Goal: Information Seeking & Learning: Learn about a topic

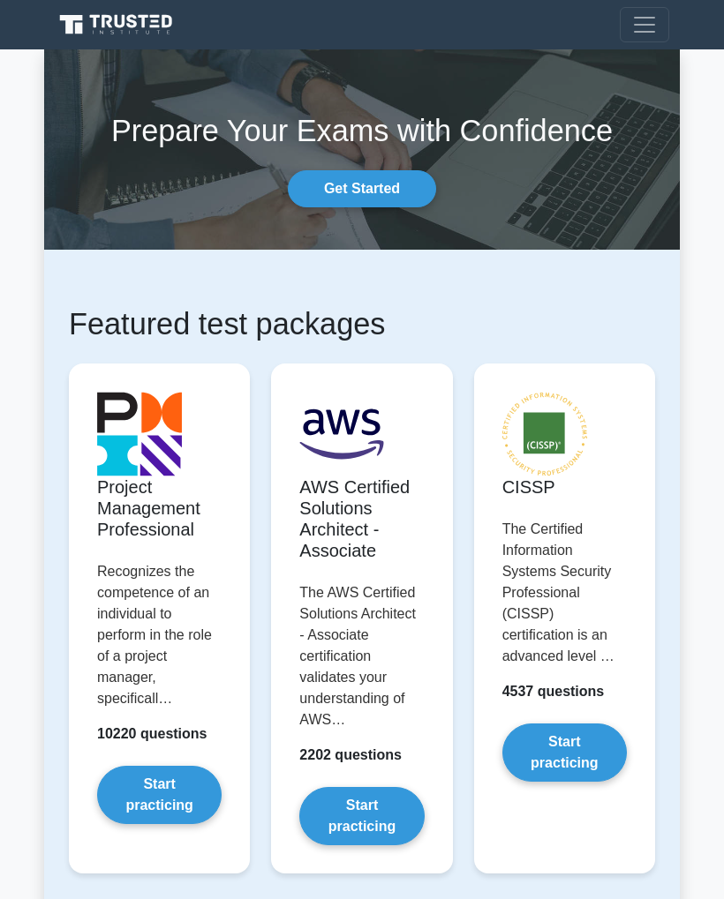
click at [649, 28] on span "Toggle navigation" at bounding box center [644, 24] width 26 height 26
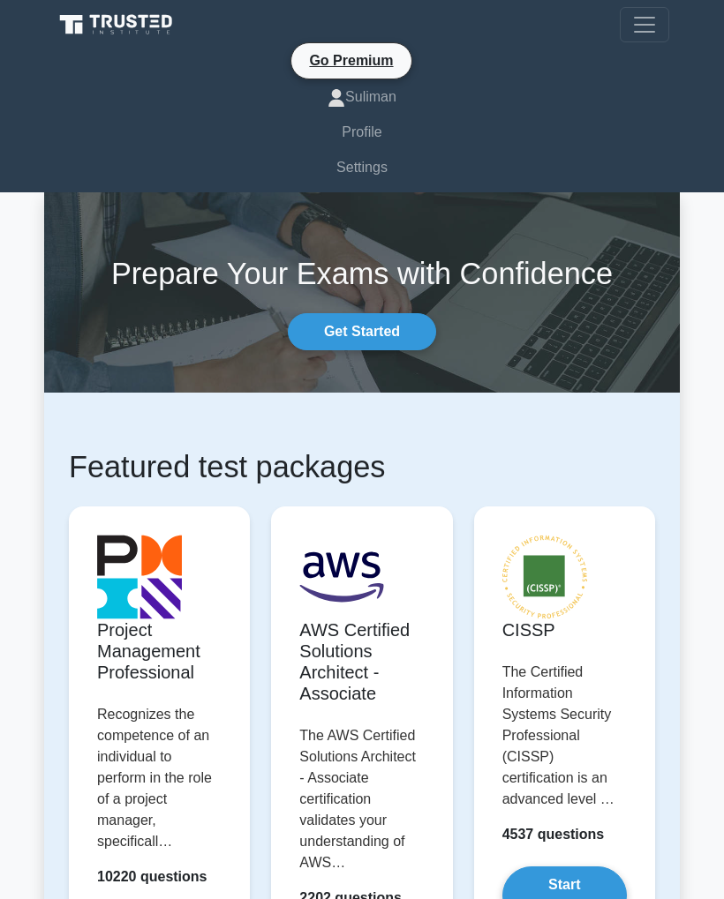
click at [381, 94] on link "Suliman" at bounding box center [362, 96] width 614 height 35
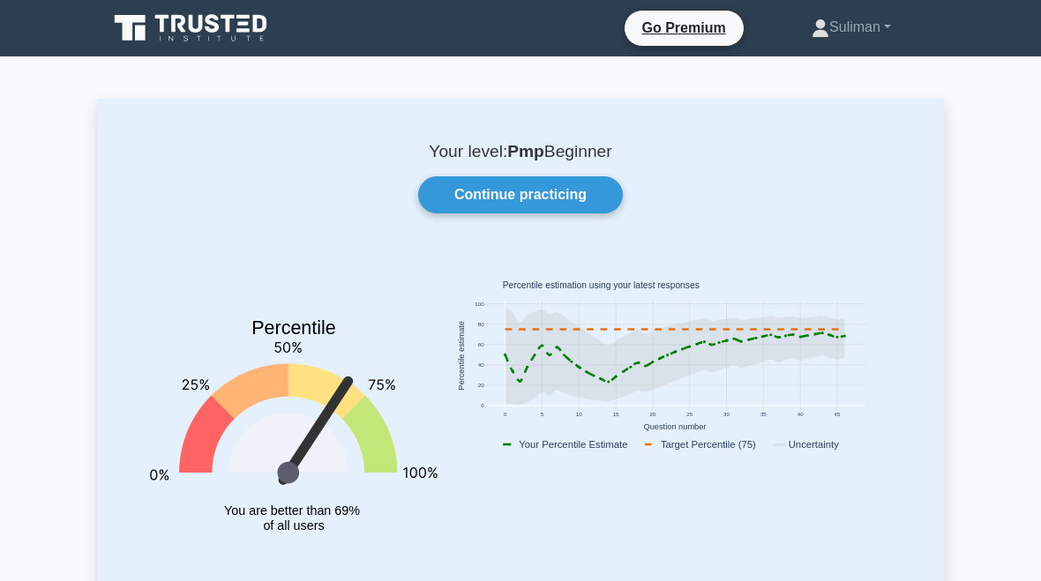
click at [640, 254] on div "Your level: Pmp Beginner Continue practicing Percentile You are better than 69%…" at bounding box center [520, 364] width 847 height 531
click at [718, 230] on div "Your level: Pmp Beginner Continue practicing Percentile You are better than 69%…" at bounding box center [520, 364] width 847 height 531
click at [707, 453] on rect at bounding box center [675, 445] width 349 height 19
click at [589, 202] on link "Continue practicing" at bounding box center [520, 194] width 205 height 37
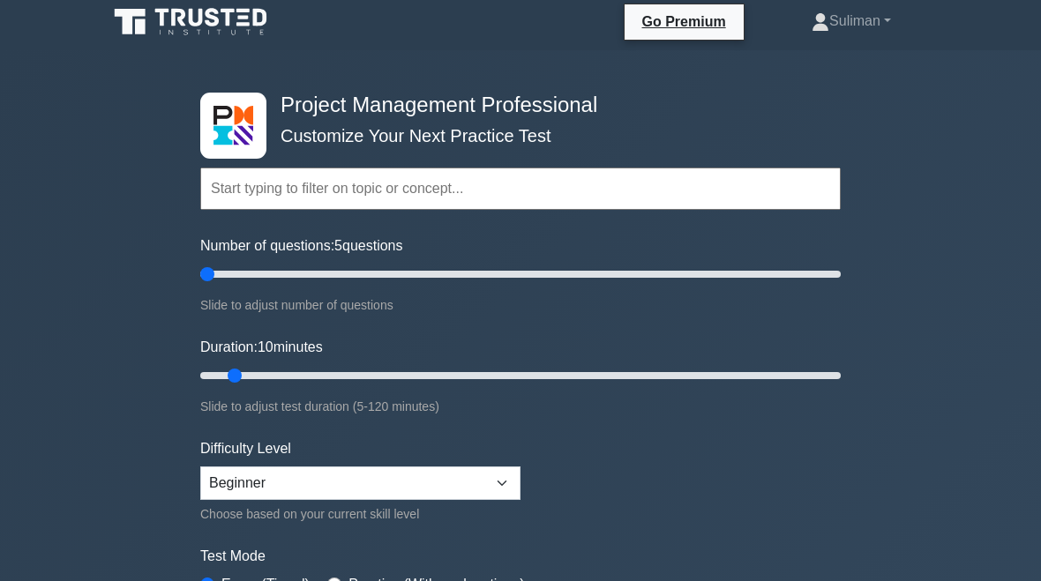
scroll to position [6, 0]
type input "5"
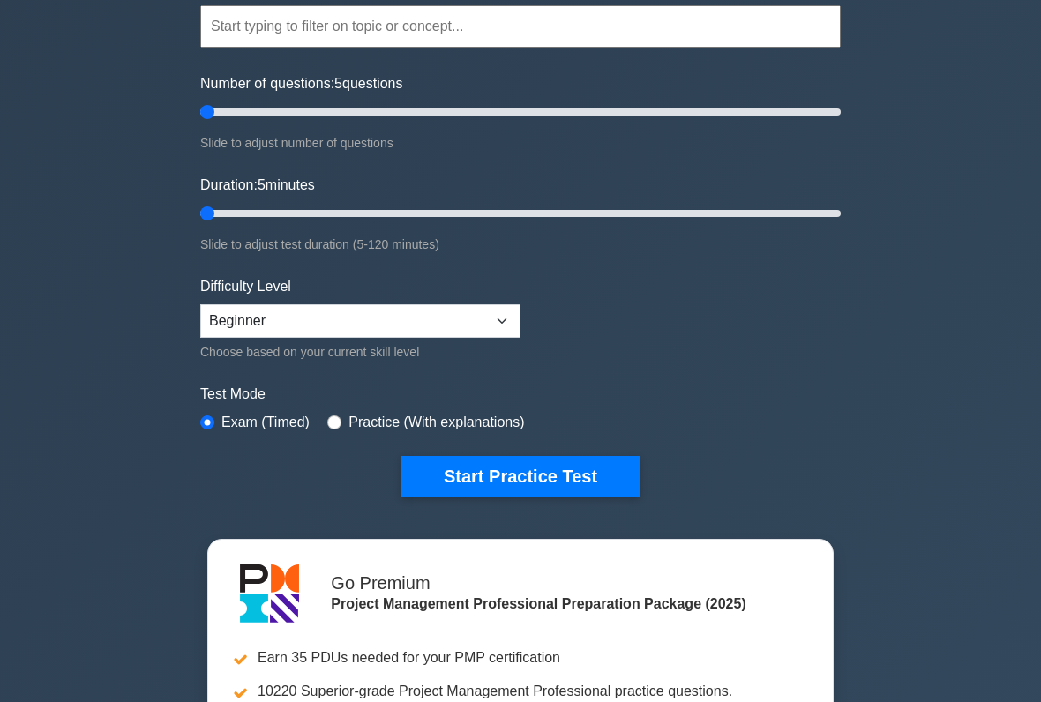
scroll to position [158, 0]
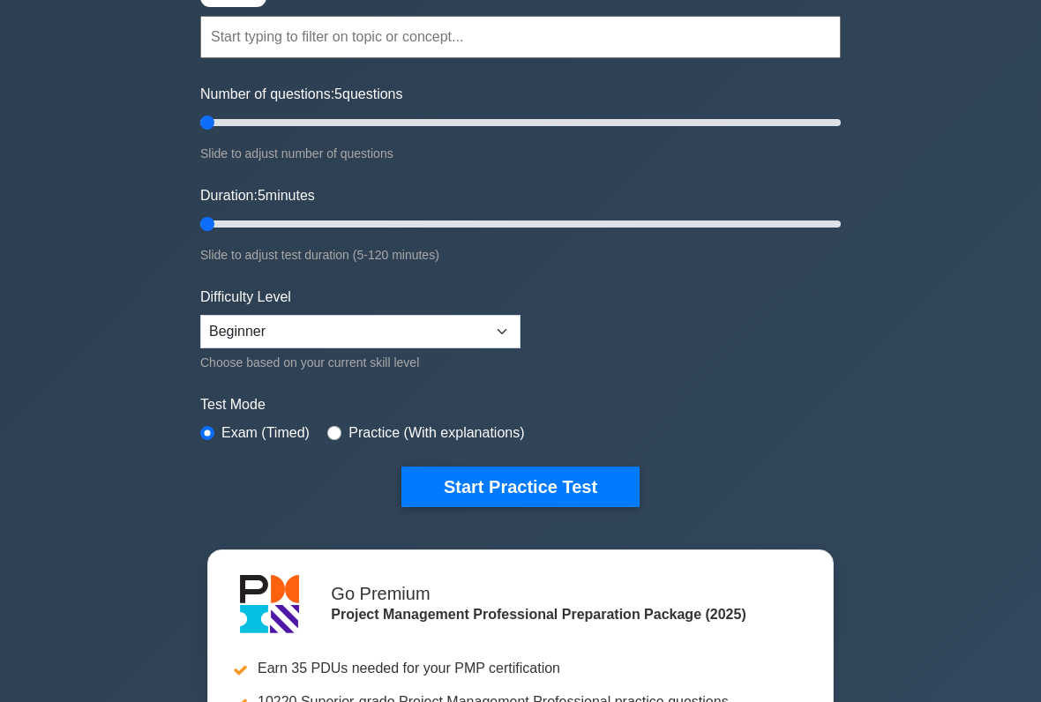
click at [616, 495] on button "Start Practice Test" at bounding box center [520, 487] width 238 height 41
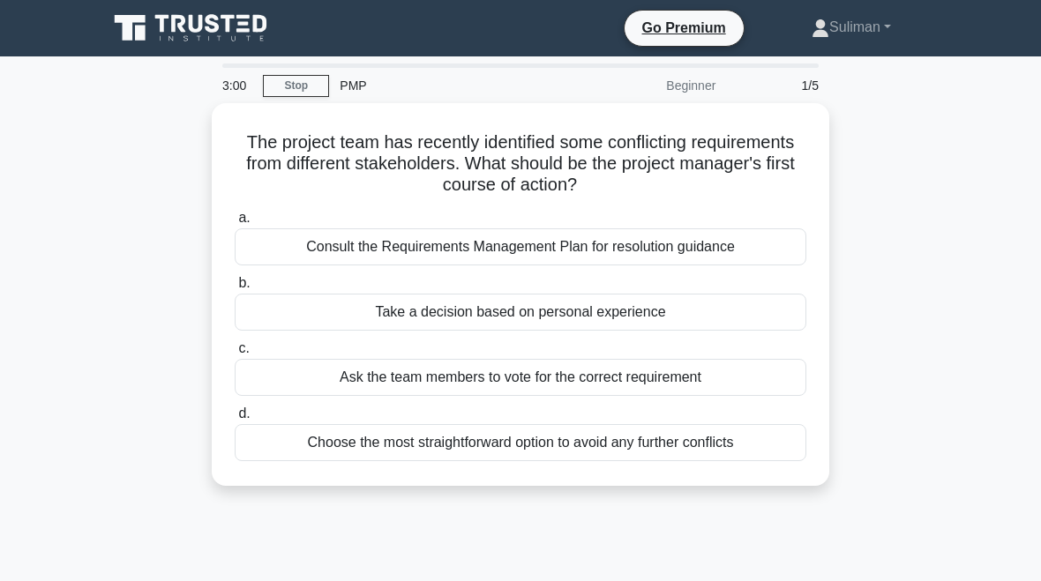
click at [698, 377] on div "Ask the team members to vote for the correct requirement" at bounding box center [521, 377] width 572 height 37
click at [235, 355] on input "c. Ask the team members to vote for the correct requirement" at bounding box center [235, 348] width 0 height 11
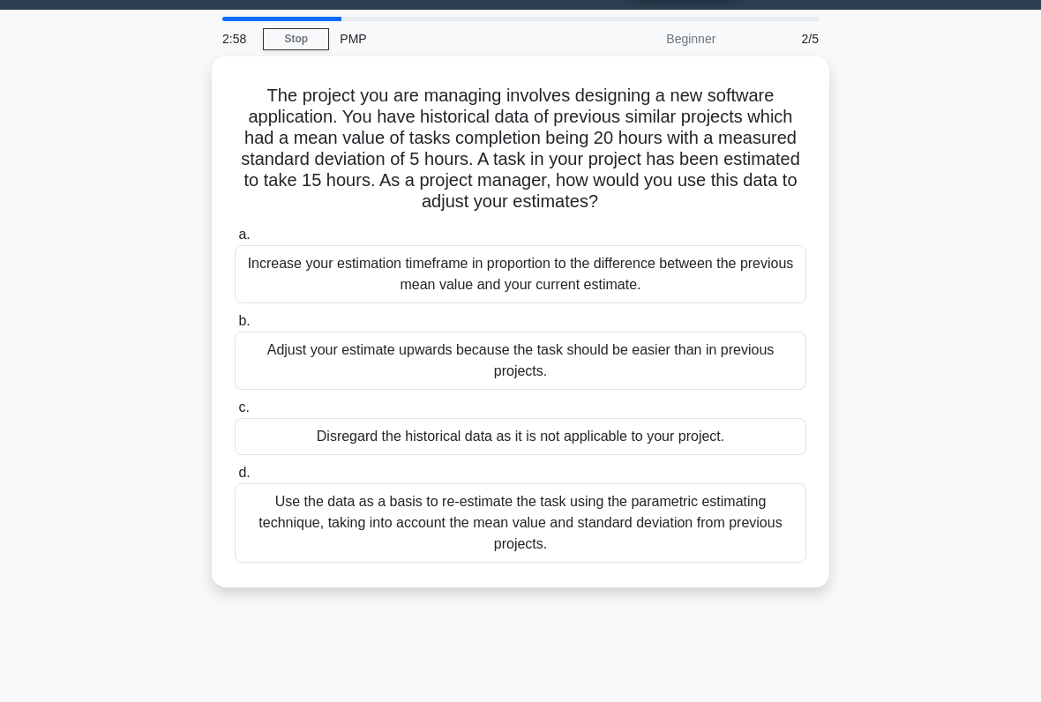
scroll to position [50, 0]
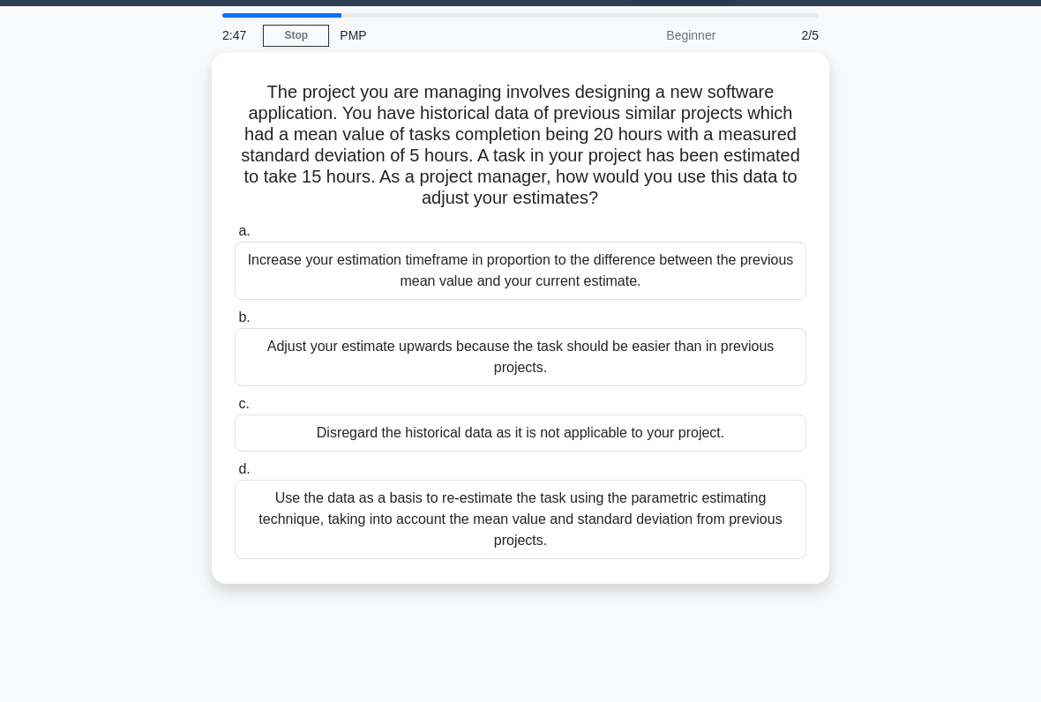
click at [630, 559] on div "Use the data as a basis to re-estimate the task using the parametric estimating…" at bounding box center [521, 519] width 572 height 79
click at [235, 476] on input "d. Use the data as a basis to re-estimate the task using the parametric estimat…" at bounding box center [235, 469] width 0 height 11
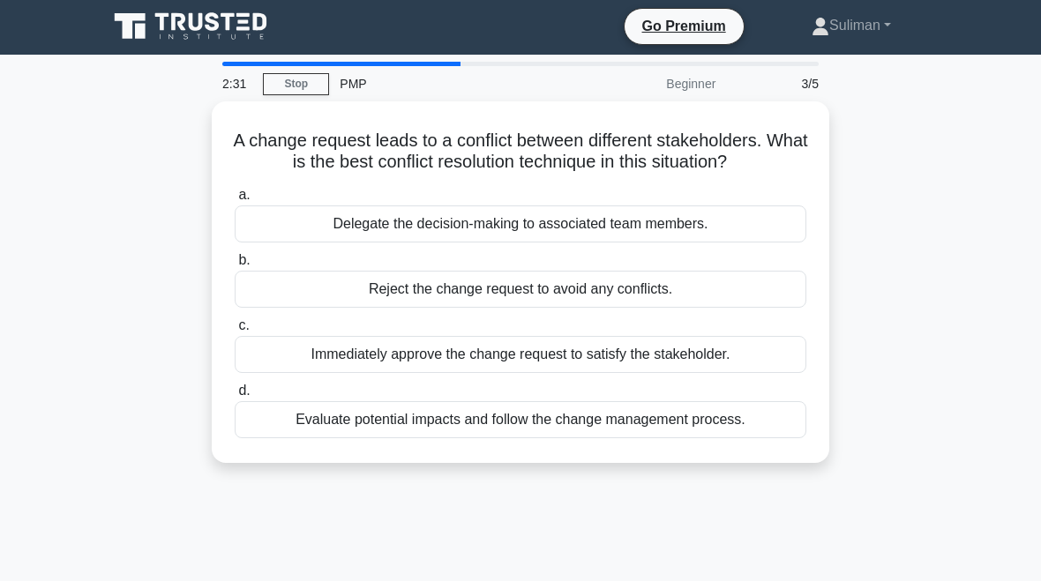
scroll to position [0, 0]
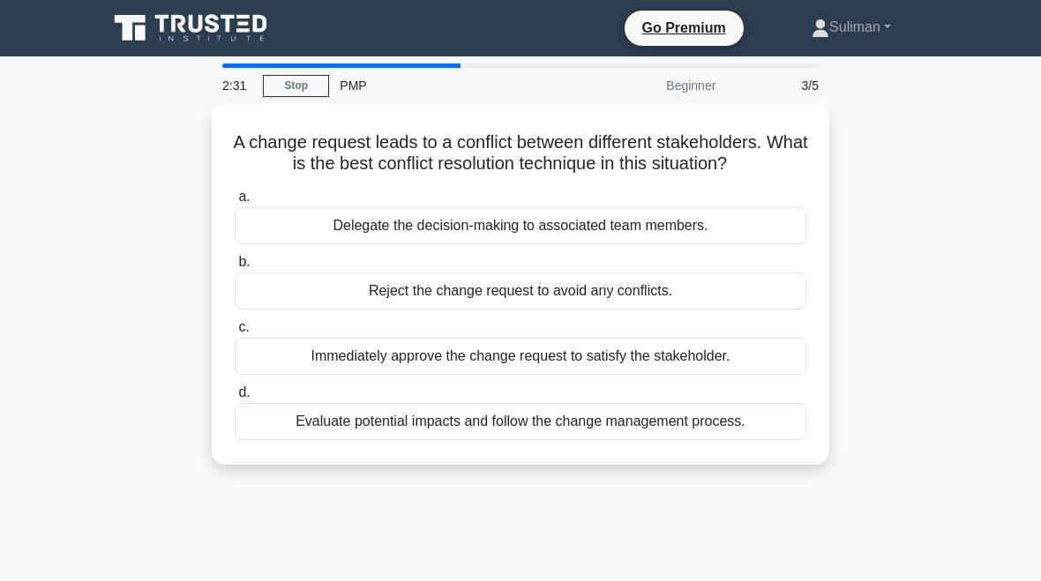
click at [544, 439] on div "Evaluate potential impacts and follow the change management process." at bounding box center [521, 421] width 572 height 37
click at [235, 399] on input "d. Evaluate potential impacts and follow the change management process." at bounding box center [235, 392] width 0 height 11
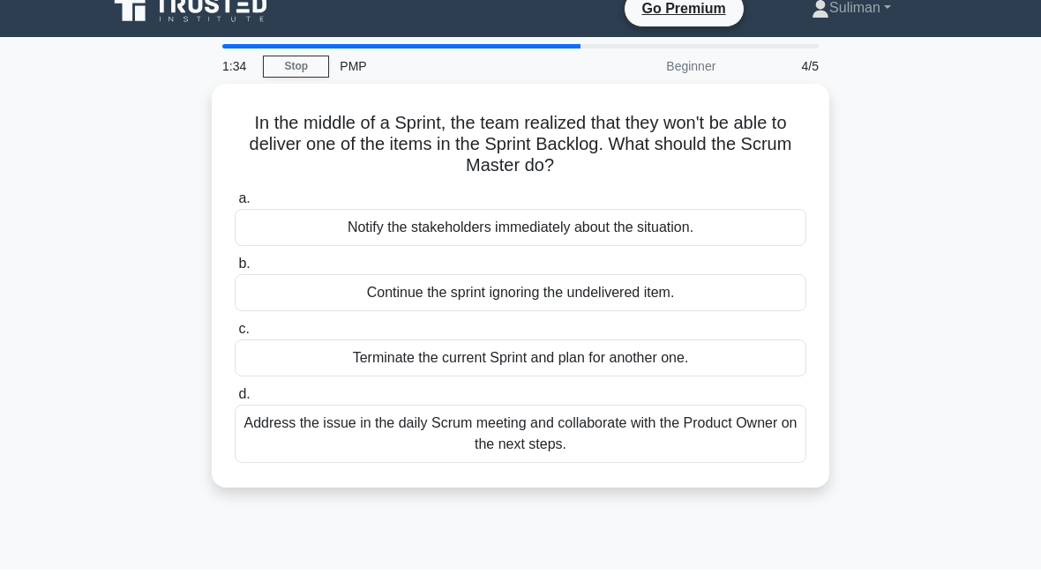
scroll to position [19, 0]
click at [568, 437] on div "Address the issue in the daily Scrum meeting and collaborate with the Product O…" at bounding box center [521, 434] width 572 height 58
click at [235, 401] on input "d. Address the issue in the daily Scrum meeting and collaborate with the Produc…" at bounding box center [235, 394] width 0 height 11
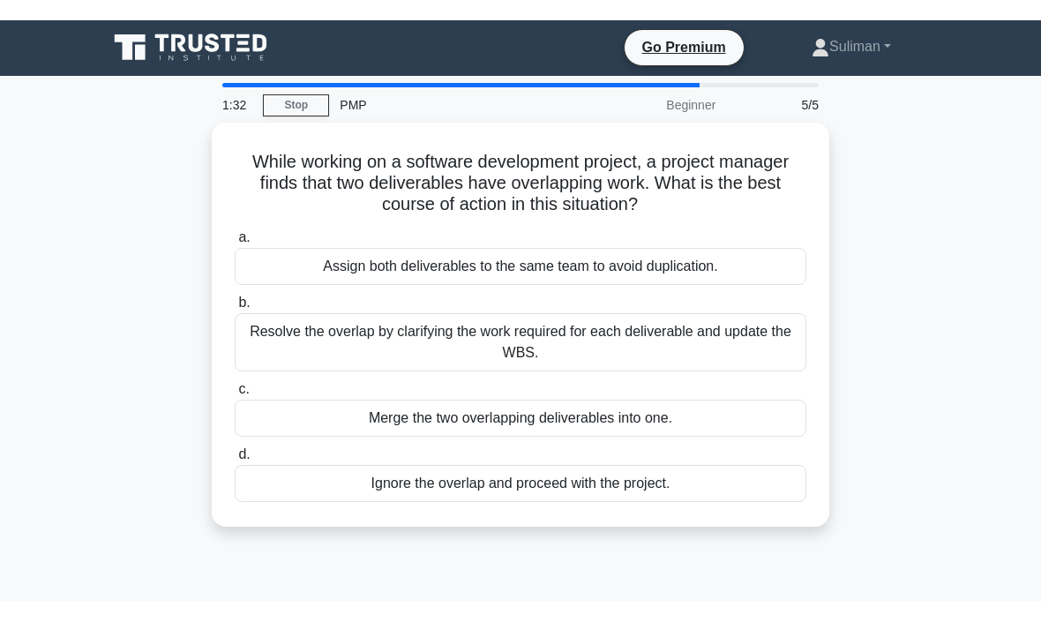
scroll to position [0, 0]
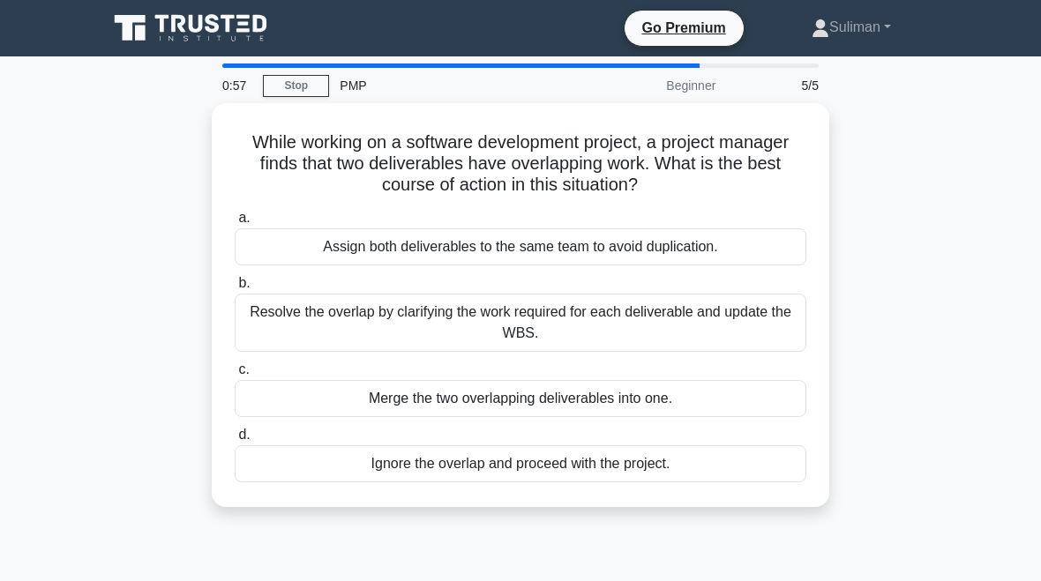
click at [861, 302] on div "While working on a software development project, a project manager finds that t…" at bounding box center [520, 315] width 847 height 425
click at [649, 322] on div "Resolve the overlap by clarifying the work required for each deliverable and up…" at bounding box center [521, 323] width 572 height 58
click at [235, 289] on input "b. Resolve the overlap by clarifying the work required for each deliverable and…" at bounding box center [235, 283] width 0 height 11
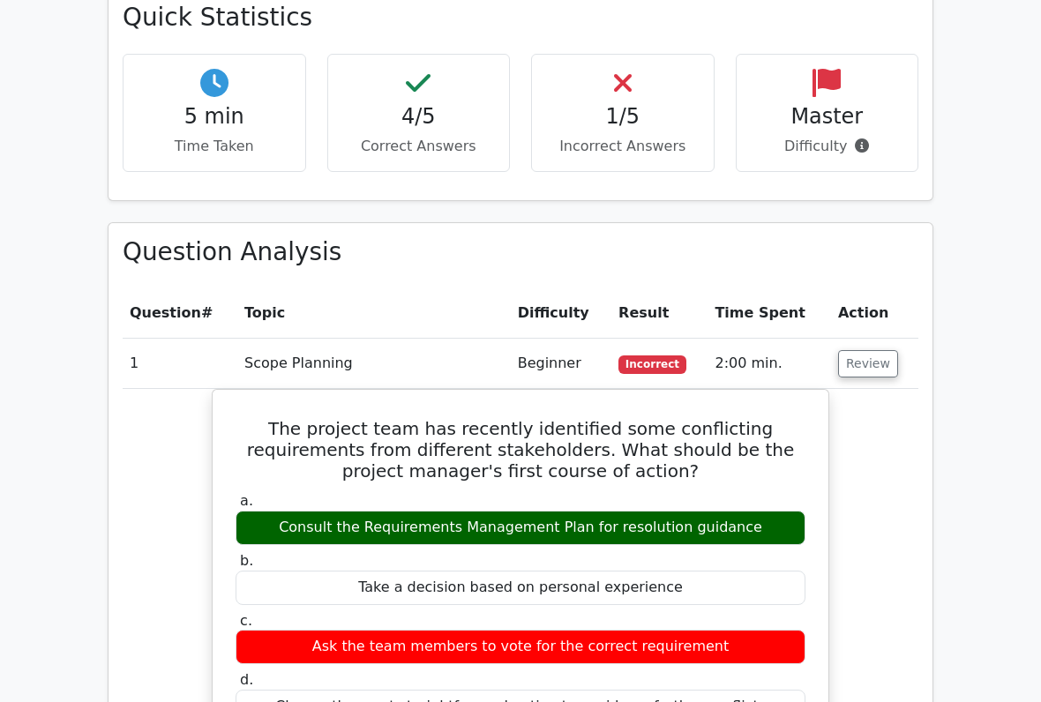
scroll to position [1181, 0]
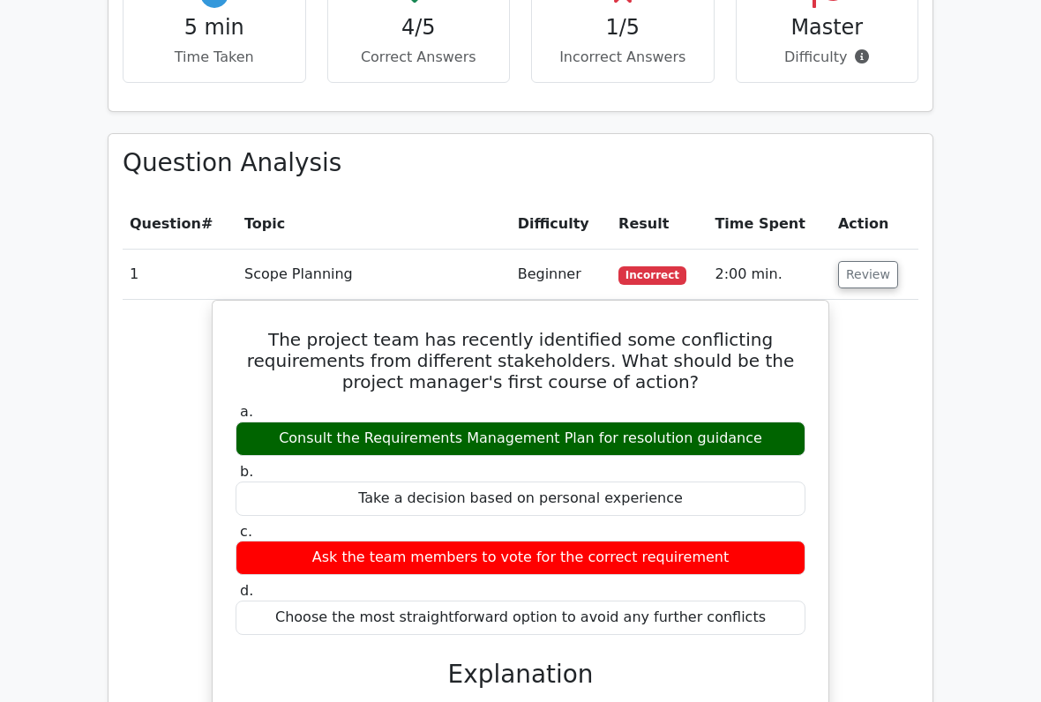
click at [862, 262] on button "Review" at bounding box center [868, 275] width 60 height 27
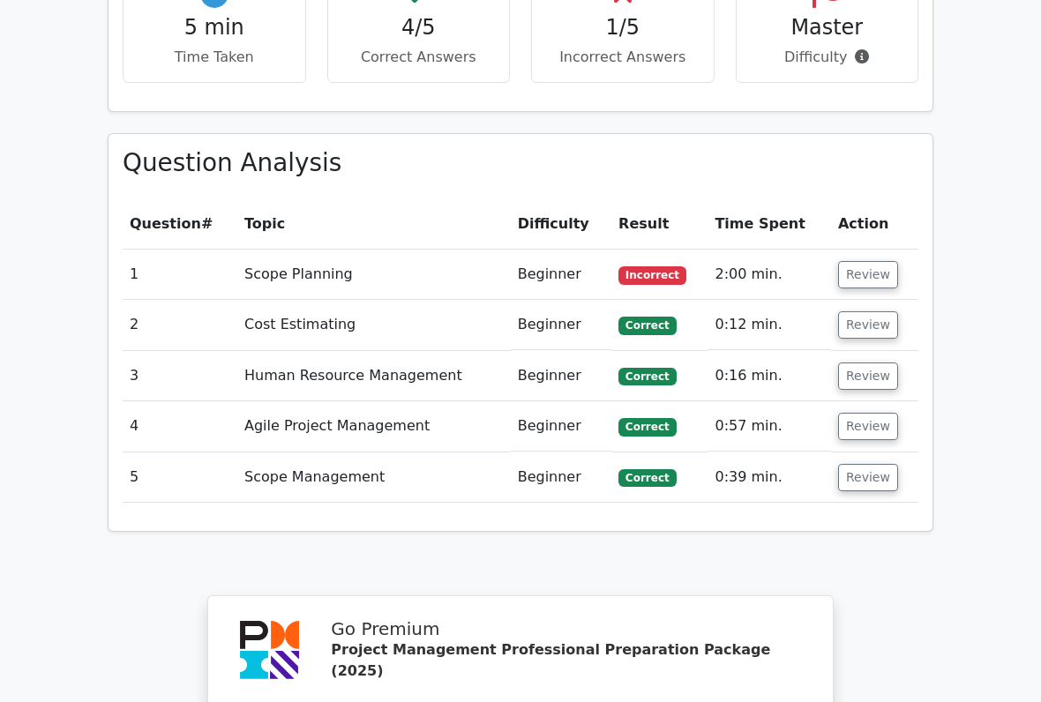
click at [874, 261] on button "Review" at bounding box center [868, 274] width 60 height 27
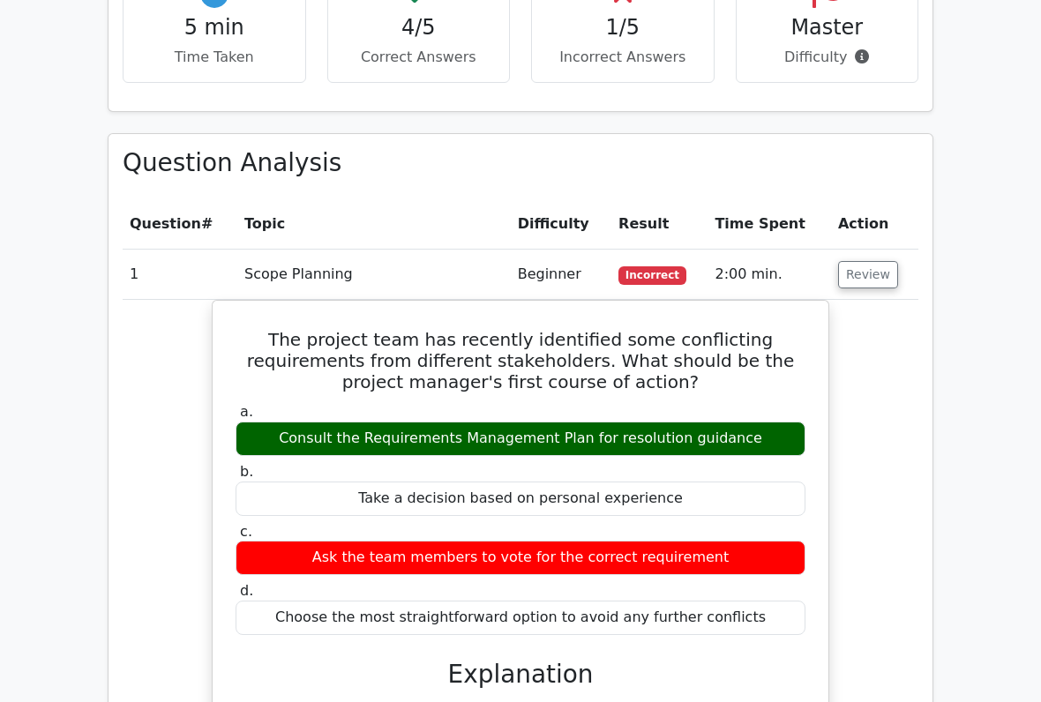
click at [872, 261] on button "Review" at bounding box center [868, 274] width 60 height 27
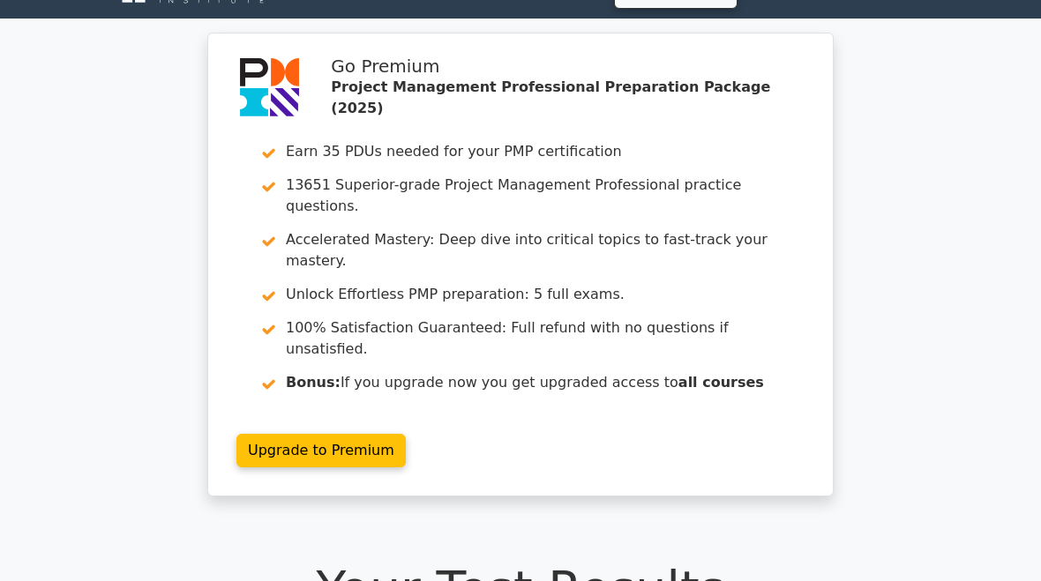
scroll to position [0, 0]
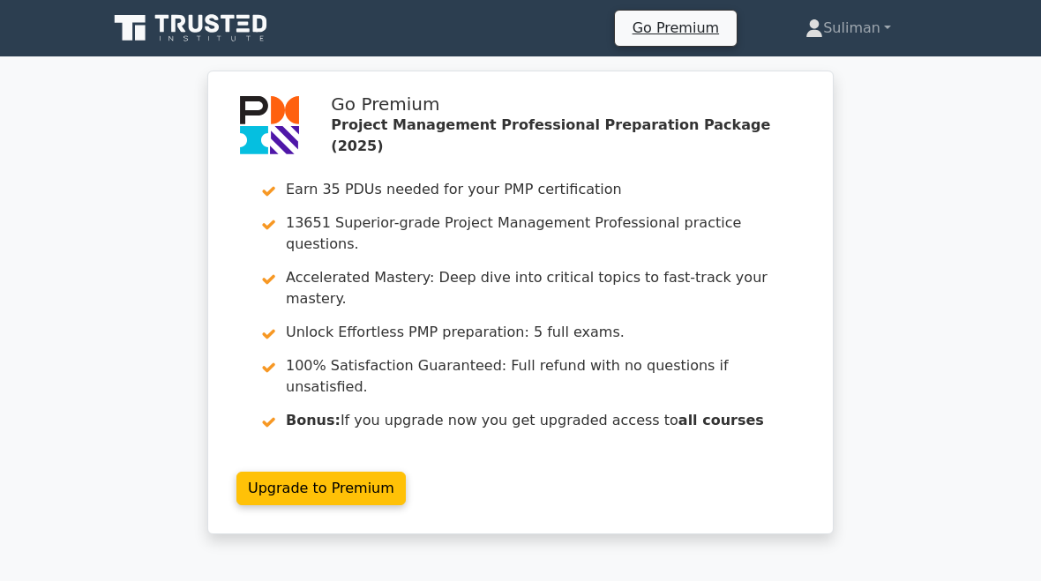
click at [845, 26] on link "Suliman" at bounding box center [848, 28] width 170 height 35
click at [818, 62] on link "Profile" at bounding box center [833, 70] width 139 height 28
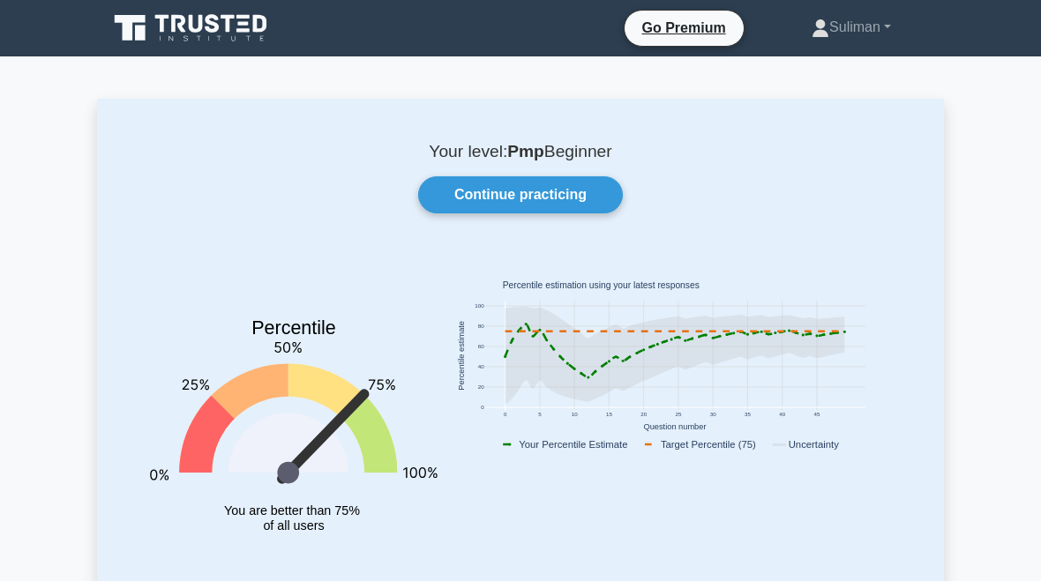
click at [591, 194] on link "Continue practicing" at bounding box center [520, 194] width 205 height 37
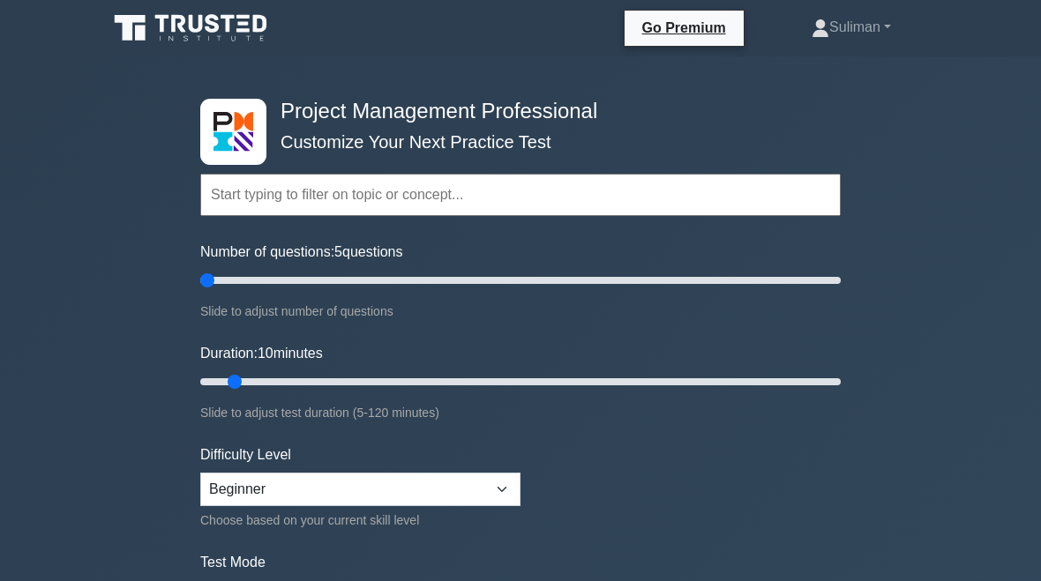
type input "5"
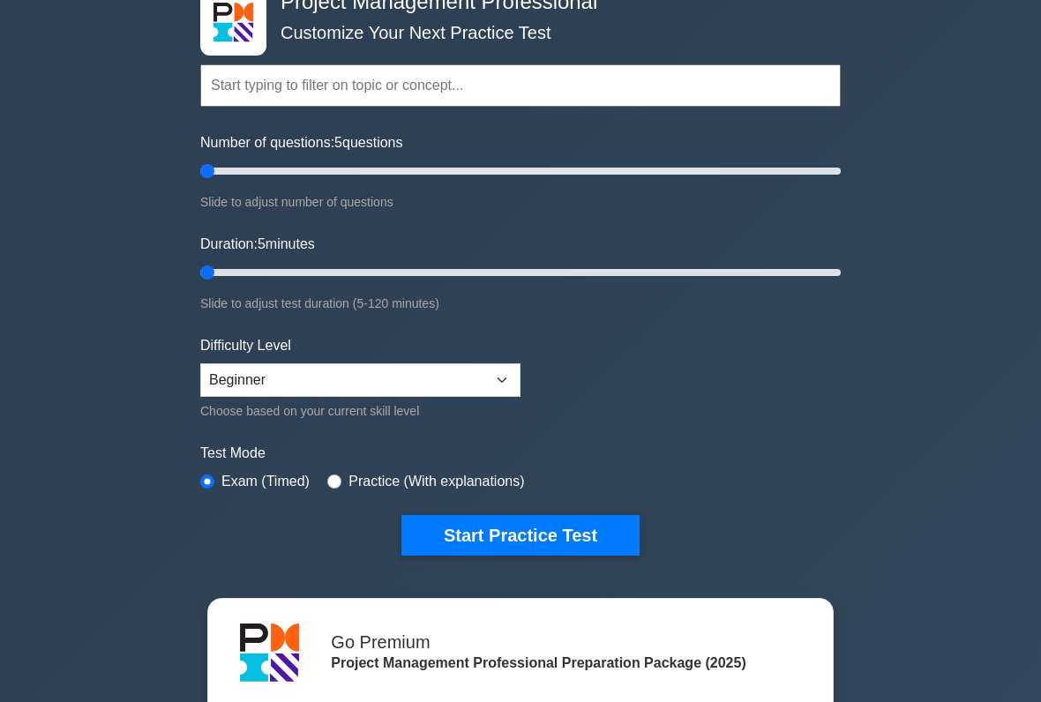
scroll to position [107, 0]
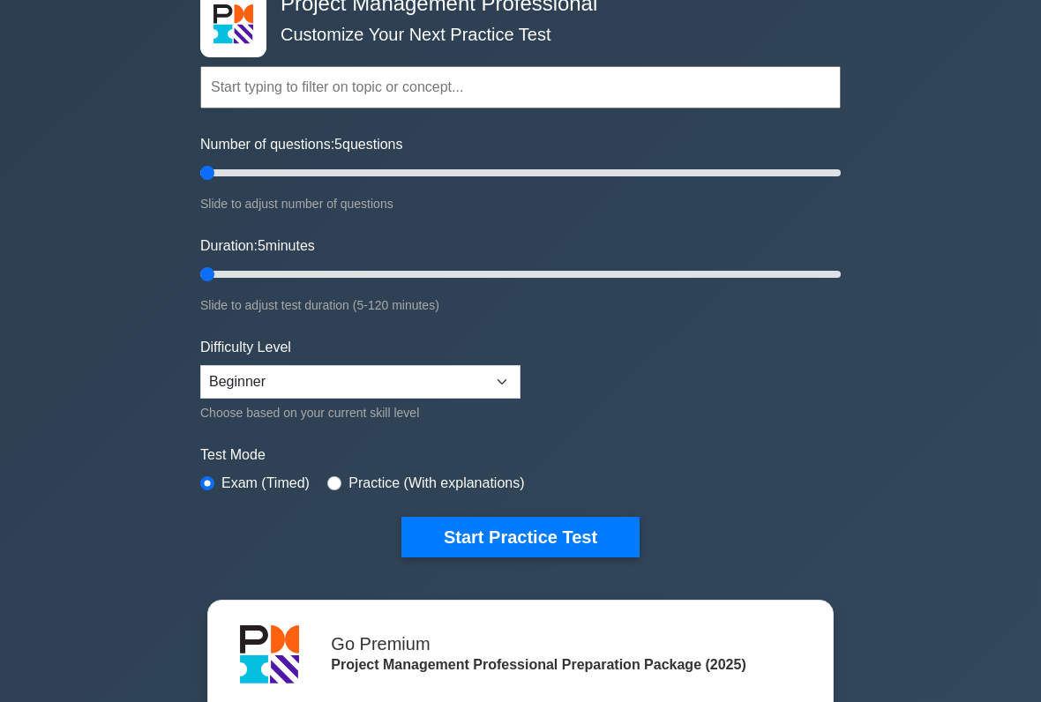
click at [583, 540] on button "Start Practice Test" at bounding box center [520, 538] width 238 height 41
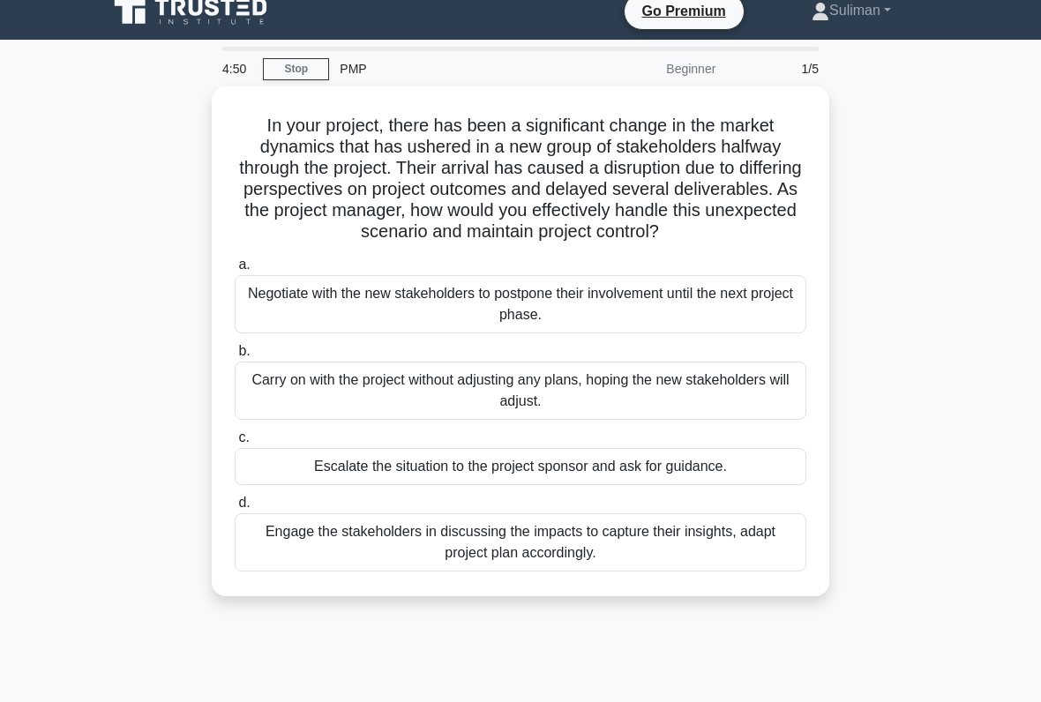
scroll to position [19, 0]
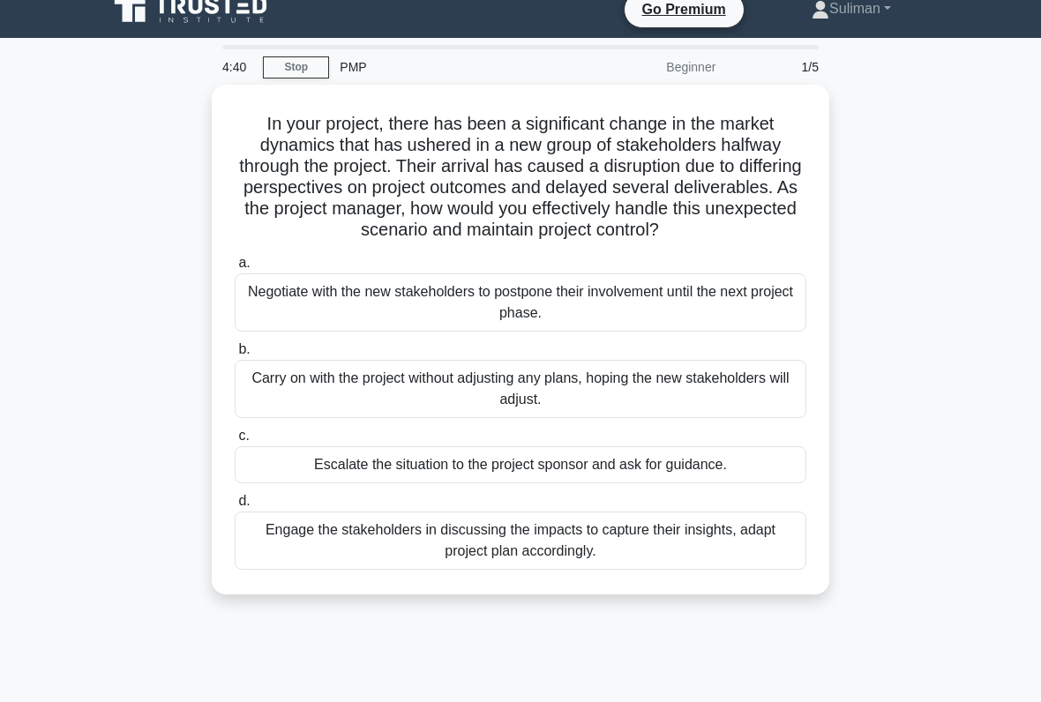
click at [738, 560] on div "Engage the stakeholders in discussing the impacts to capture their insights, ad…" at bounding box center [521, 541] width 572 height 58
click at [235, 507] on input "d. Engage the stakeholders in discussing the impacts to capture their insights,…" at bounding box center [235, 501] width 0 height 11
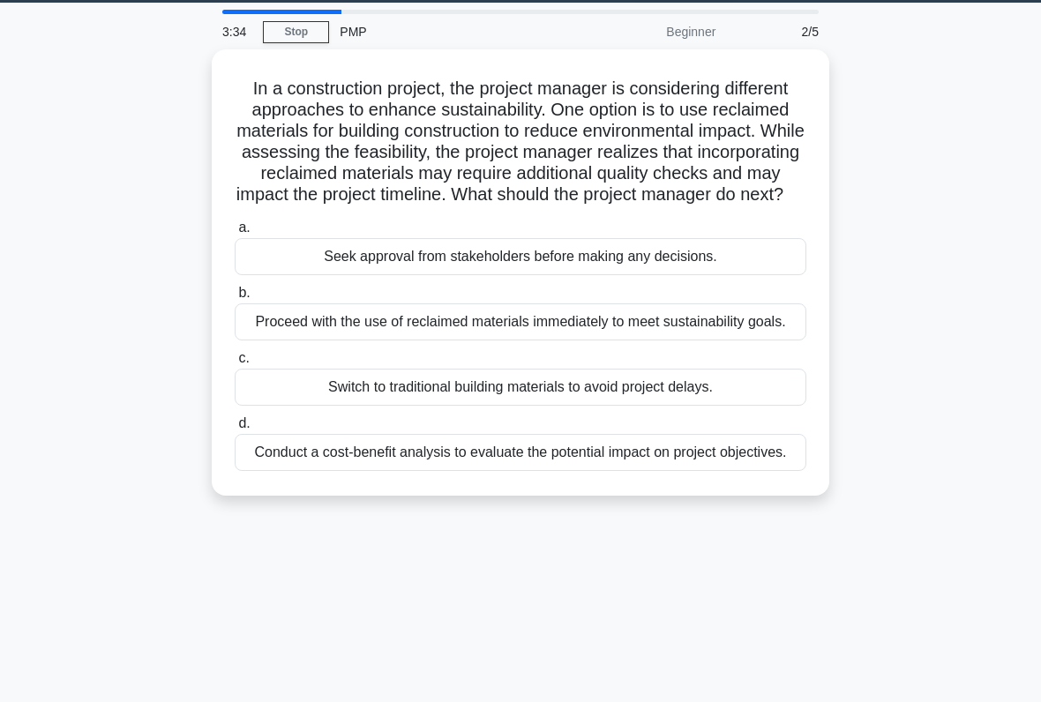
scroll to position [56, 0]
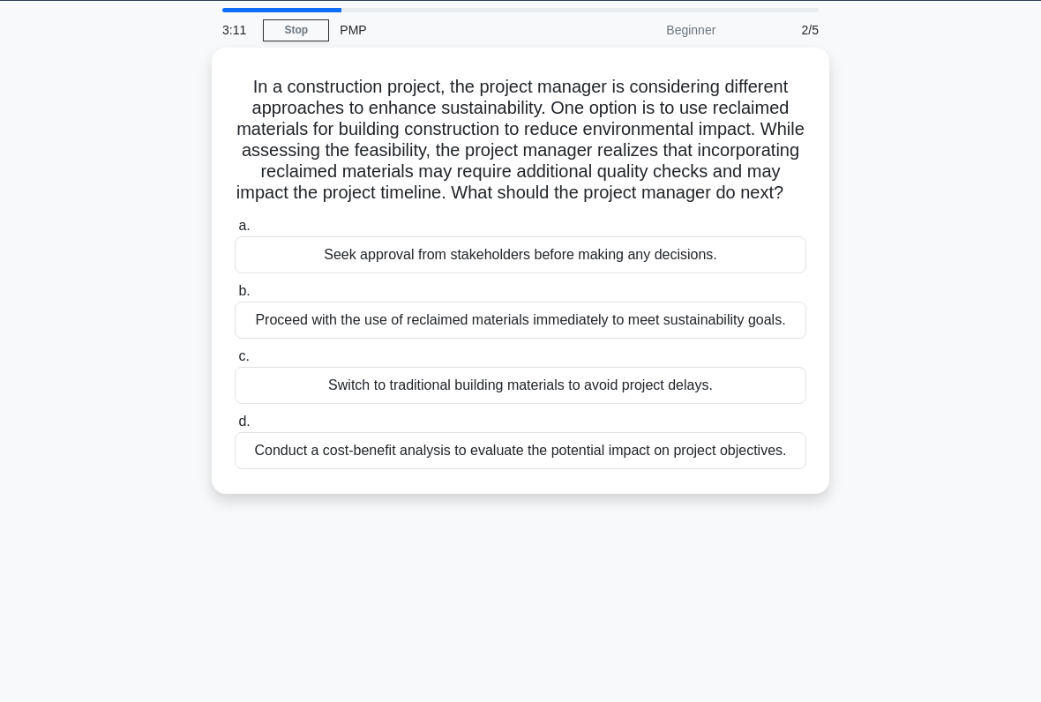
click at [268, 469] on div "Conduct a cost-benefit analysis to evaluate the potential impact on project obj…" at bounding box center [521, 450] width 572 height 37
click at [235, 428] on input "d. Conduct a cost-benefit analysis to evaluate the potential impact on project …" at bounding box center [235, 421] width 0 height 11
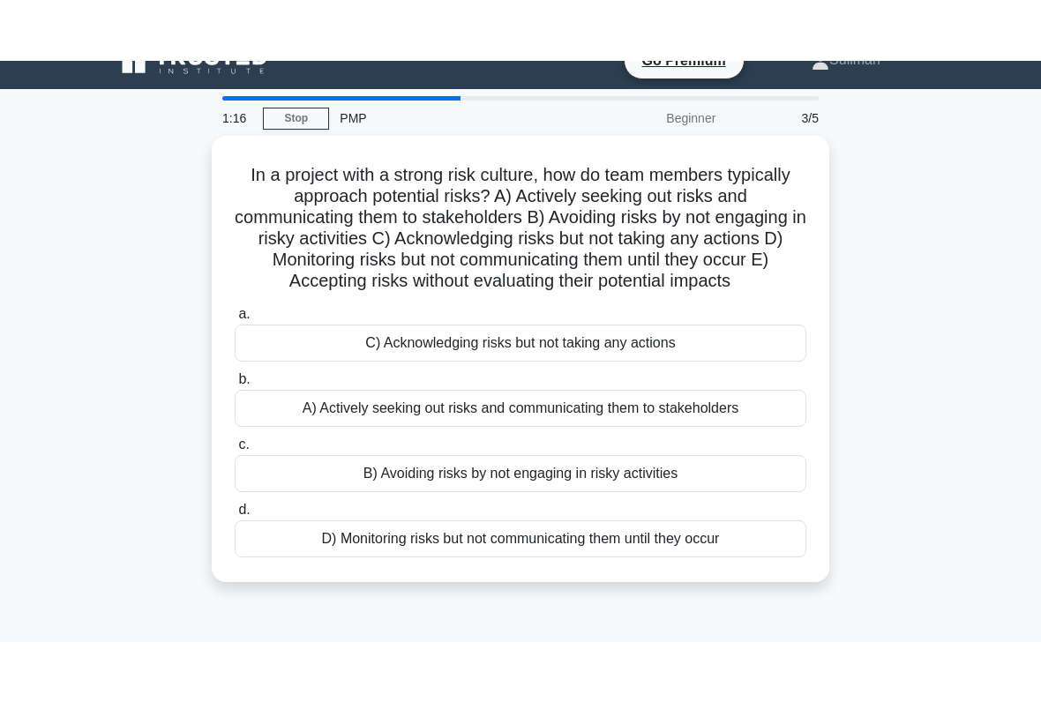
scroll to position [0, 0]
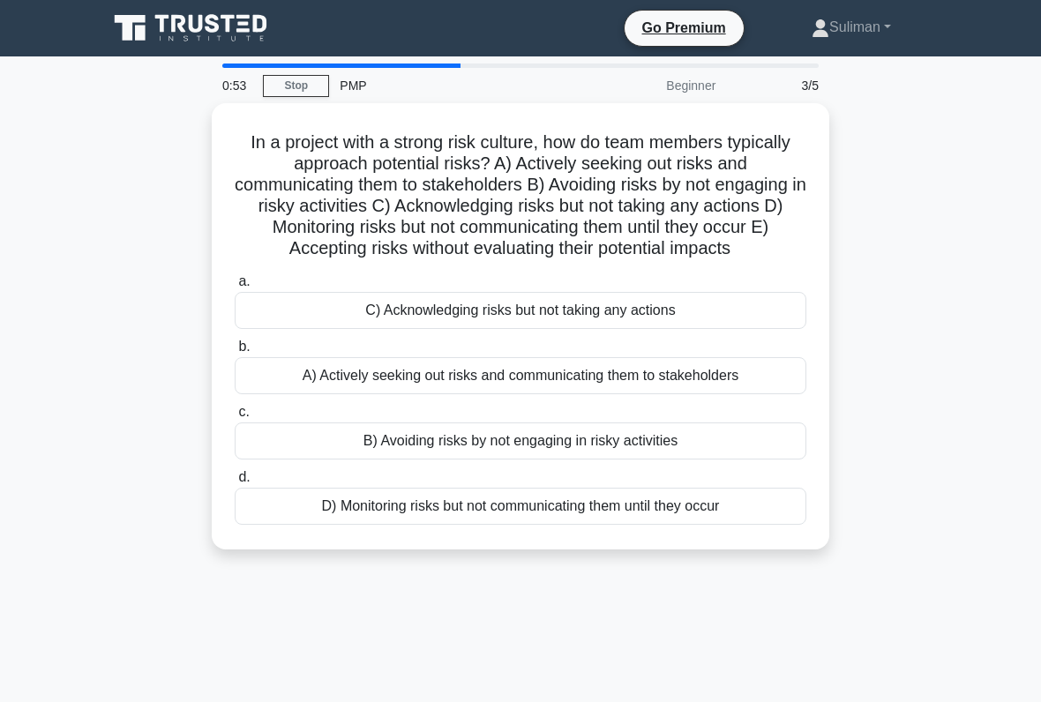
click at [726, 438] on label "c. B) Avoiding risks by not engaging in risky activities" at bounding box center [521, 430] width 572 height 58
click at [235, 418] on input "c. B) Avoiding risks by not engaging in risky activities" at bounding box center [235, 412] width 0 height 11
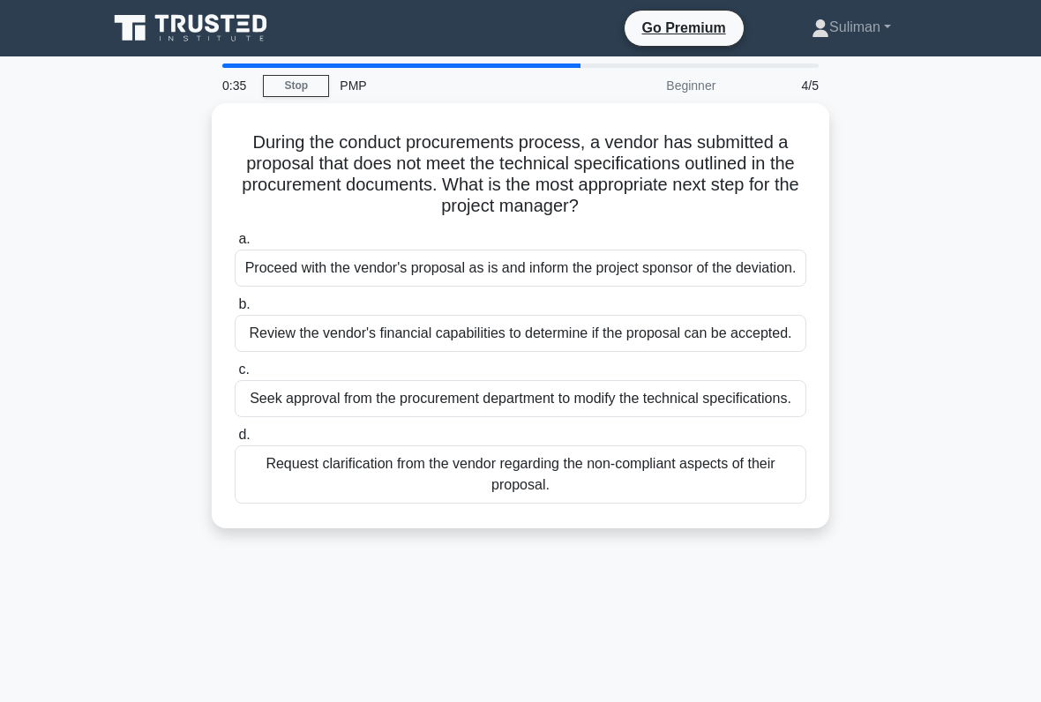
click at [585, 504] on div "Request clarification from the vendor regarding the non-compliant aspects of th…" at bounding box center [521, 475] width 572 height 58
click at [235, 441] on input "d. Request clarification from the vendor regarding the non-compliant aspects of…" at bounding box center [235, 435] width 0 height 11
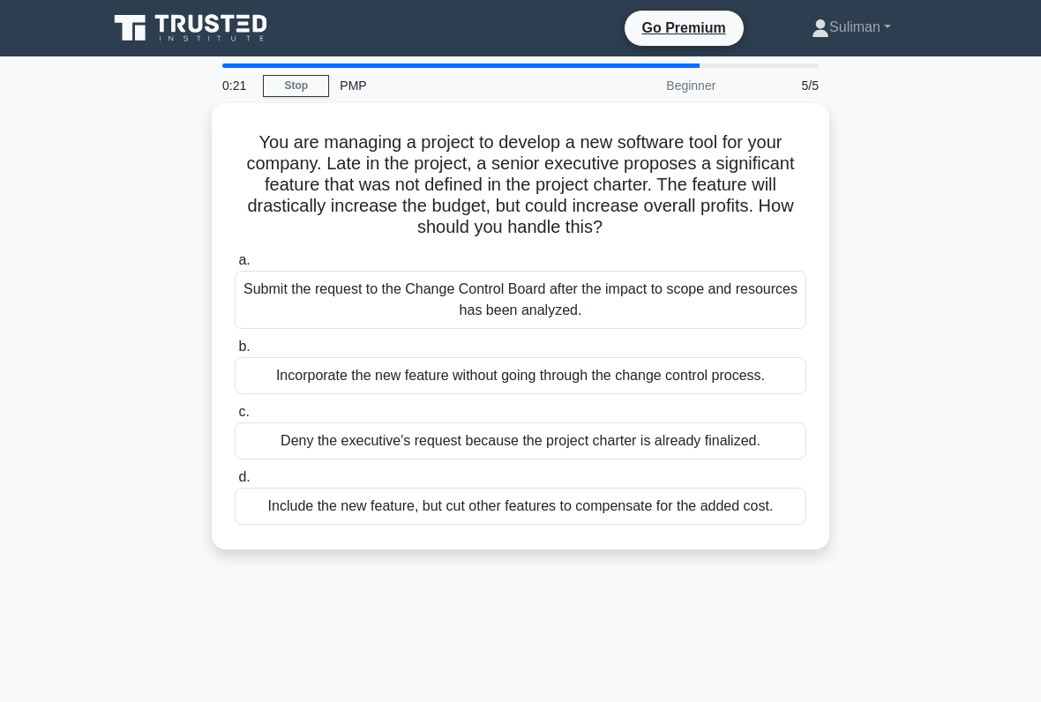
click at [667, 283] on div "Submit the request to the Change Control Board after the impact to scope and re…" at bounding box center [521, 300] width 572 height 58
click at [235, 266] on input "a. Submit the request to the Change Control Board after the impact to scope and…" at bounding box center [235, 260] width 0 height 11
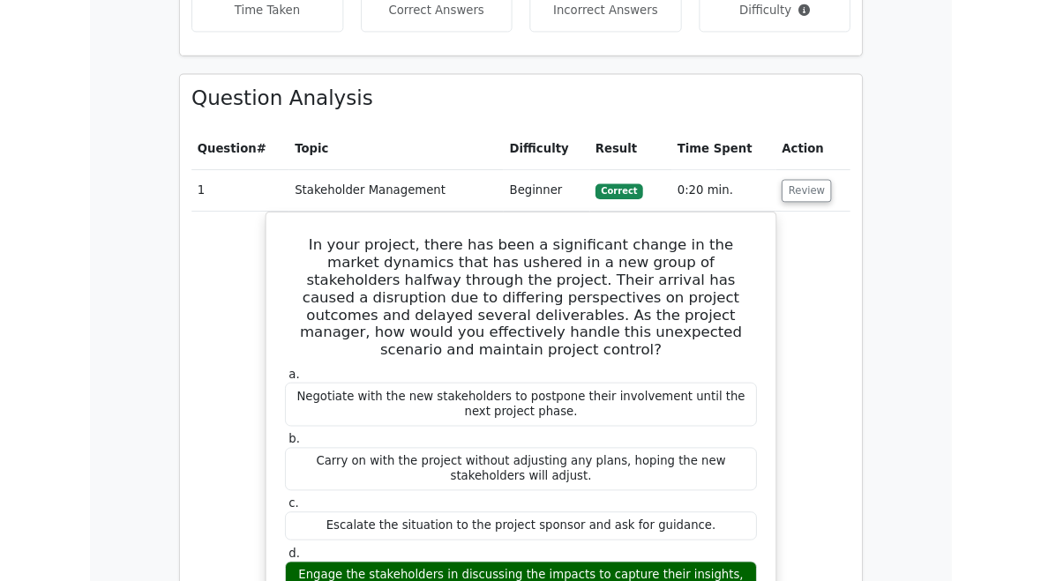
scroll to position [1207, 0]
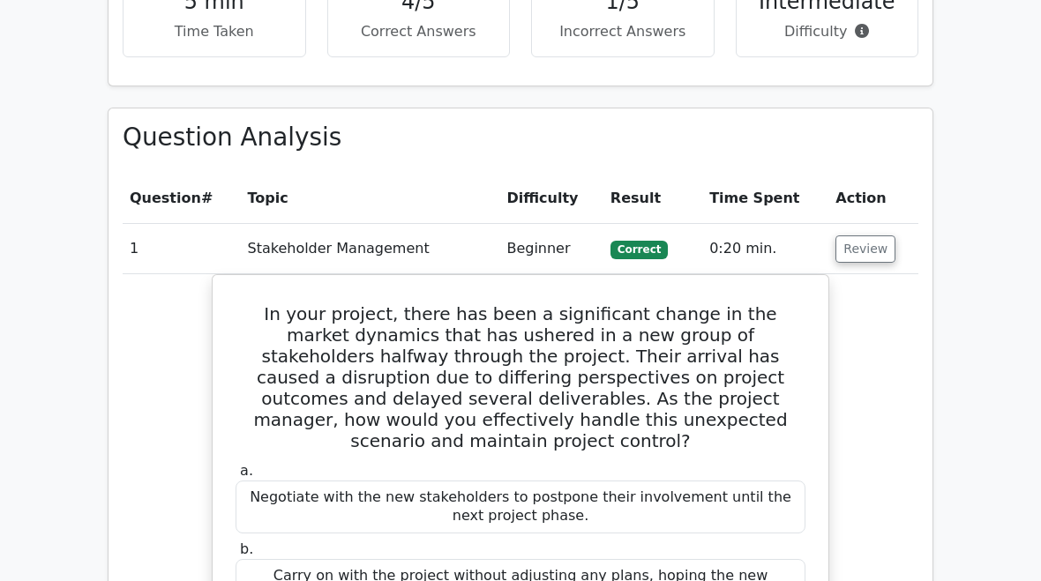
click at [864, 236] on button "Review" at bounding box center [866, 249] width 60 height 27
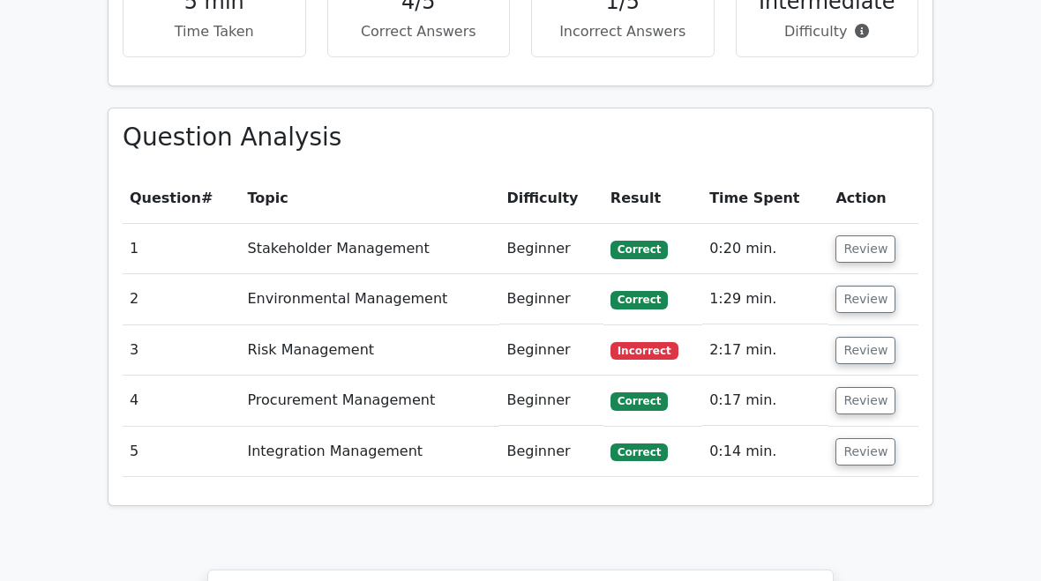
click at [870, 337] on button "Review" at bounding box center [866, 350] width 60 height 27
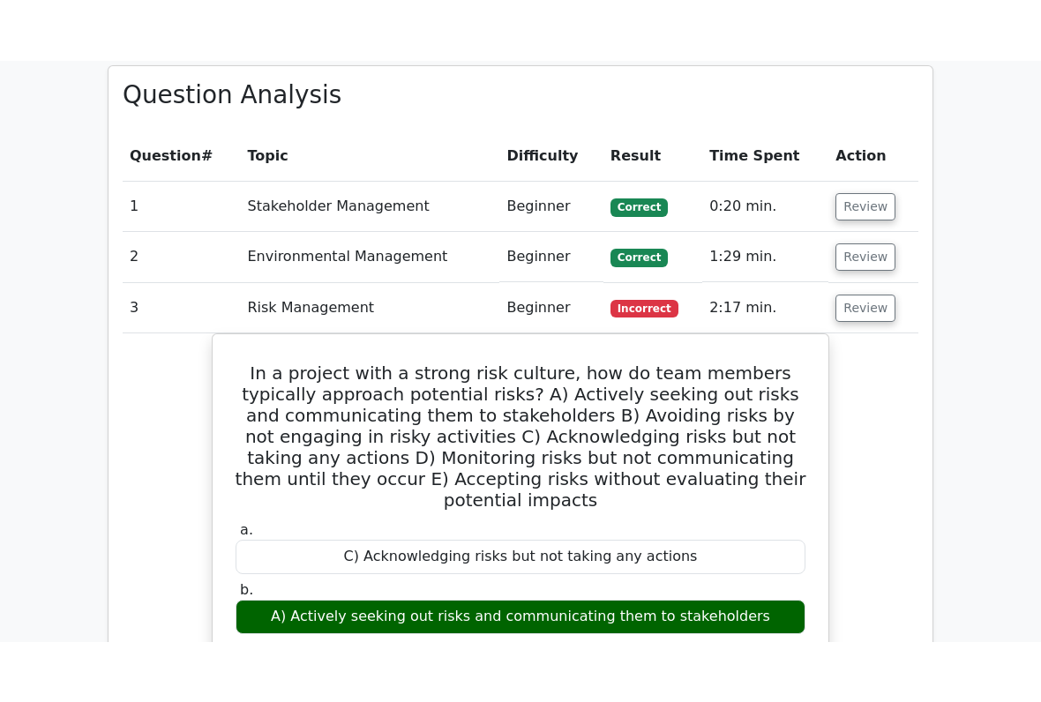
scroll to position [1299, 0]
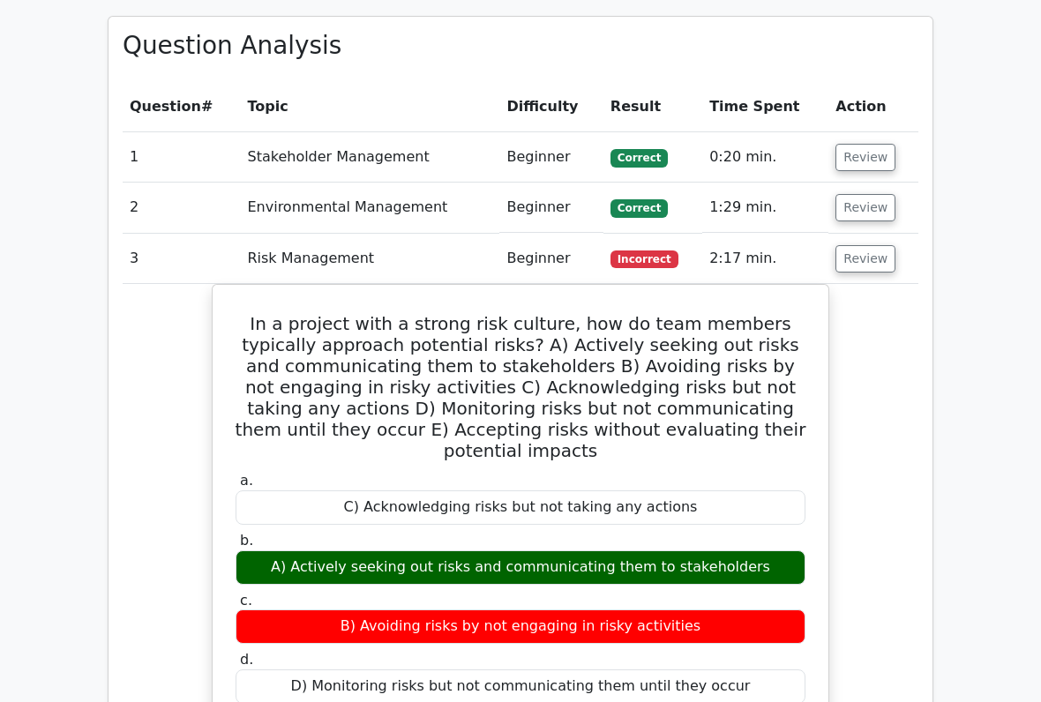
click at [867, 245] on button "Review" at bounding box center [866, 258] width 60 height 27
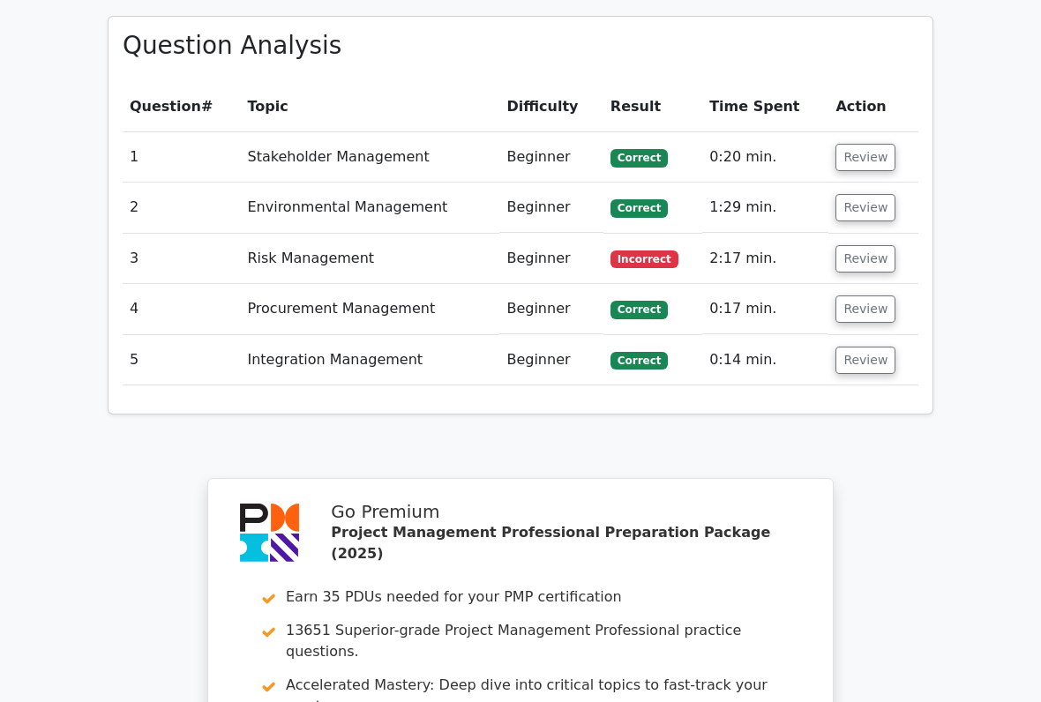
click at [866, 144] on button "Review" at bounding box center [866, 157] width 60 height 27
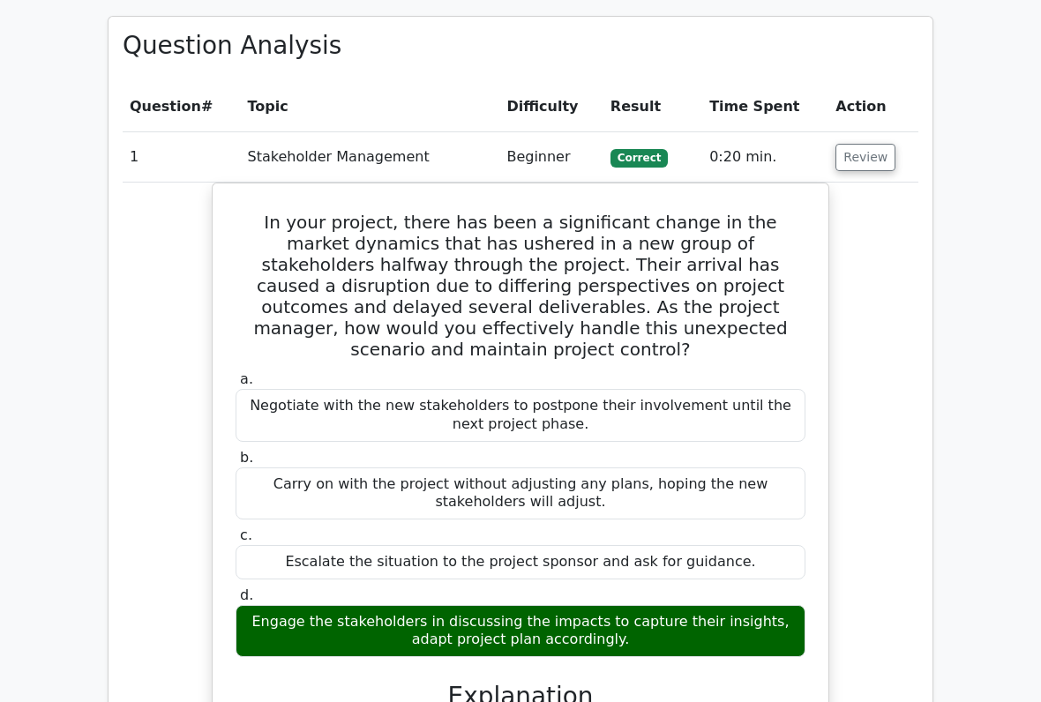
click at [867, 144] on button "Review" at bounding box center [866, 157] width 60 height 27
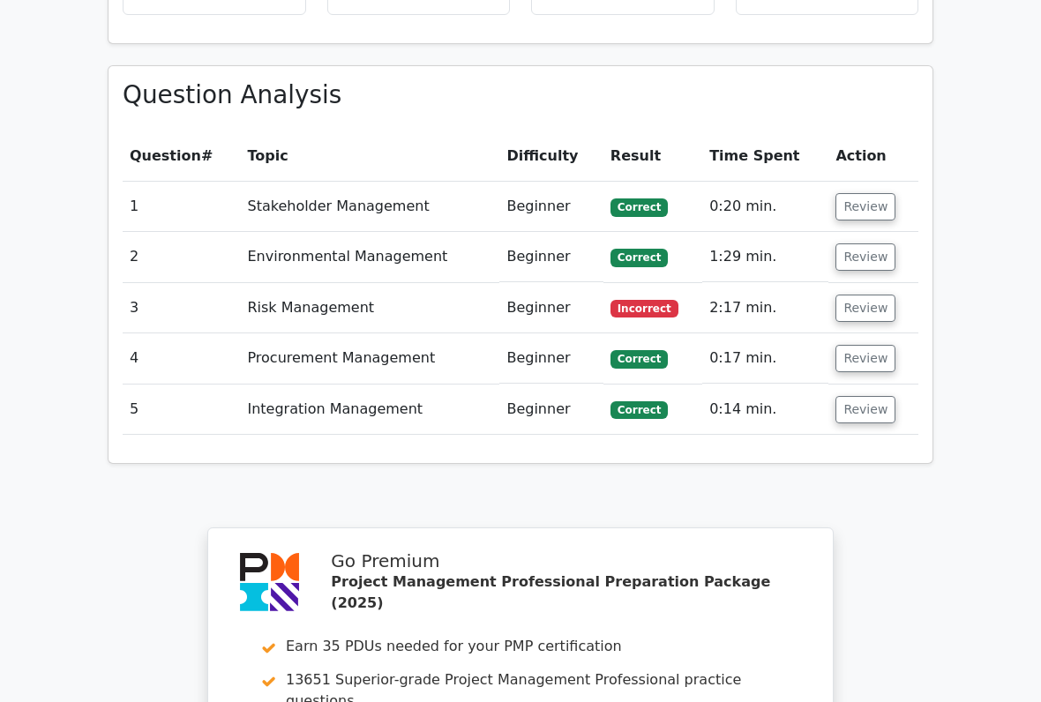
click at [870, 244] on button "Review" at bounding box center [866, 257] width 60 height 27
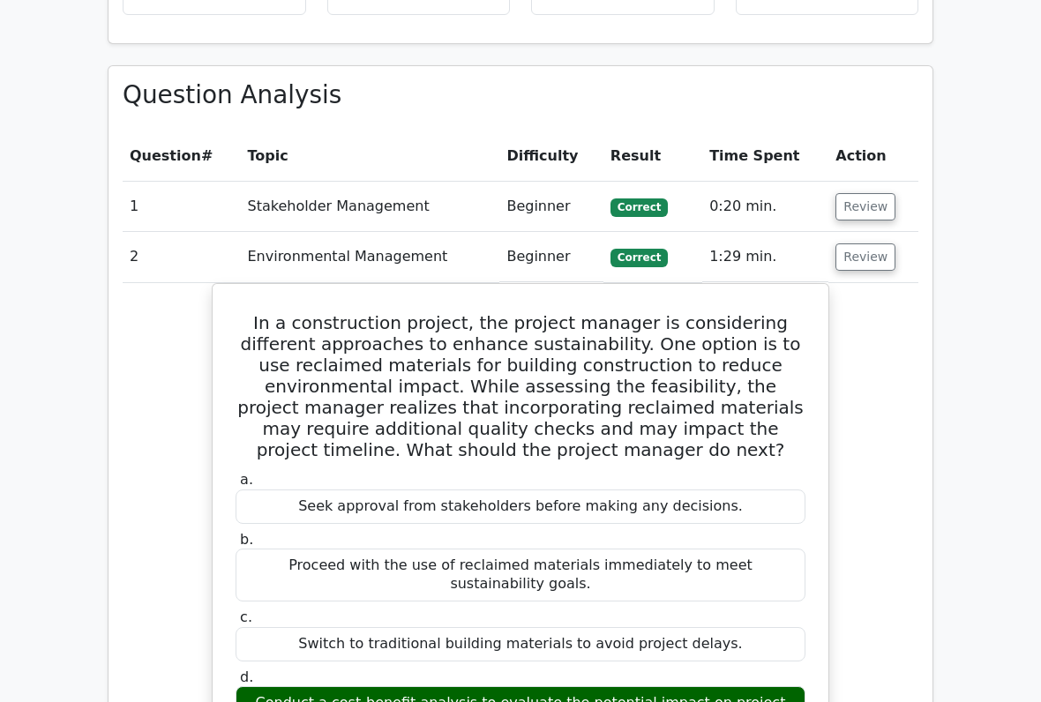
click at [875, 244] on button "Review" at bounding box center [866, 257] width 60 height 27
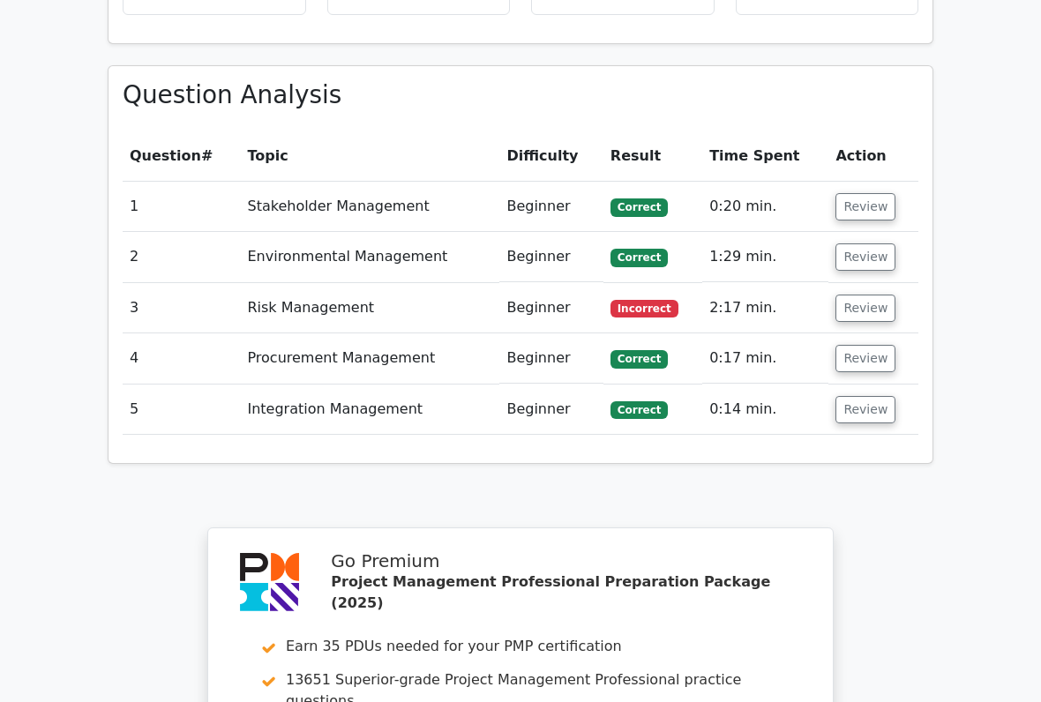
click at [866, 295] on button "Review" at bounding box center [866, 308] width 60 height 27
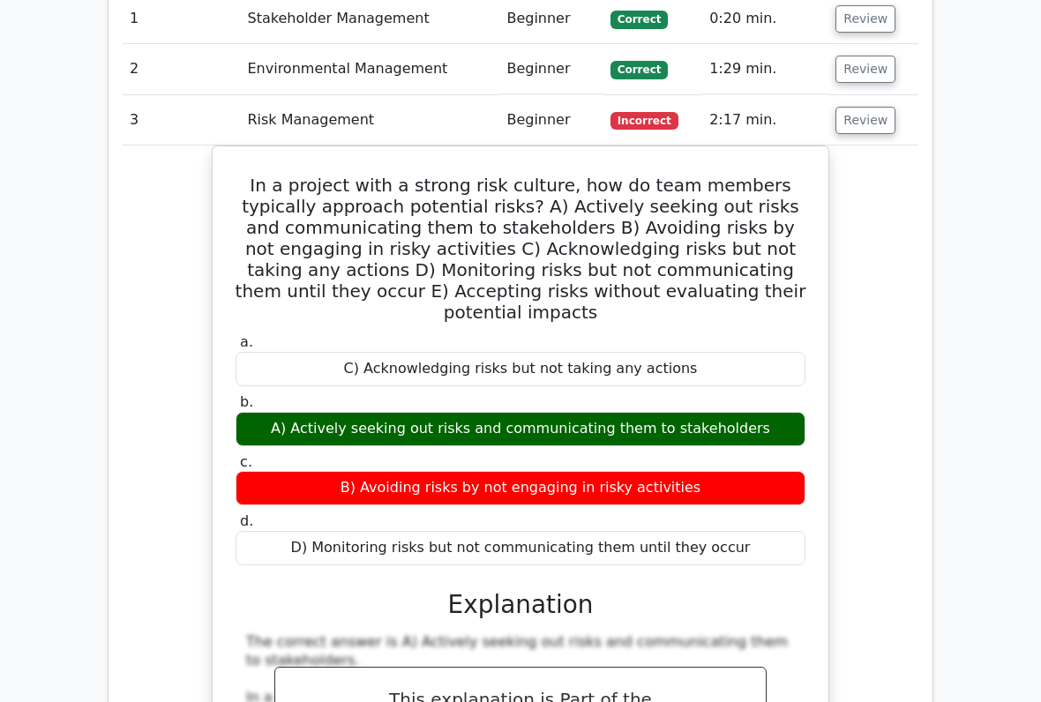
scroll to position [1437, 0]
click at [869, 107] on button "Review" at bounding box center [866, 120] width 60 height 27
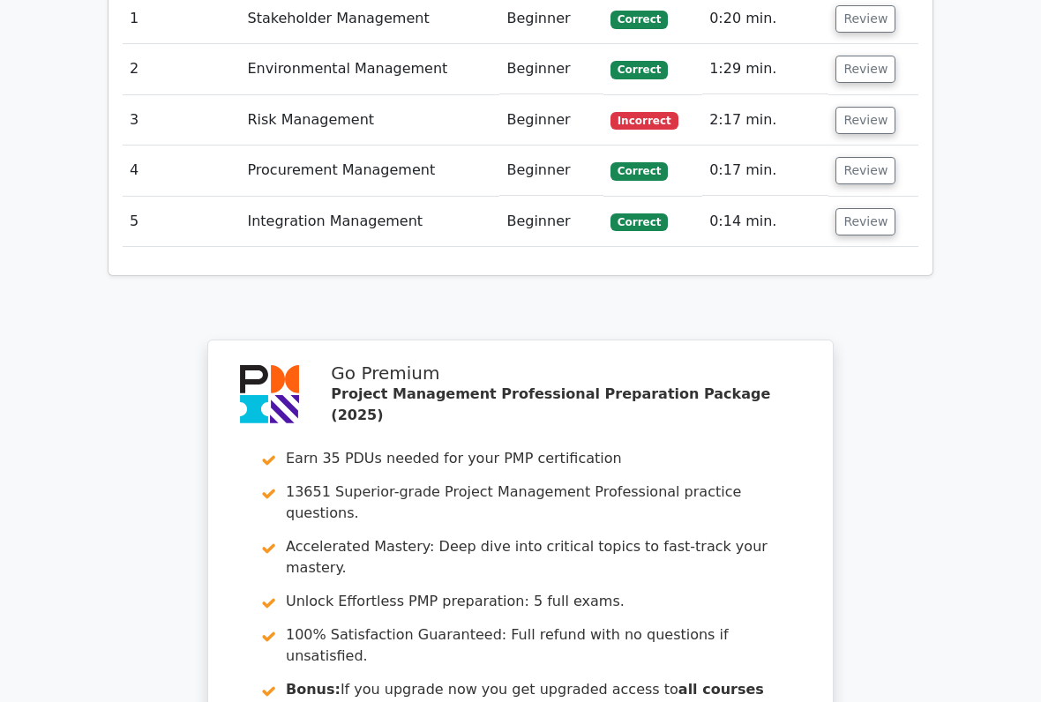
click at [866, 157] on button "Review" at bounding box center [866, 170] width 60 height 27
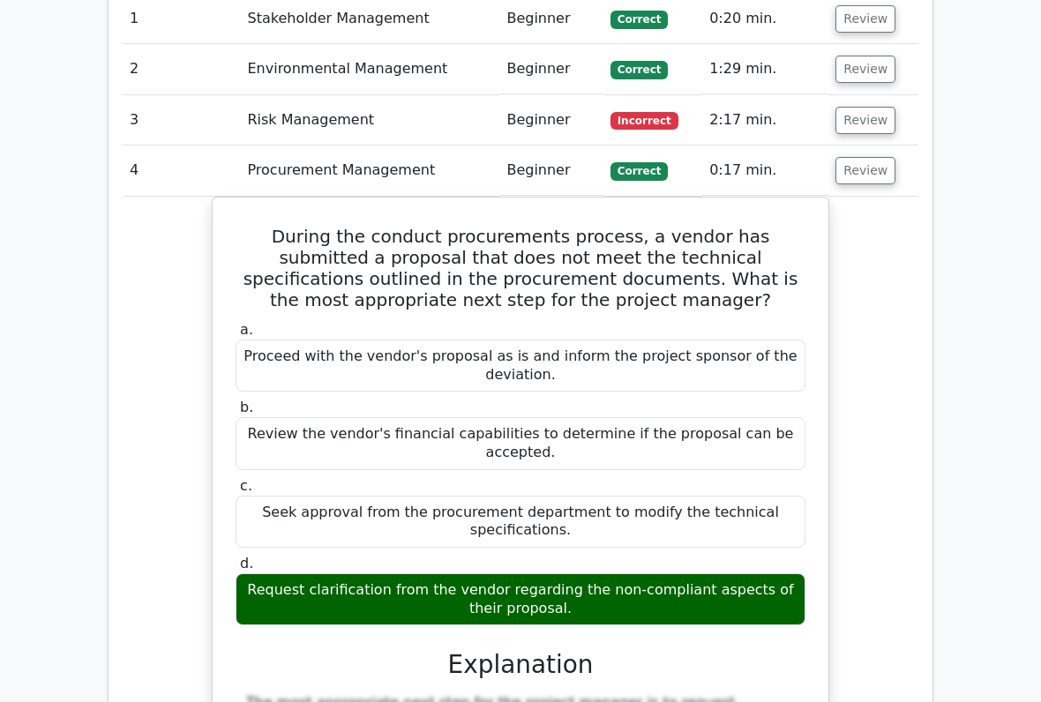
click at [887, 157] on button "Review" at bounding box center [866, 170] width 60 height 27
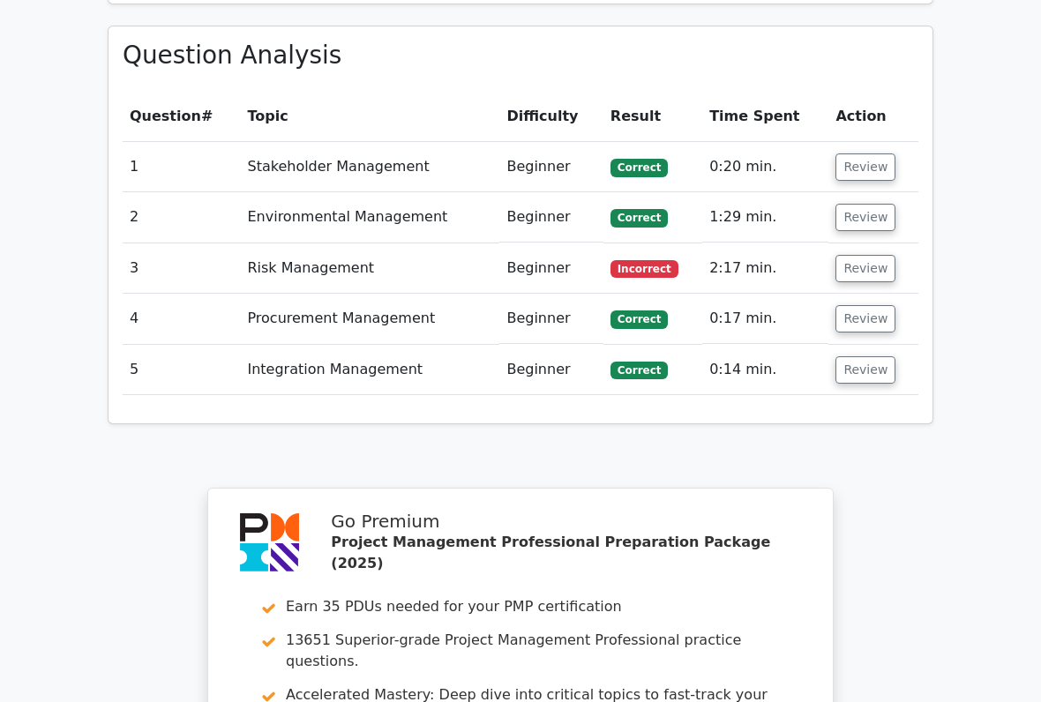
scroll to position [1267, 0]
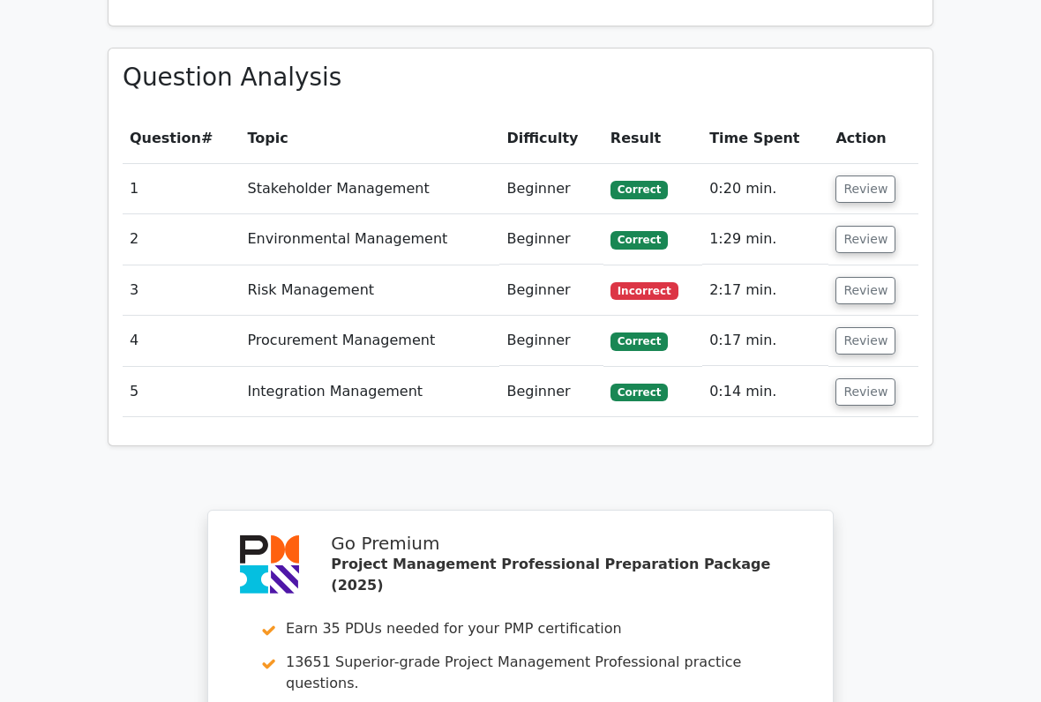
click at [865, 379] on button "Review" at bounding box center [866, 392] width 60 height 27
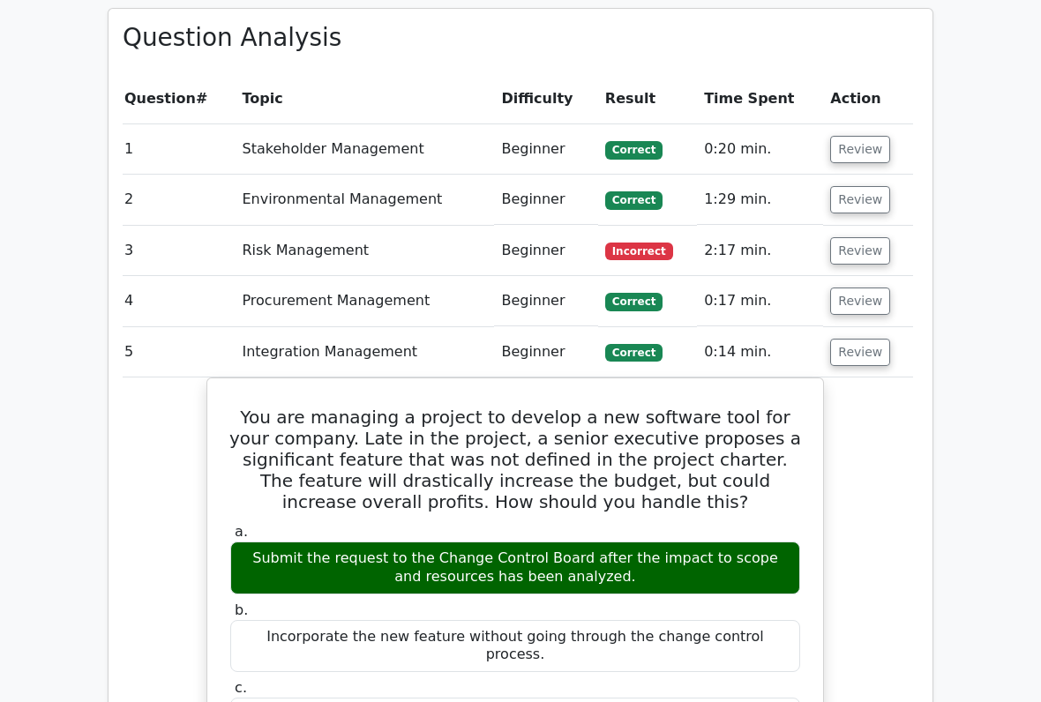
scroll to position [1301, 0]
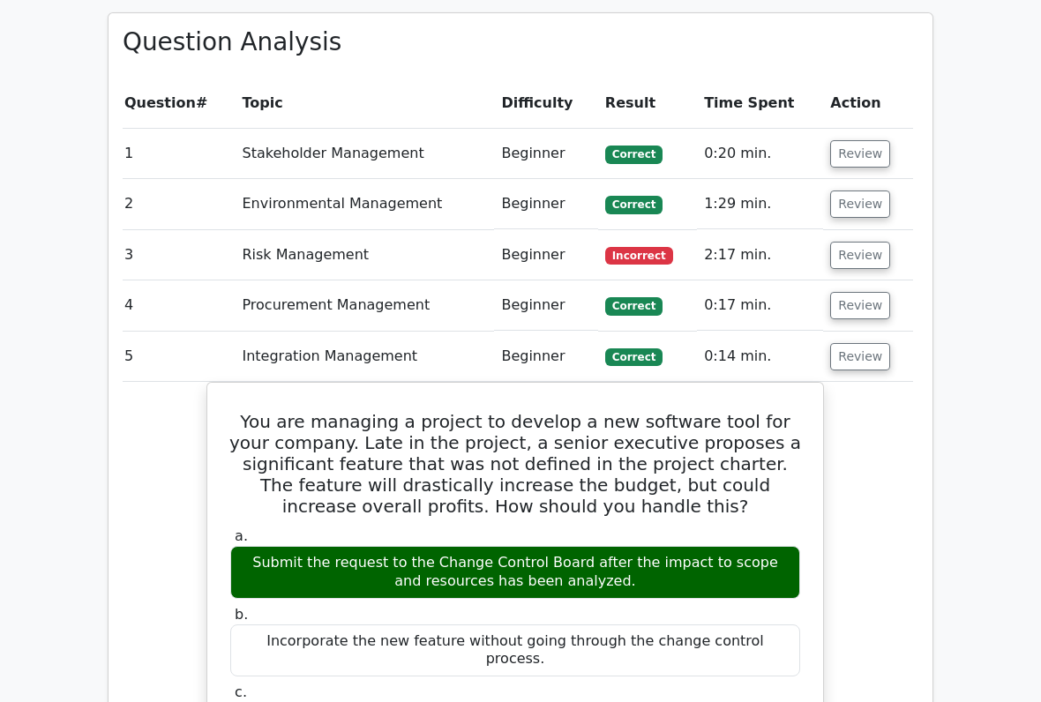
click at [850, 344] on button "Review" at bounding box center [860, 357] width 60 height 27
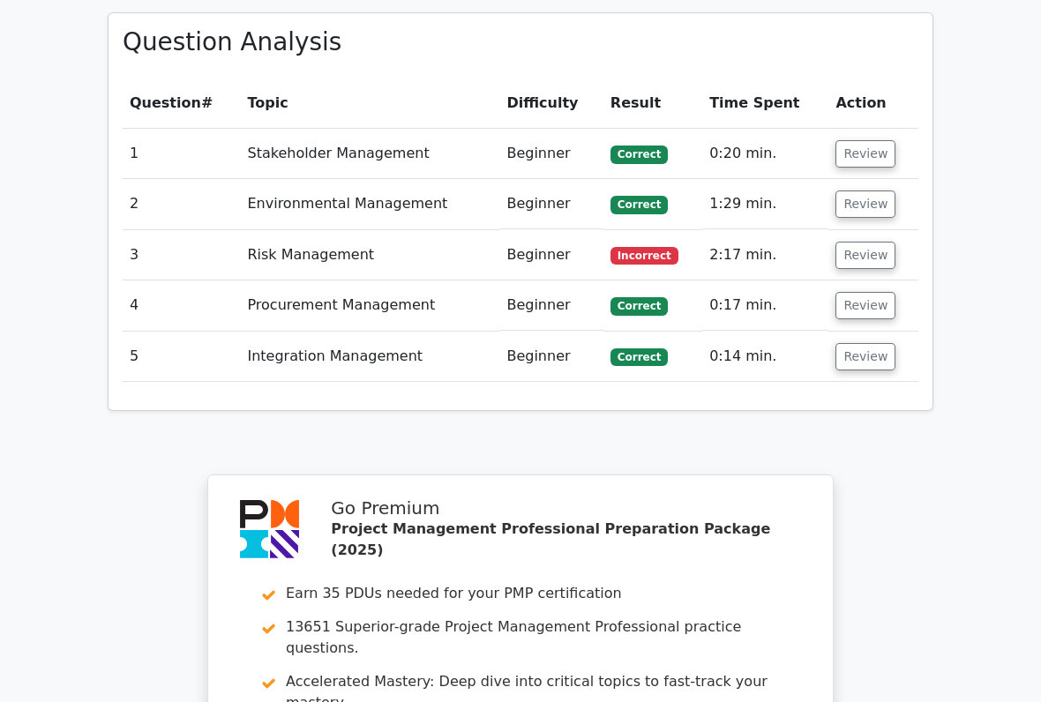
click at [875, 343] on button "Review" at bounding box center [866, 356] width 60 height 27
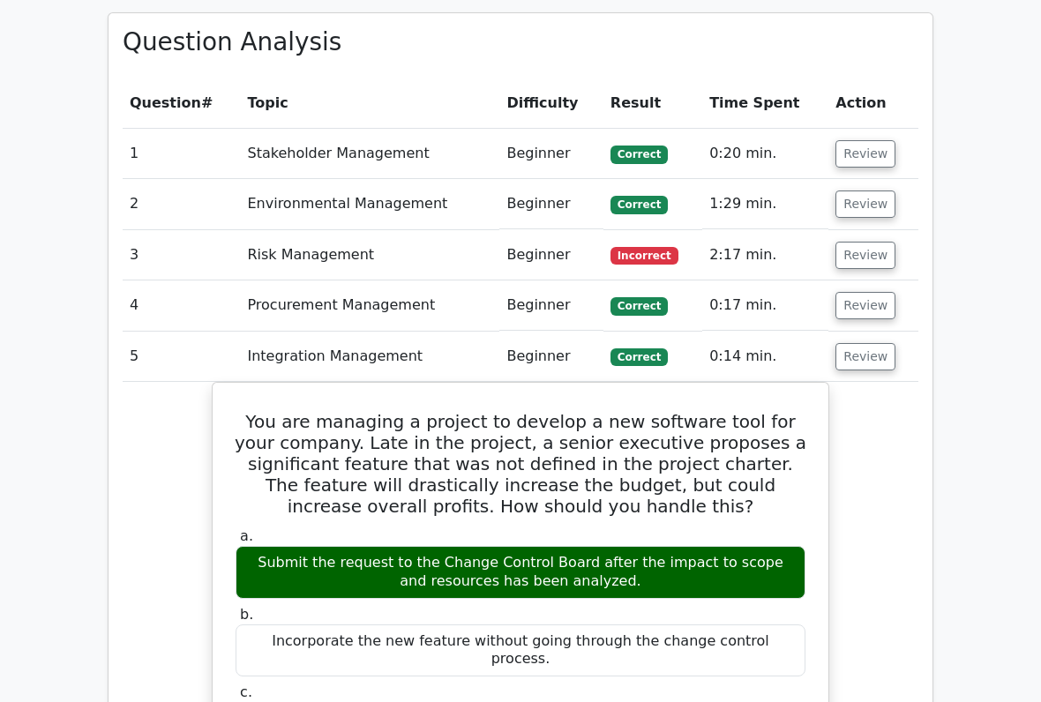
click at [885, 343] on button "Review" at bounding box center [866, 356] width 60 height 27
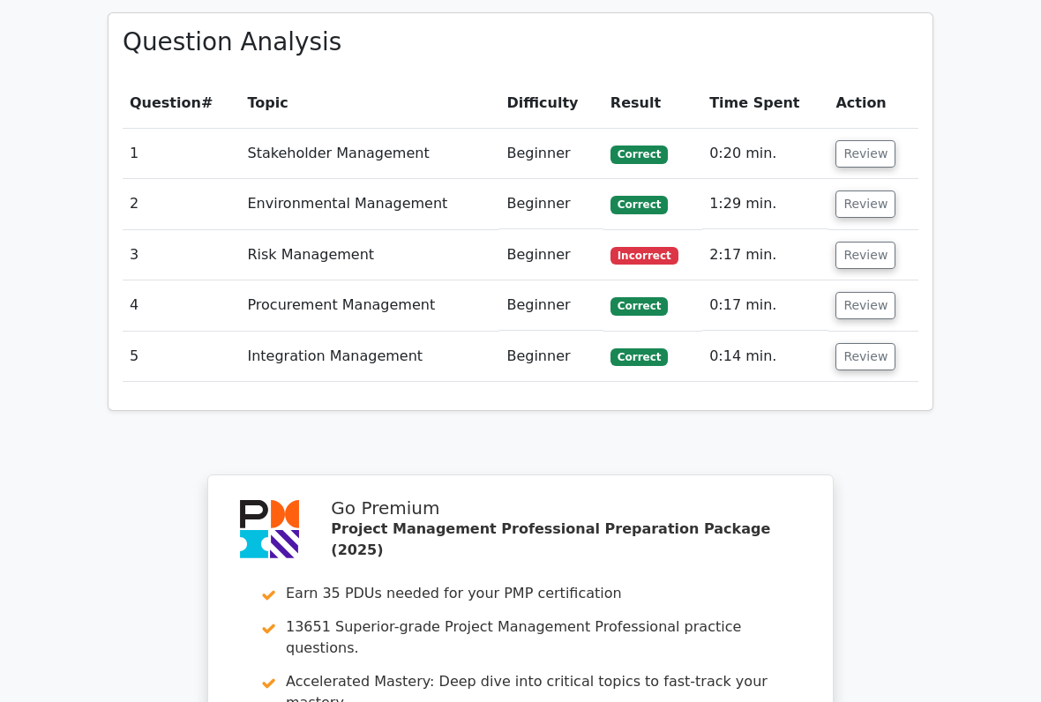
click at [853, 343] on button "Review" at bounding box center [866, 356] width 60 height 27
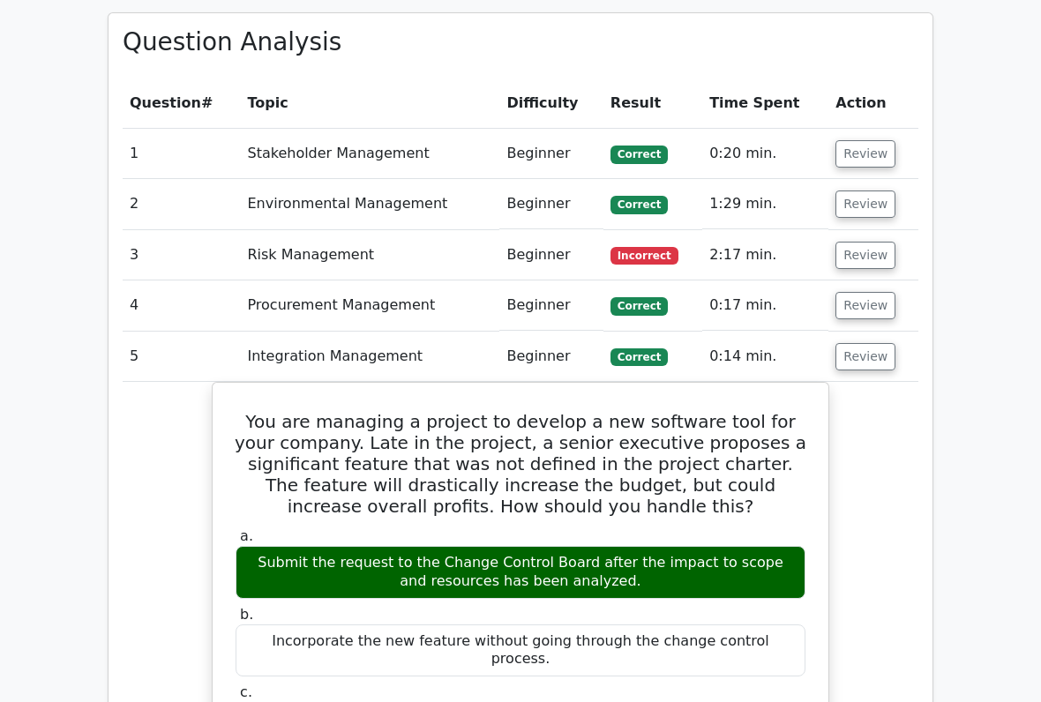
click at [865, 343] on button "Review" at bounding box center [866, 356] width 60 height 27
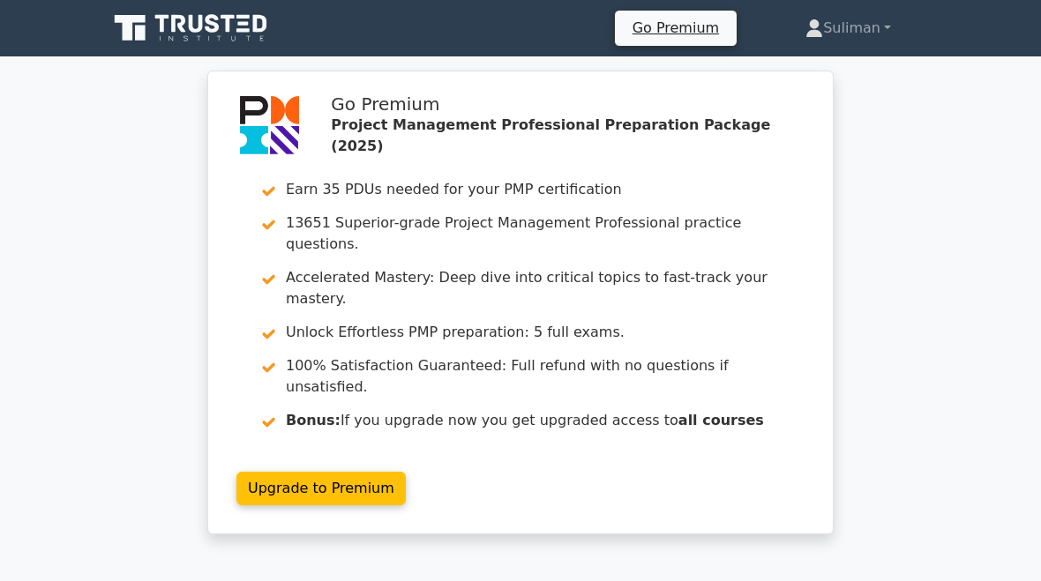
click at [858, 34] on link "Suliman" at bounding box center [848, 28] width 170 height 35
click at [799, 43] on link "Suliman" at bounding box center [848, 28] width 170 height 35
click at [881, 26] on link "Suliman" at bounding box center [848, 28] width 170 height 35
click at [816, 66] on link "Profile" at bounding box center [833, 70] width 139 height 28
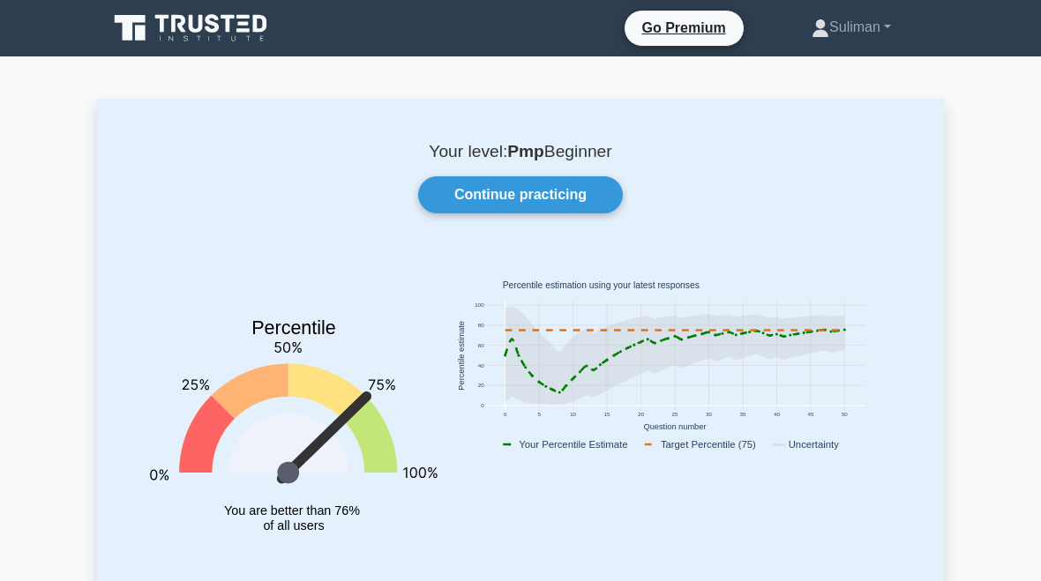
click at [570, 197] on link "Continue practicing" at bounding box center [520, 194] width 205 height 37
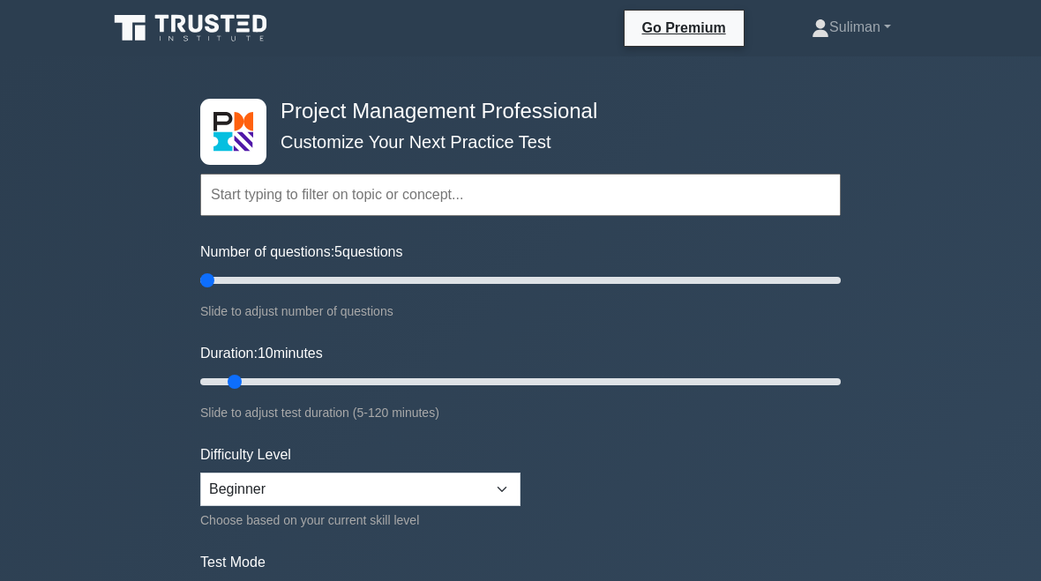
type input "5"
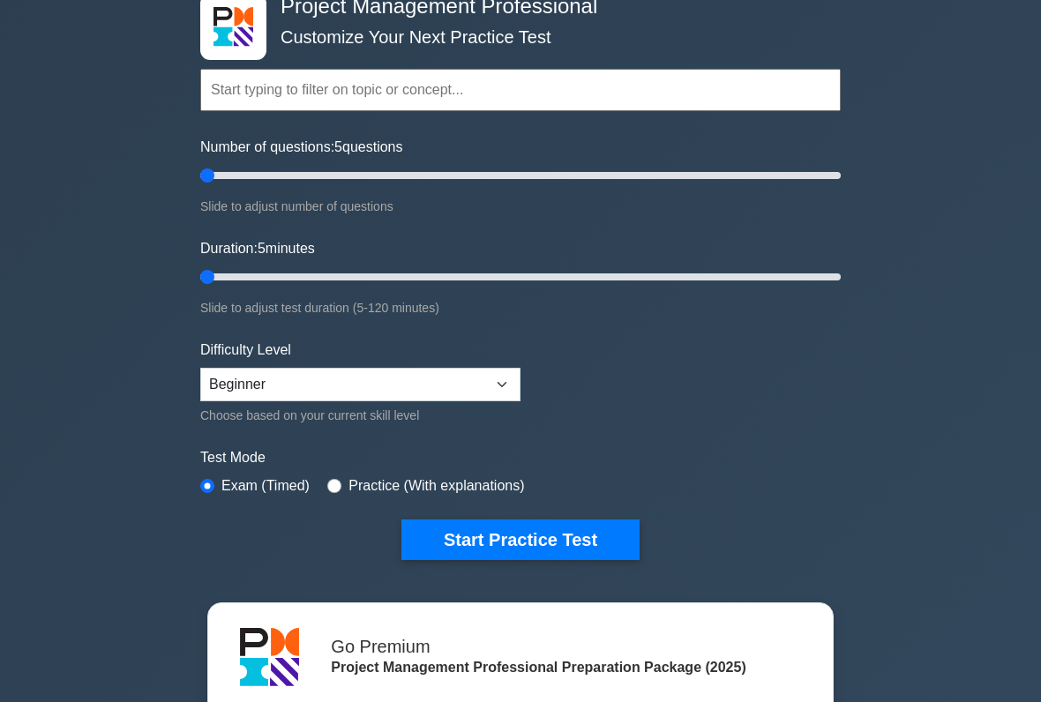
scroll to position [109, 0]
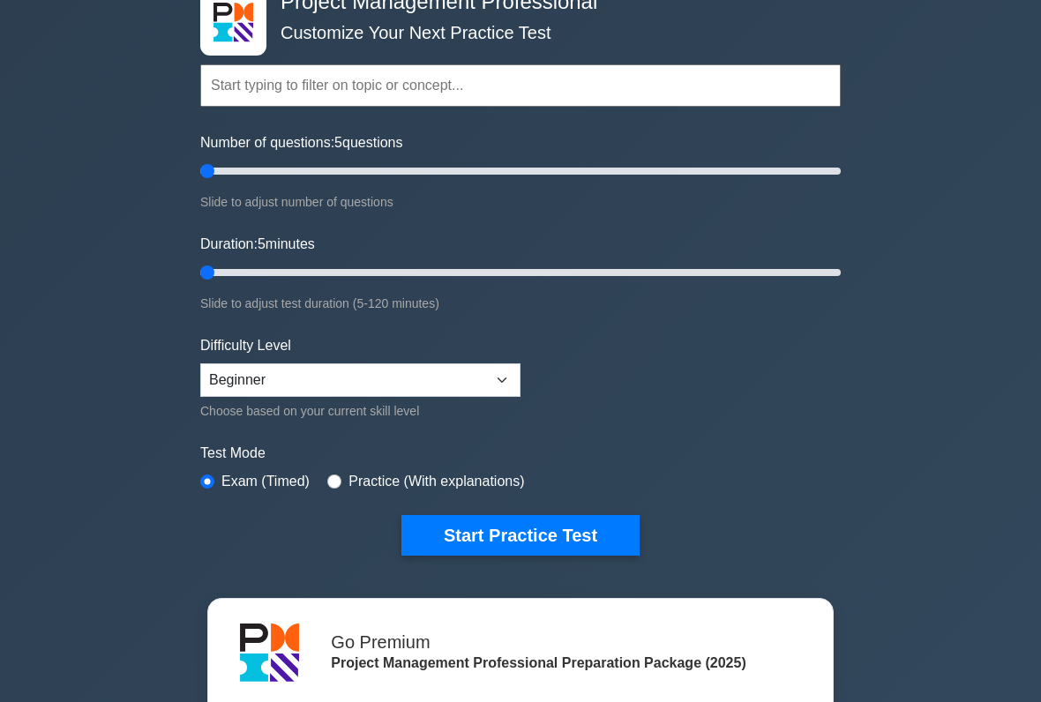
click at [614, 536] on button "Start Practice Test" at bounding box center [520, 535] width 238 height 41
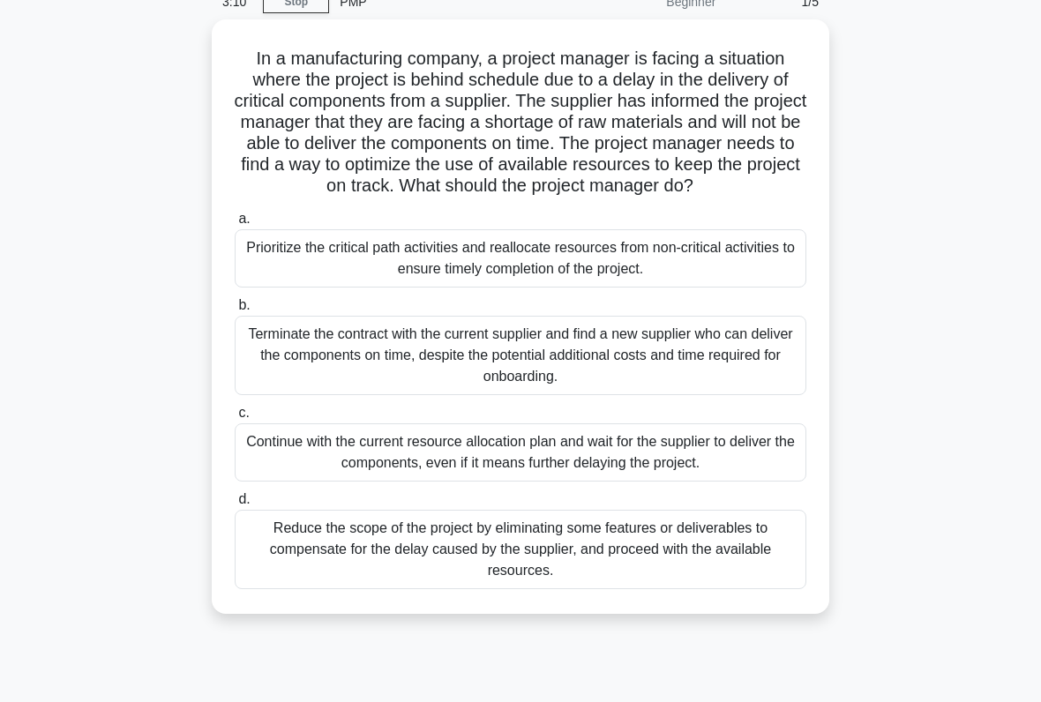
scroll to position [82, 0]
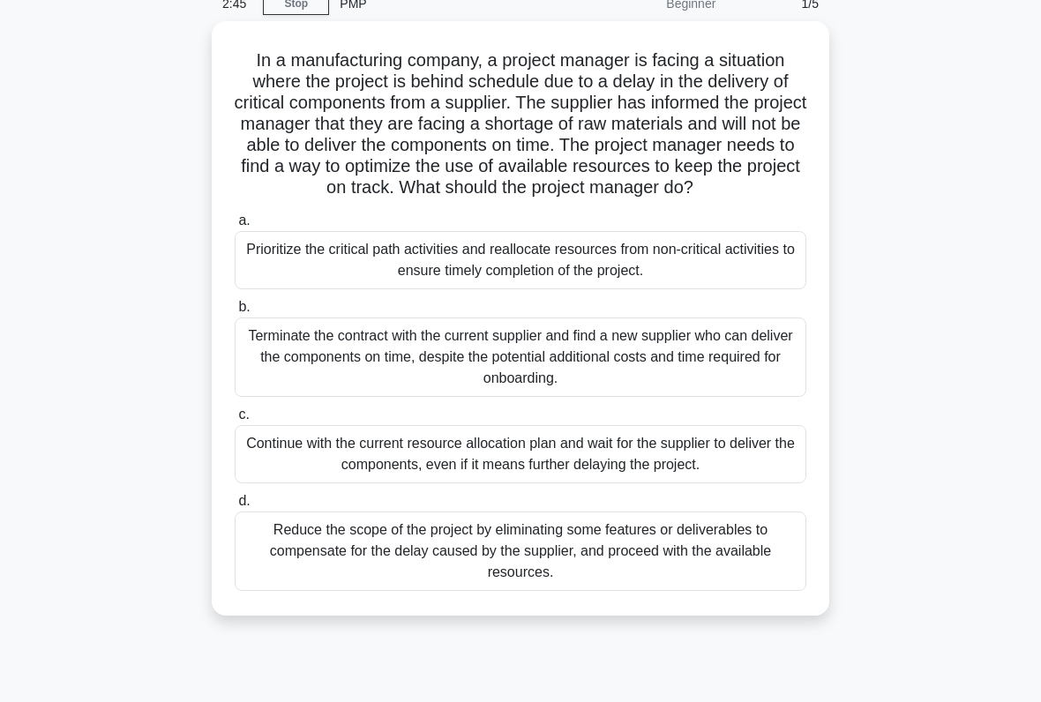
click at [661, 286] on div "Prioritize the critical path activities and reallocate resources from non-criti…" at bounding box center [521, 260] width 572 height 58
click at [235, 227] on input "a. Prioritize the critical path activities and reallocate resources from non-cr…" at bounding box center [235, 220] width 0 height 11
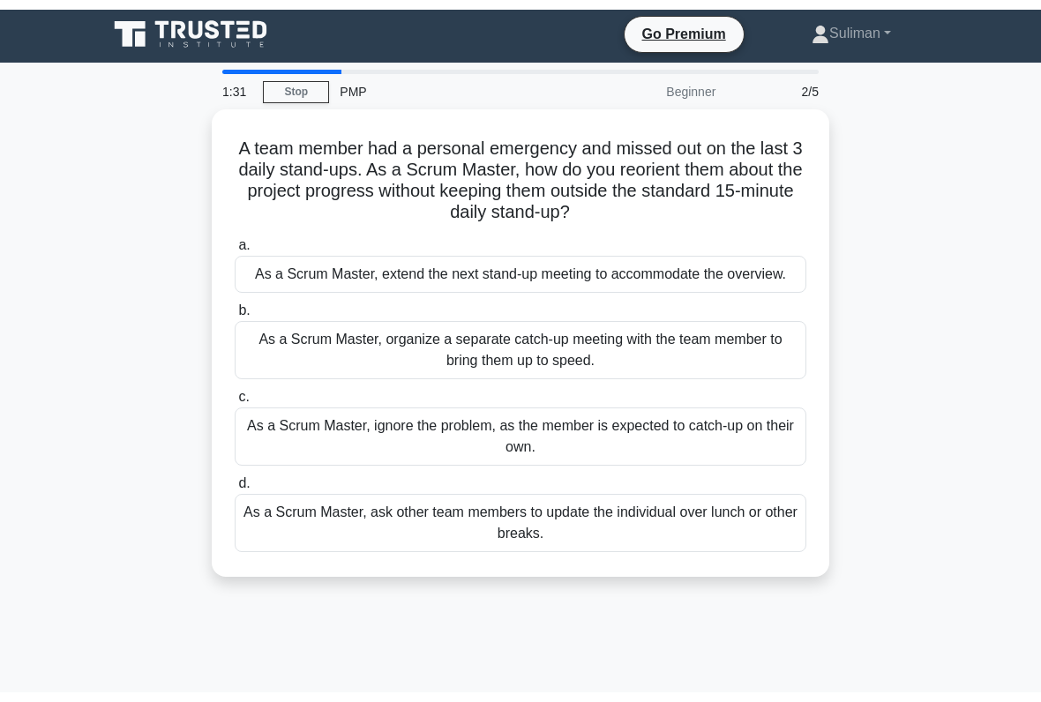
scroll to position [0, 0]
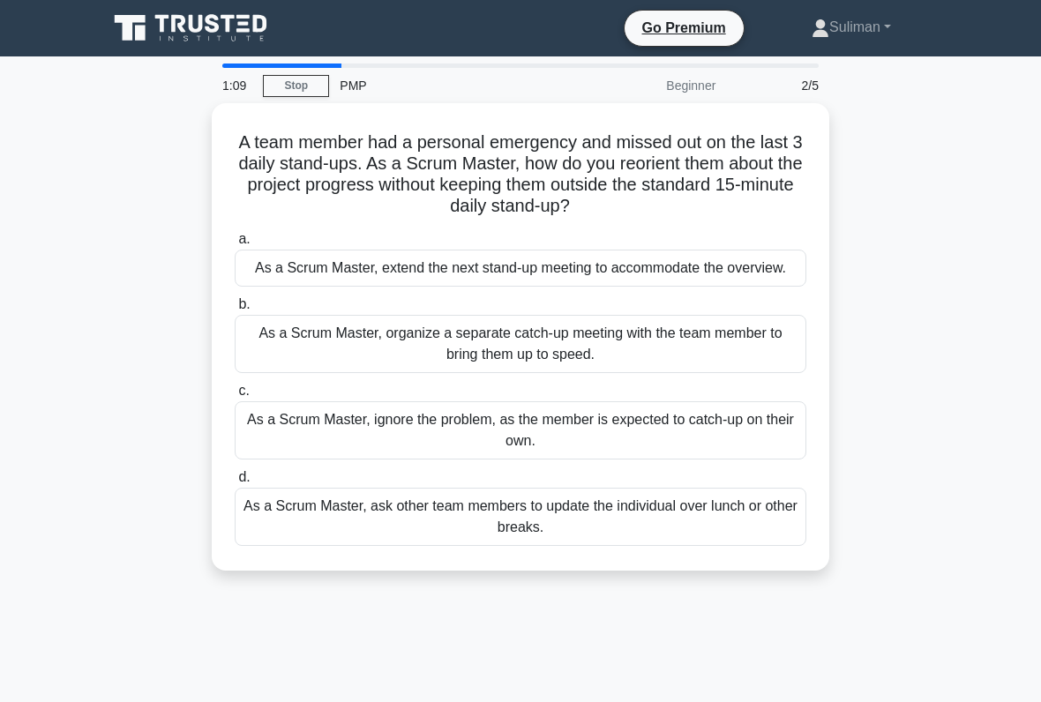
click at [333, 530] on div "As a Scrum Master, ask other team members to update the individual over lunch o…" at bounding box center [521, 517] width 572 height 58
click at [235, 484] on input "d. As a Scrum Master, ask other team members to update the individual over lunc…" at bounding box center [235, 477] width 0 height 11
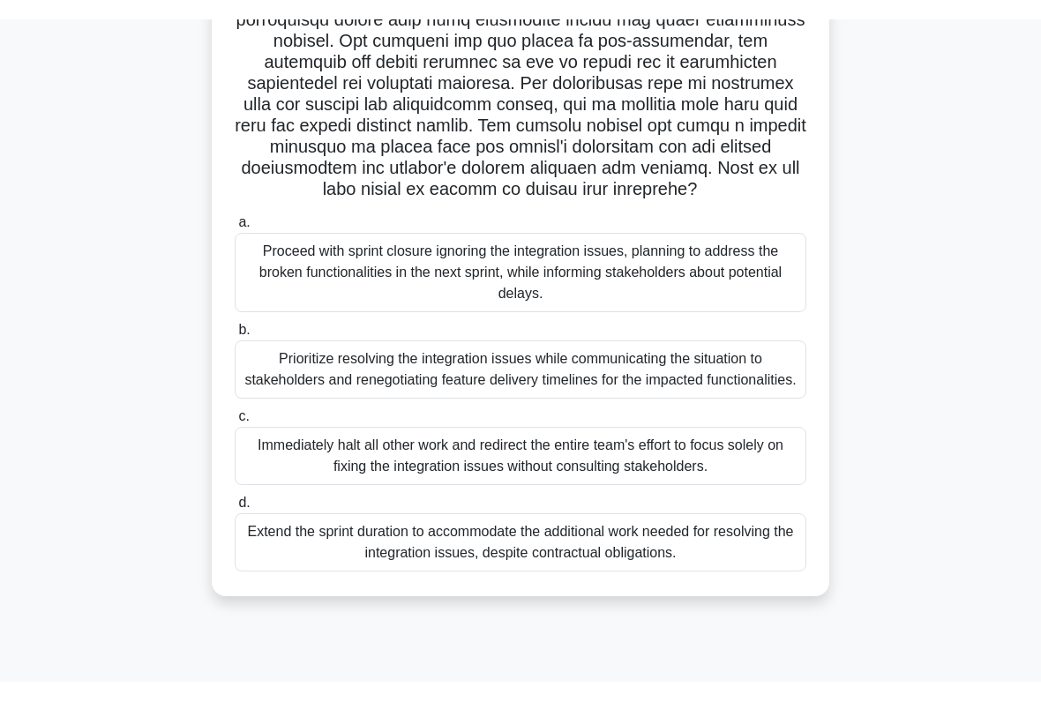
scroll to position [258, 0]
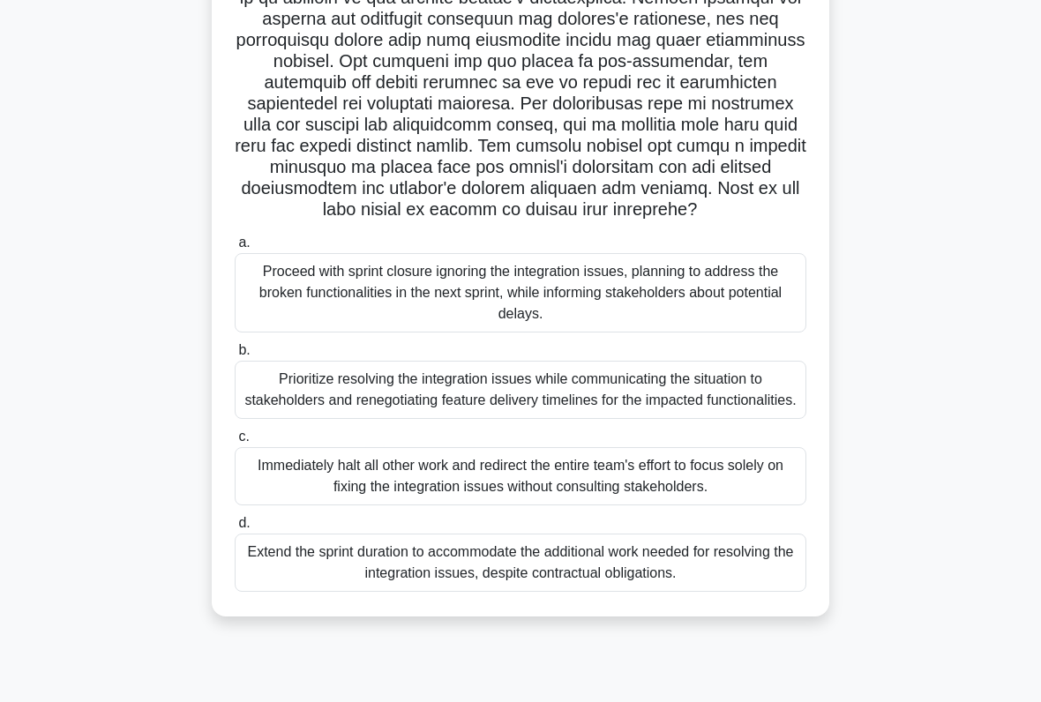
click at [281, 419] on div "Prioritize resolving the integration issues while communicating the situation t…" at bounding box center [521, 390] width 572 height 58
click at [235, 356] on input "b. Prioritize resolving the integration issues while communicating the situatio…" at bounding box center [235, 350] width 0 height 11
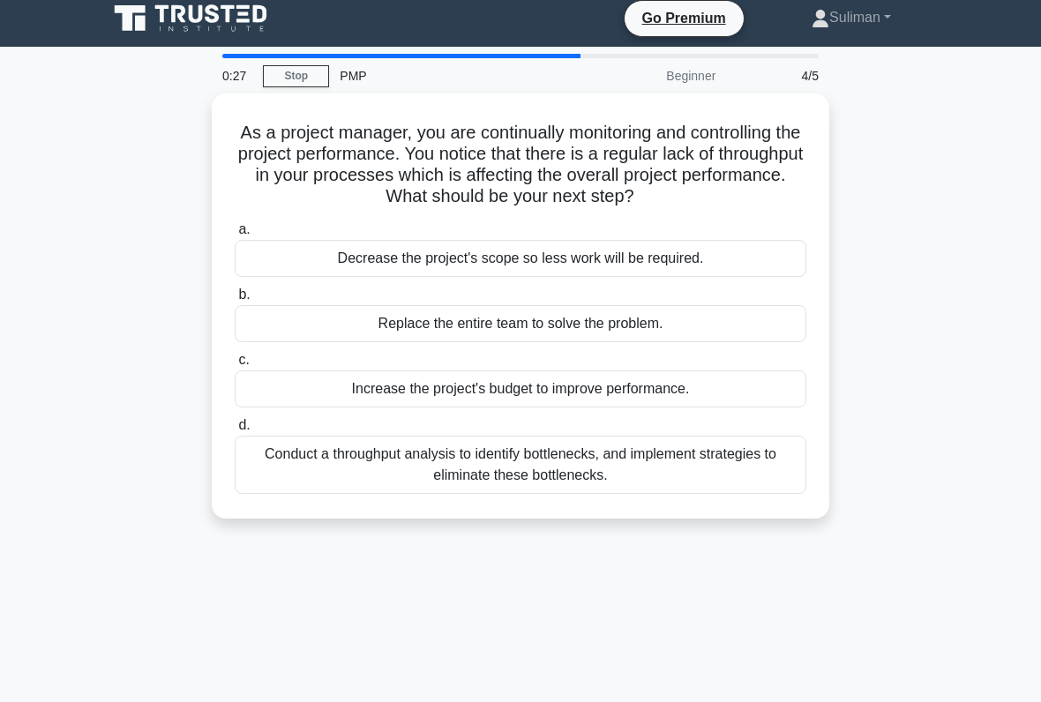
scroll to position [7, 0]
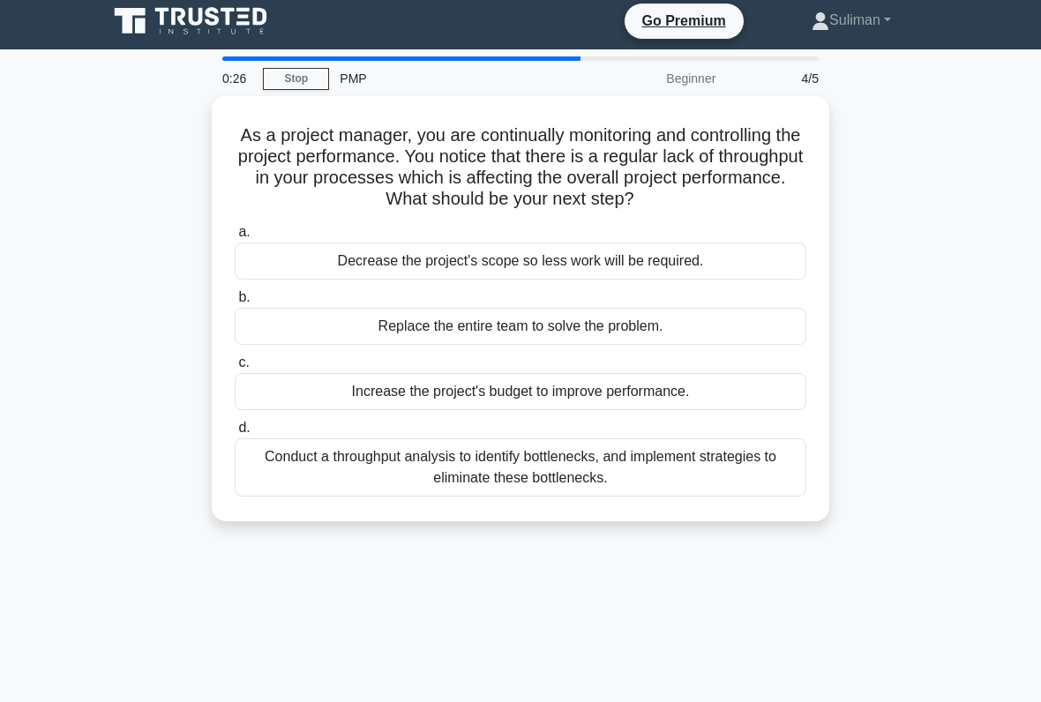
click at [732, 490] on div "Conduct a throughput analysis to identify bottlenecks, and implement strategies…" at bounding box center [521, 468] width 572 height 58
click at [235, 434] on input "d. Conduct a throughput analysis to identify bottlenecks, and implement strateg…" at bounding box center [235, 428] width 0 height 11
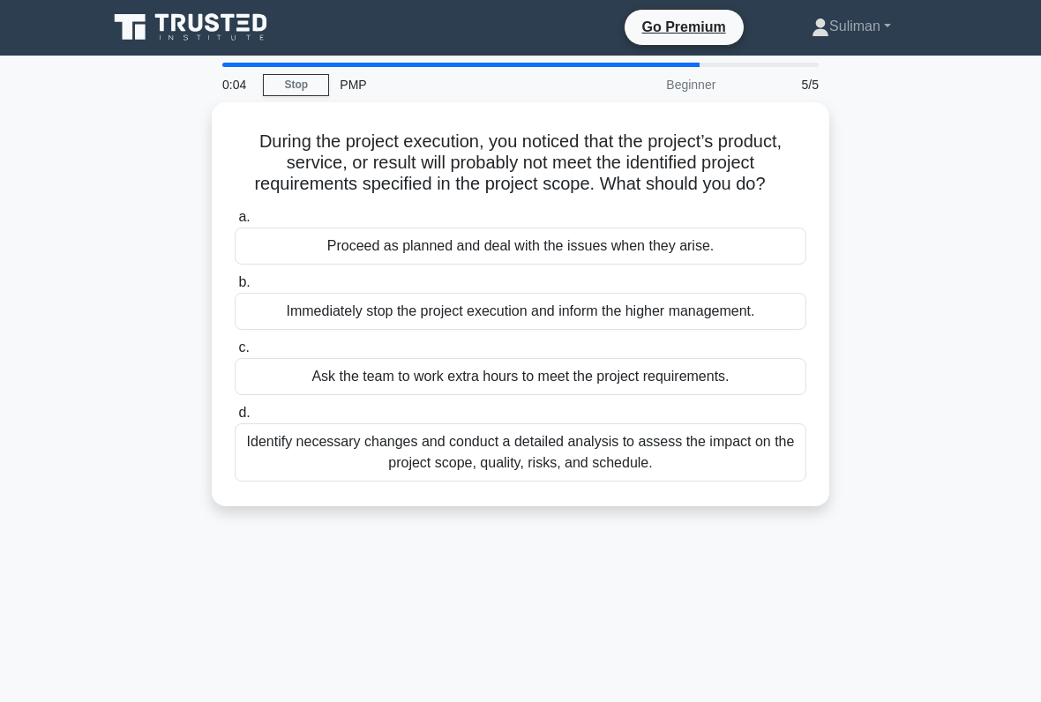
scroll to position [3, 0]
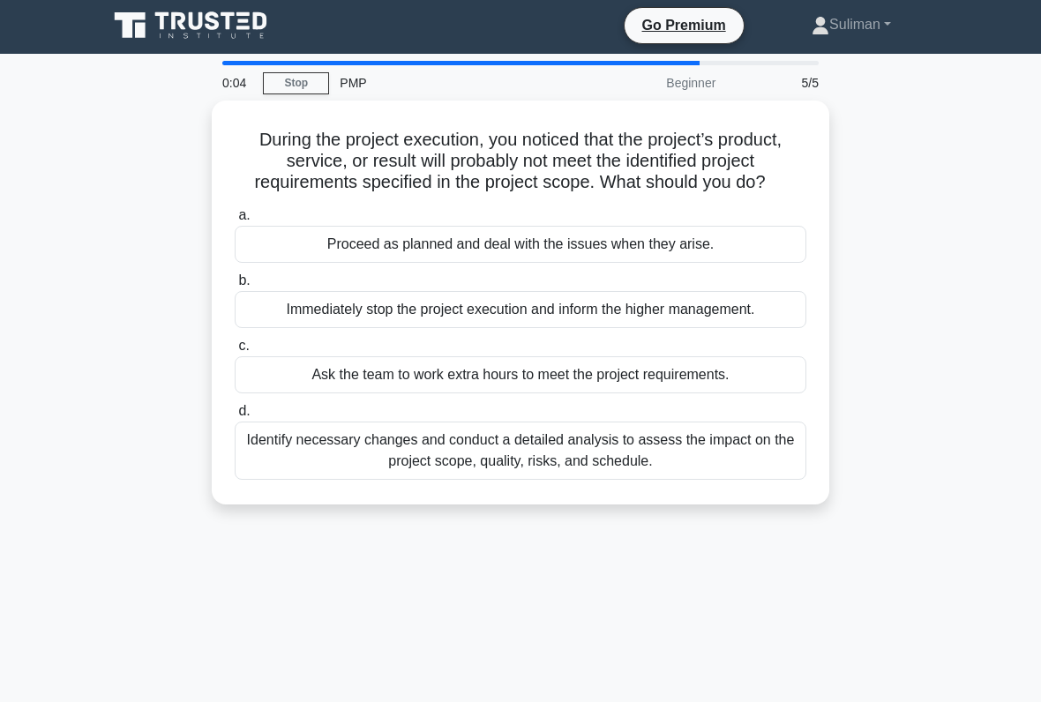
click at [751, 478] on div "Identify necessary changes and conduct a detailed analysis to assess the impact…" at bounding box center [521, 451] width 572 height 58
click at [235, 417] on input "d. Identify necessary changes and conduct a detailed analysis to assess the imp…" at bounding box center [235, 411] width 0 height 11
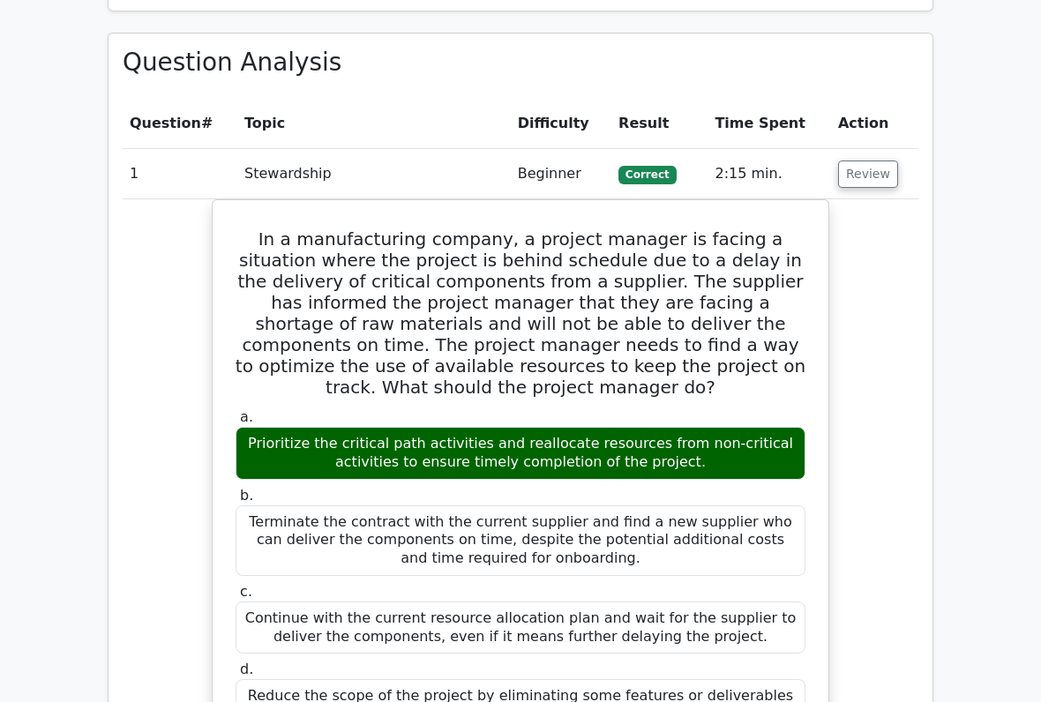
scroll to position [1243, 0]
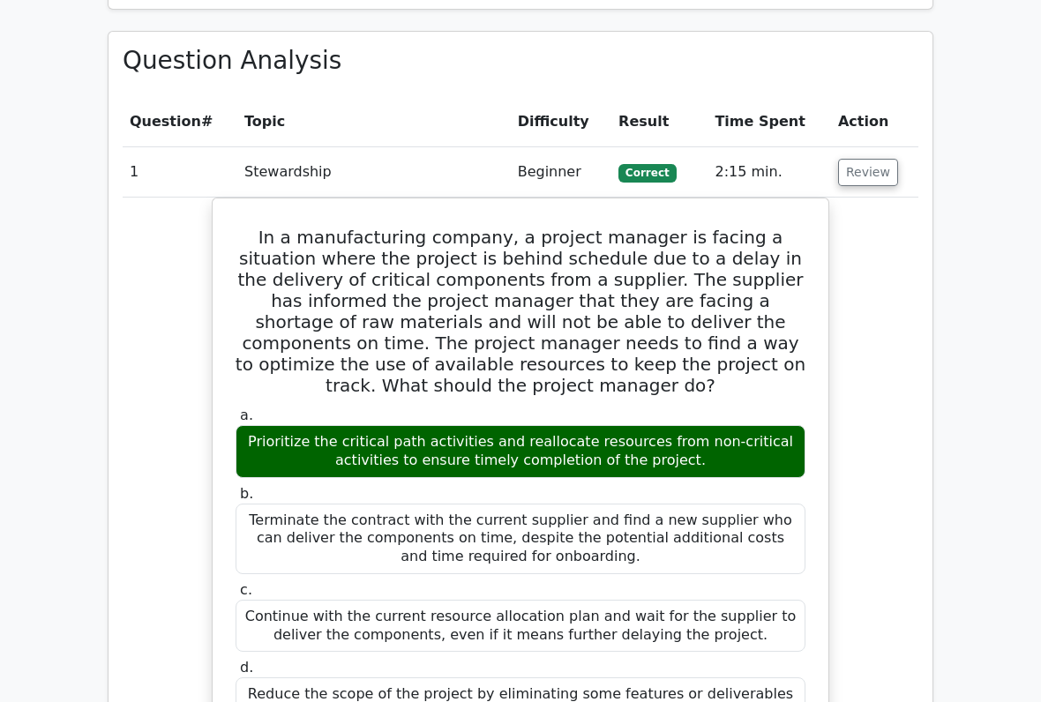
click at [869, 159] on button "Review" at bounding box center [868, 172] width 60 height 27
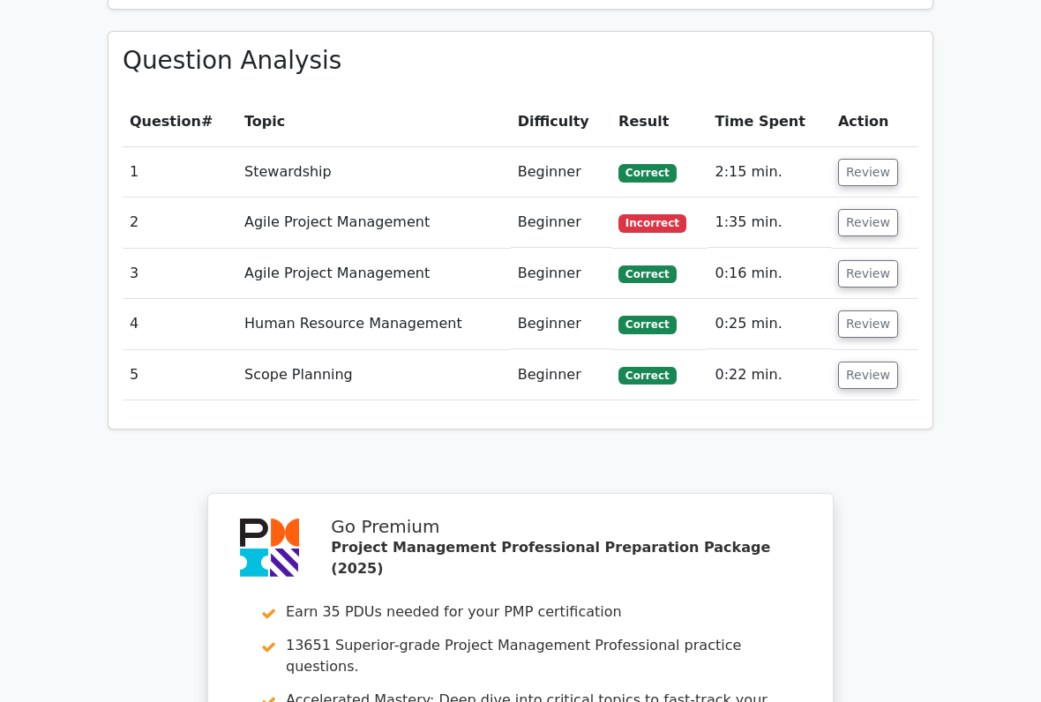
click at [868, 209] on button "Review" at bounding box center [868, 222] width 60 height 27
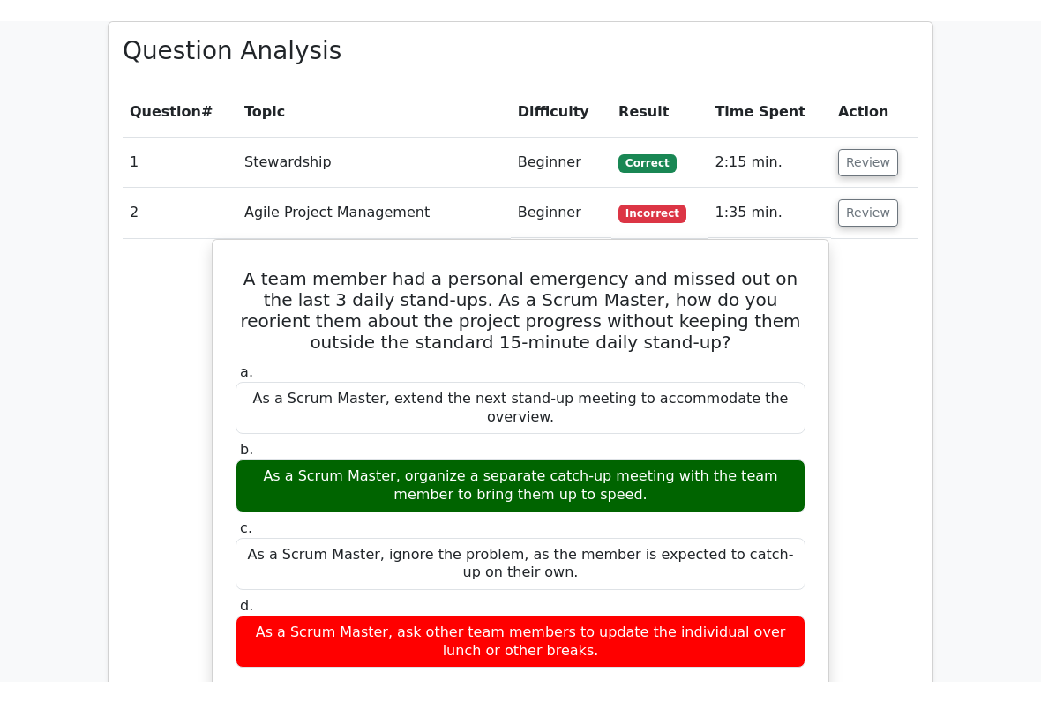
scroll to position [1272, 0]
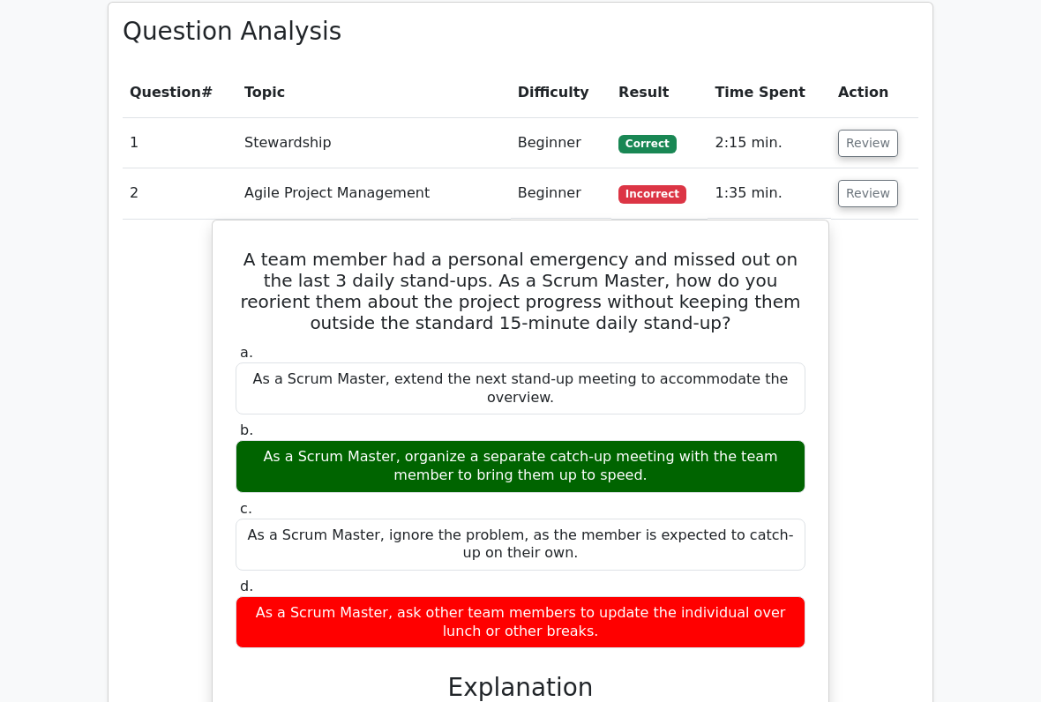
click at [859, 180] on button "Review" at bounding box center [868, 193] width 60 height 27
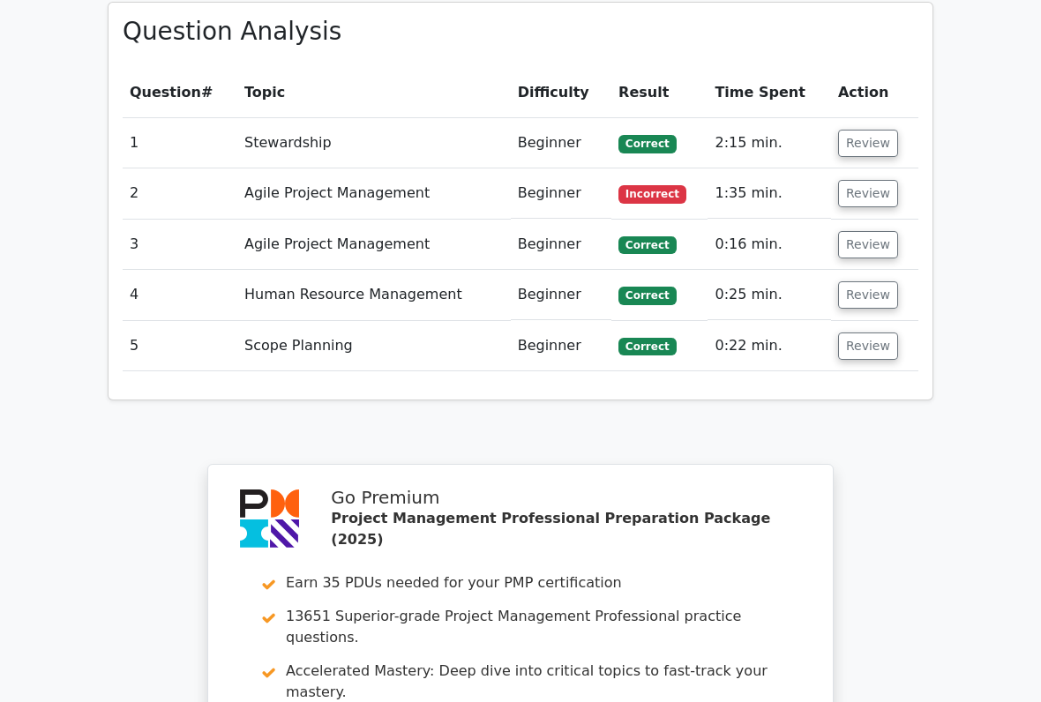
click at [861, 231] on button "Review" at bounding box center [868, 244] width 60 height 27
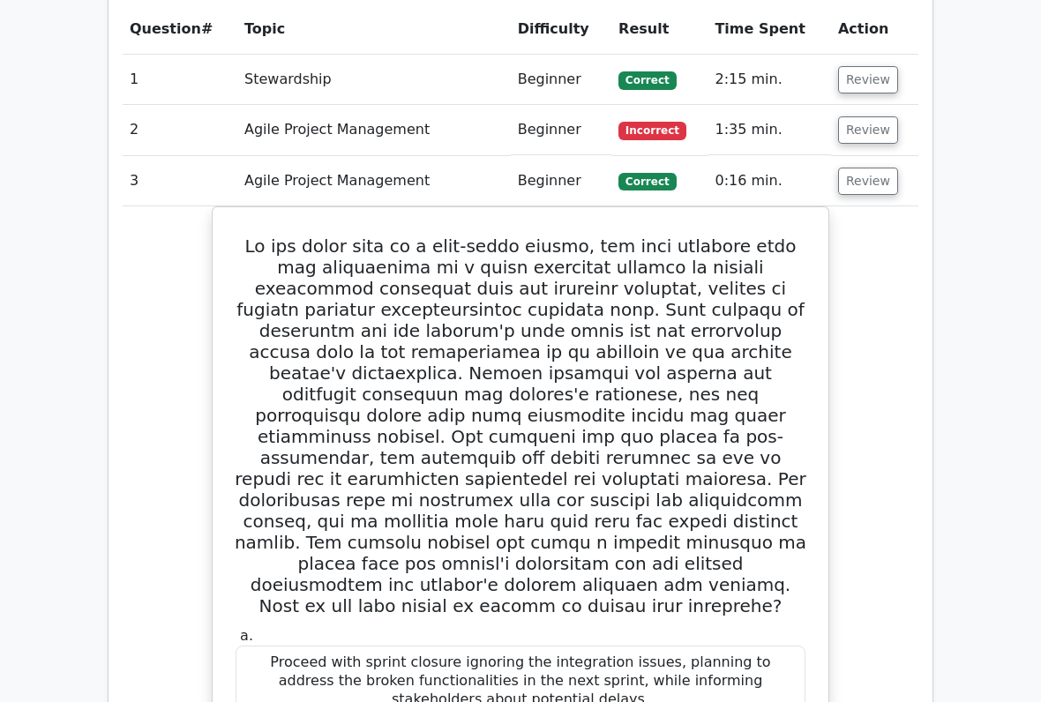
scroll to position [1337, 0]
click at [854, 167] on button "Review" at bounding box center [868, 180] width 60 height 27
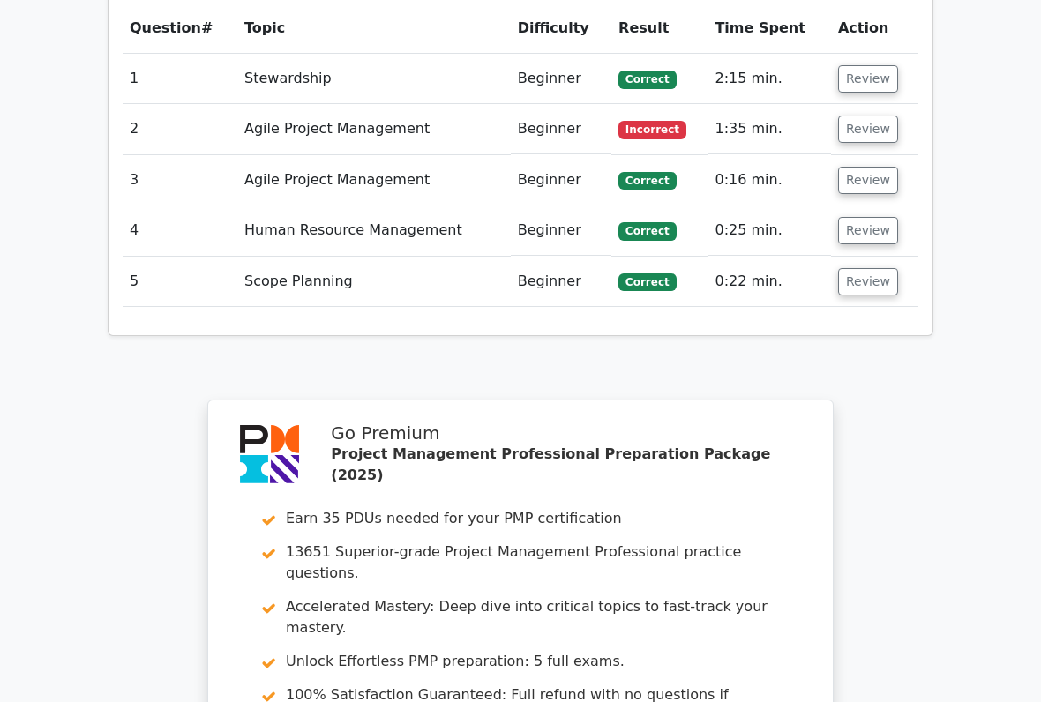
click at [858, 217] on button "Review" at bounding box center [868, 230] width 60 height 27
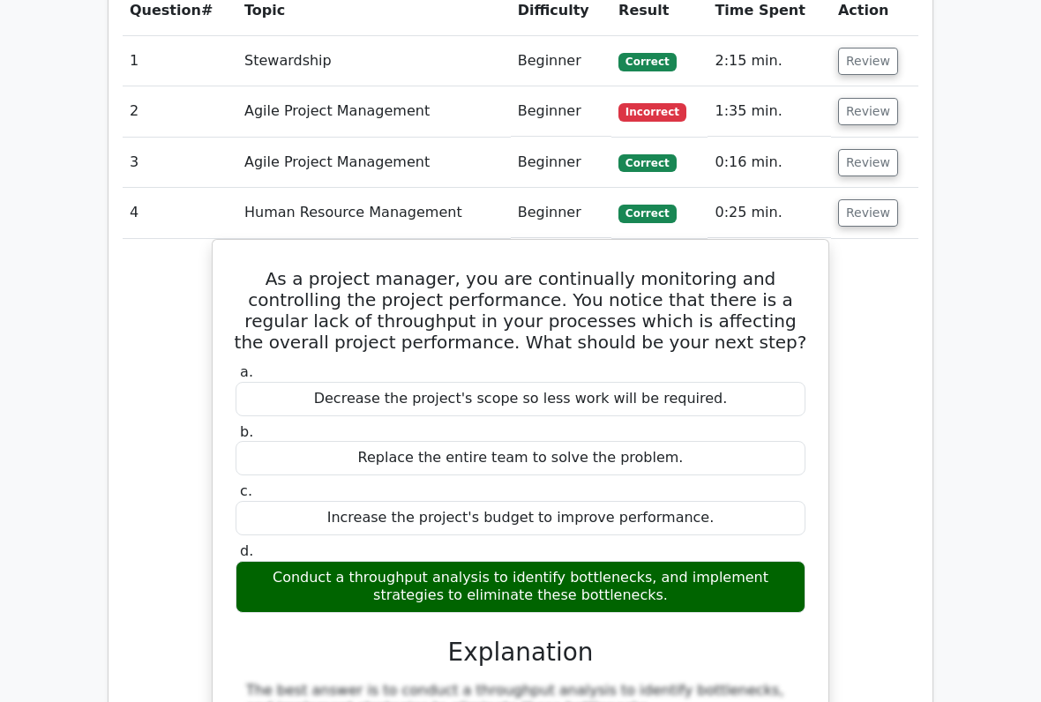
scroll to position [1352, 0]
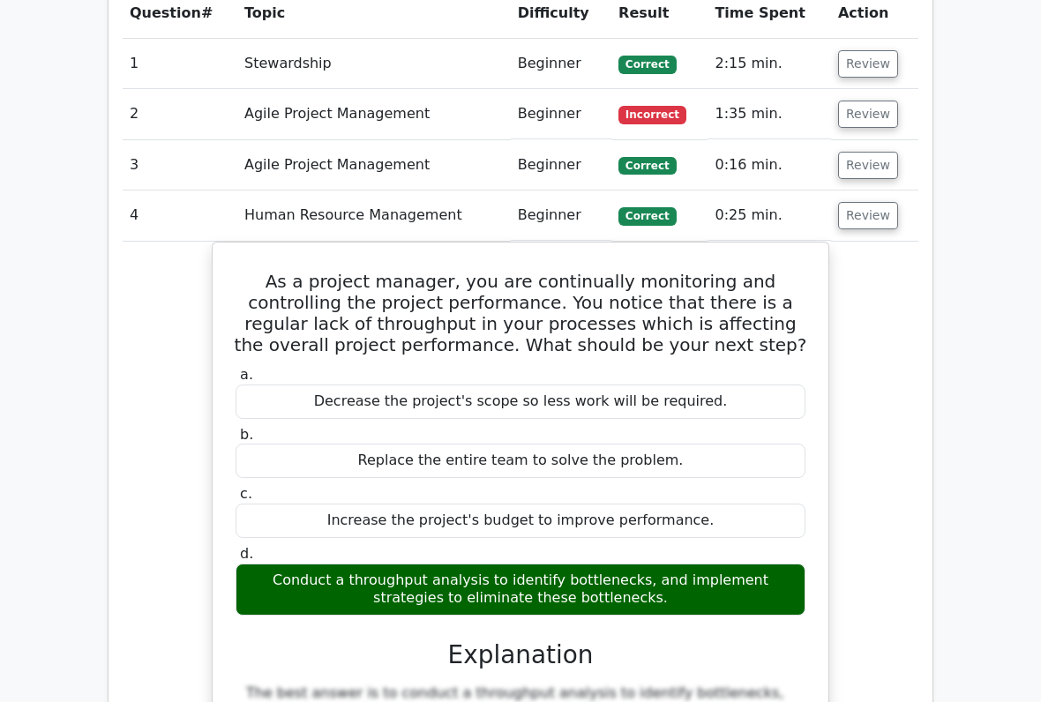
click at [865, 202] on button "Review" at bounding box center [868, 215] width 60 height 27
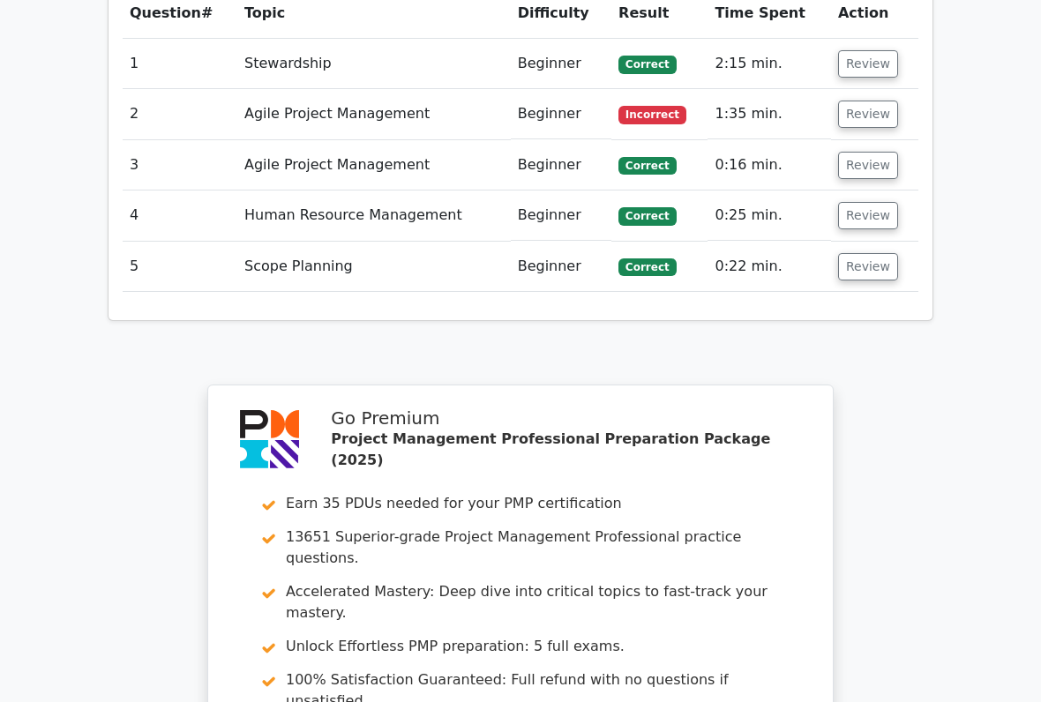
click at [859, 202] on button "Review" at bounding box center [868, 215] width 60 height 27
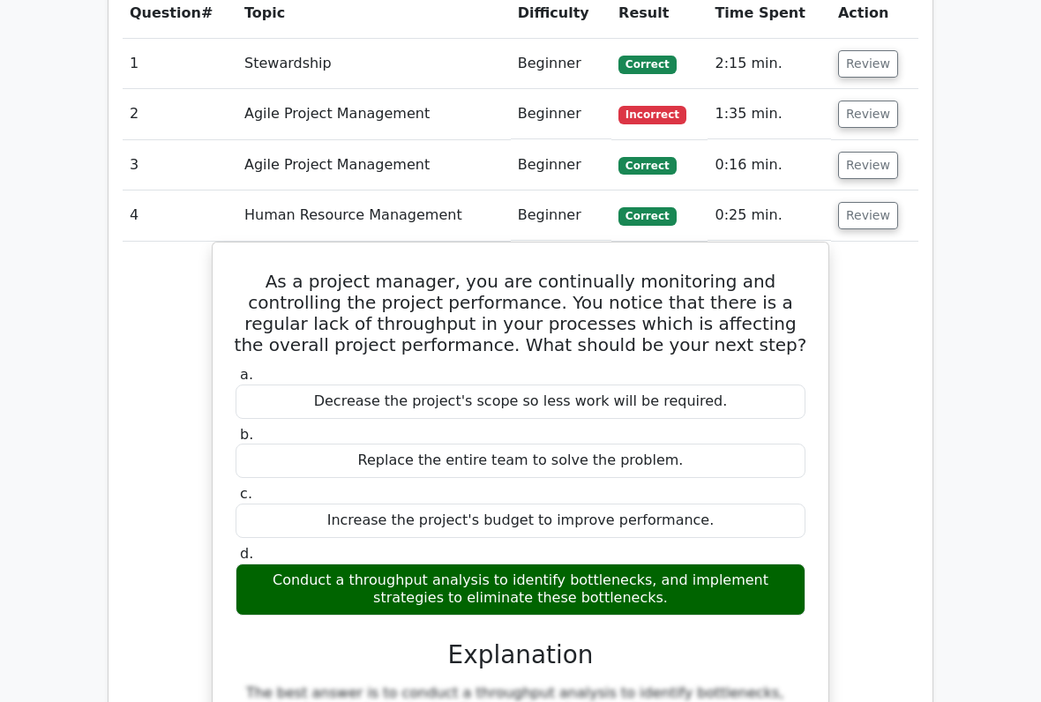
click at [877, 202] on button "Review" at bounding box center [868, 215] width 60 height 27
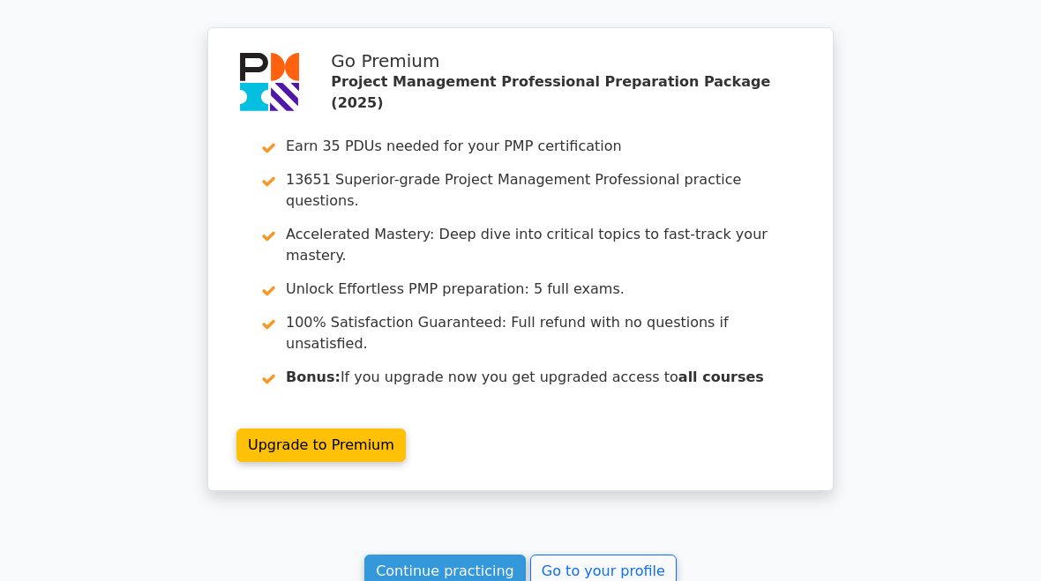
scroll to position [1705, 0]
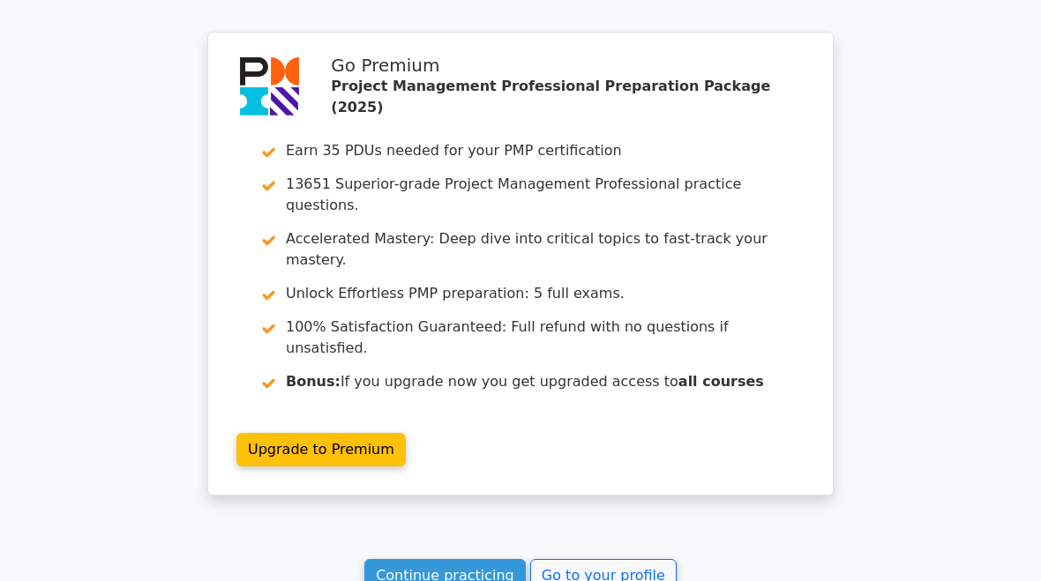
click at [627, 559] on link "Go to your profile" at bounding box center [603, 576] width 146 height 34
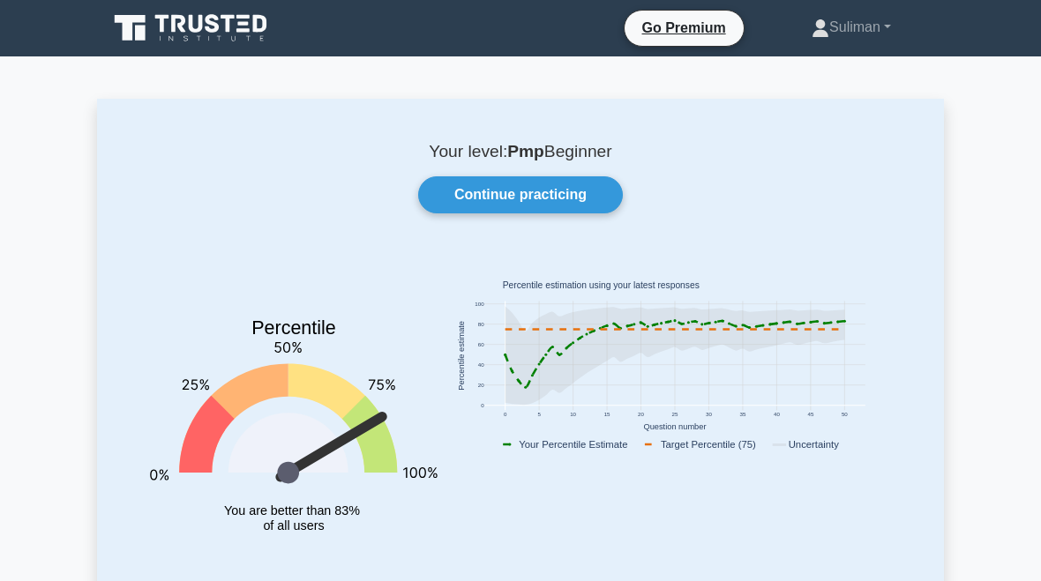
click at [578, 200] on link "Continue practicing" at bounding box center [520, 194] width 205 height 37
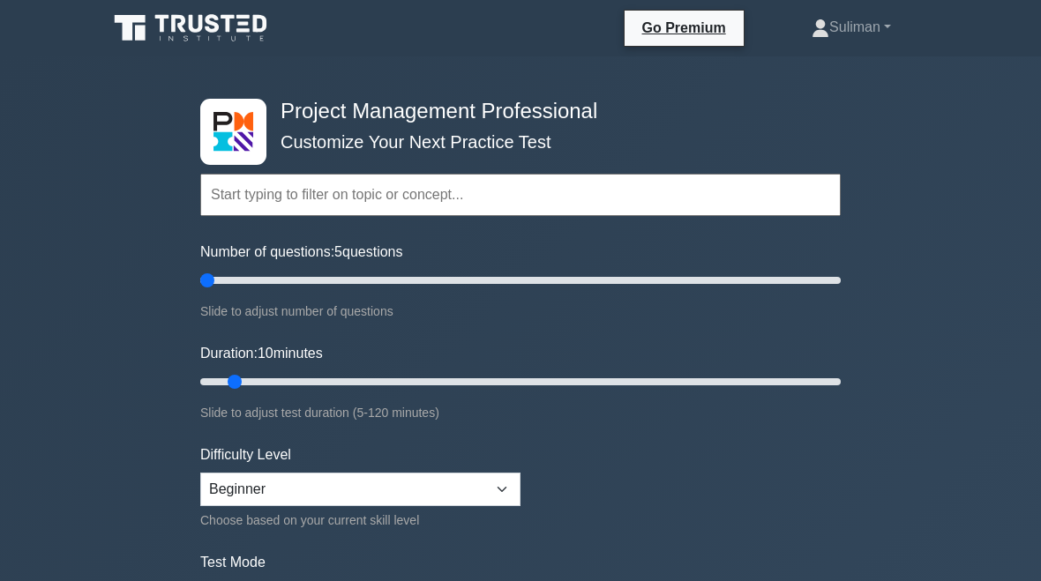
type input "5"
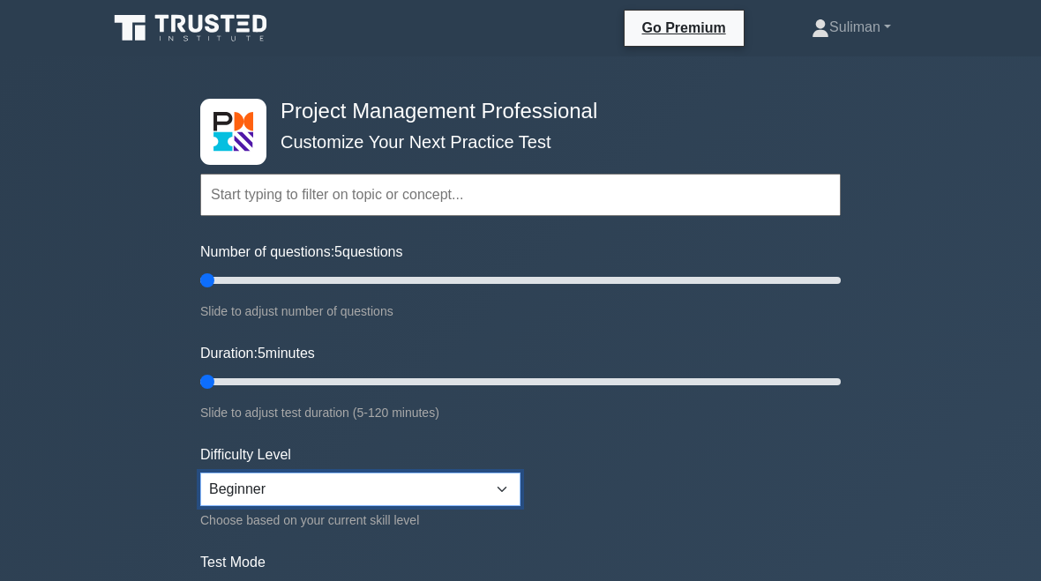
click at [469, 488] on select "Beginner Intermediate Expert" at bounding box center [360, 490] width 320 height 34
select select "intermediate"
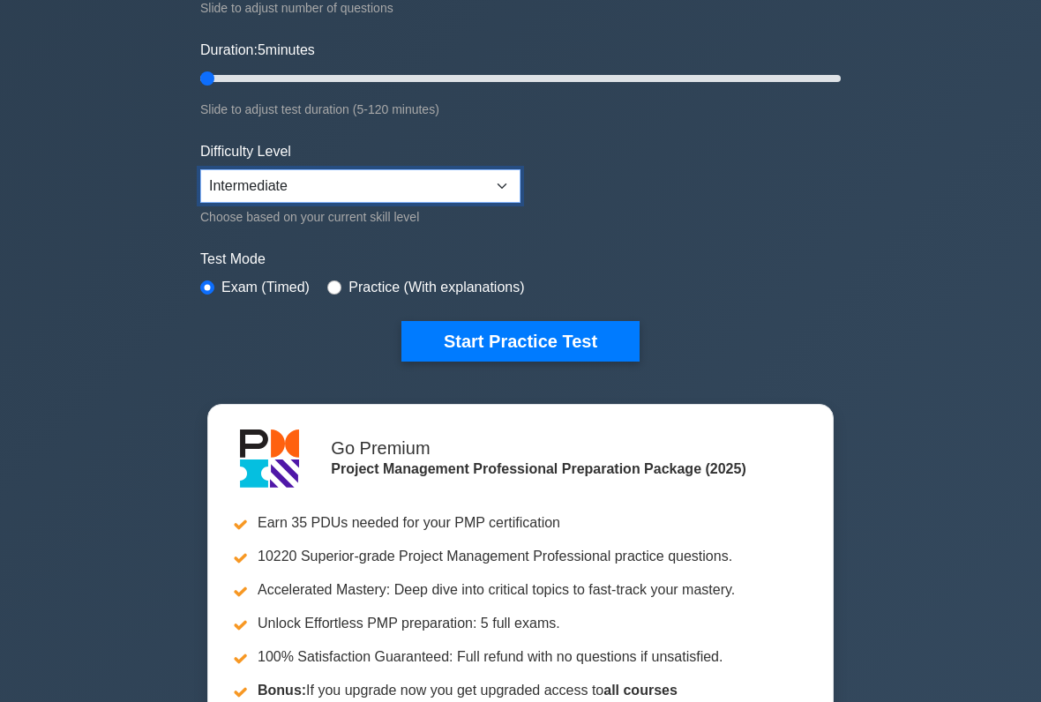
scroll to position [299, 0]
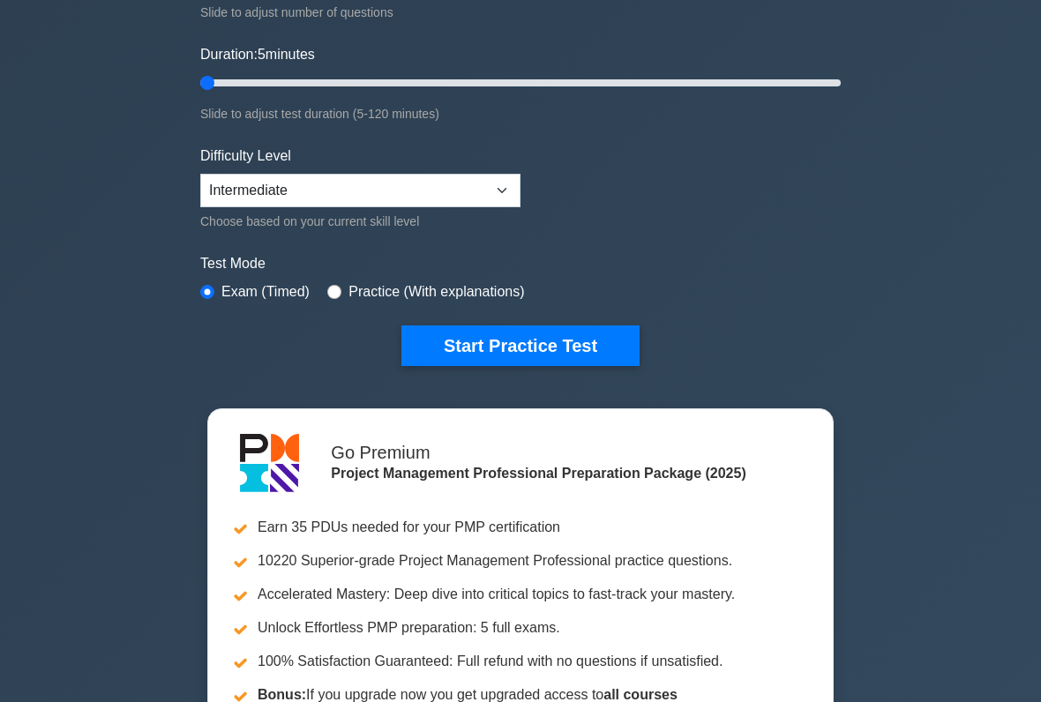
click at [611, 353] on button "Start Practice Test" at bounding box center [520, 346] width 238 height 41
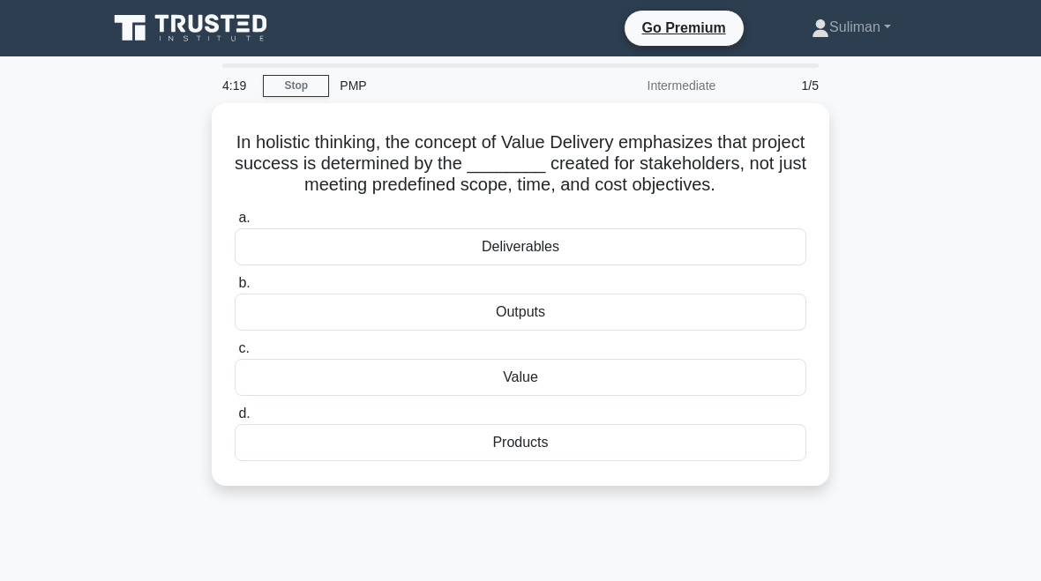
click at [302, 263] on div "Deliverables" at bounding box center [521, 247] width 572 height 37
click at [235, 224] on input "a. Deliverables" at bounding box center [235, 218] width 0 height 11
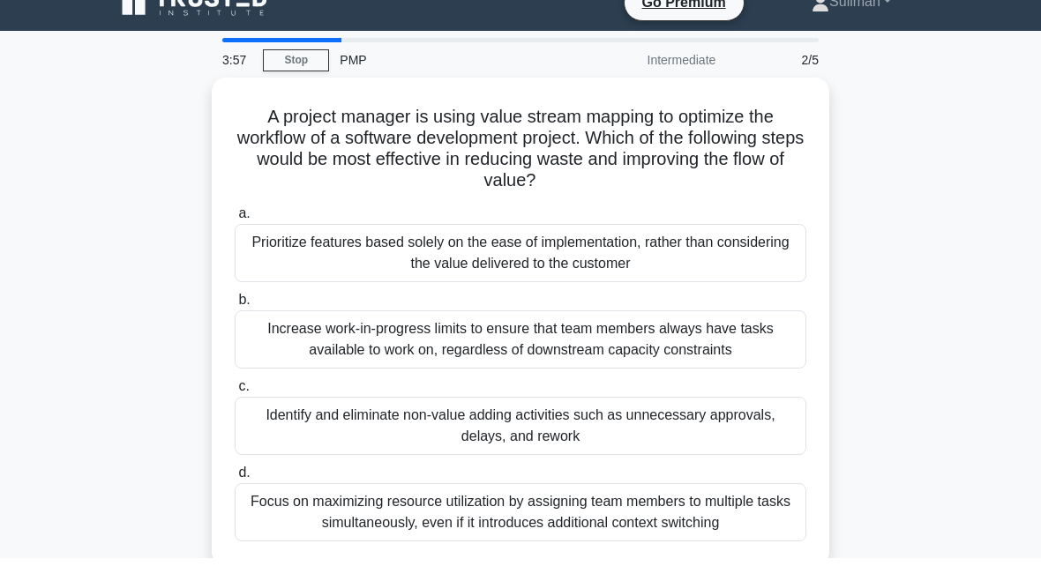
scroll to position [26, 0]
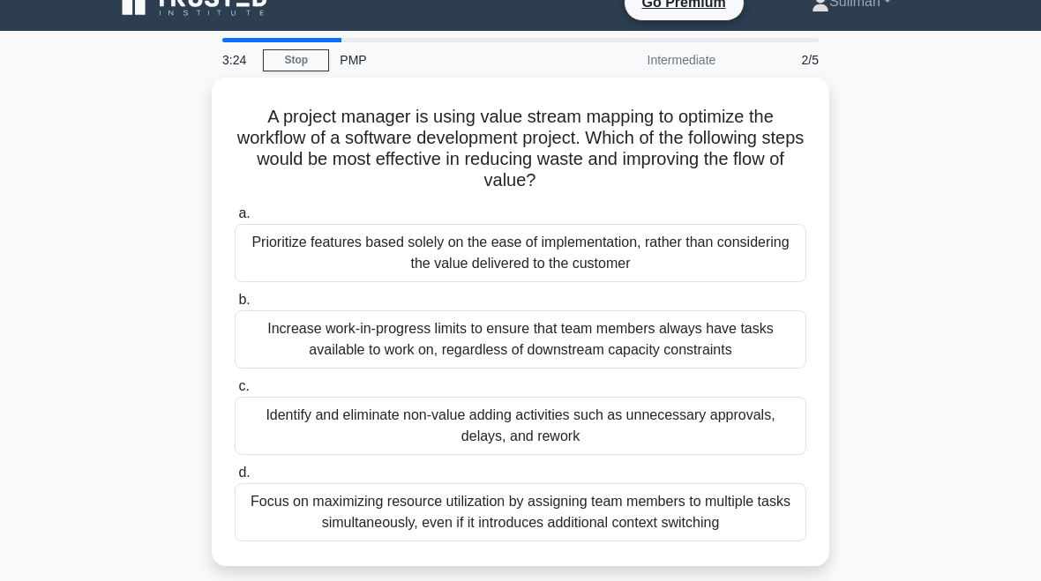
click at [707, 431] on div "Identify and eliminate non-value adding activities such as unnecessary approval…" at bounding box center [521, 426] width 572 height 58
click at [235, 393] on input "c. Identify and eliminate non-value adding activities such as unnecessary appro…" at bounding box center [235, 386] width 0 height 11
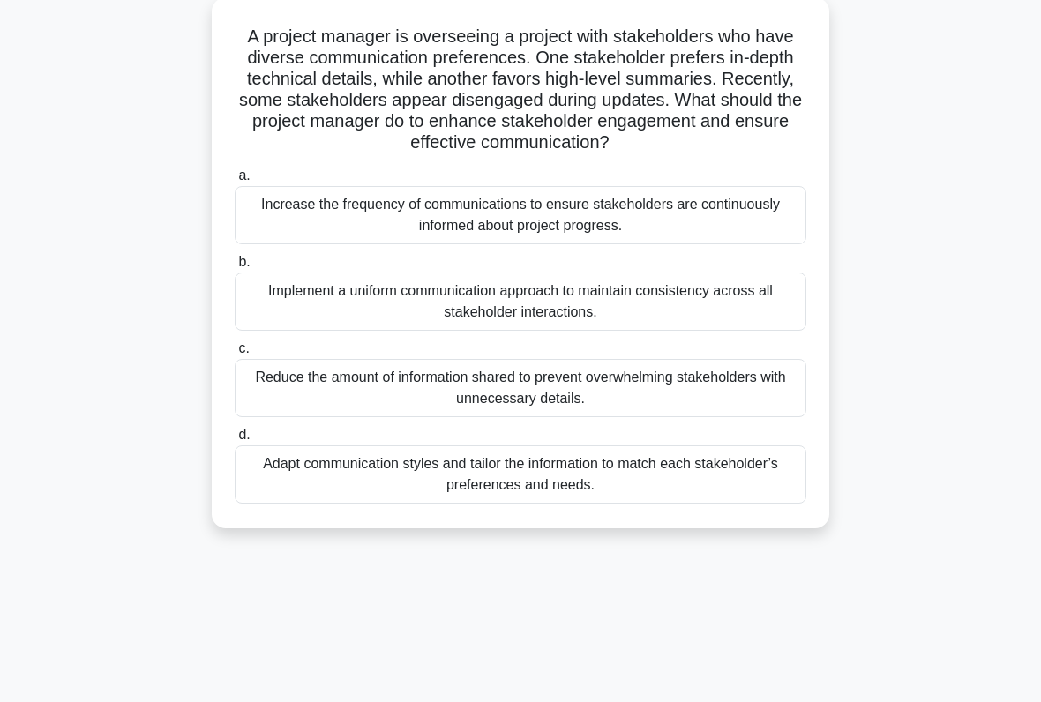
scroll to position [103, 0]
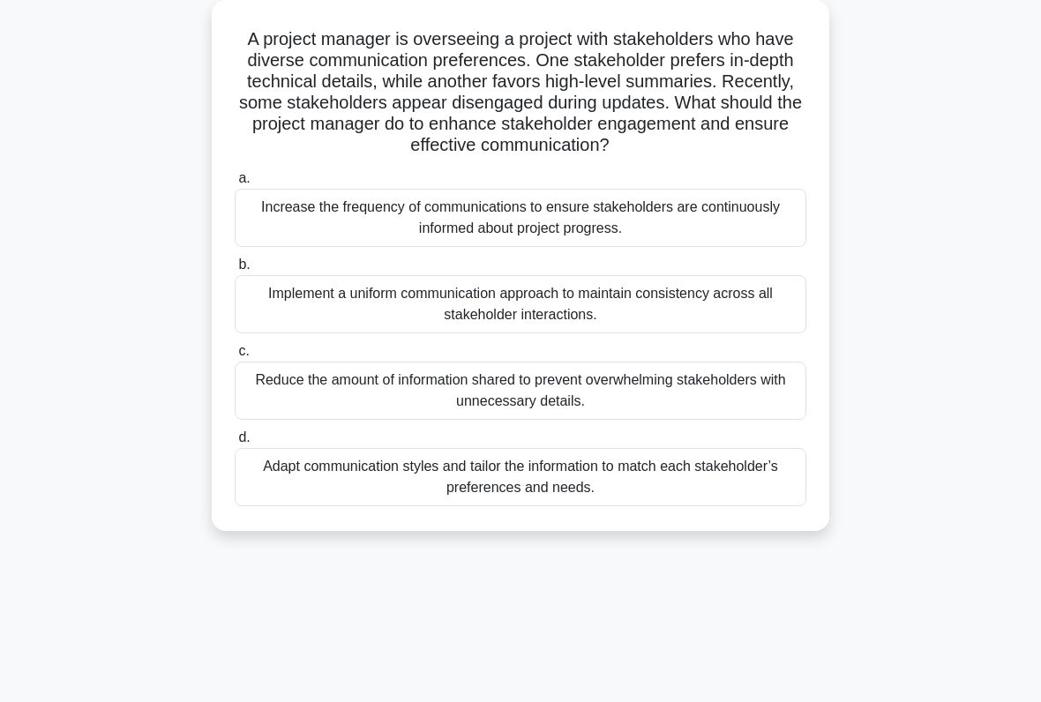
click at [702, 420] on div "Reduce the amount of information shared to prevent overwhelming stakeholders wi…" at bounding box center [521, 391] width 572 height 58
click at [235, 357] on input "c. Reduce the amount of information shared to prevent overwhelming stakeholders…" at bounding box center [235, 351] width 0 height 11
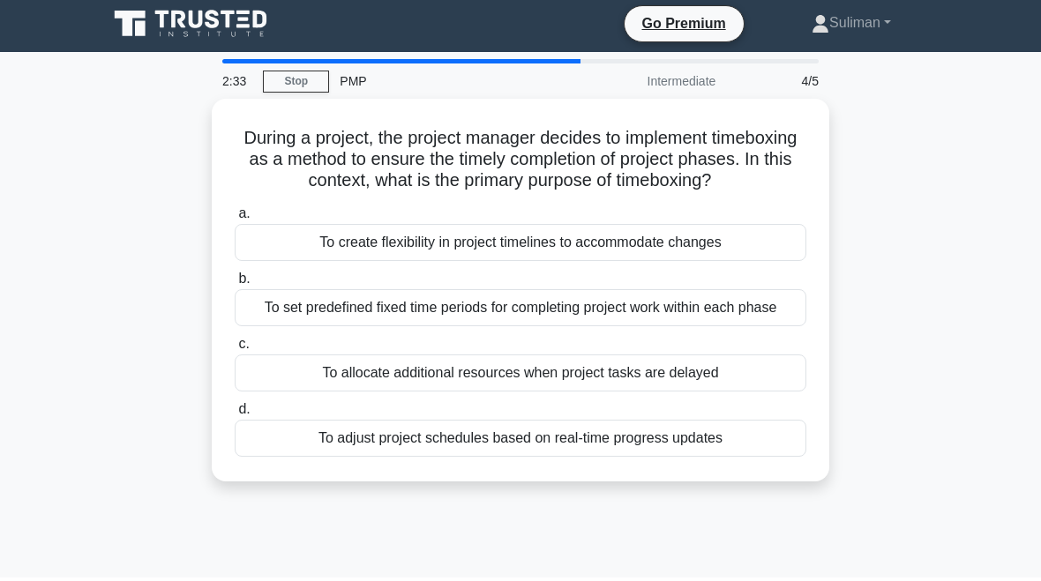
scroll to position [4, 0]
click at [727, 457] on div "To adjust project schedules based on real-time progress updates" at bounding box center [521, 438] width 572 height 37
click at [235, 416] on input "d. To adjust project schedules based on real-time progress updates" at bounding box center [235, 409] width 0 height 11
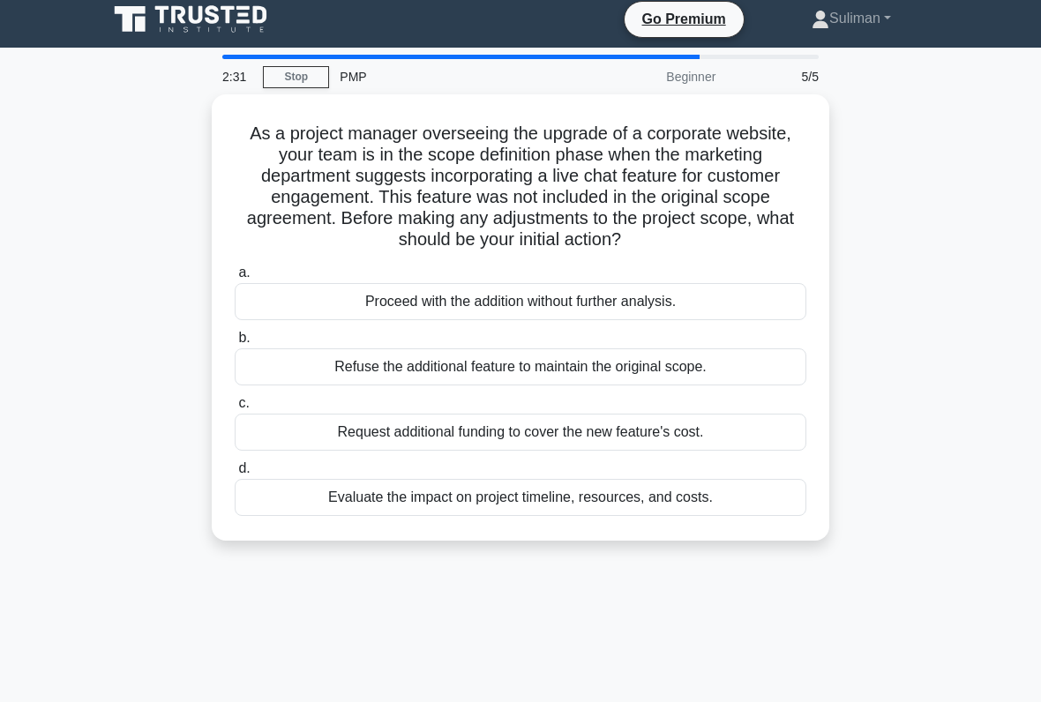
scroll to position [10, 0]
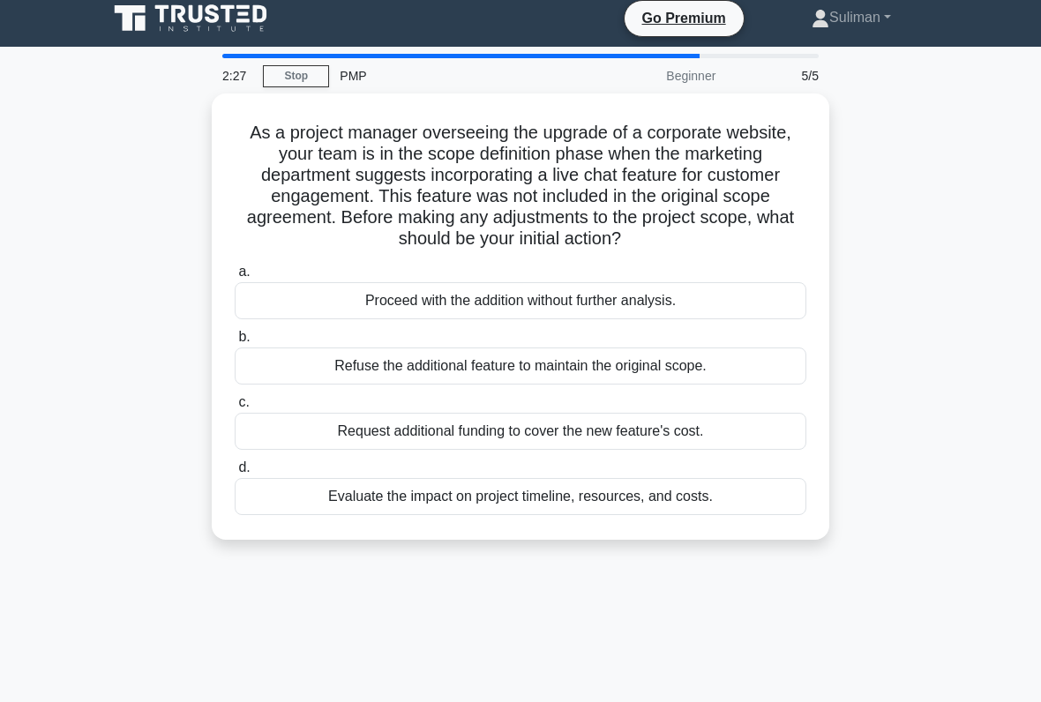
click at [712, 511] on div "Evaluate the impact on project timeline, resources, and costs." at bounding box center [521, 496] width 572 height 37
click at [235, 474] on input "d. Evaluate the impact on project timeline, resources, and costs." at bounding box center [235, 467] width 0 height 11
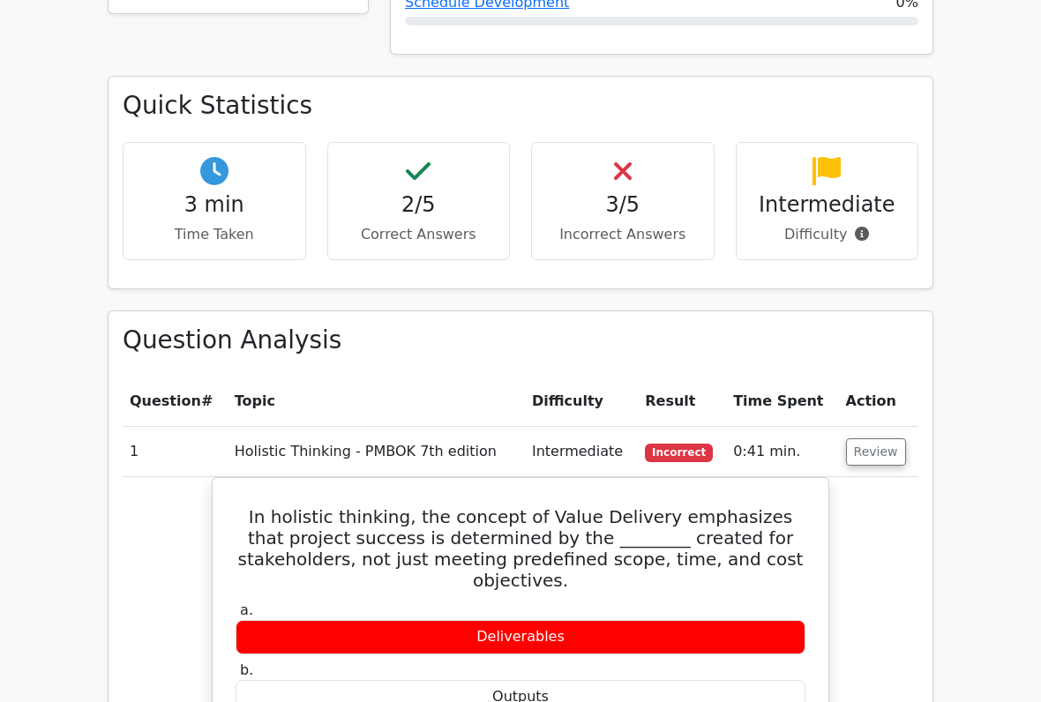
scroll to position [1044, 0]
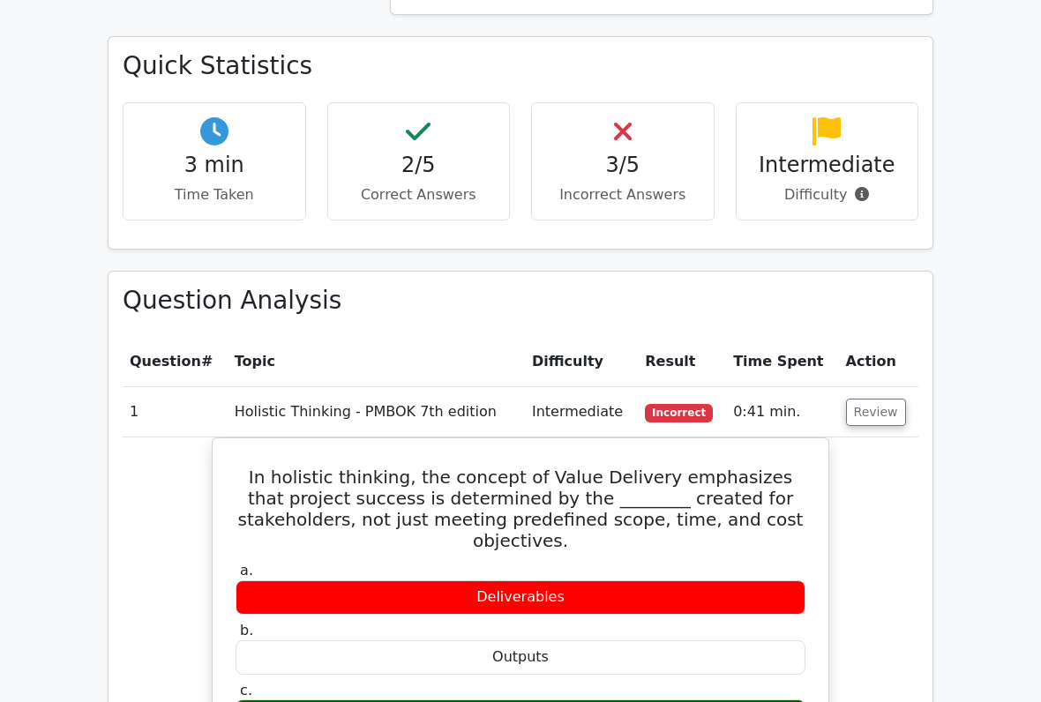
click at [872, 399] on button "Review" at bounding box center [876, 412] width 60 height 27
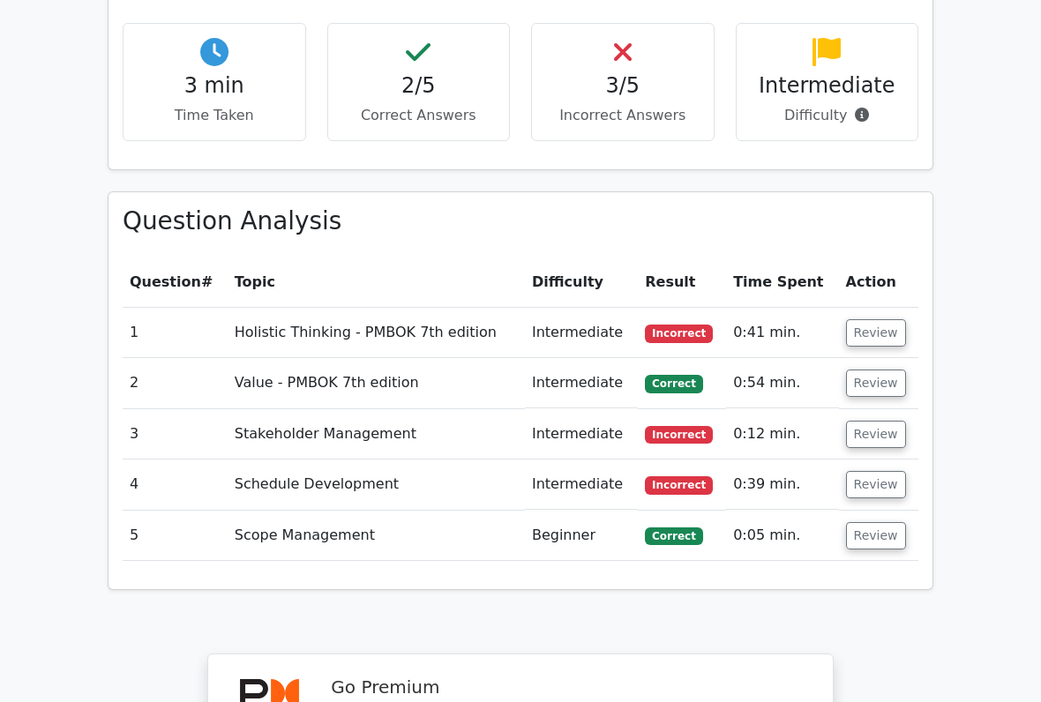
scroll to position [1123, 0]
click at [871, 319] on button "Review" at bounding box center [876, 332] width 60 height 27
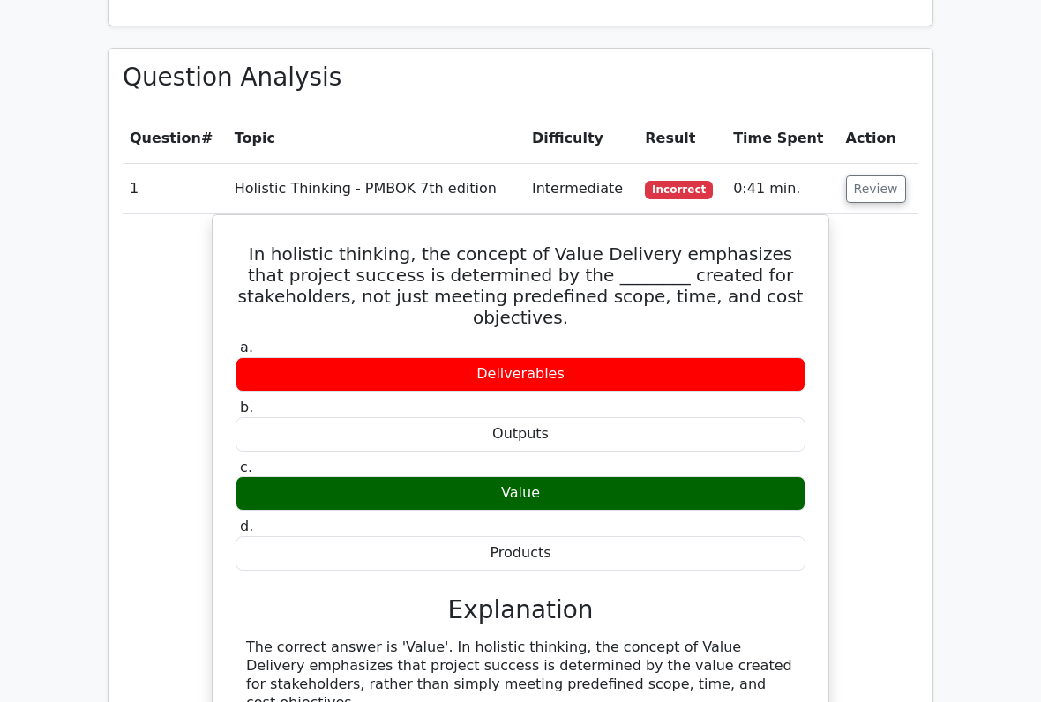
scroll to position [1266, 0]
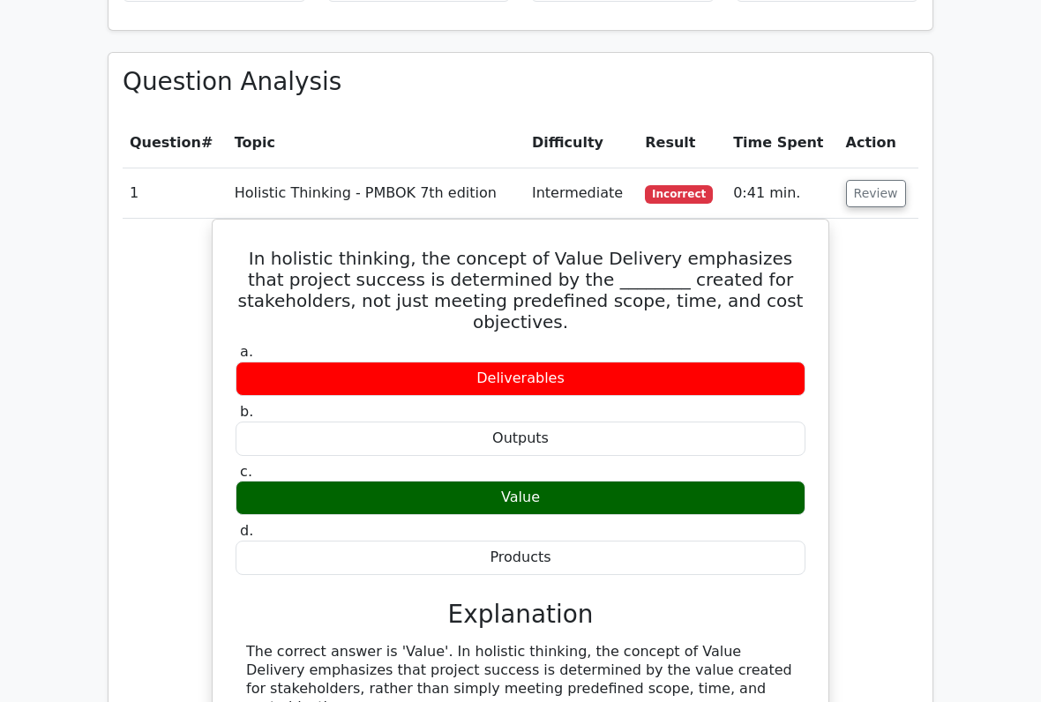
click at [880, 181] on button "Review" at bounding box center [876, 194] width 60 height 27
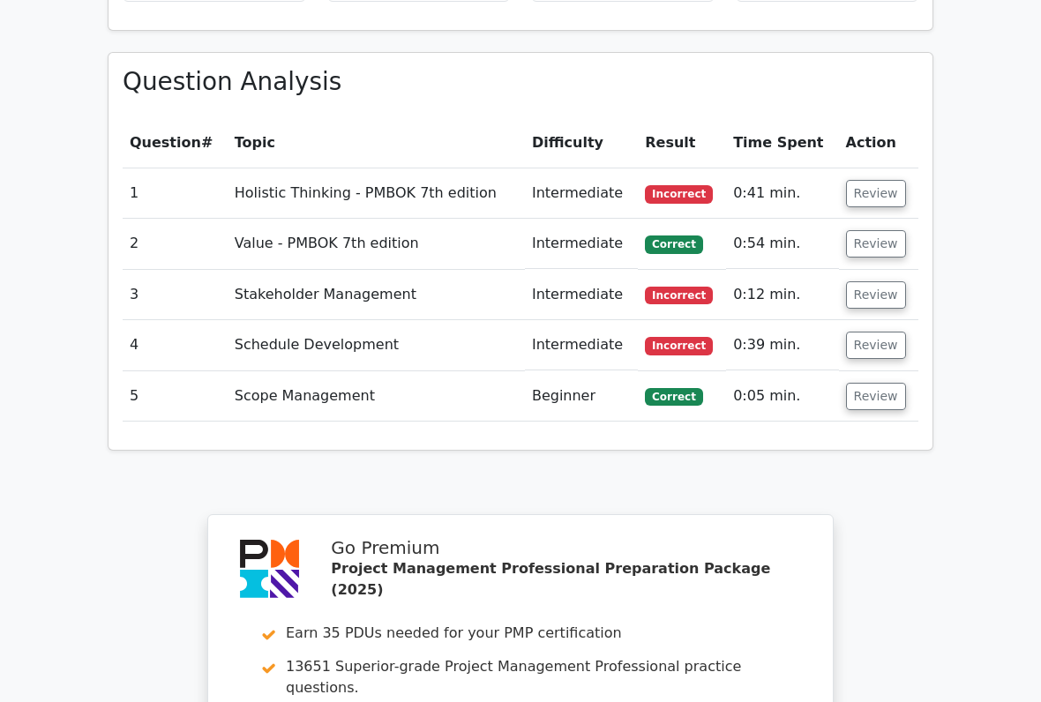
scroll to position [1263, 0]
click at [877, 230] on button "Review" at bounding box center [876, 243] width 60 height 27
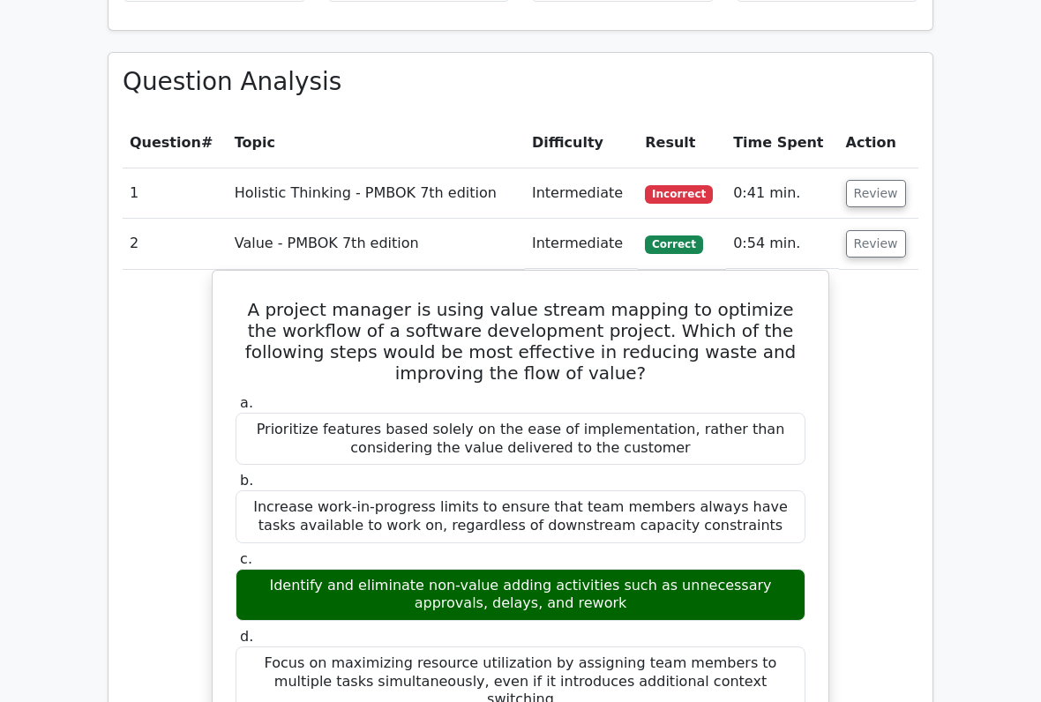
click at [880, 230] on button "Review" at bounding box center [876, 243] width 60 height 27
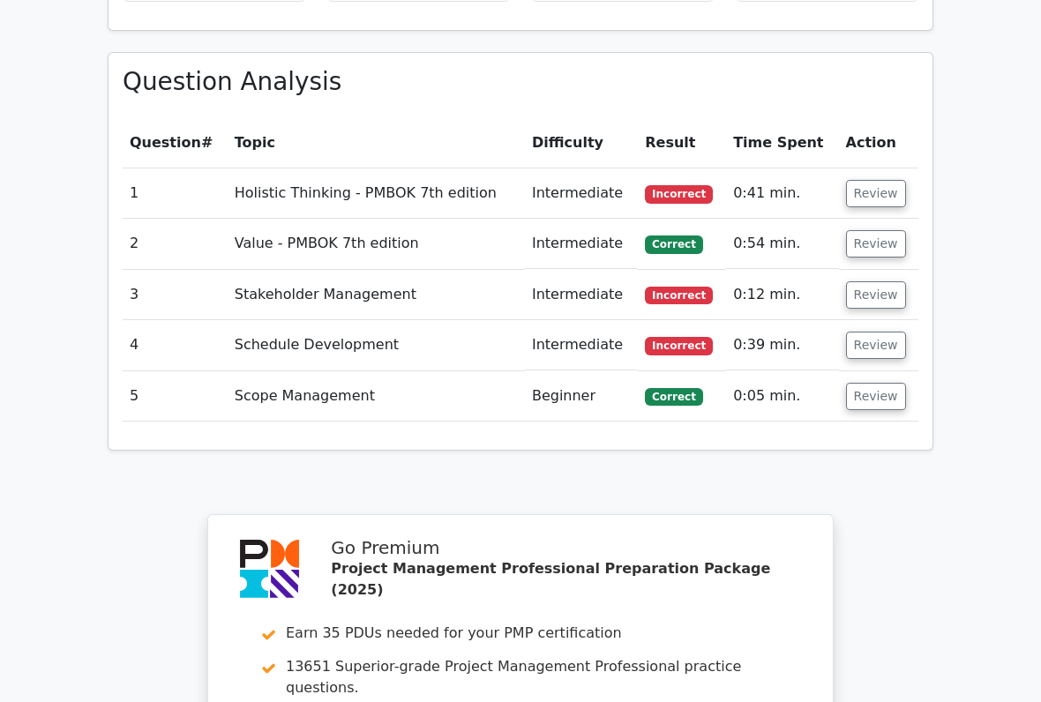
click at [882, 281] on button "Review" at bounding box center [876, 294] width 60 height 27
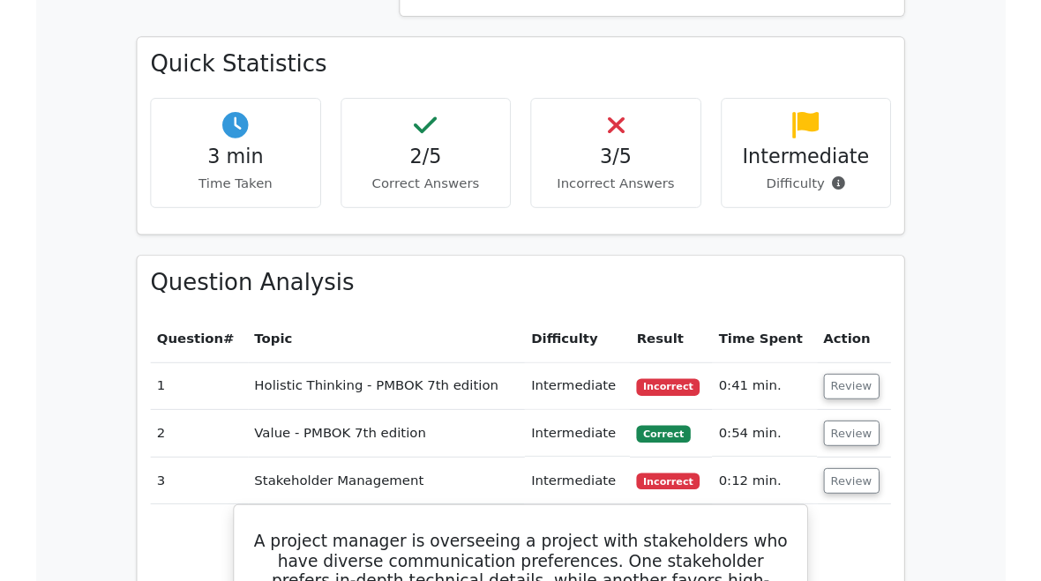
scroll to position [1040, 0]
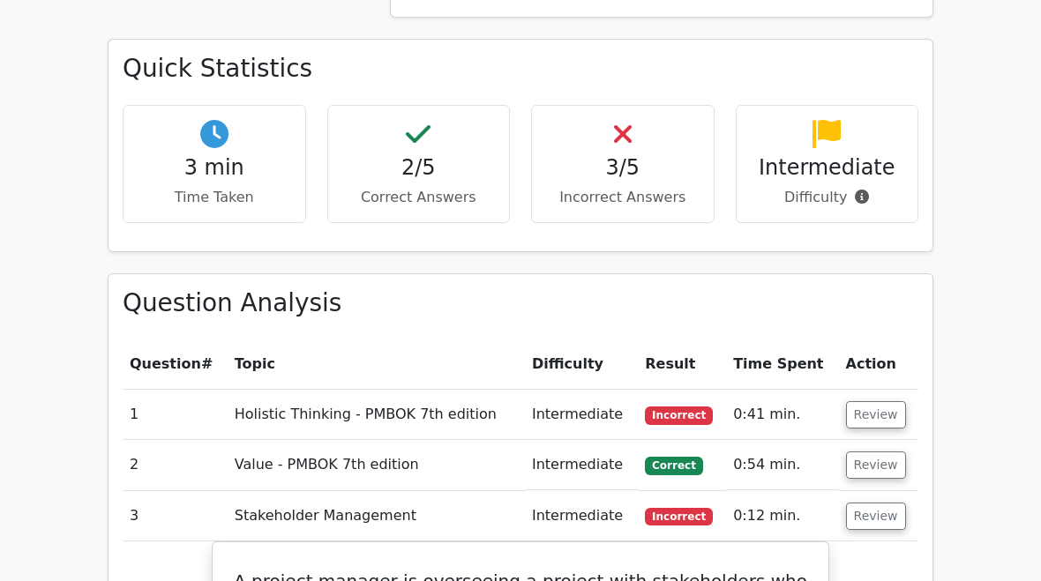
click at [875, 492] on td "Review" at bounding box center [878, 517] width 79 height 50
click at [874, 492] on td "Review" at bounding box center [878, 517] width 79 height 50
click at [866, 504] on button "Review" at bounding box center [876, 517] width 60 height 27
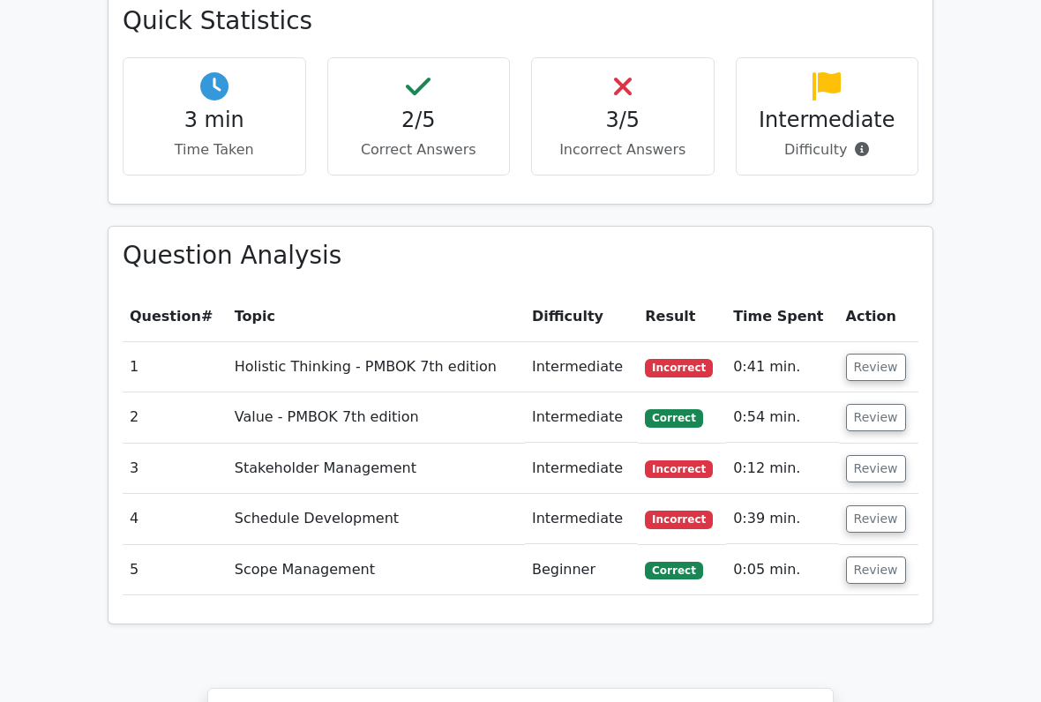
click at [877, 558] on button "Review" at bounding box center [876, 571] width 60 height 27
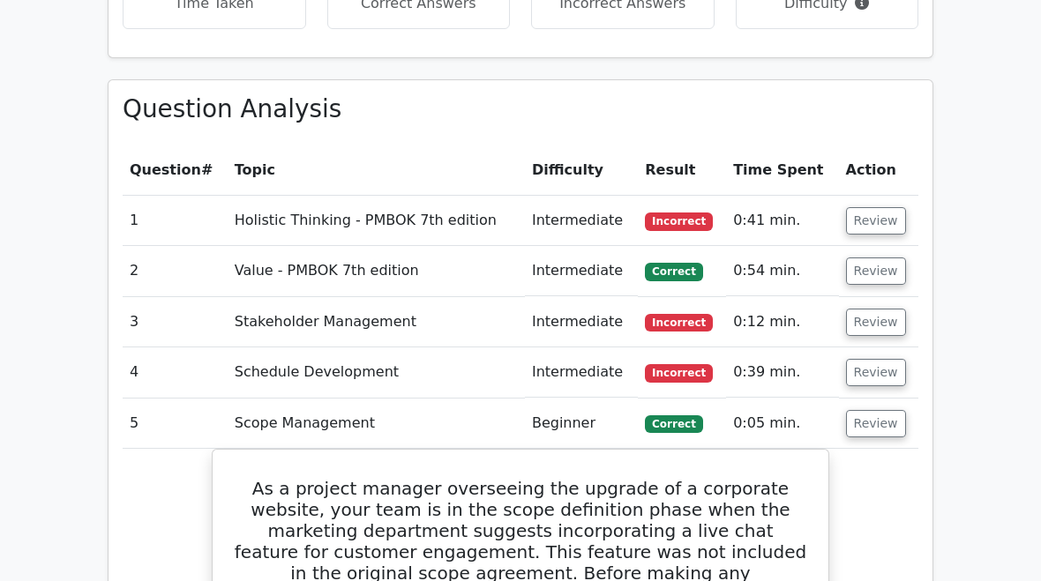
scroll to position [1234, 0]
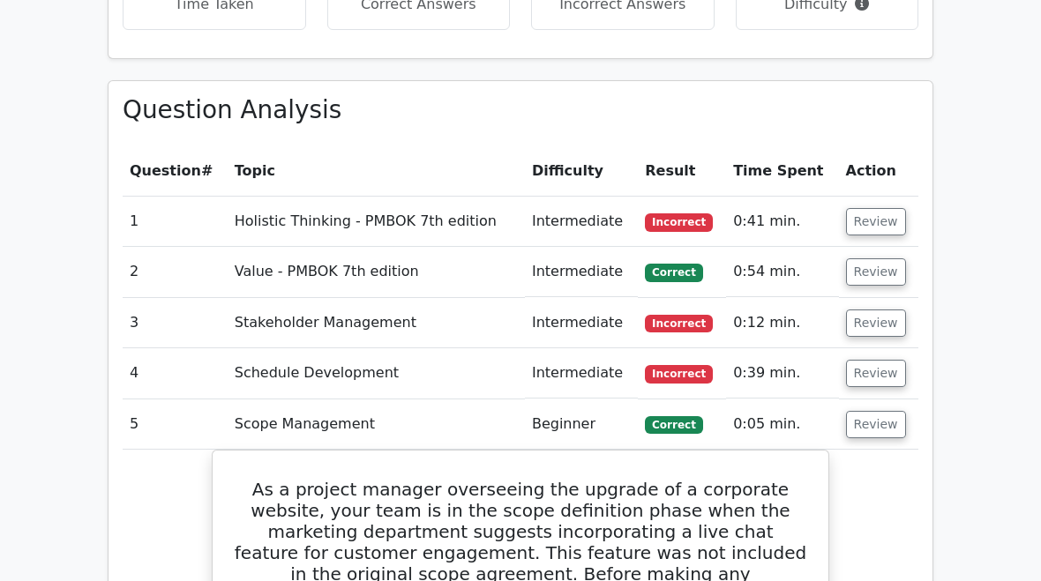
click at [881, 411] on button "Review" at bounding box center [876, 424] width 60 height 27
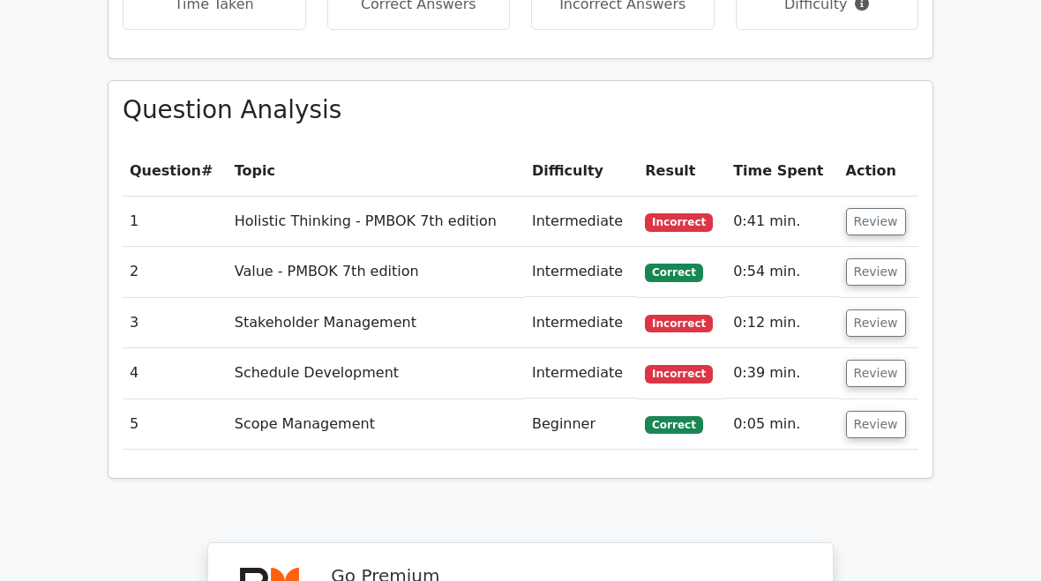
click at [883, 360] on button "Review" at bounding box center [876, 373] width 60 height 27
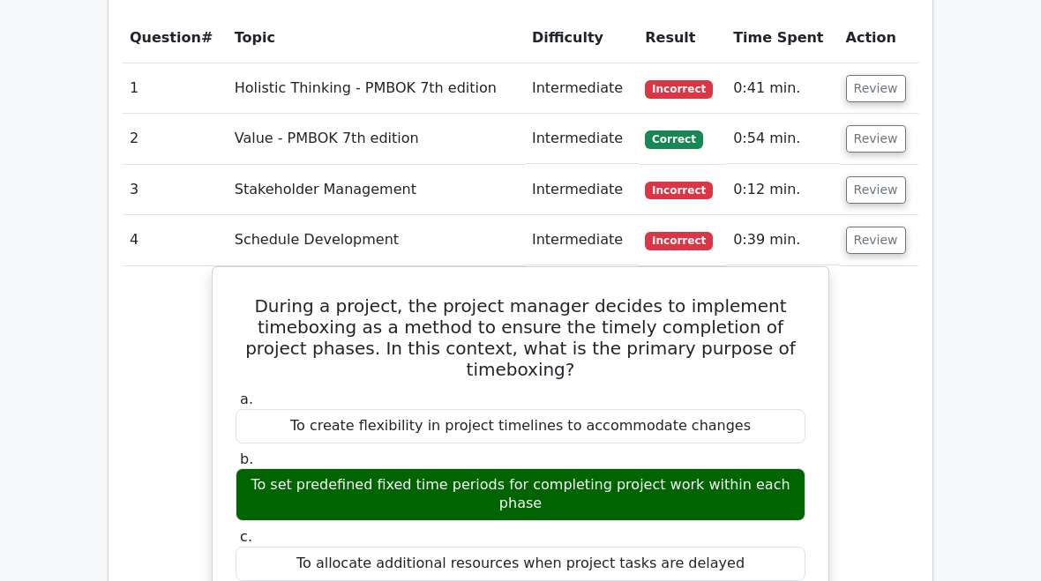
scroll to position [1366, 0]
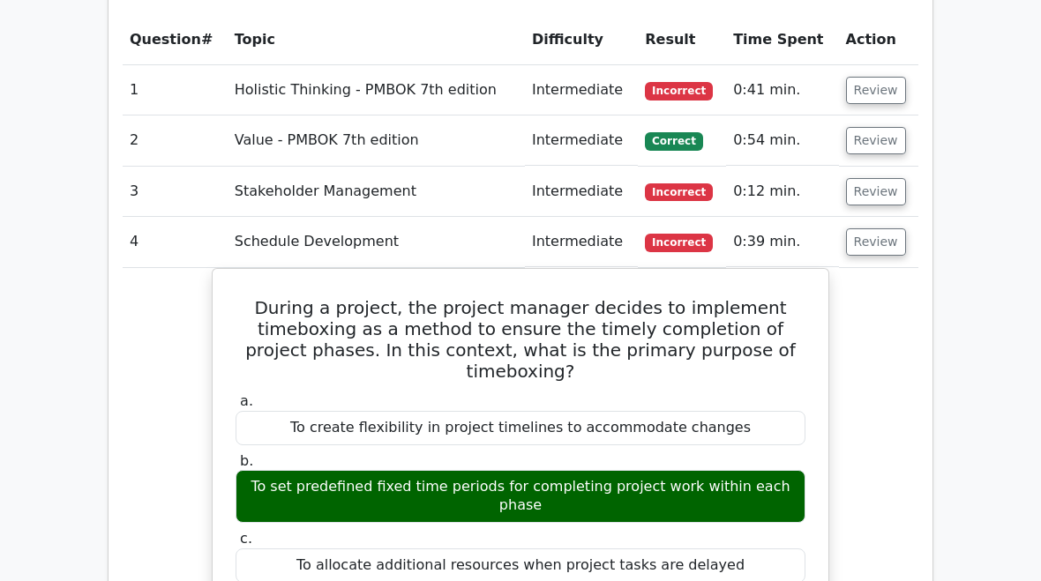
click at [877, 229] on button "Review" at bounding box center [876, 242] width 60 height 27
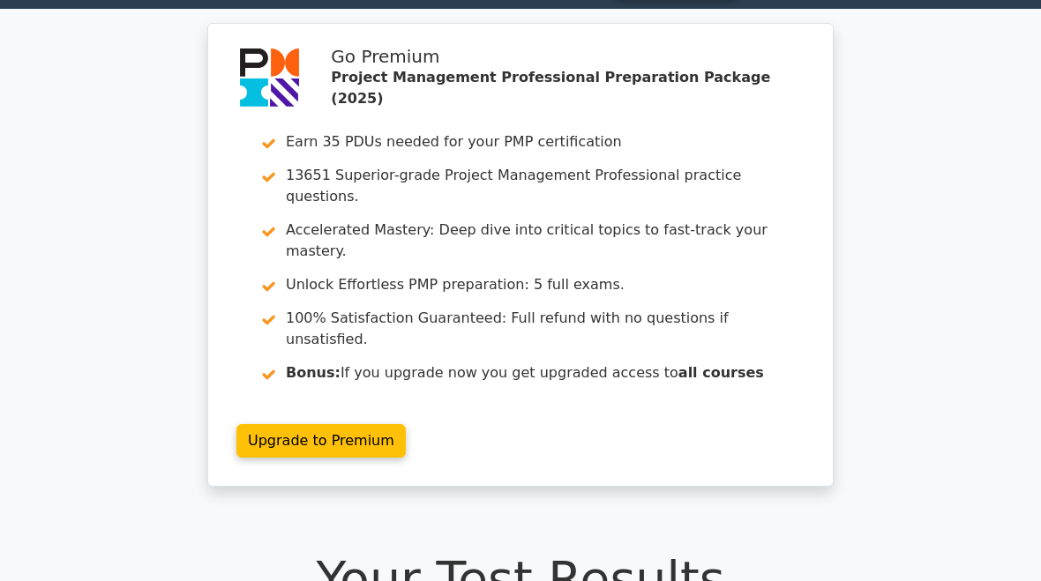
scroll to position [0, 0]
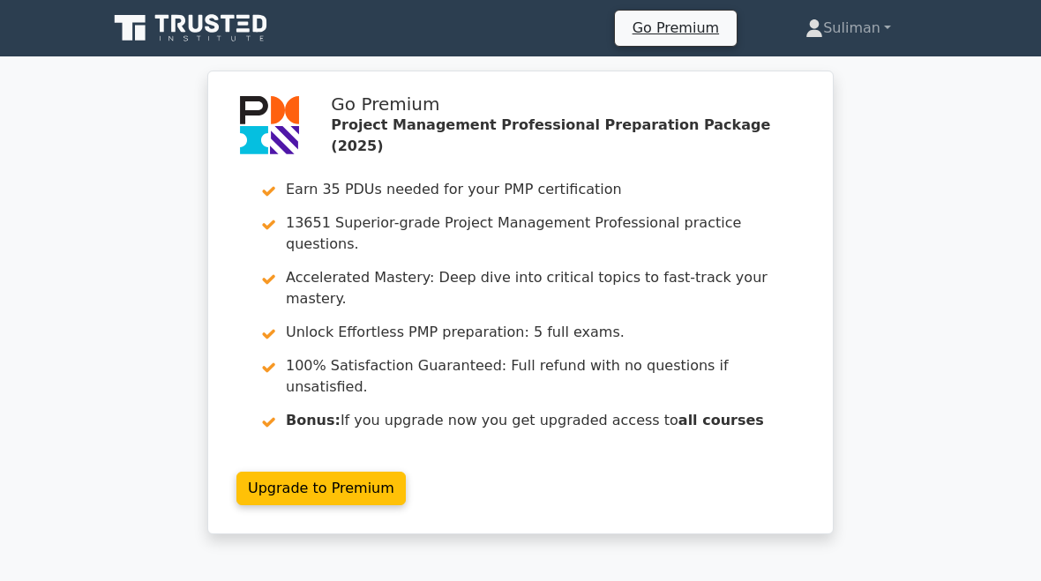
click at [862, 41] on link "Suliman" at bounding box center [848, 28] width 170 height 35
click at [814, 57] on link "Profile" at bounding box center [833, 70] width 139 height 28
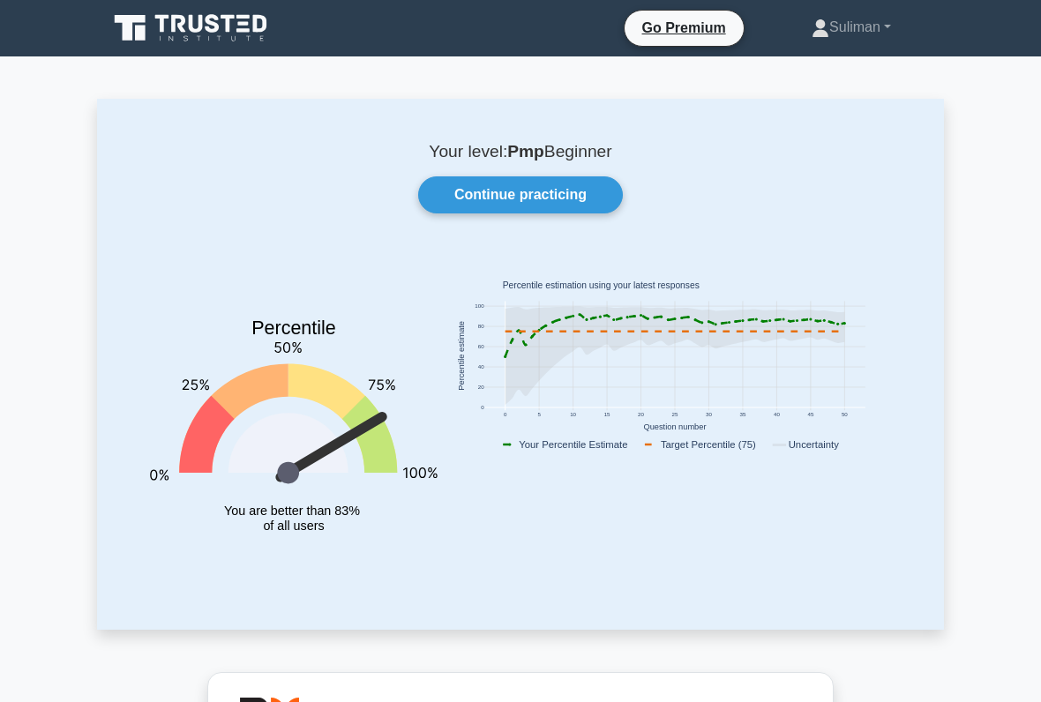
click at [585, 199] on link "Continue practicing" at bounding box center [520, 194] width 205 height 37
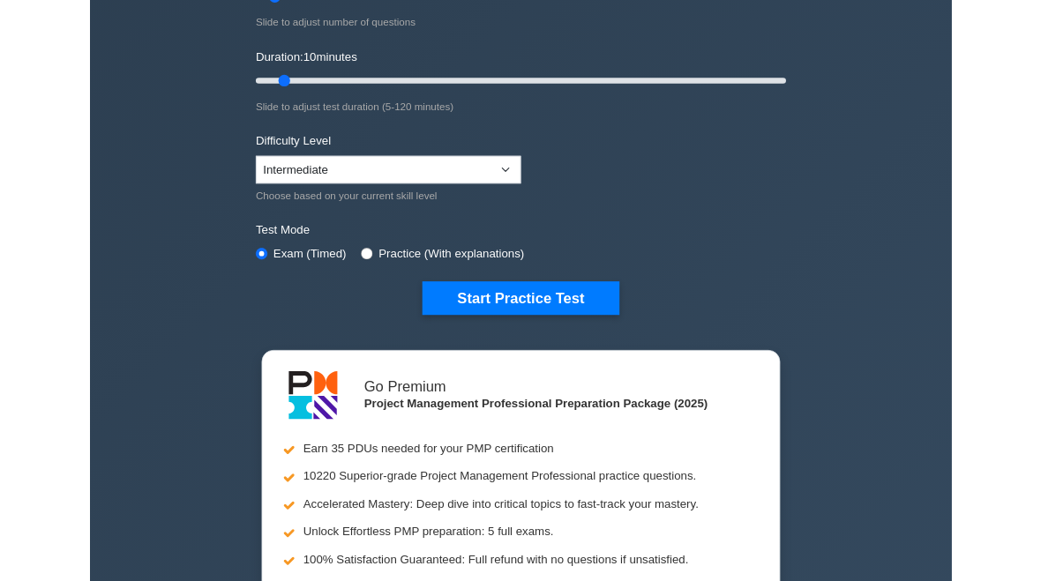
scroll to position [284, 0]
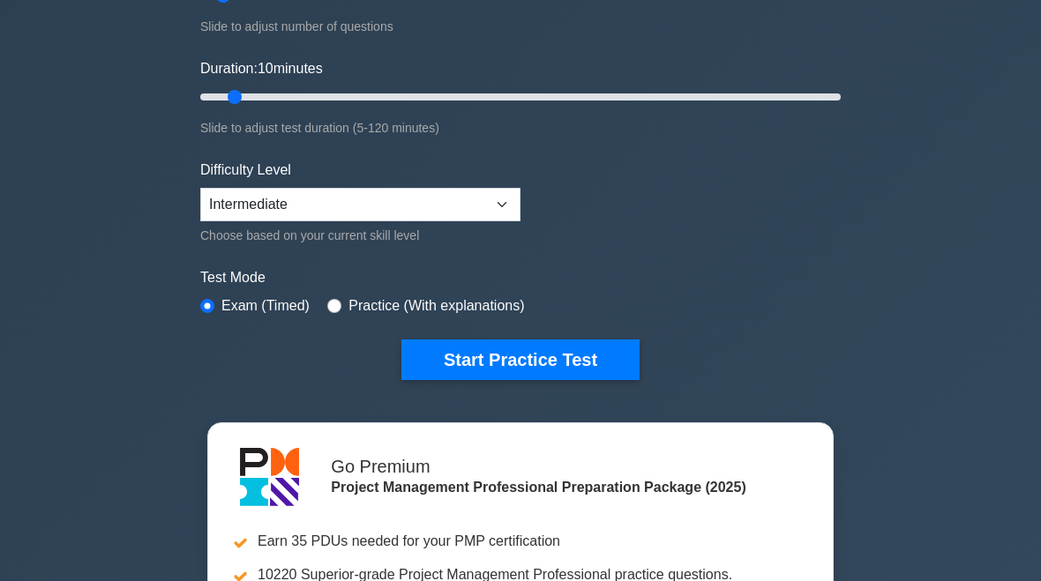
click at [515, 367] on button "Start Practice Test" at bounding box center [520, 361] width 238 height 41
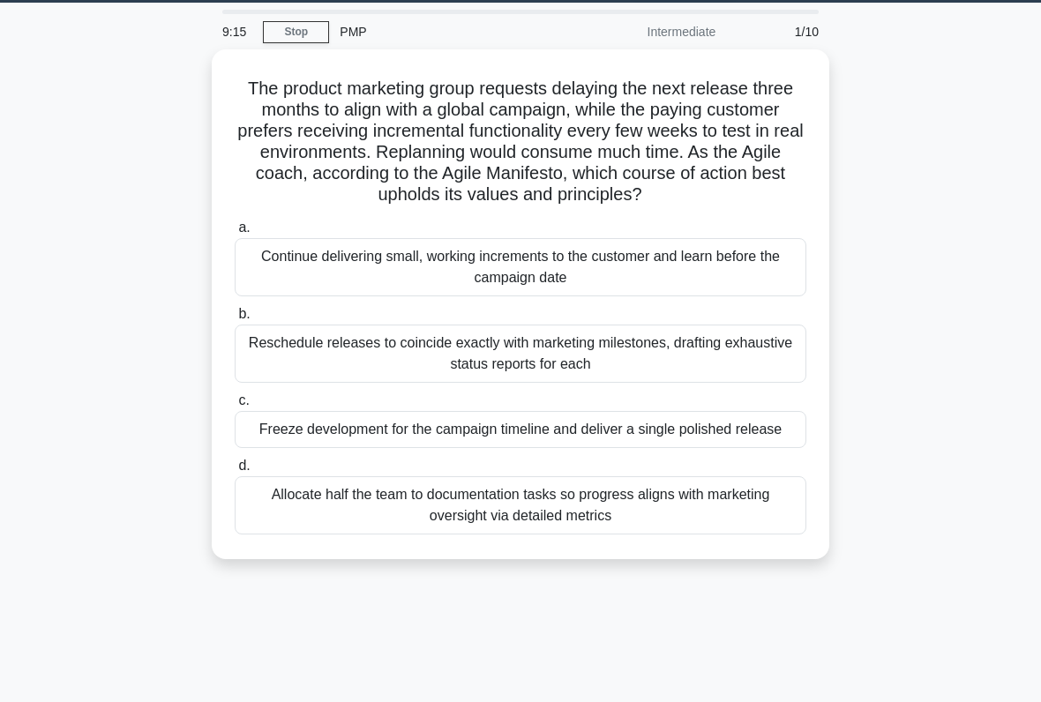
scroll to position [44, 0]
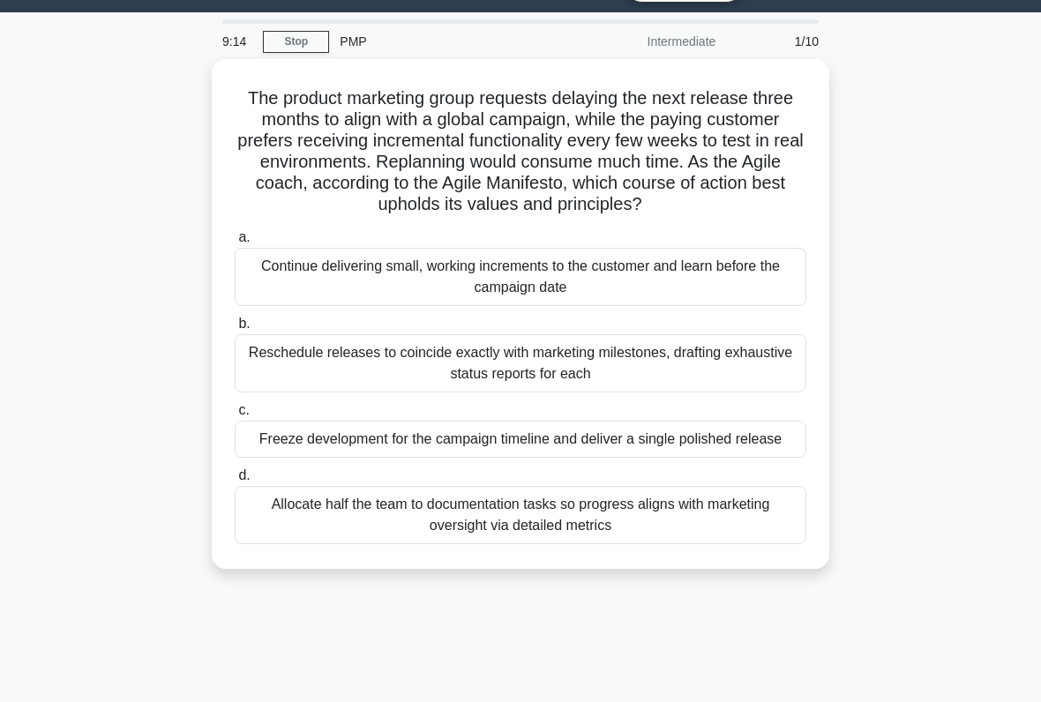
click at [755, 365] on div "Reschedule releases to coincide exactly with marketing milestones, drafting exh…" at bounding box center [521, 363] width 572 height 58
click at [235, 330] on input "b. Reschedule releases to coincide exactly with marketing milestones, drafting …" at bounding box center [235, 324] width 0 height 11
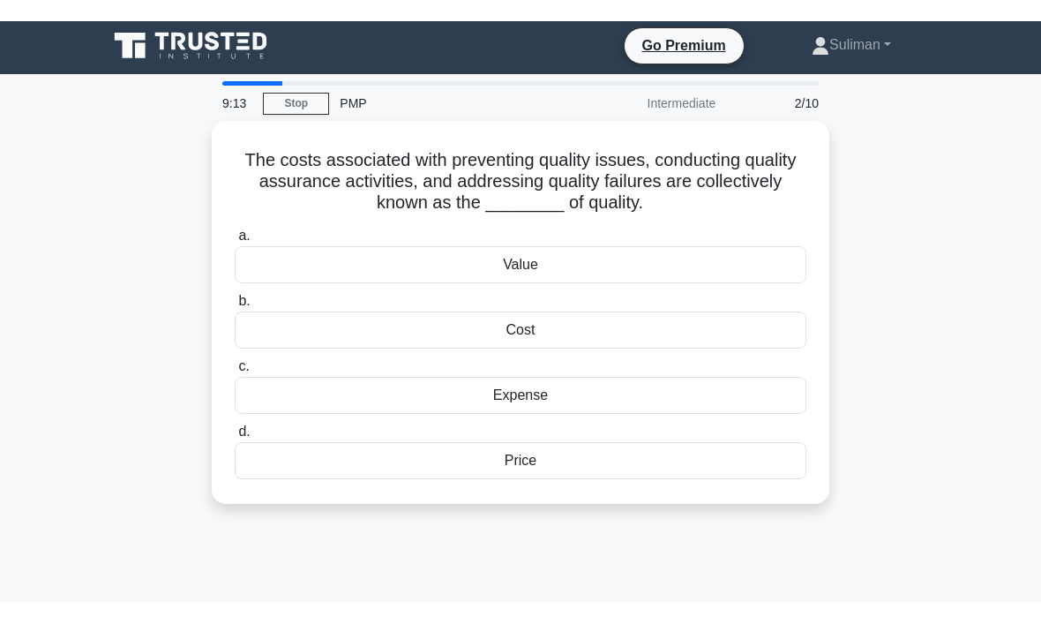
scroll to position [0, 0]
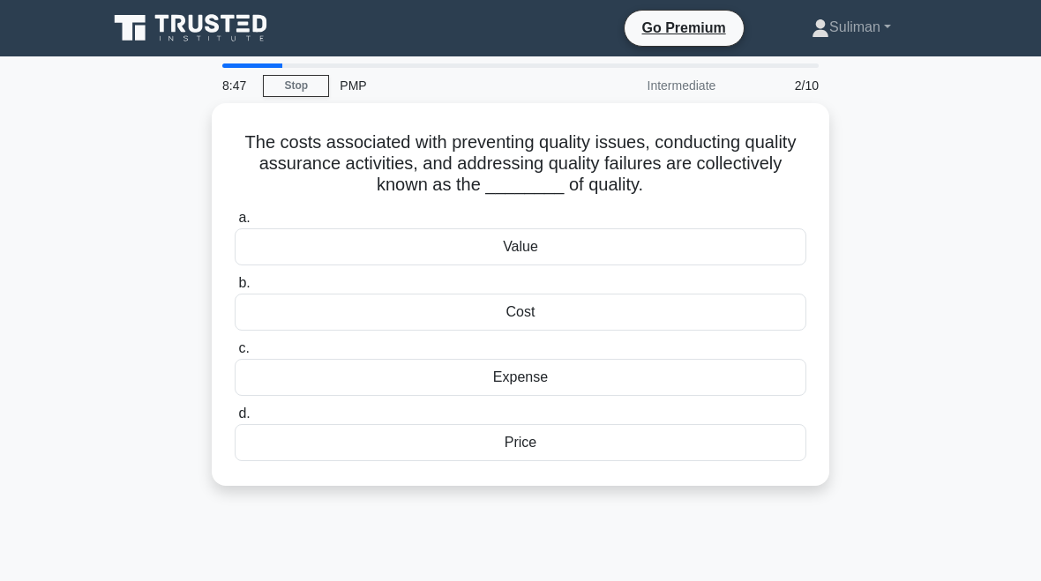
click at [745, 298] on div "Cost" at bounding box center [521, 312] width 572 height 37
click at [235, 289] on input "b. Cost" at bounding box center [235, 283] width 0 height 11
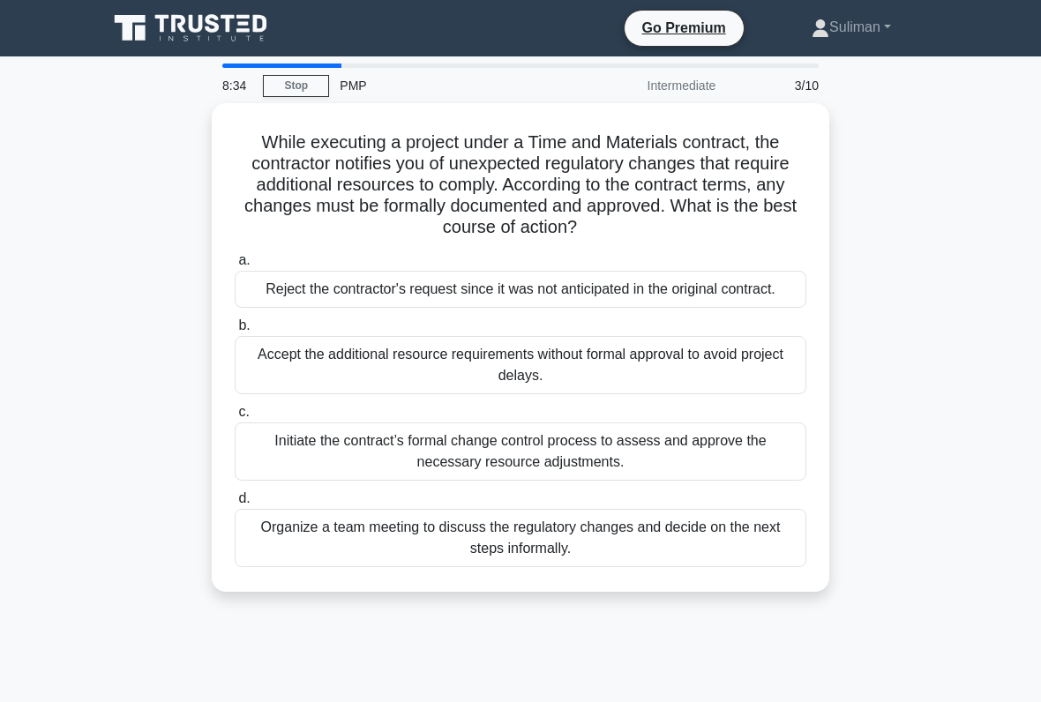
click at [651, 550] on div "Organize a team meeting to discuss the regulatory changes and decide on the nex…" at bounding box center [521, 538] width 572 height 58
click at [235, 505] on input "d. Organize a team meeting to discuss the regulatory changes and decide on the …" at bounding box center [235, 498] width 0 height 11
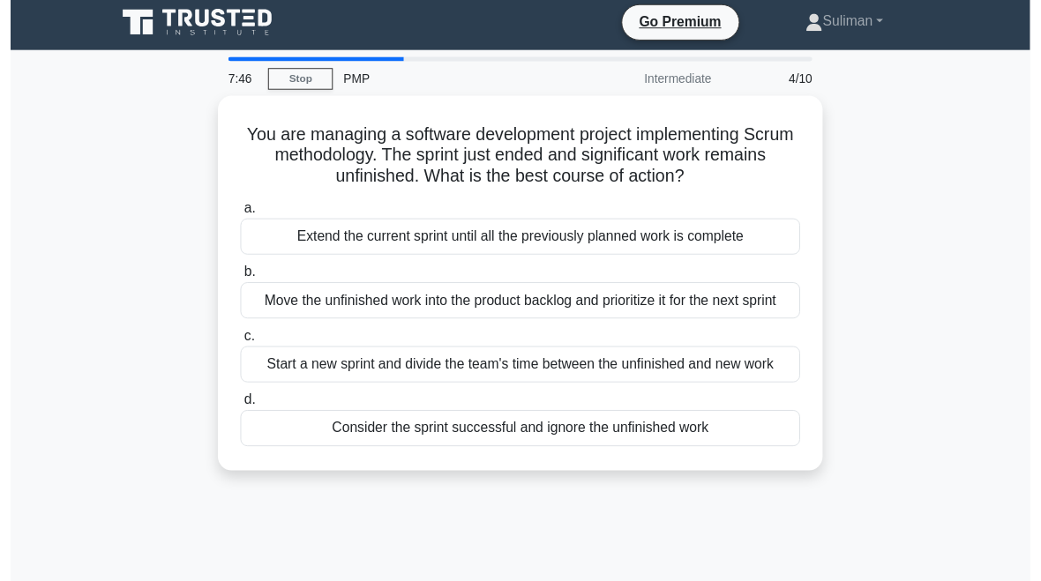
scroll to position [10, 0]
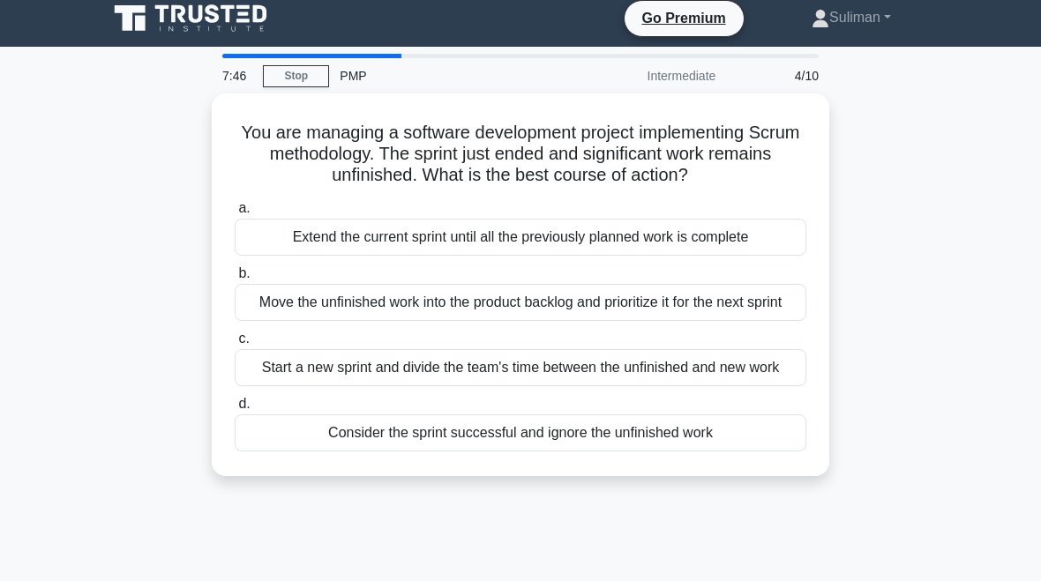
click at [688, 321] on div "Move the unfinished work into the product backlog and prioritize it for the nex…" at bounding box center [521, 302] width 572 height 37
click at [235, 280] on input "b. Move the unfinished work into the product backlog and prioritize it for the …" at bounding box center [235, 273] width 0 height 11
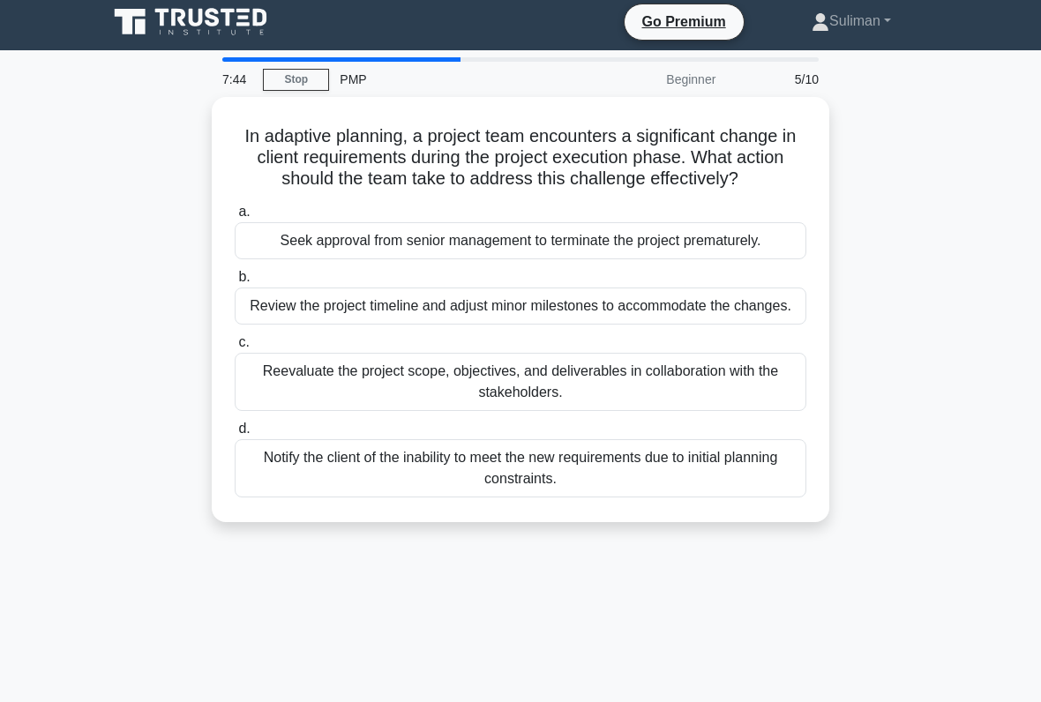
scroll to position [6, 0]
click at [753, 411] on div "Reevaluate the project scope, objectives, and deliverables in collaboration wit…" at bounding box center [521, 382] width 572 height 58
click at [235, 349] on input "c. Reevaluate the project scope, objectives, and deliverables in collaboration …" at bounding box center [235, 342] width 0 height 11
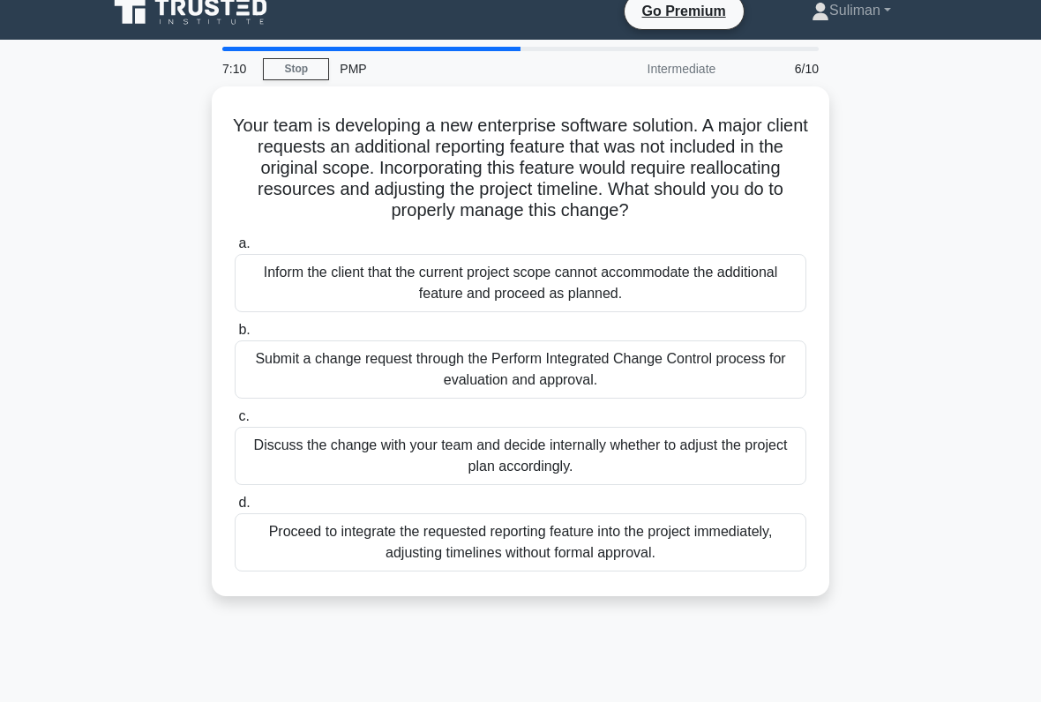
scroll to position [14, 0]
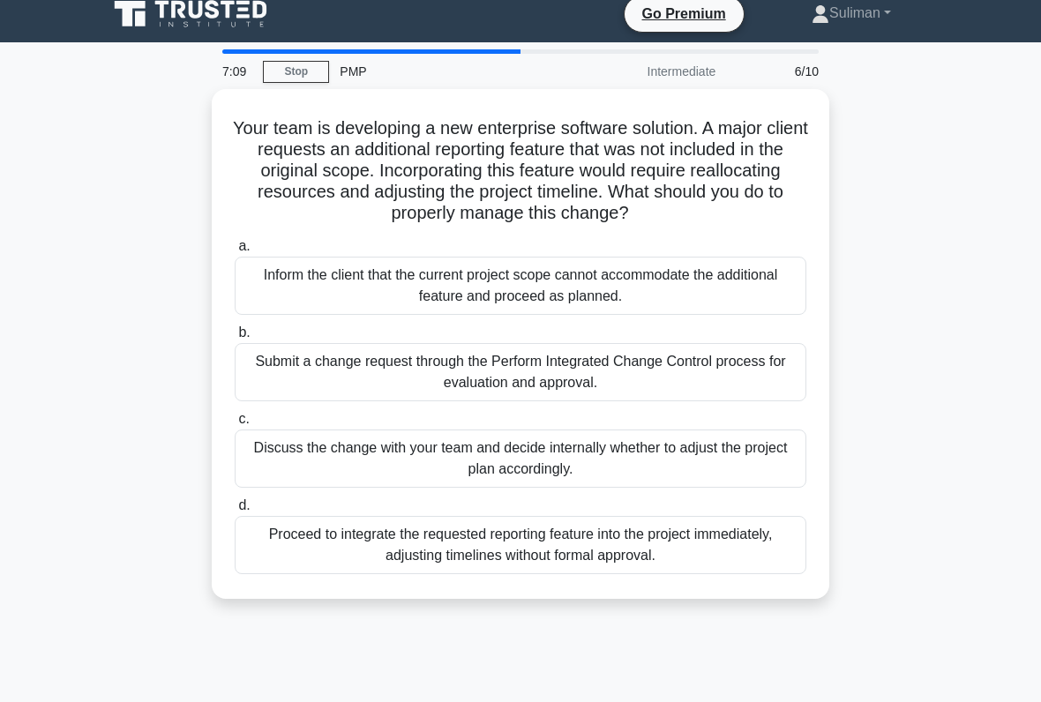
click at [675, 481] on div "Discuss the change with your team and decide internally whether to adjust the p…" at bounding box center [521, 459] width 572 height 58
click at [235, 425] on input "c. Discuss the change with your team and decide internally whether to adjust th…" at bounding box center [235, 419] width 0 height 11
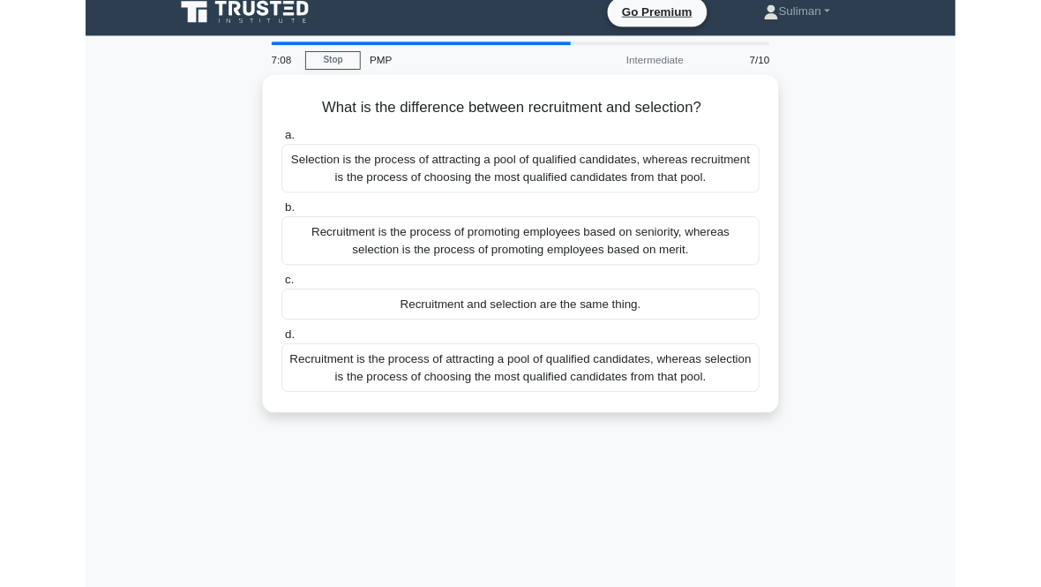
scroll to position [0, 0]
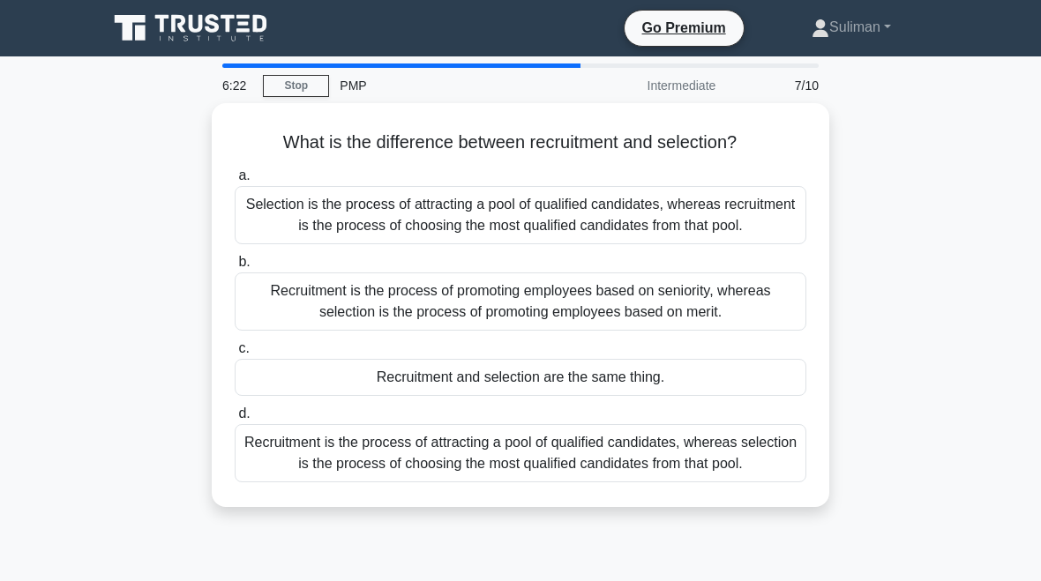
click at [860, 372] on div "What is the difference between recruitment and selection? .spinner_0XTQ{transfo…" at bounding box center [520, 315] width 847 height 425
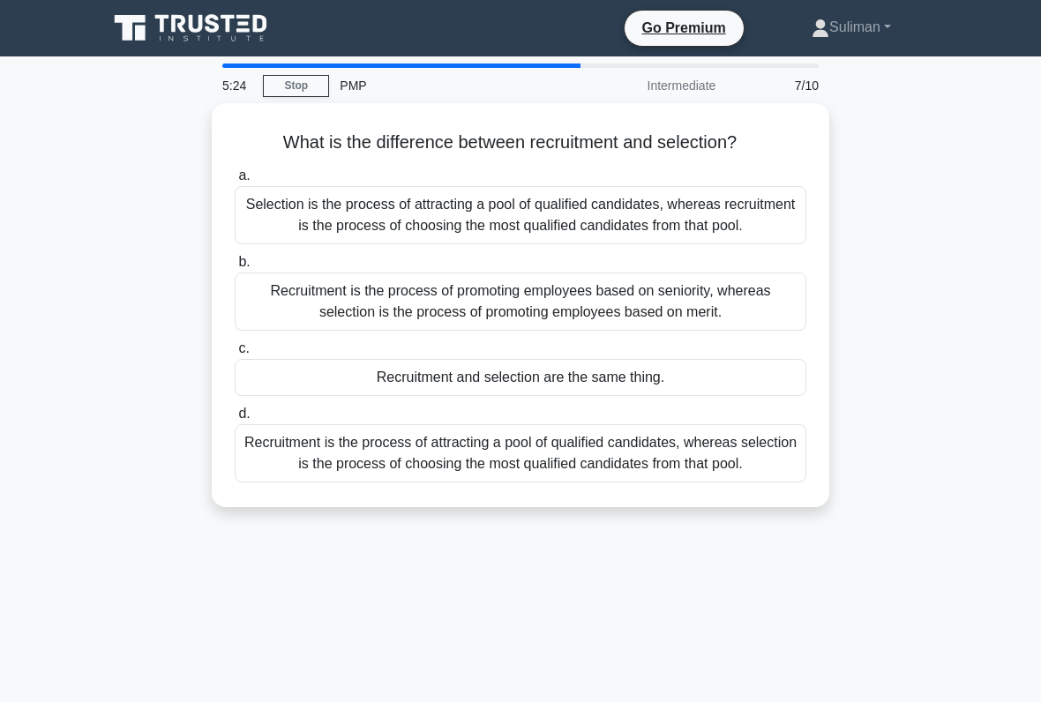
click at [675, 207] on div "Selection is the process of attracting a pool of qualified candidates, whereas …" at bounding box center [521, 215] width 572 height 58
click at [235, 182] on input "a. Selection is the process of attracting a pool of qualified candidates, where…" at bounding box center [235, 175] width 0 height 11
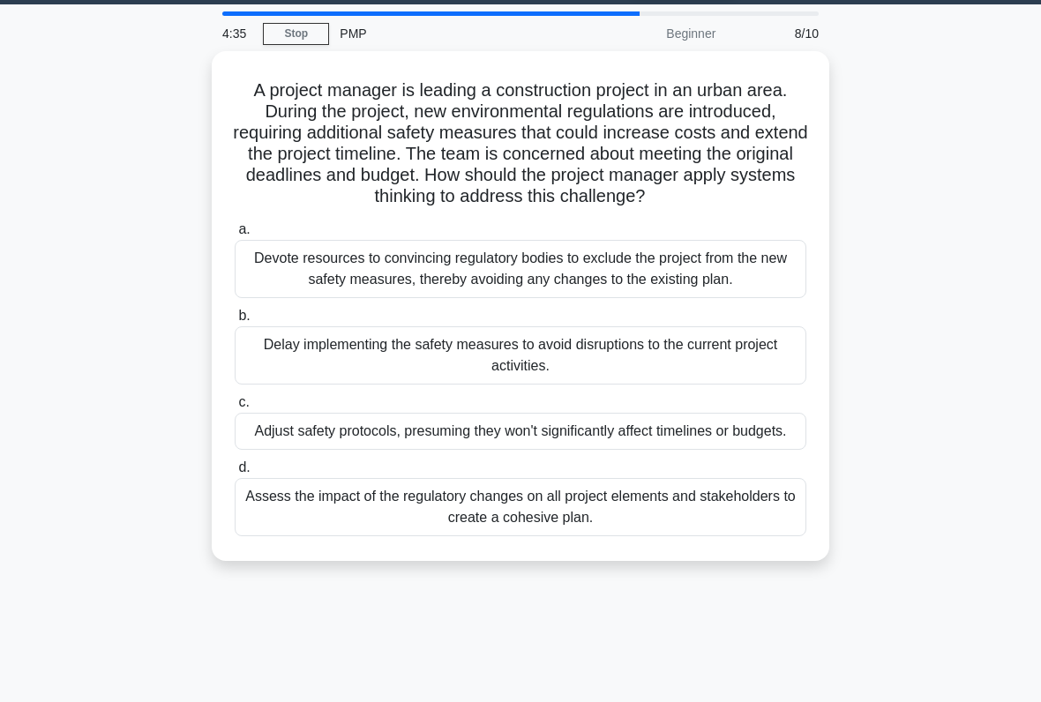
scroll to position [50, 0]
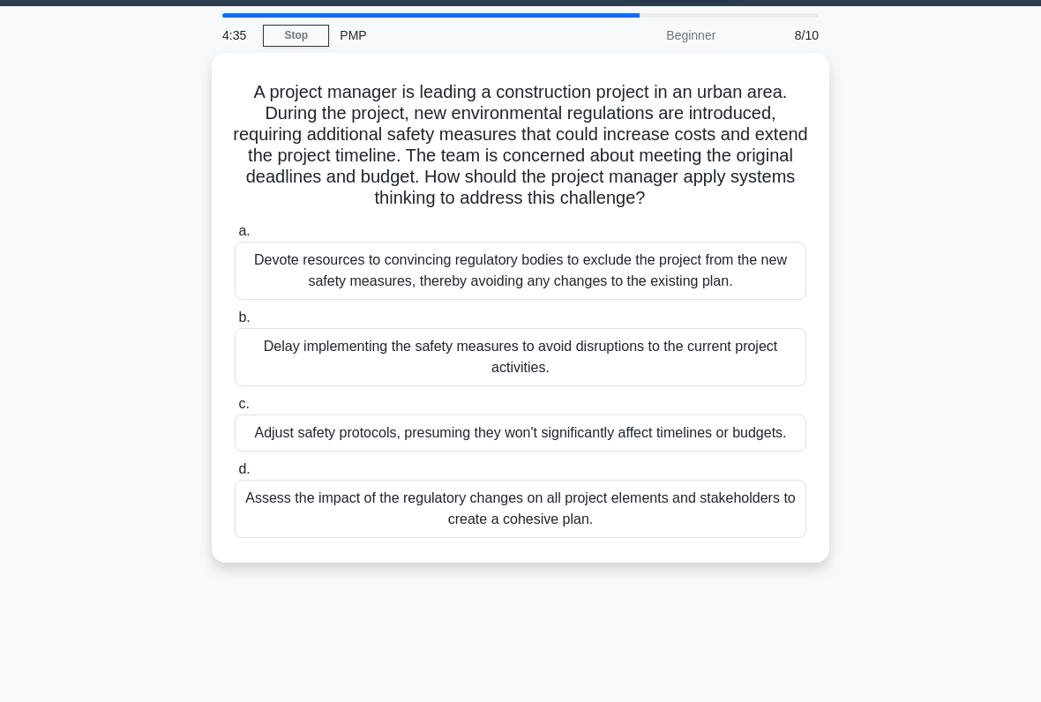
click at [765, 538] on div "Assess the impact of the regulatory changes on all project elements and stakeho…" at bounding box center [521, 509] width 572 height 58
click at [235, 476] on input "d. Assess the impact of the regulatory changes on all project elements and stak…" at bounding box center [235, 469] width 0 height 11
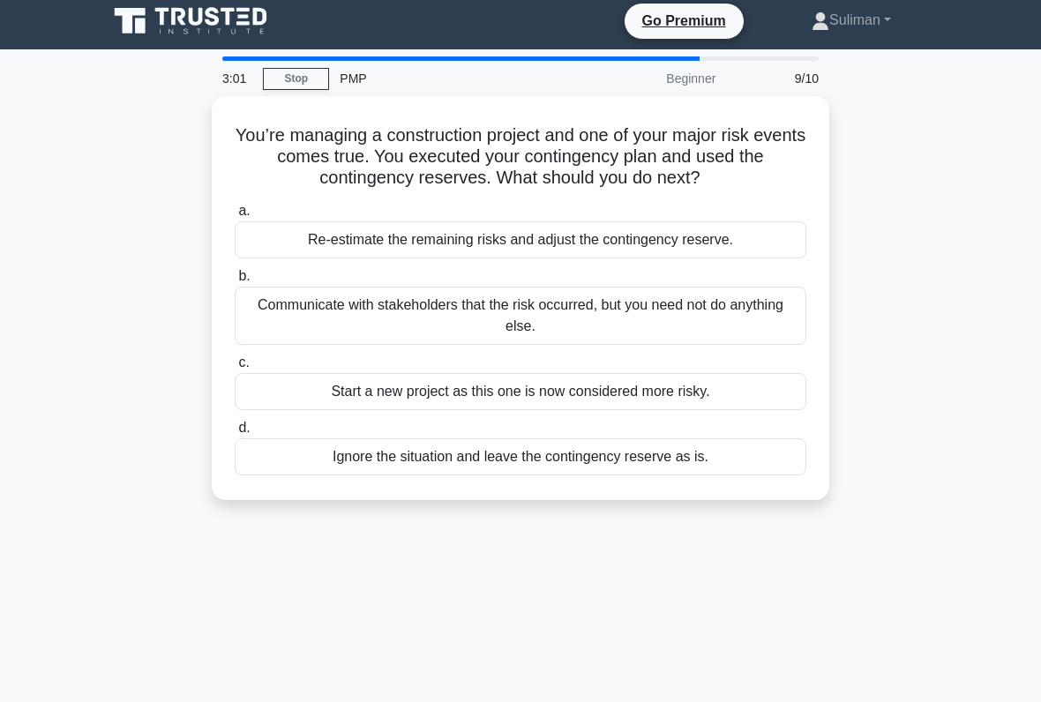
scroll to position [8, 0]
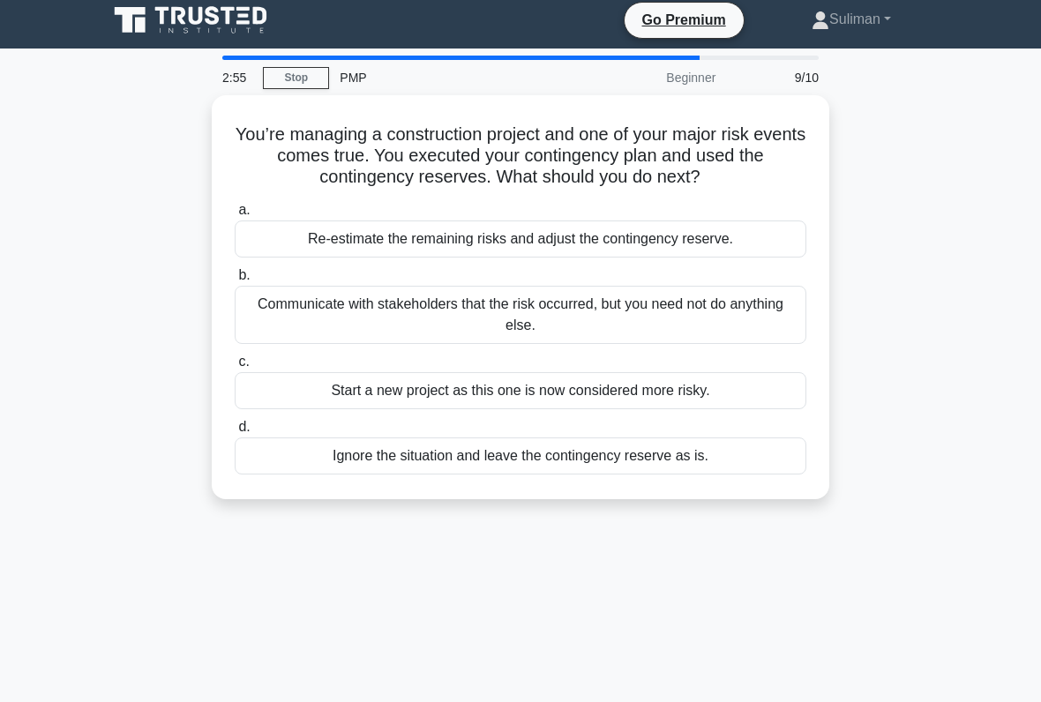
click at [716, 315] on div "Communicate with stakeholders that the risk occurred, but you need not do anyth…" at bounding box center [521, 315] width 572 height 58
click at [235, 281] on input "b. Communicate with stakeholders that the risk occurred, but you need not do an…" at bounding box center [235, 275] width 0 height 11
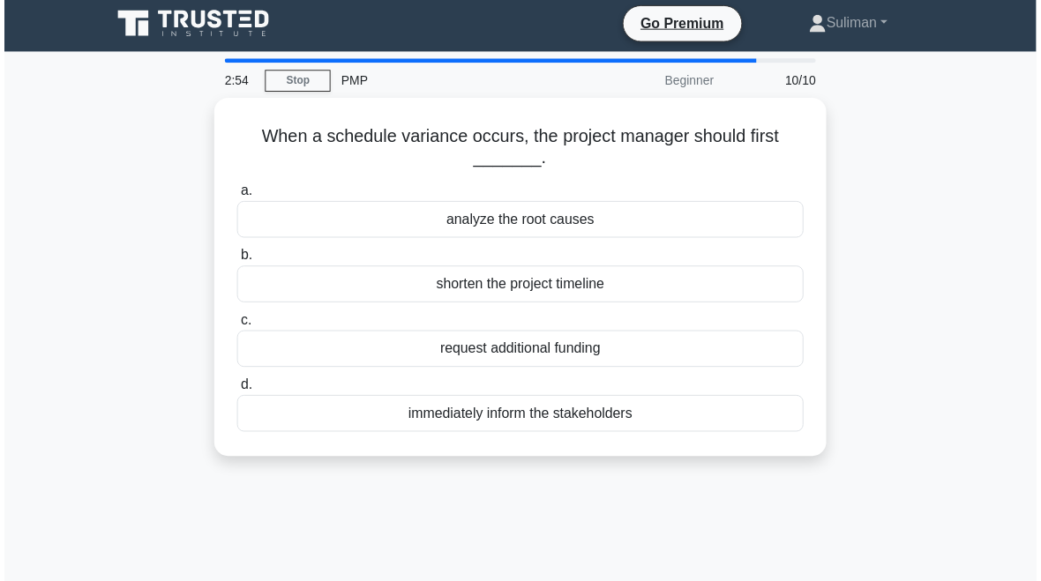
scroll to position [0, 0]
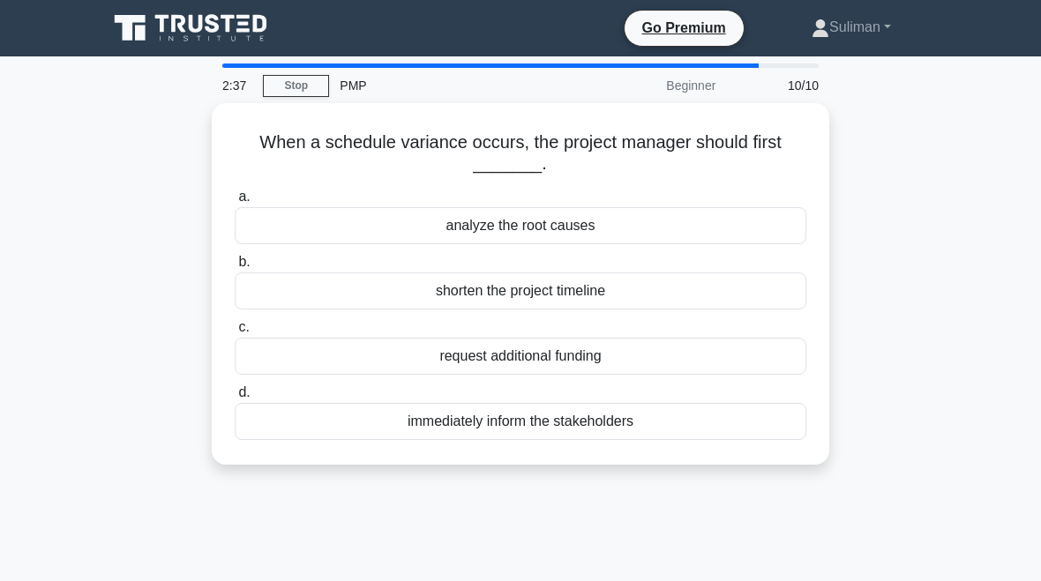
click at [721, 220] on div "analyze the root causes" at bounding box center [521, 225] width 572 height 37
click at [235, 203] on input "a. analyze the root causes" at bounding box center [235, 196] width 0 height 11
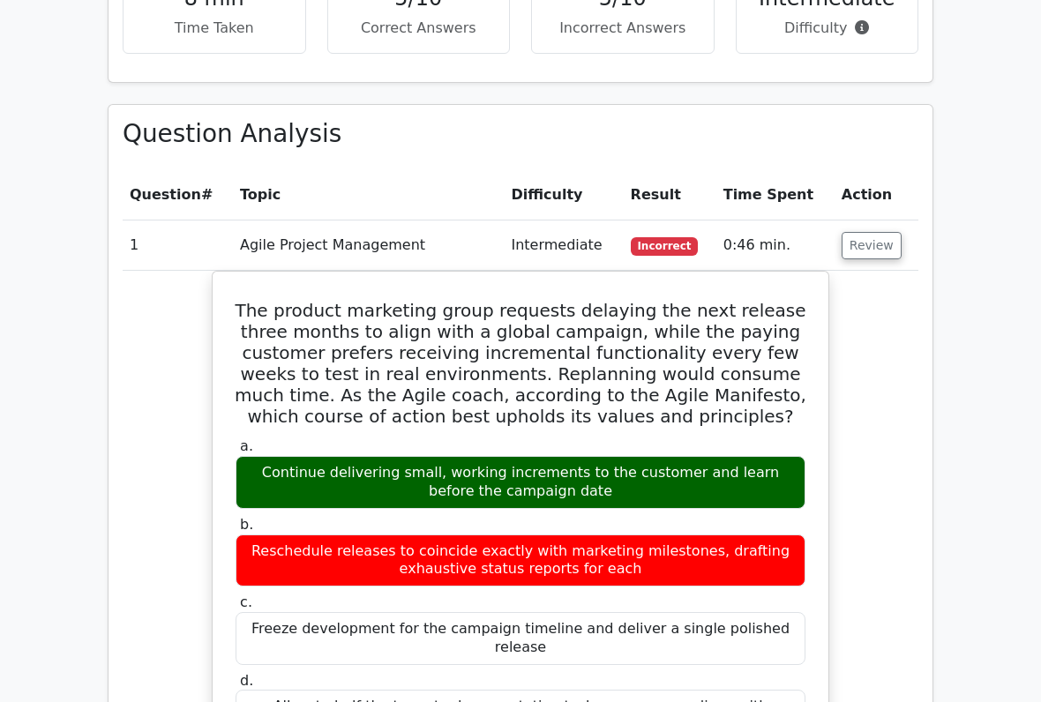
scroll to position [1351, 0]
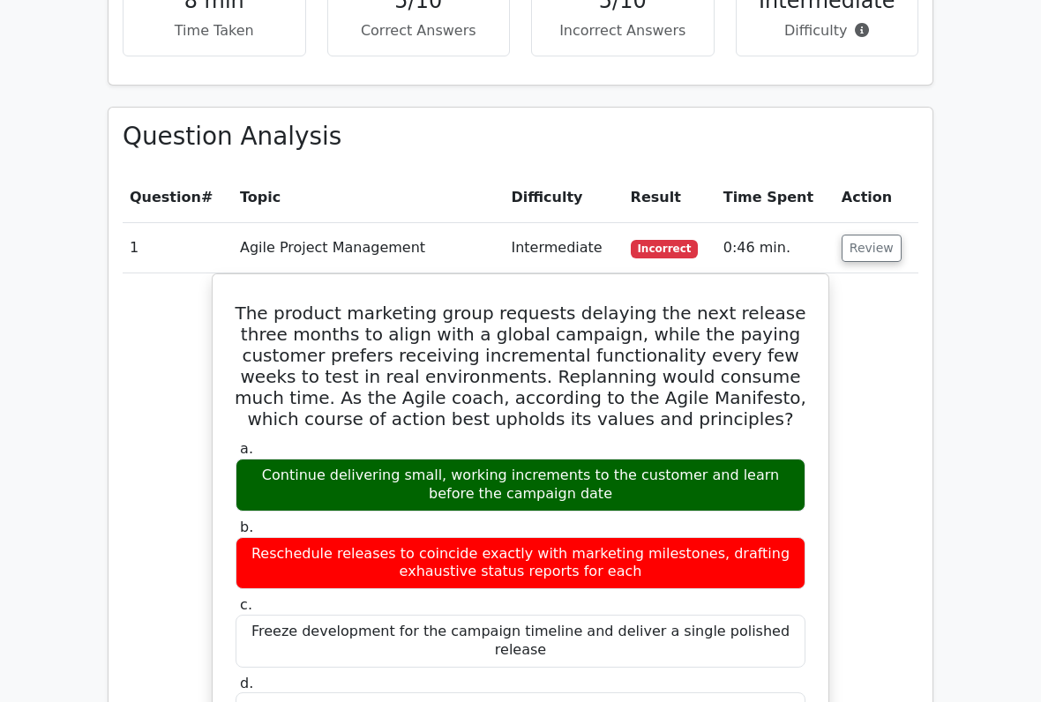
click at [874, 235] on button "Review" at bounding box center [872, 248] width 60 height 27
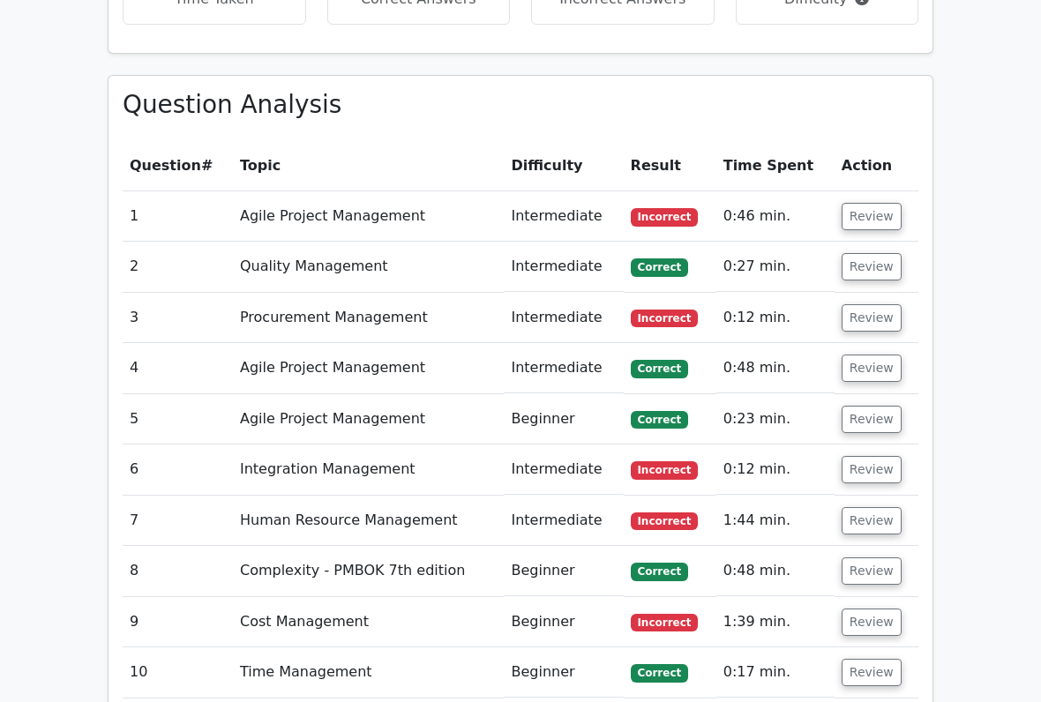
scroll to position [1383, 0]
click at [866, 304] on button "Review" at bounding box center [872, 317] width 60 height 27
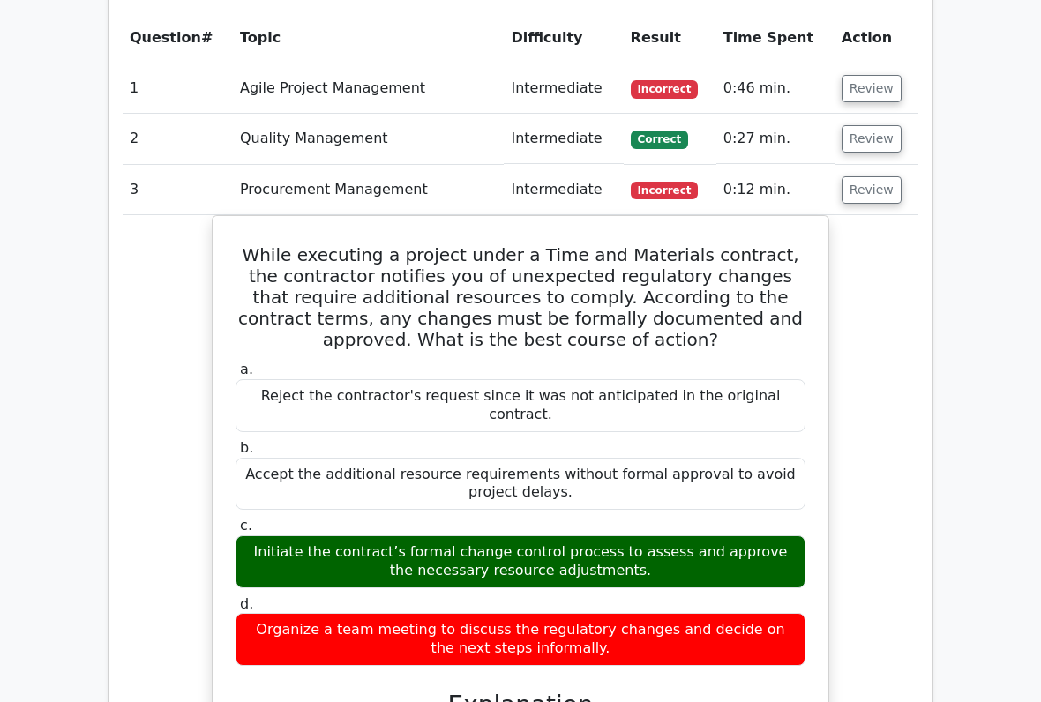
scroll to position [1511, 0]
click at [865, 176] on button "Review" at bounding box center [872, 189] width 60 height 27
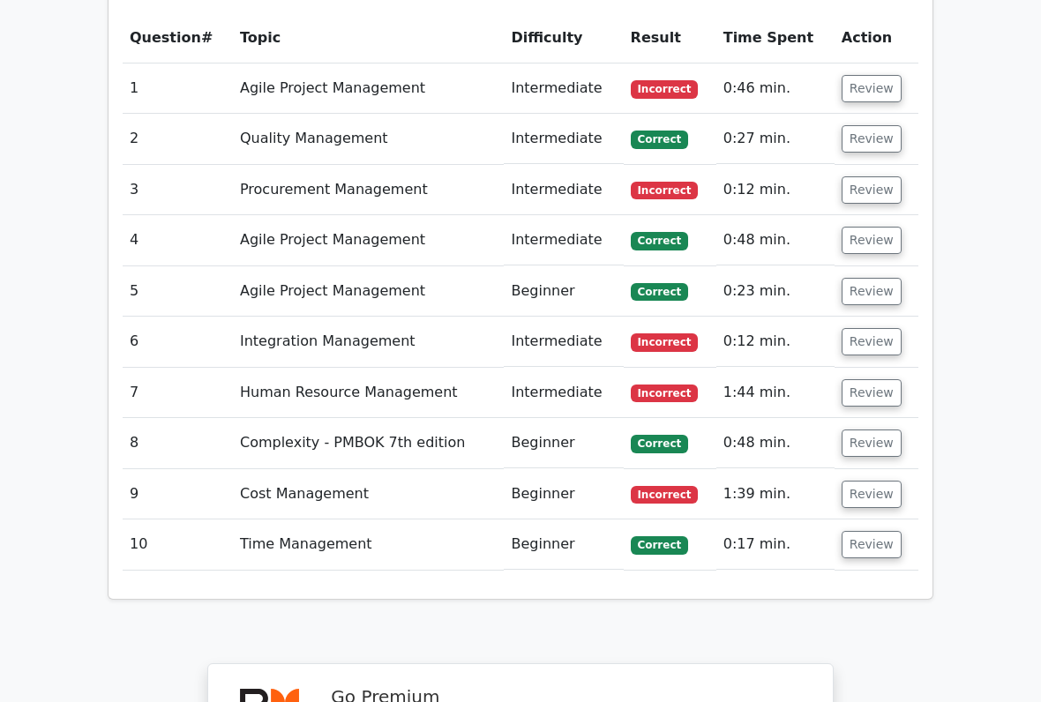
click at [870, 328] on button "Review" at bounding box center [872, 341] width 60 height 27
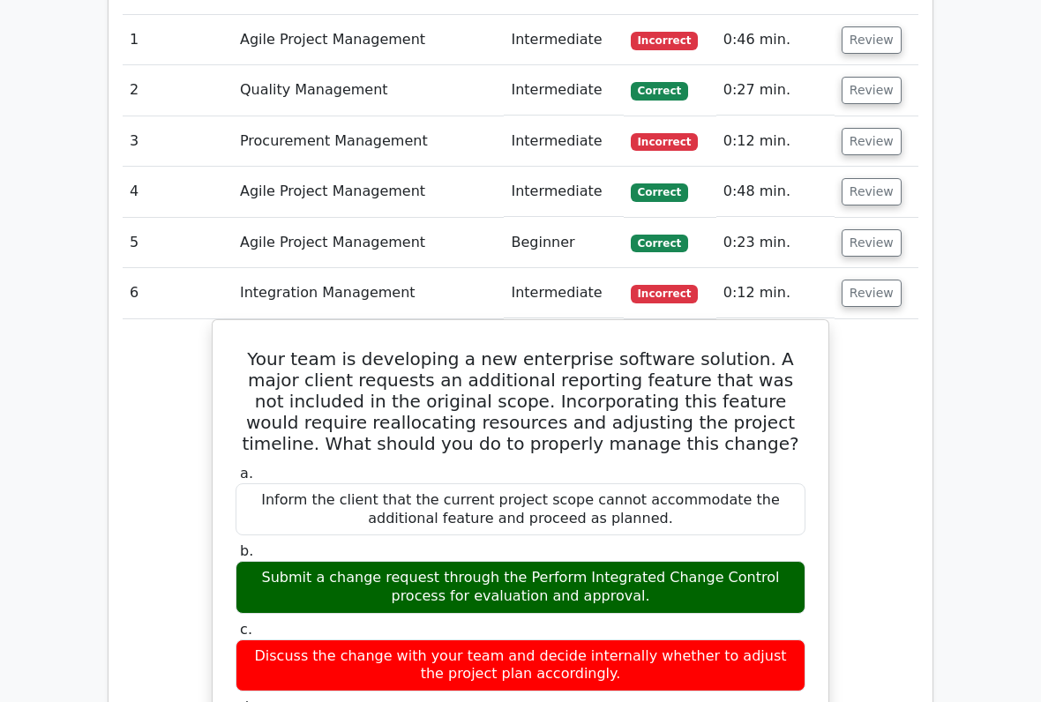
scroll to position [1559, 0]
click at [874, 280] on button "Review" at bounding box center [872, 293] width 60 height 27
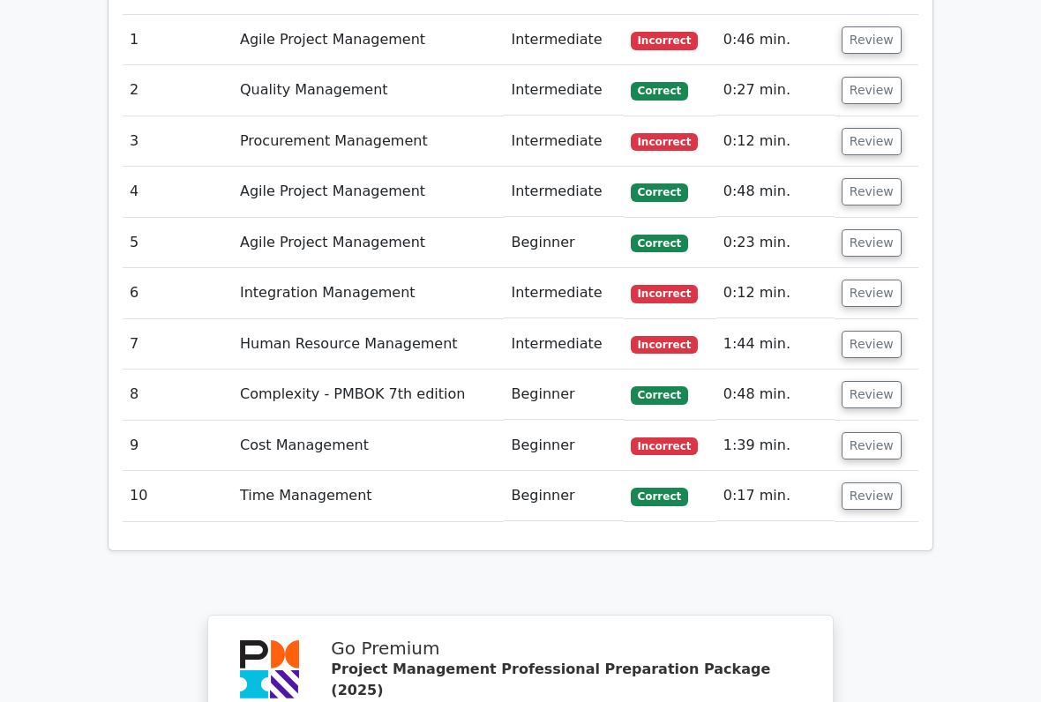
click at [872, 331] on button "Review" at bounding box center [872, 344] width 60 height 27
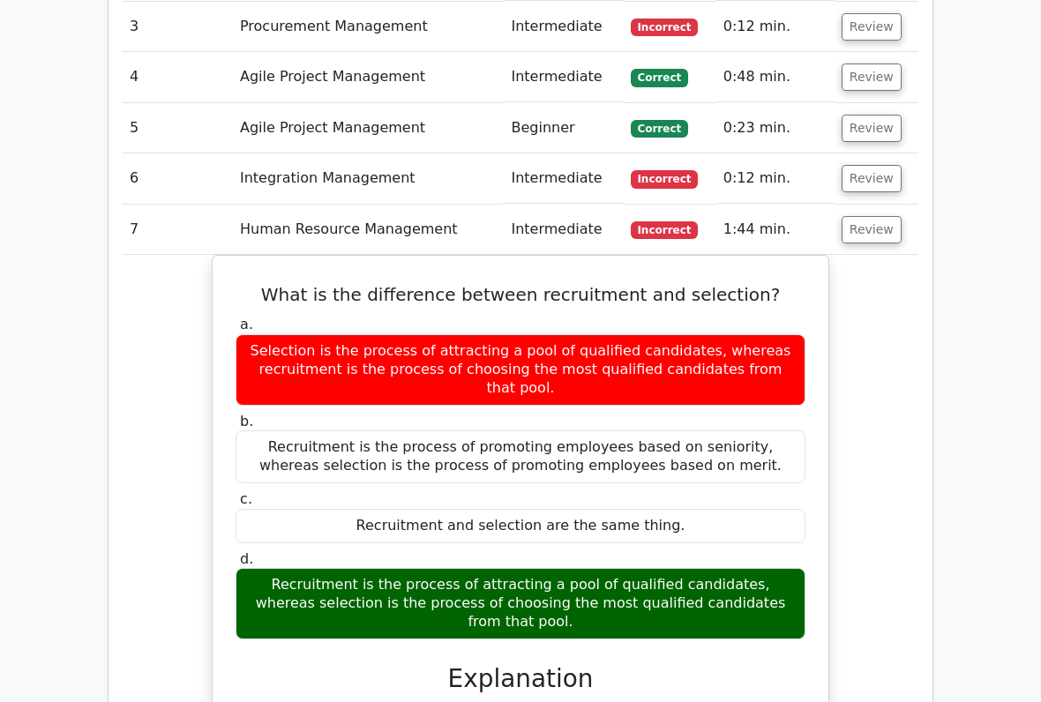
scroll to position [1676, 0]
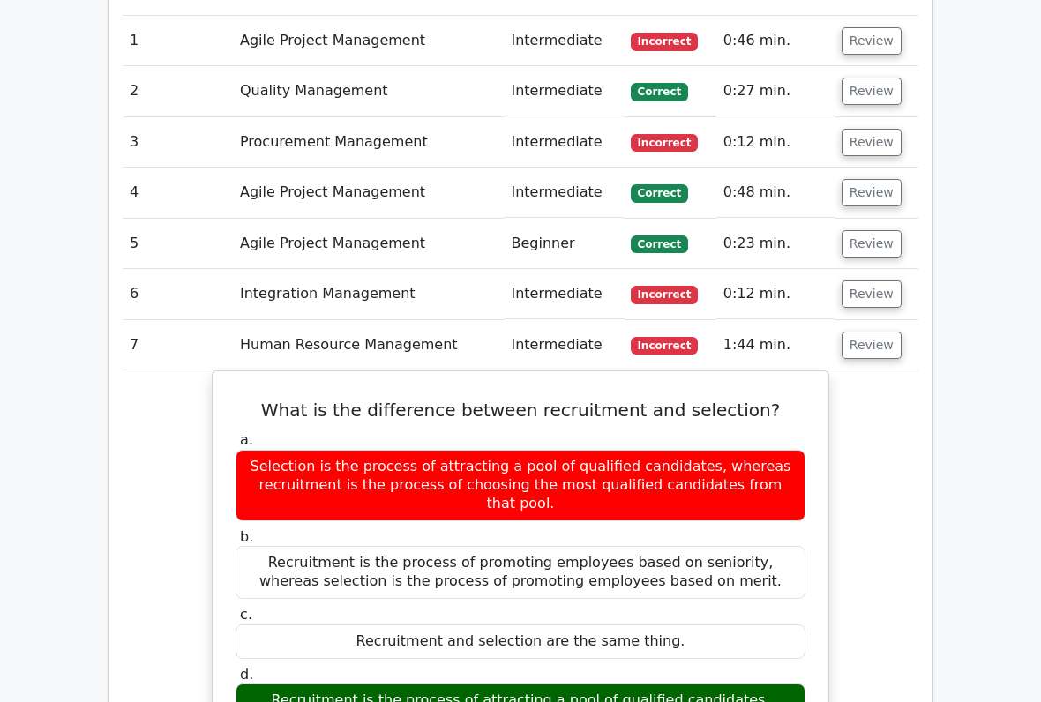
click at [865, 333] on button "Review" at bounding box center [872, 346] width 60 height 27
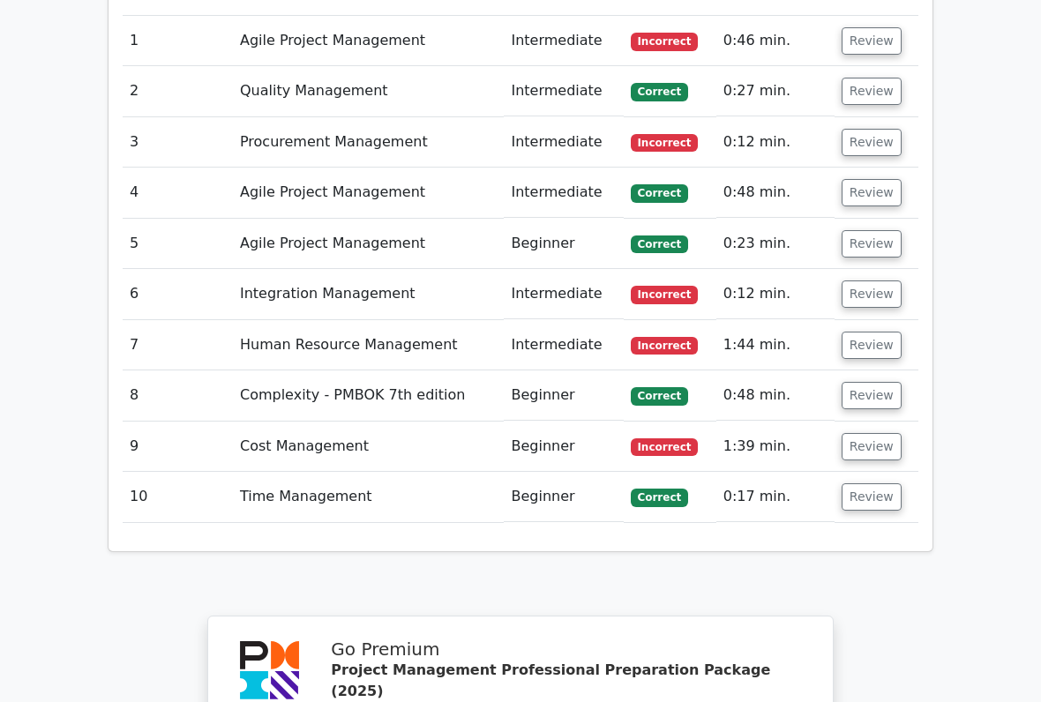
click at [878, 433] on button "Review" at bounding box center [872, 446] width 60 height 27
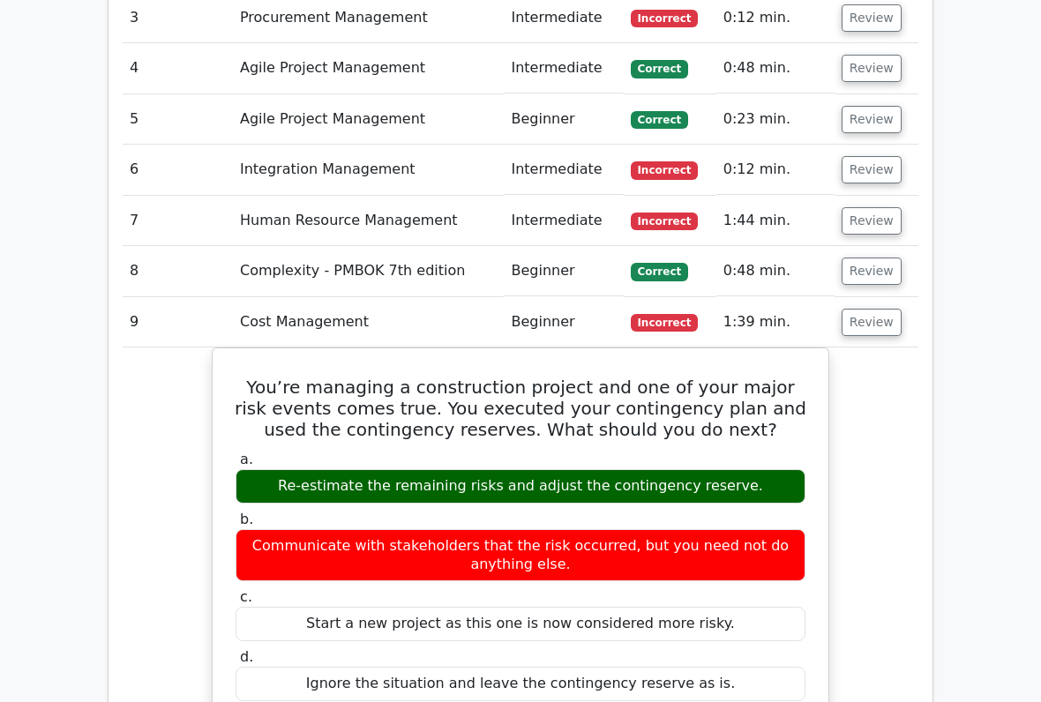
scroll to position [1682, 0]
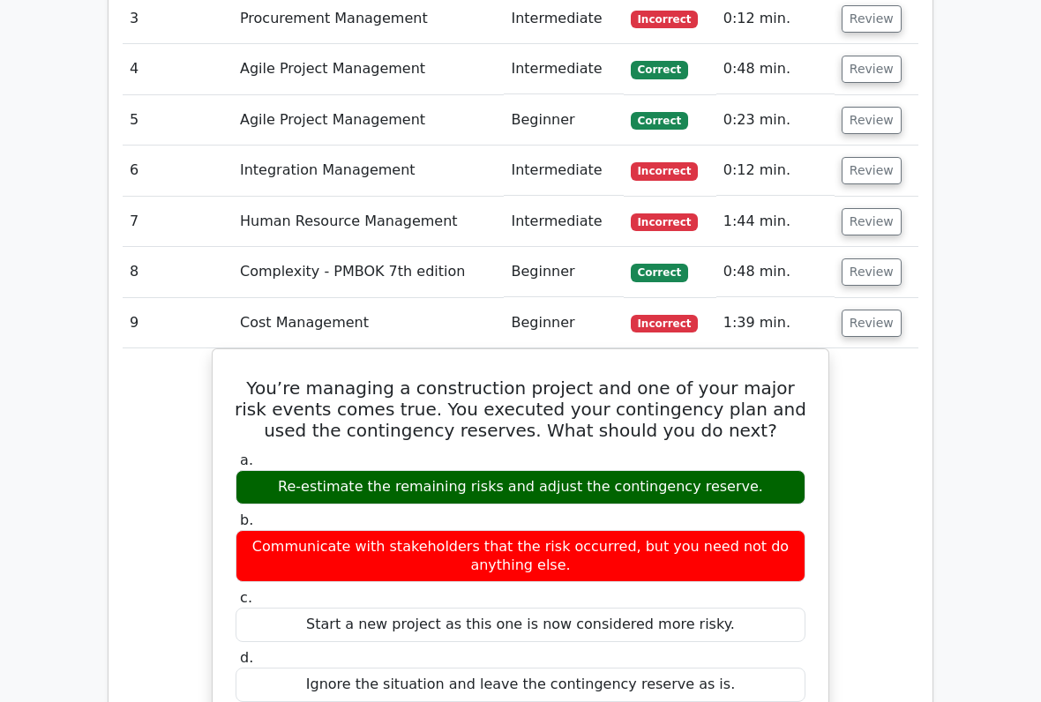
click at [877, 310] on button "Review" at bounding box center [872, 323] width 60 height 27
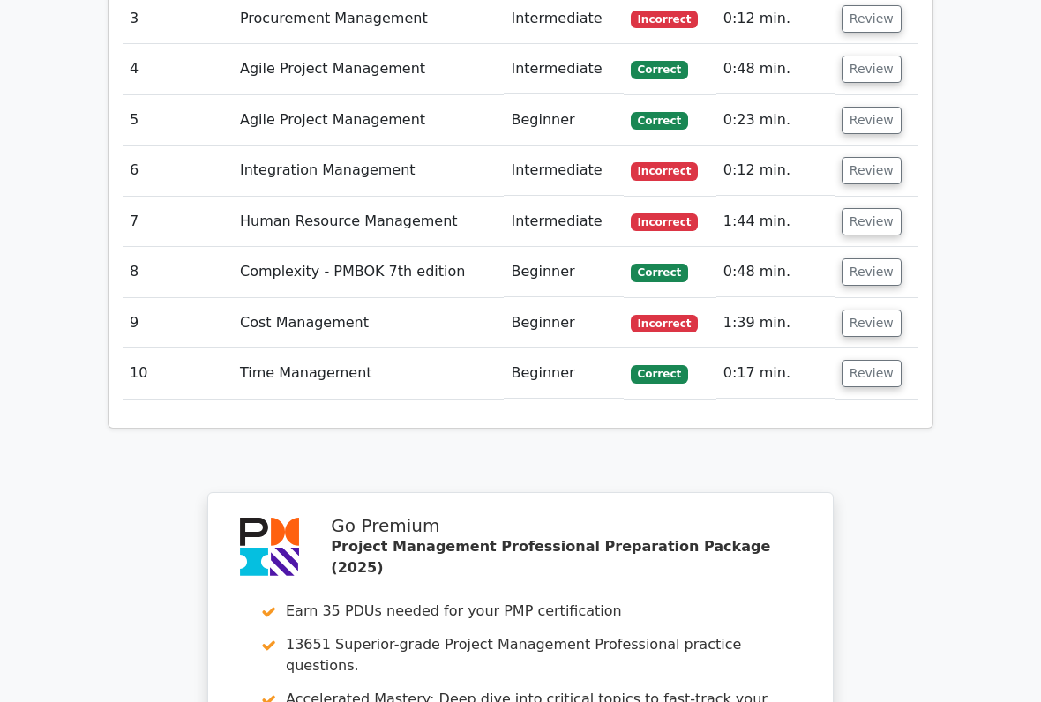
click at [870, 310] on button "Review" at bounding box center [872, 323] width 60 height 27
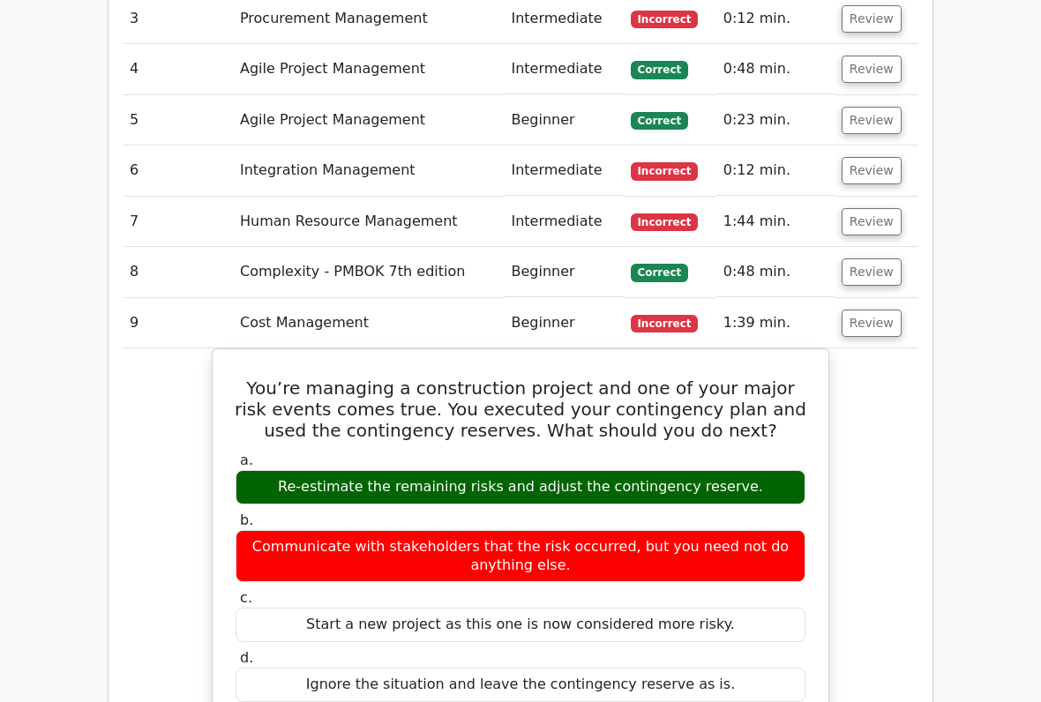
click at [866, 310] on button "Review" at bounding box center [872, 323] width 60 height 27
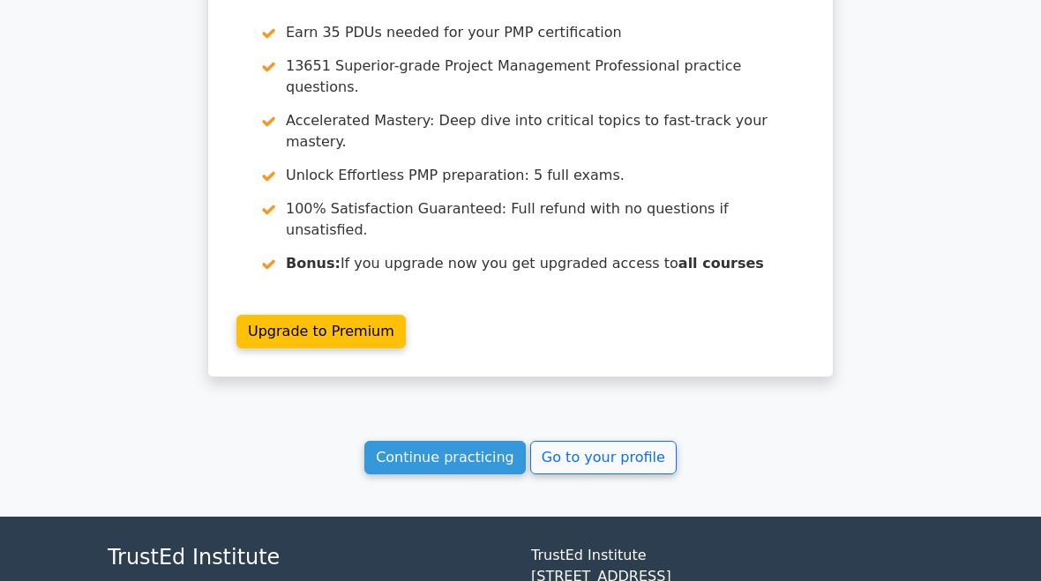
scroll to position [2259, 0]
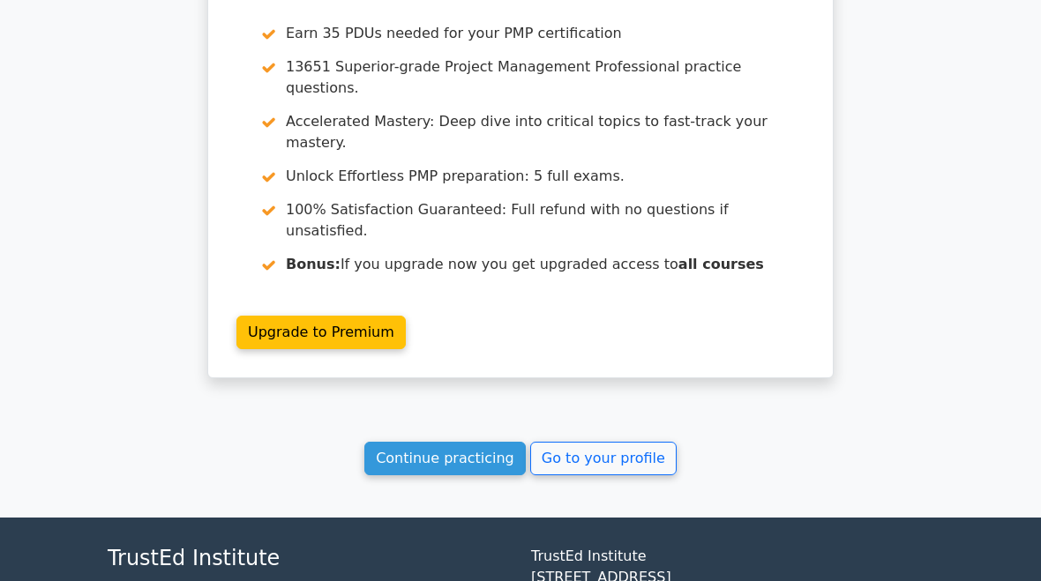
click at [584, 443] on link "Go to your profile" at bounding box center [603, 460] width 146 height 34
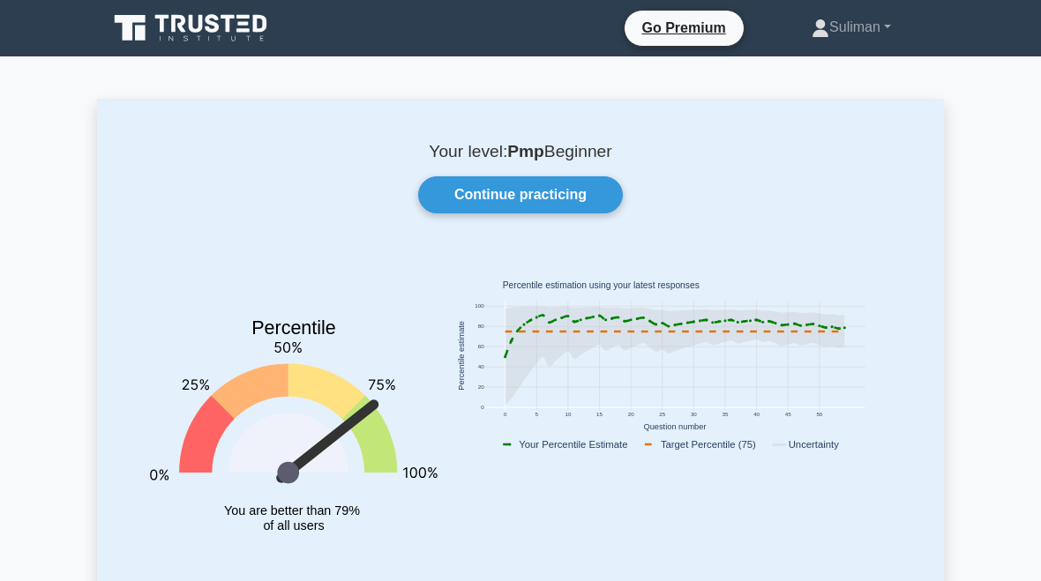
scroll to position [3, 0]
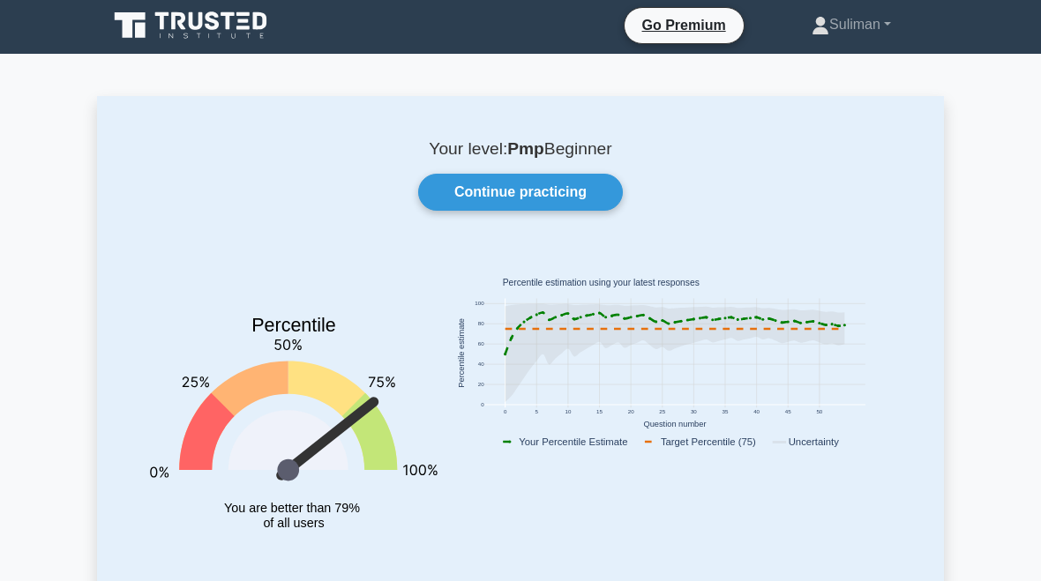
click at [558, 196] on link "Continue practicing" at bounding box center [520, 192] width 205 height 37
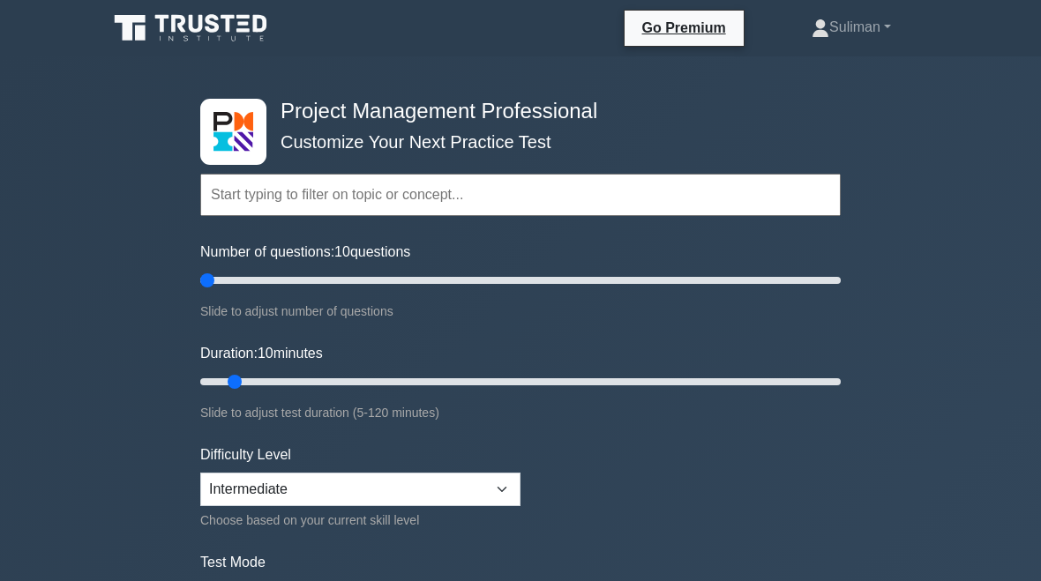
type input "5"
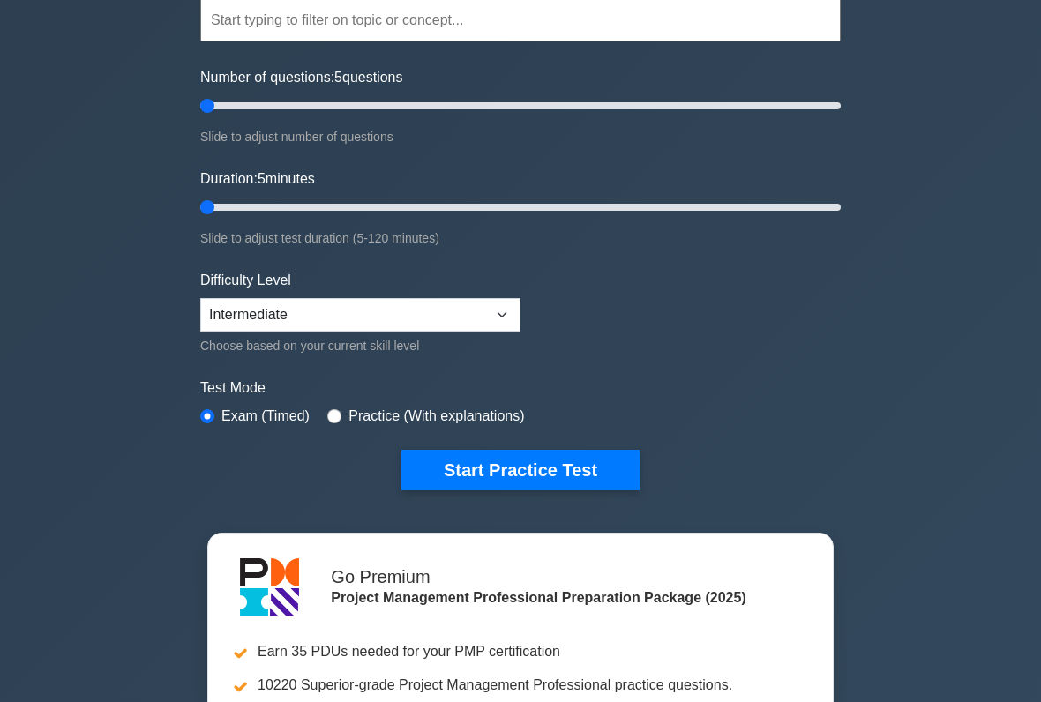
scroll to position [174, 0]
click at [564, 478] on button "Start Practice Test" at bounding box center [520, 471] width 238 height 41
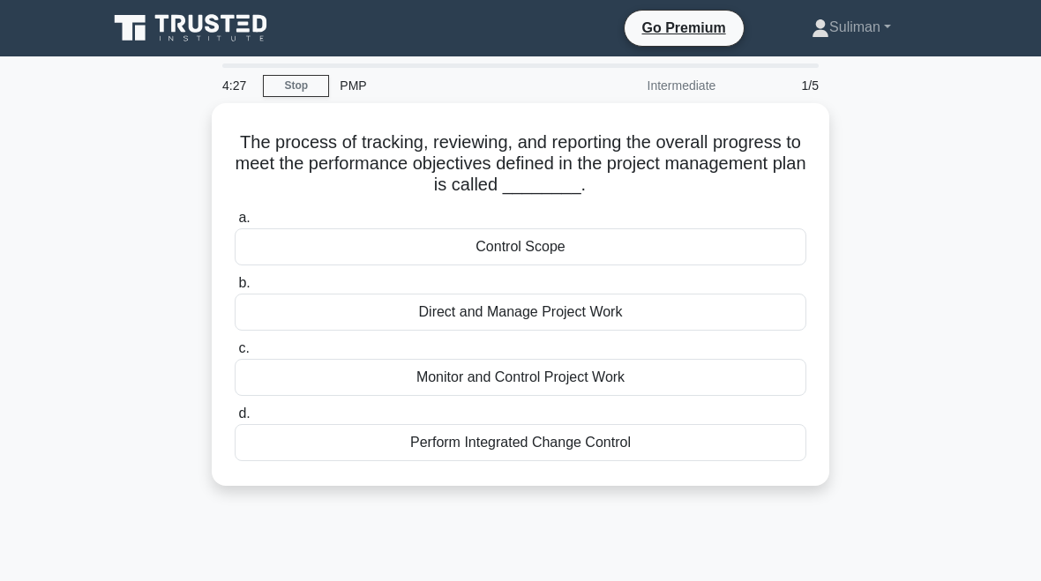
click at [675, 248] on div "Control Scope" at bounding box center [521, 247] width 572 height 37
click at [235, 224] on input "a. Control Scope" at bounding box center [235, 218] width 0 height 11
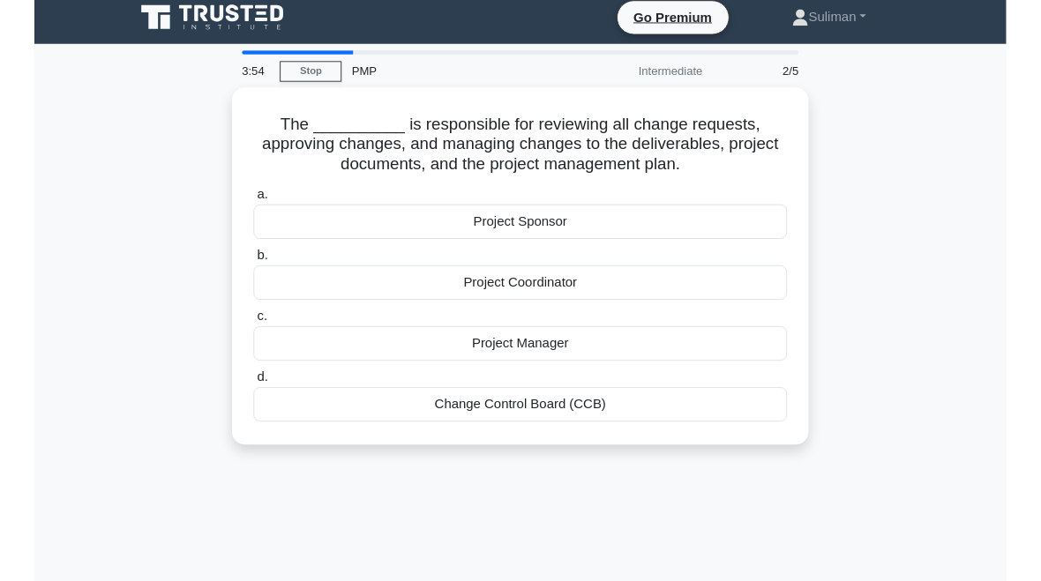
scroll to position [19, 0]
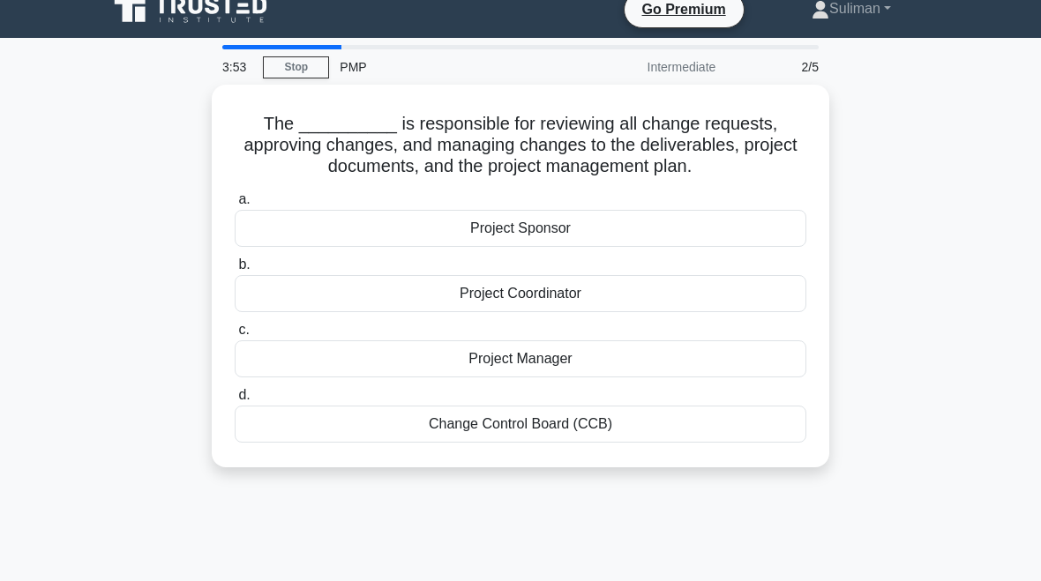
click at [745, 440] on div "Change Control Board (CCB)" at bounding box center [521, 424] width 572 height 37
click at [235, 401] on input "d. Change Control Board (CCB)" at bounding box center [235, 395] width 0 height 11
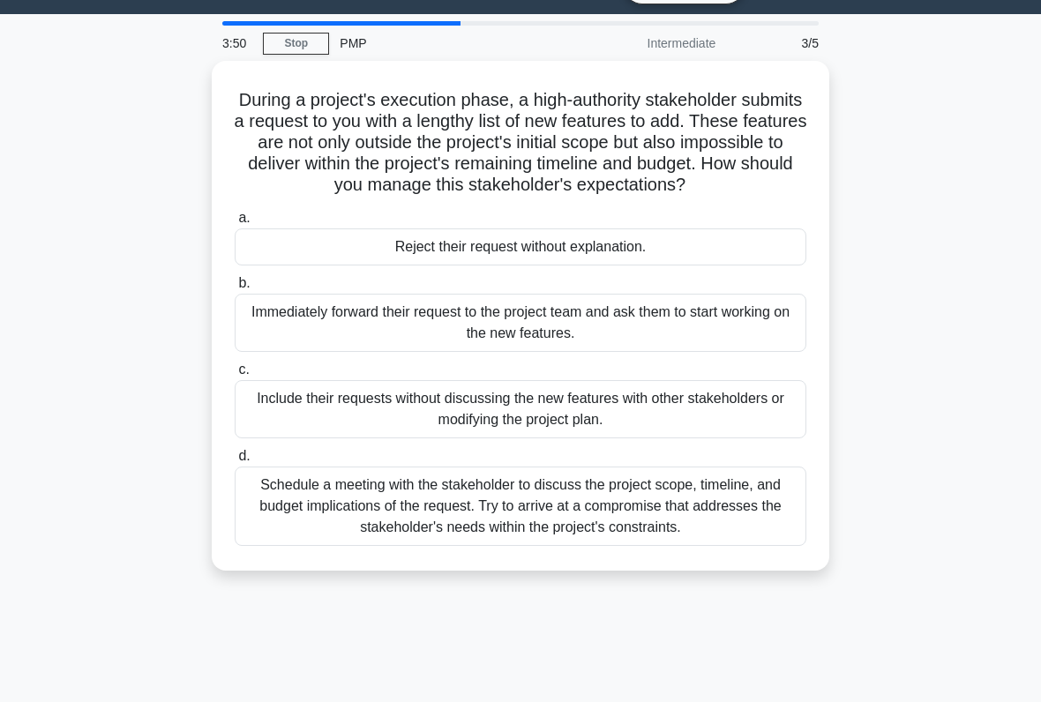
scroll to position [43, 0]
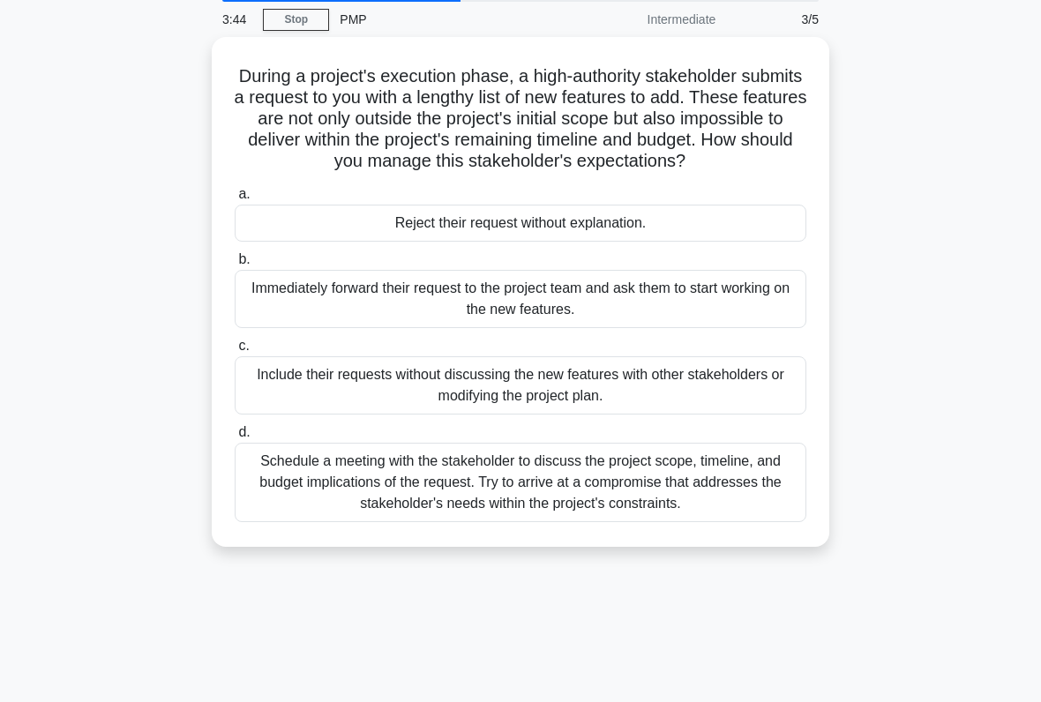
click at [713, 514] on div "Schedule a meeting with the stakeholder to discuss the project scope, timeline,…" at bounding box center [521, 482] width 572 height 79
click at [235, 439] on input "d. Schedule a meeting with the stakeholder to discuss the project scope, timeli…" at bounding box center [235, 432] width 0 height 11
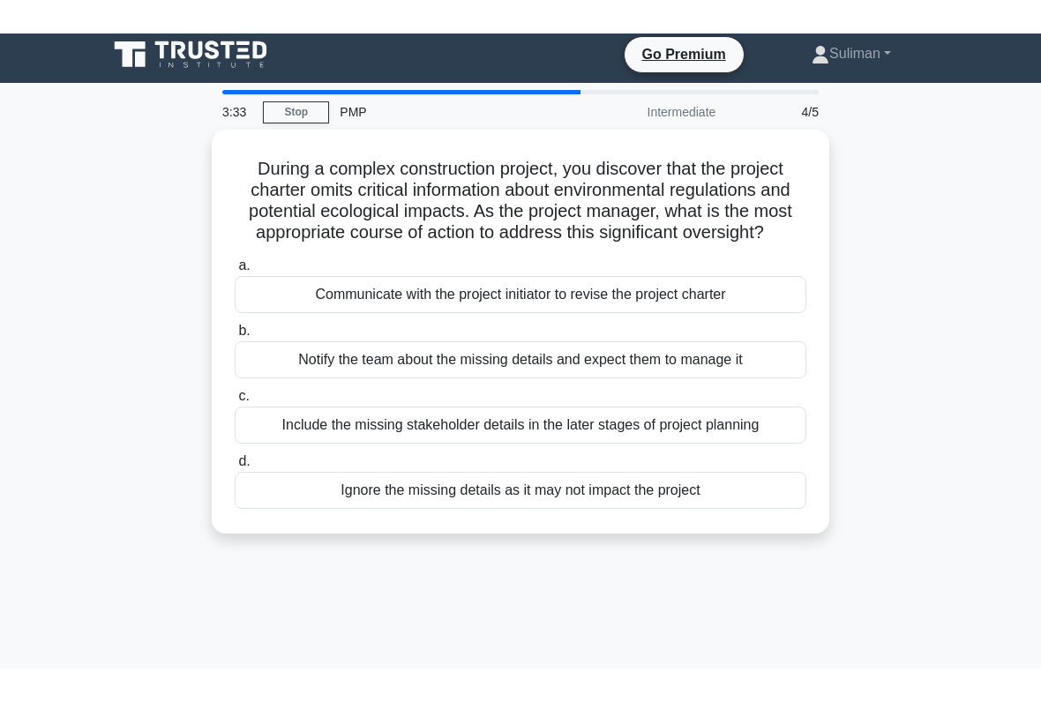
scroll to position [0, 0]
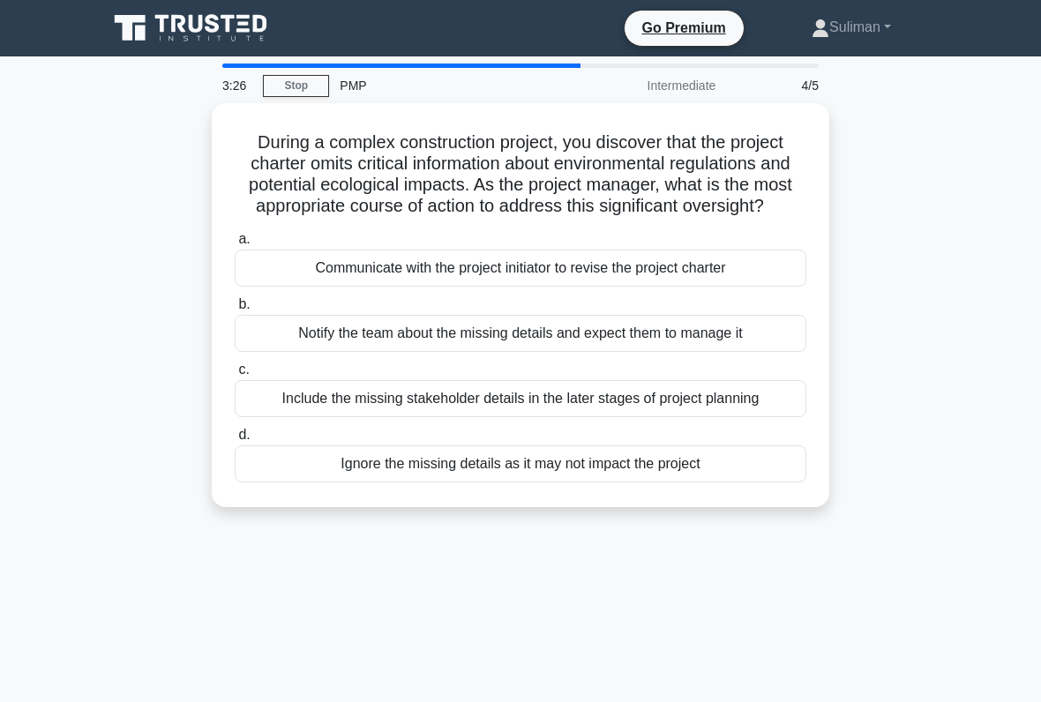
click at [723, 352] on div "Notify the team about the missing details and expect them to manage it" at bounding box center [521, 333] width 572 height 37
click at [235, 311] on input "b. Notify the team about the missing details and expect them to manage it" at bounding box center [235, 304] width 0 height 11
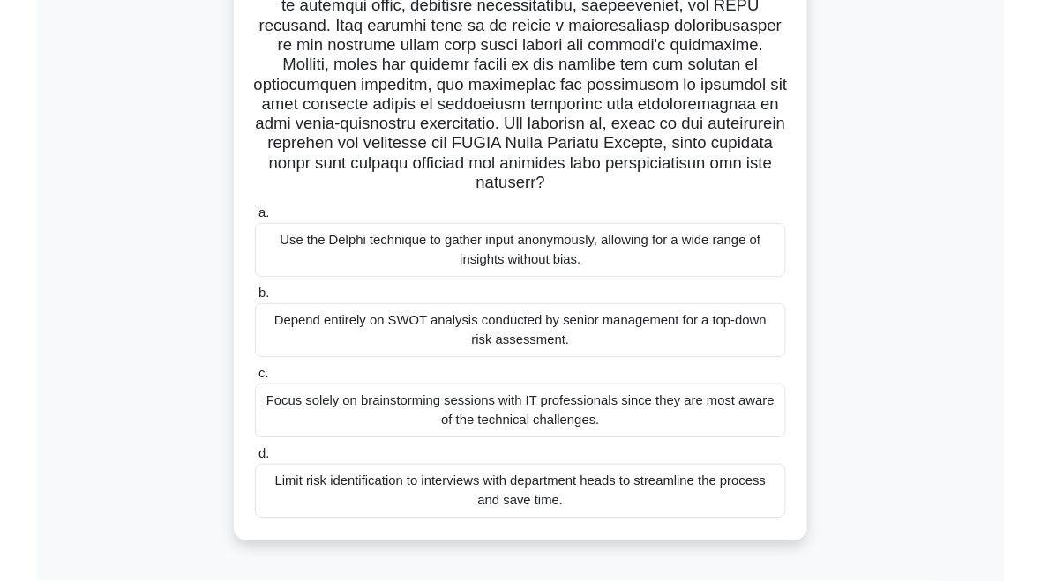
scroll to position [369, 0]
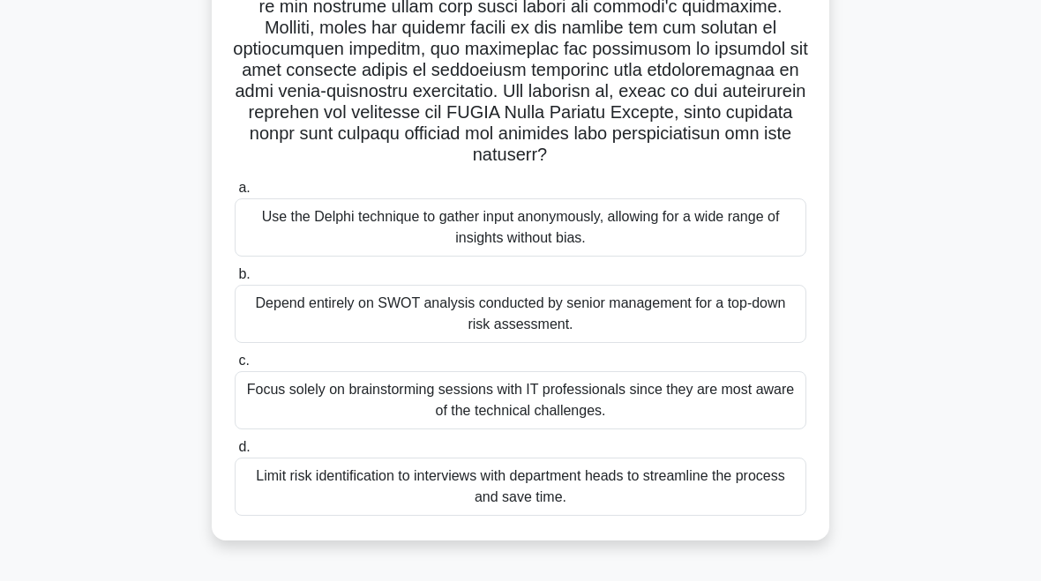
click at [650, 430] on div "Focus solely on brainstorming sessions with IT professionals since they are mos…" at bounding box center [521, 400] width 572 height 58
click at [235, 367] on input "c. Focus solely on brainstorming sessions with IT professionals since they are …" at bounding box center [235, 361] width 0 height 11
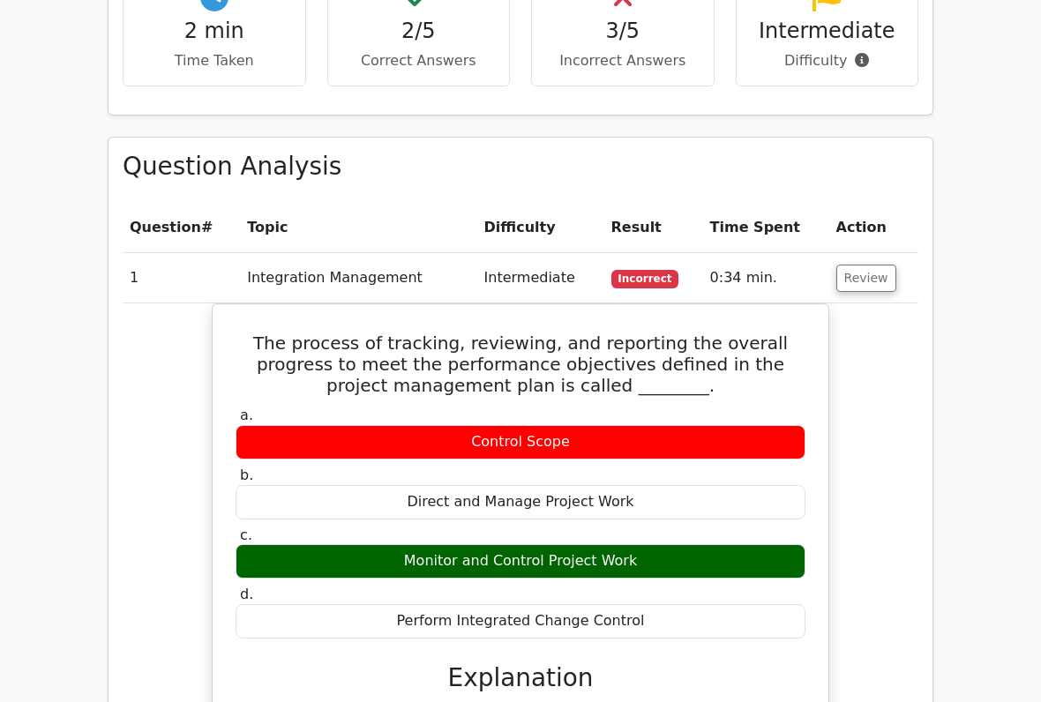
scroll to position [1154, 0]
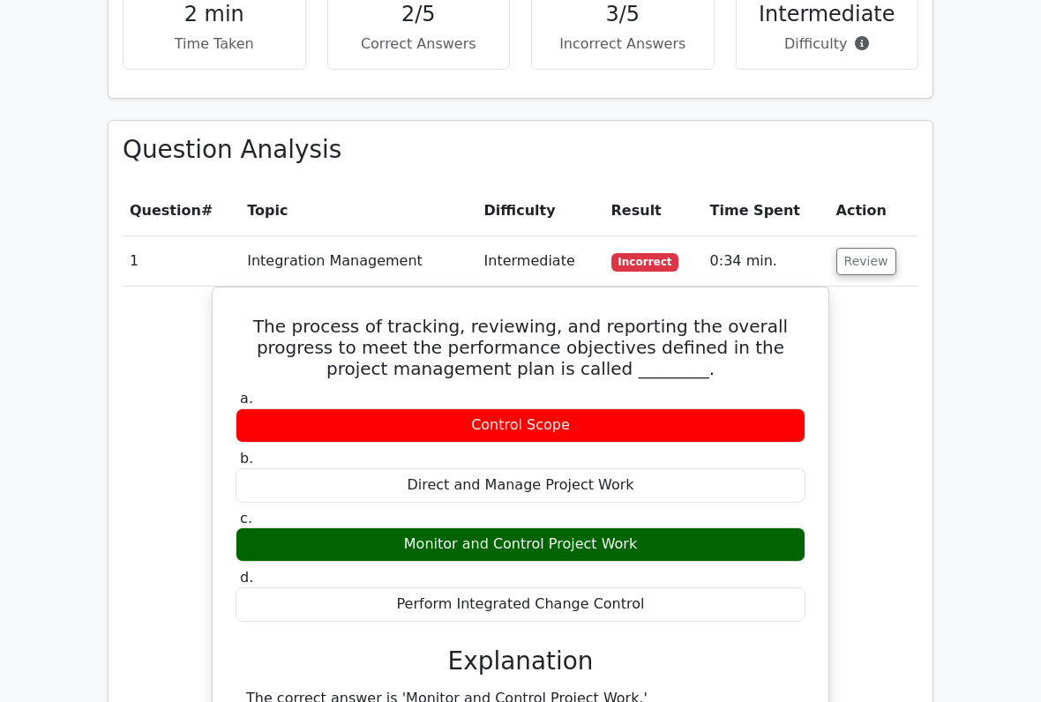
click at [871, 248] on button "Review" at bounding box center [866, 261] width 60 height 27
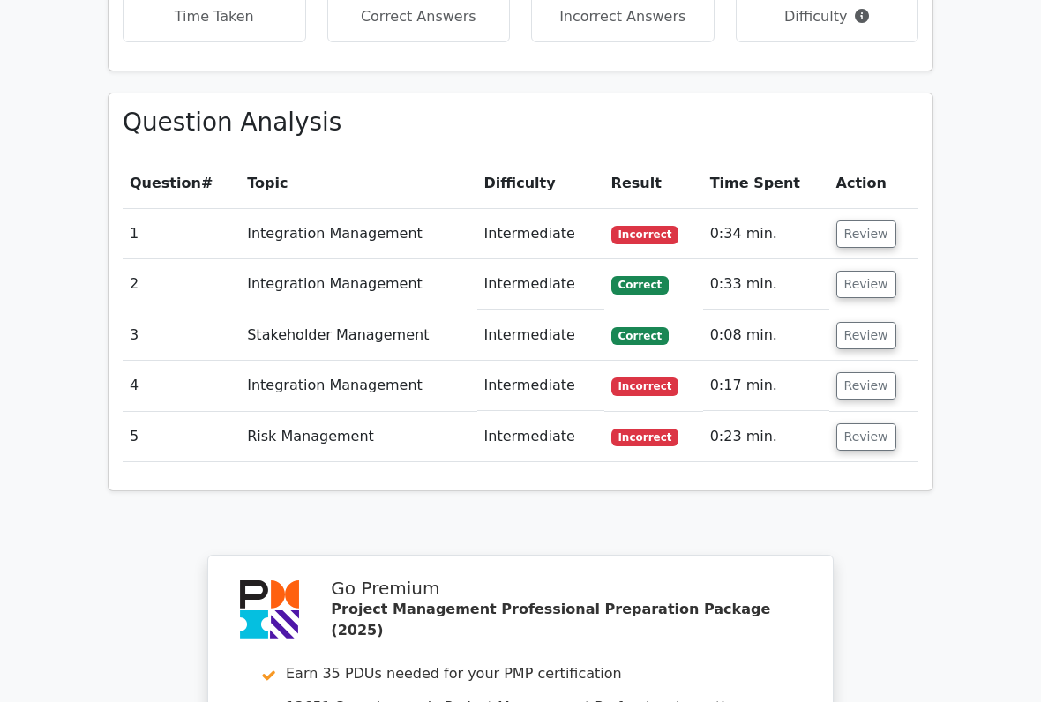
scroll to position [1179, 0]
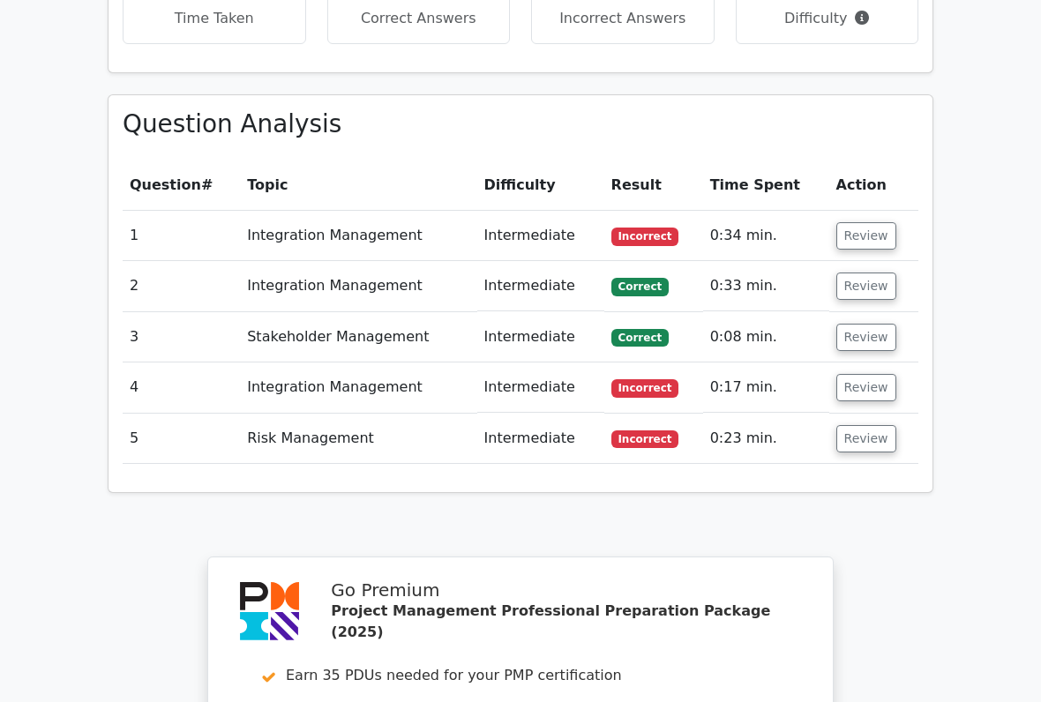
click at [856, 222] on button "Review" at bounding box center [866, 235] width 60 height 27
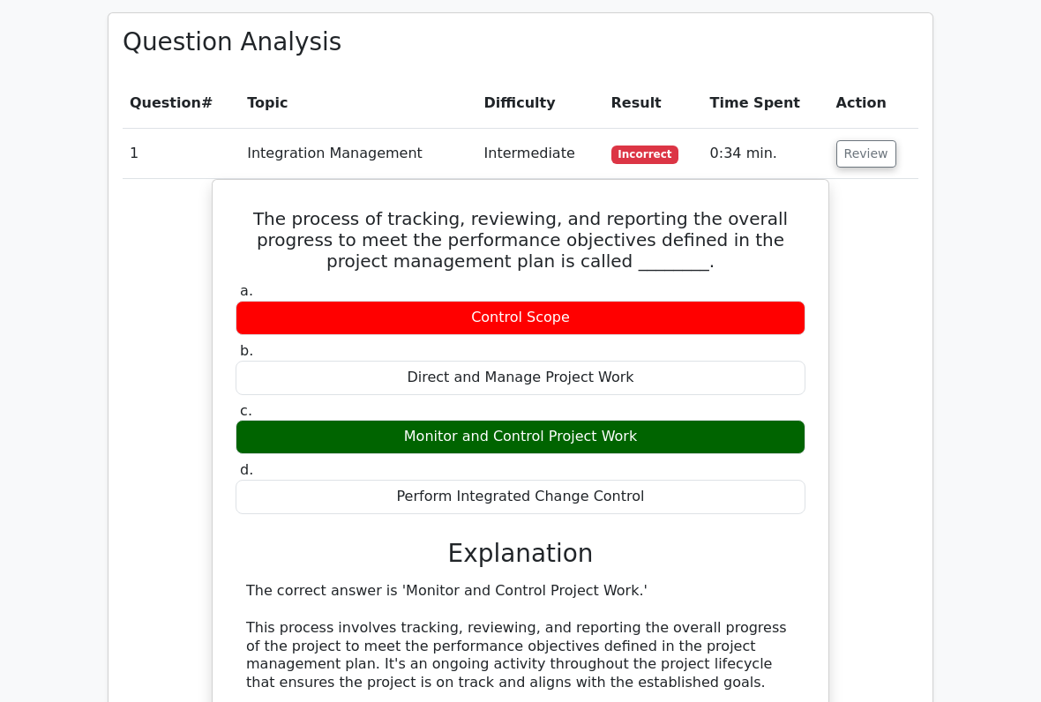
scroll to position [1265, 0]
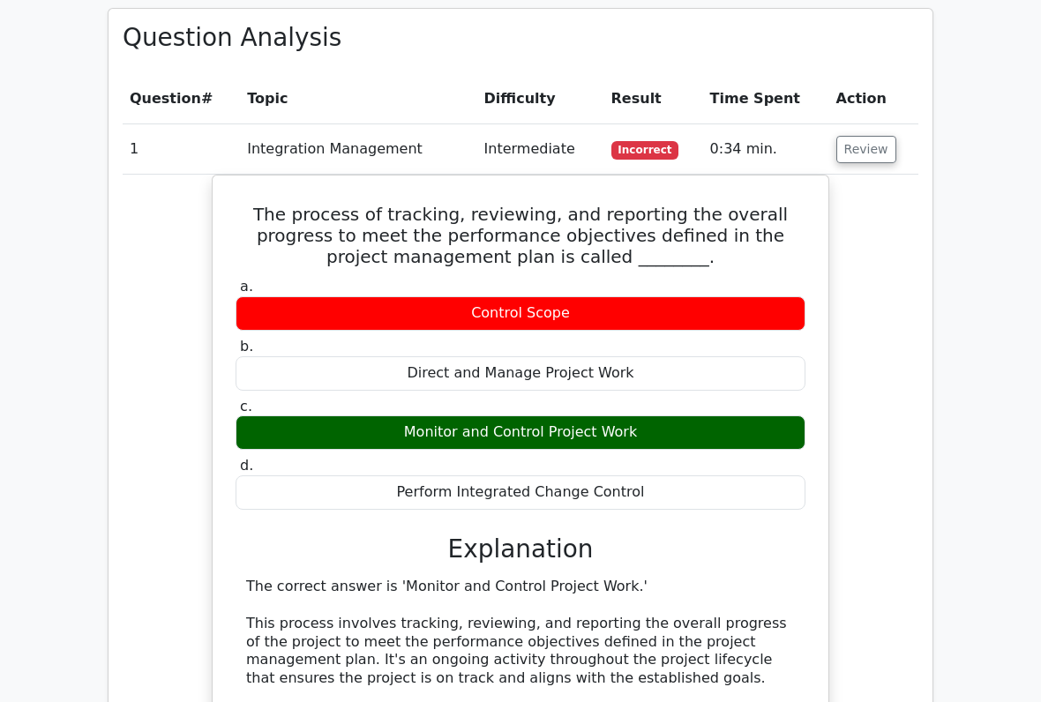
click at [874, 137] on button "Review" at bounding box center [866, 150] width 60 height 27
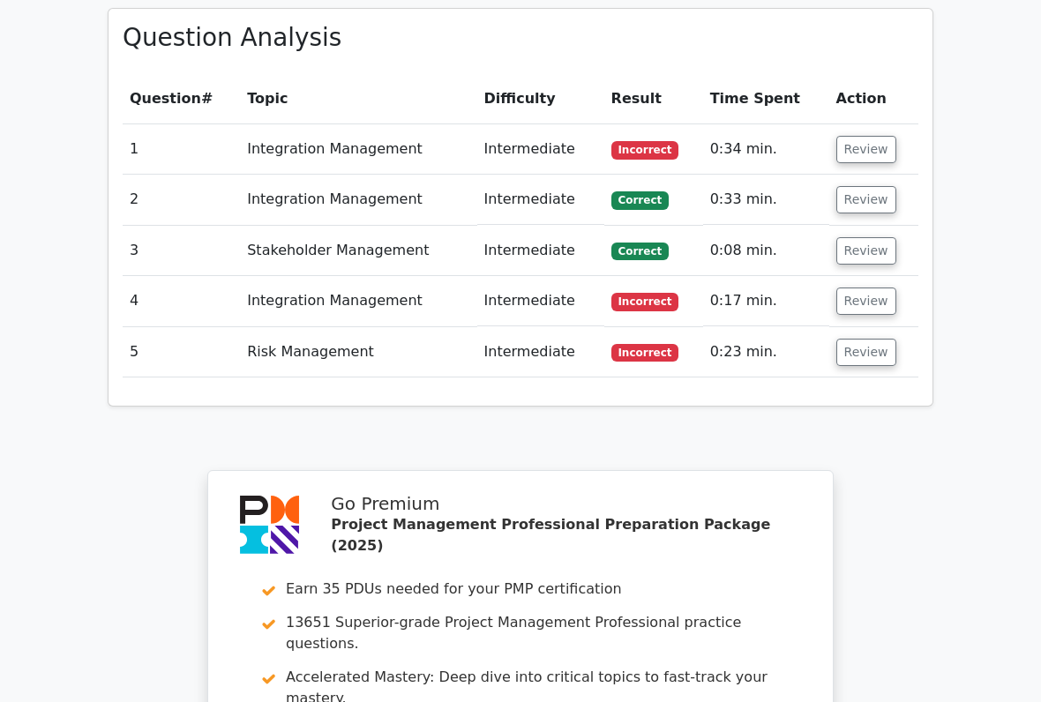
click at [869, 288] on button "Review" at bounding box center [866, 301] width 60 height 27
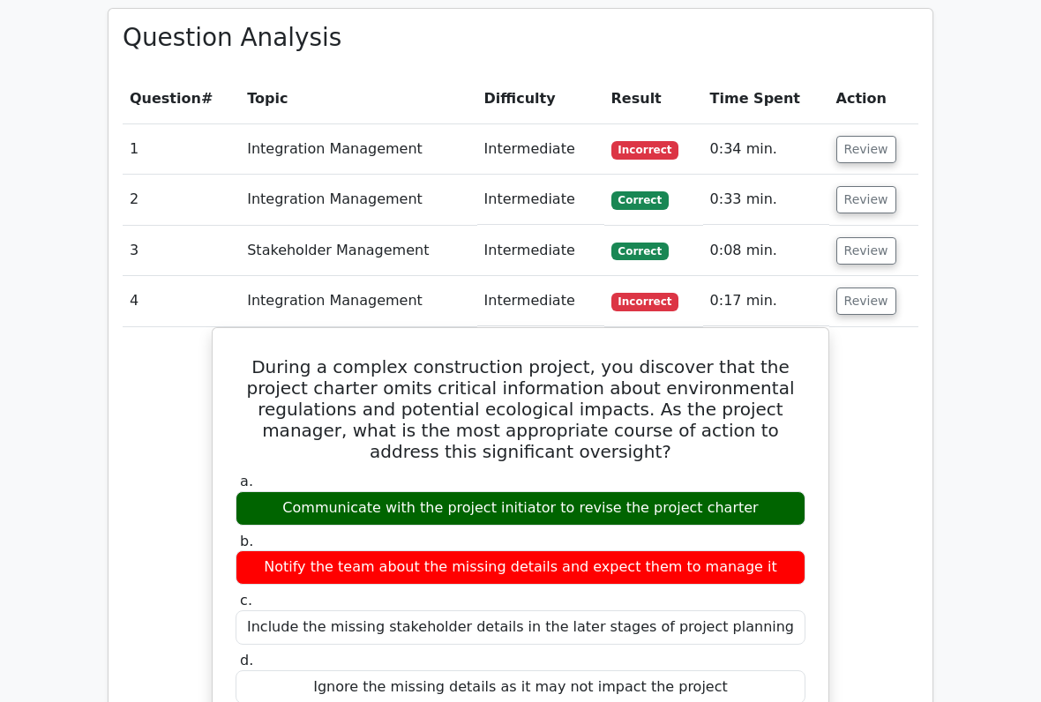
click at [867, 288] on button "Review" at bounding box center [866, 301] width 60 height 27
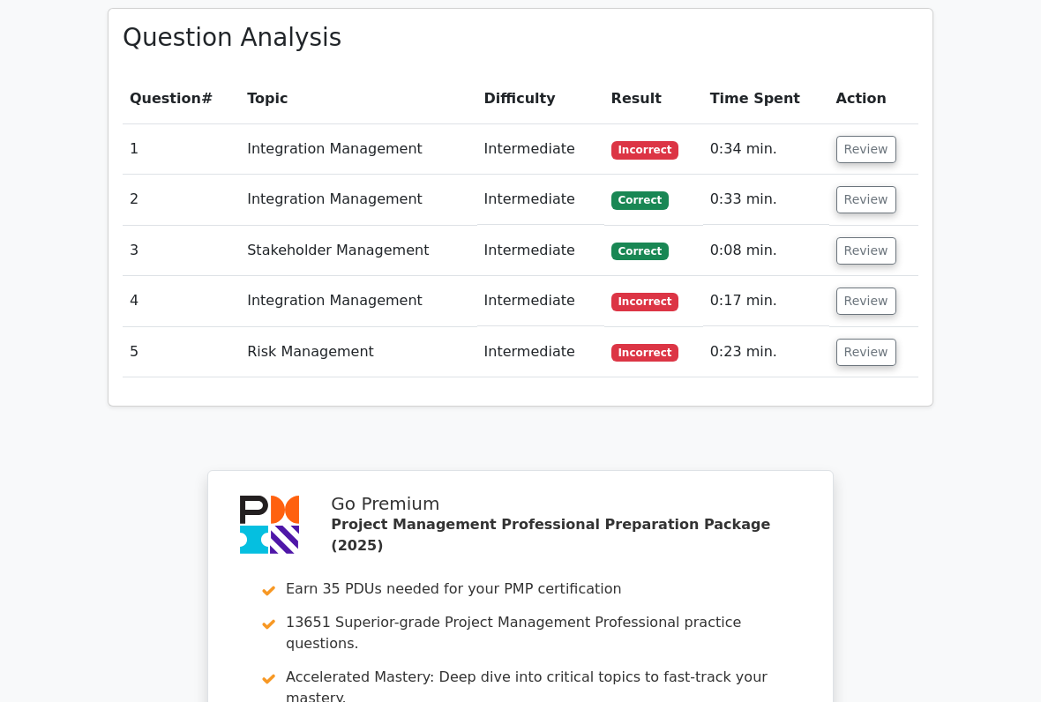
click at [871, 186] on button "Review" at bounding box center [866, 199] width 60 height 27
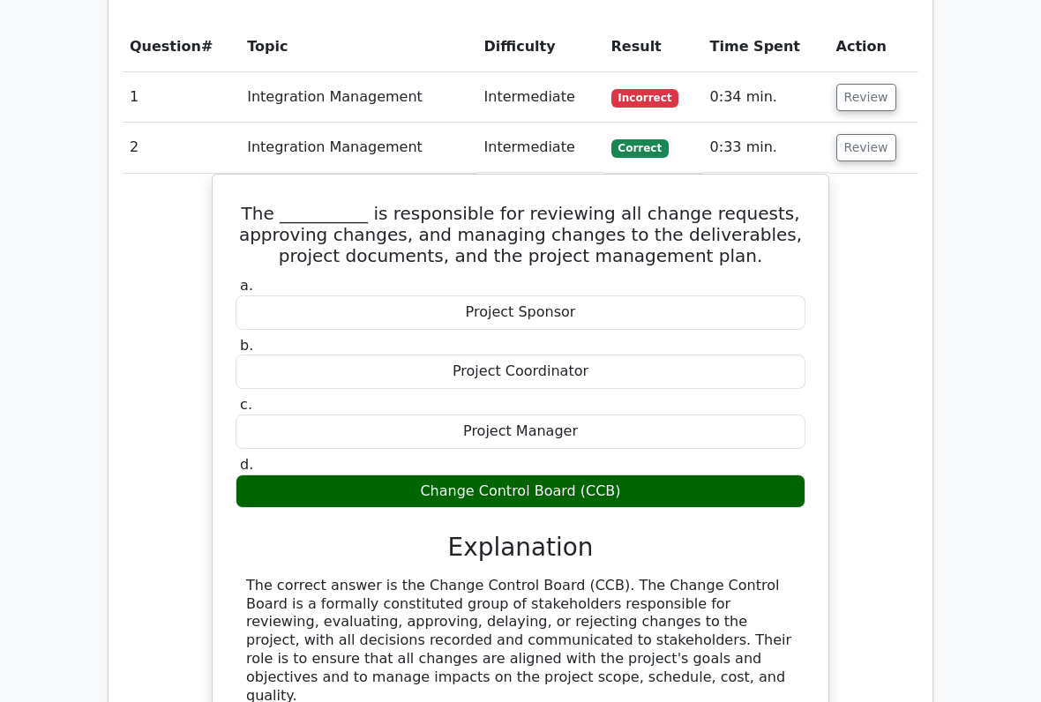
scroll to position [1322, 0]
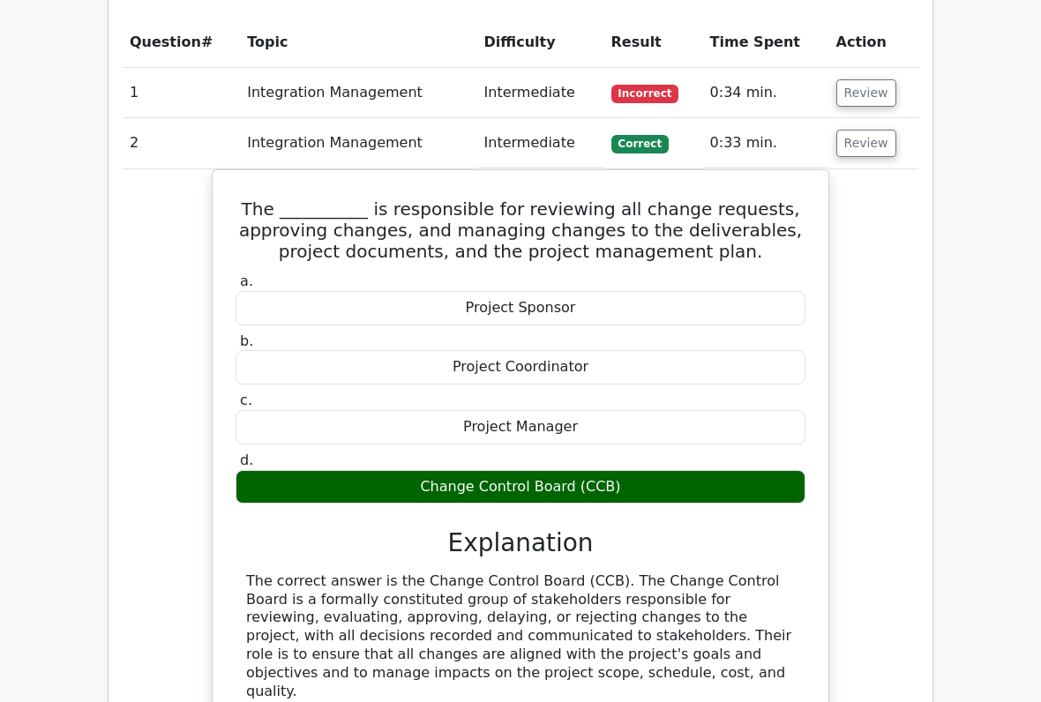
click at [865, 131] on button "Review" at bounding box center [866, 144] width 60 height 27
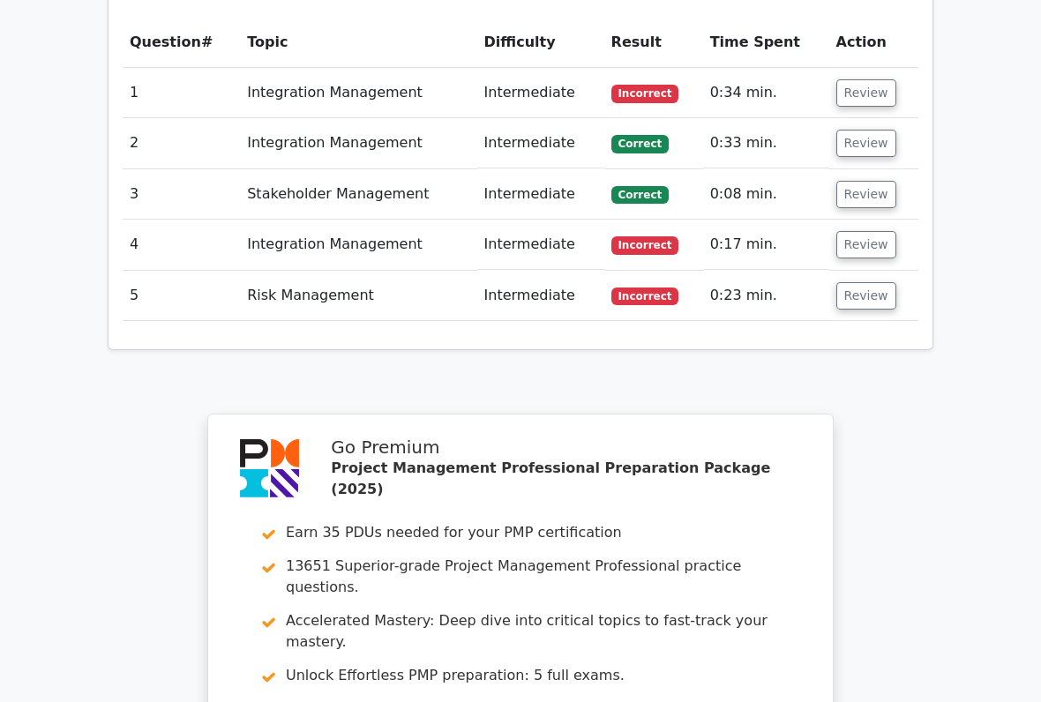
click at [859, 181] on button "Review" at bounding box center [866, 194] width 60 height 27
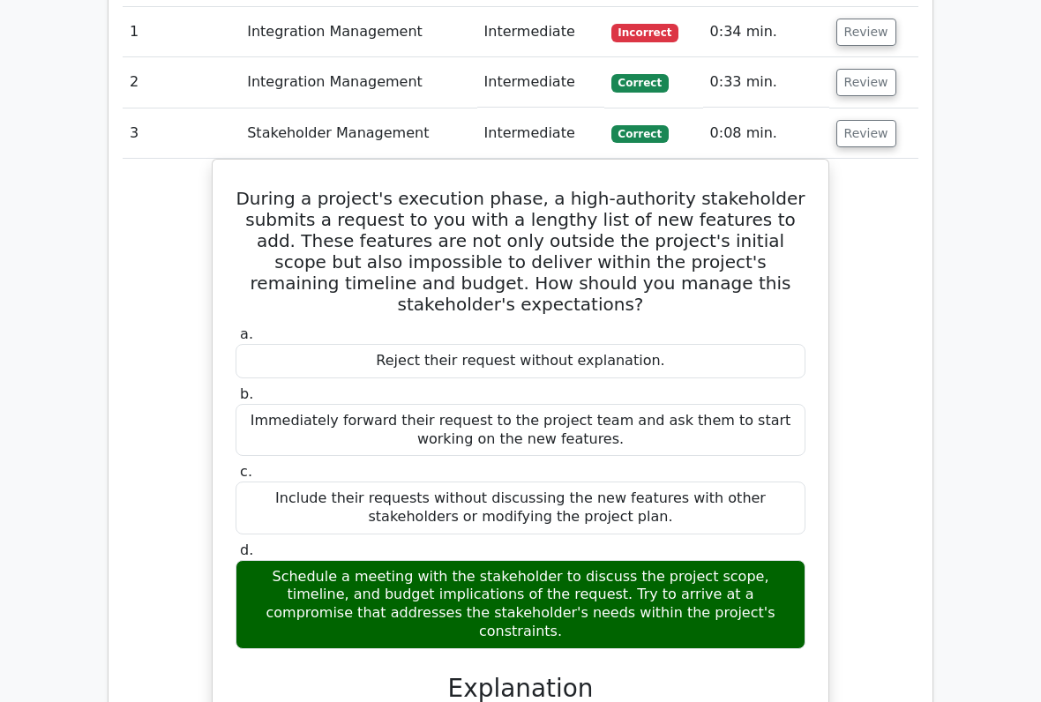
scroll to position [1384, 0]
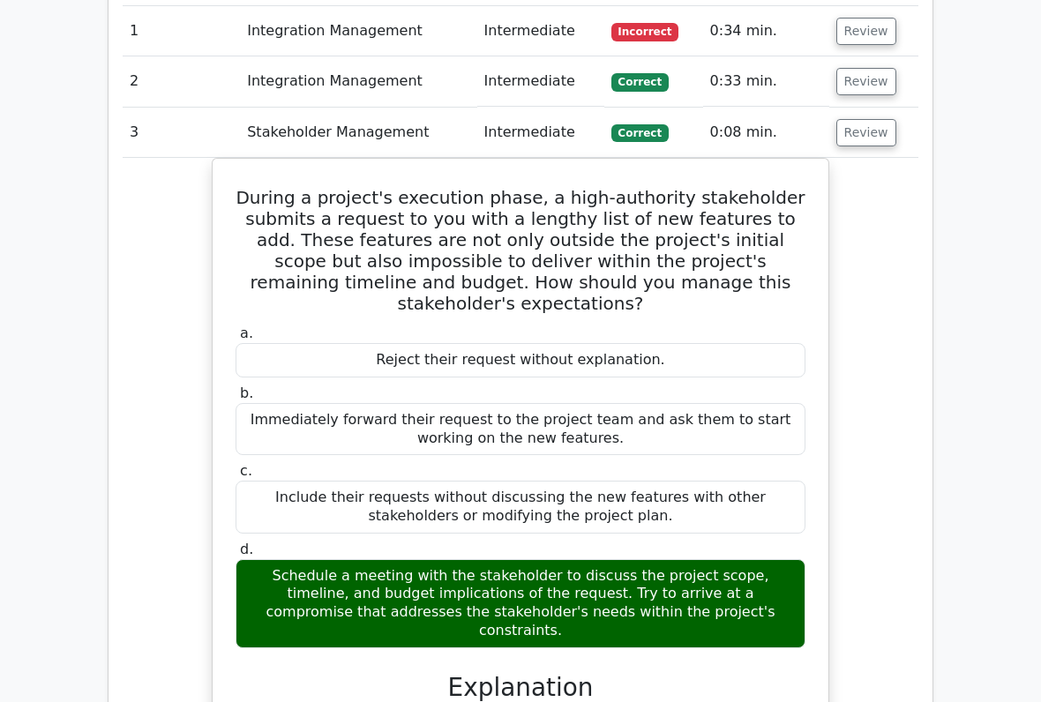
click at [863, 120] on button "Review" at bounding box center [866, 133] width 60 height 27
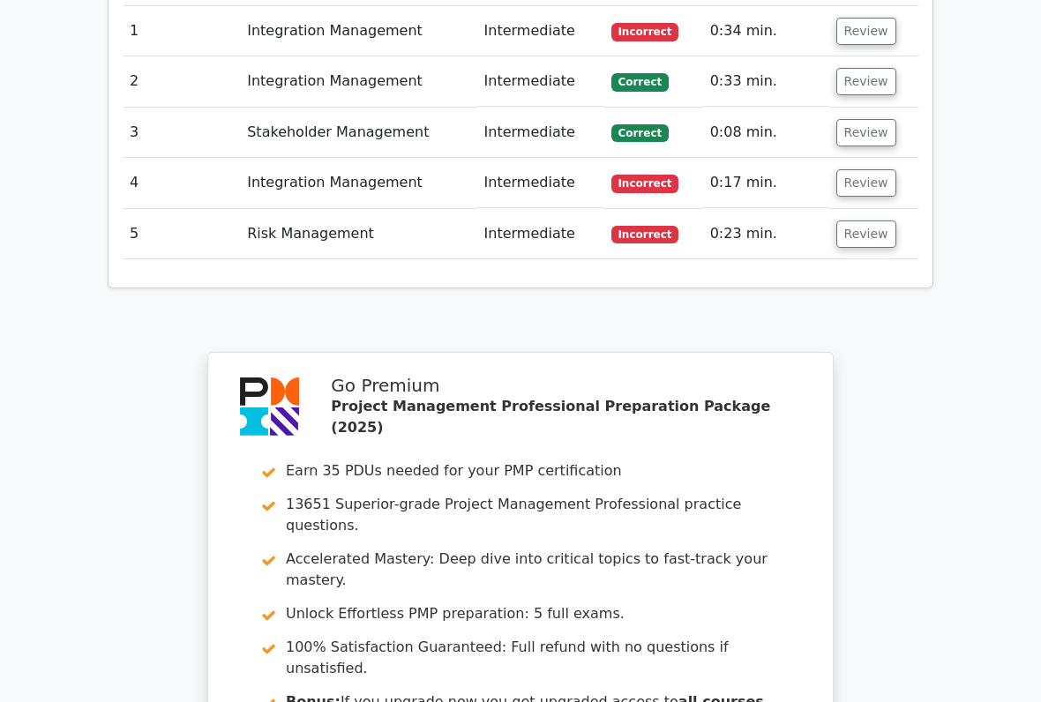
click at [863, 119] on button "Review" at bounding box center [866, 132] width 60 height 27
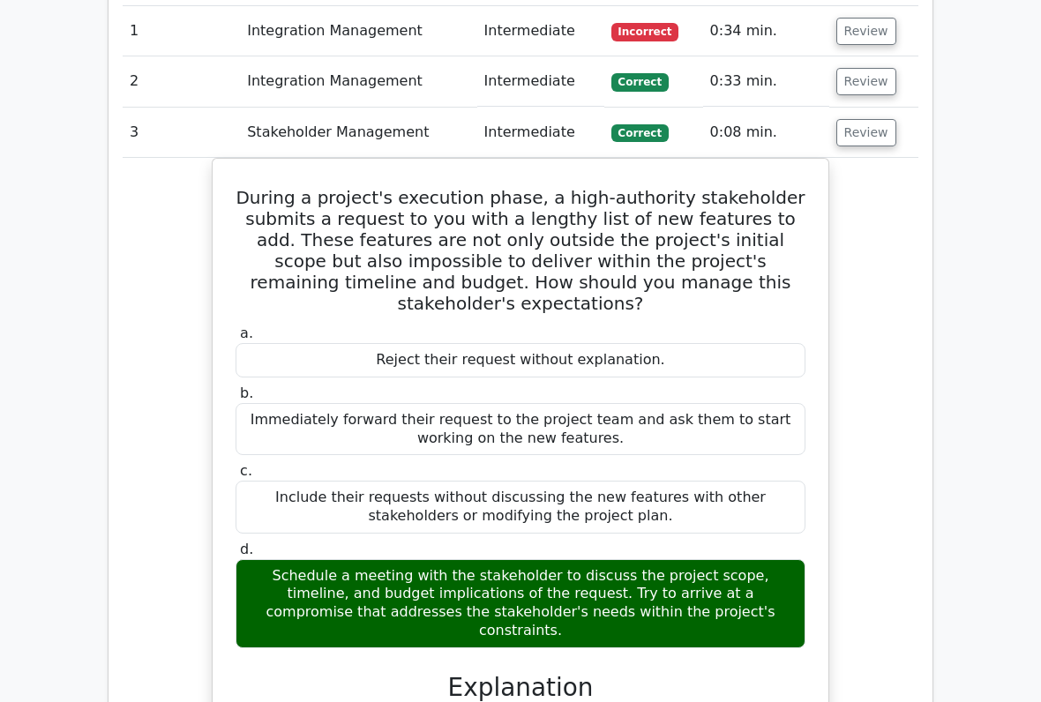
click at [871, 119] on button "Review" at bounding box center [866, 132] width 60 height 27
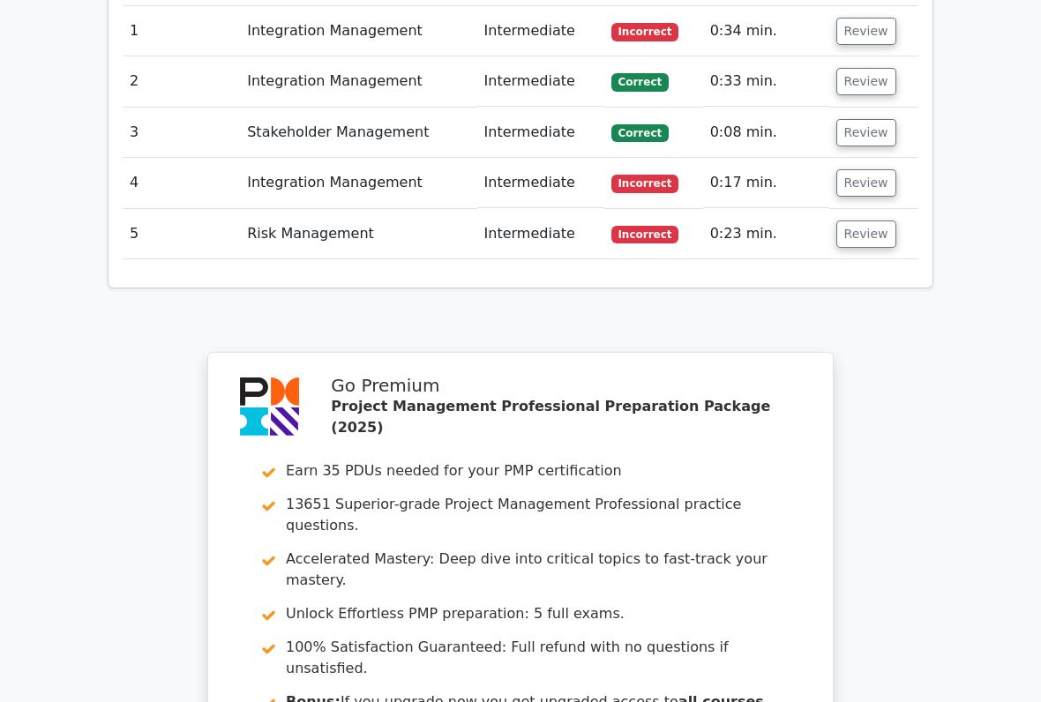
click at [866, 169] on button "Review" at bounding box center [866, 182] width 60 height 27
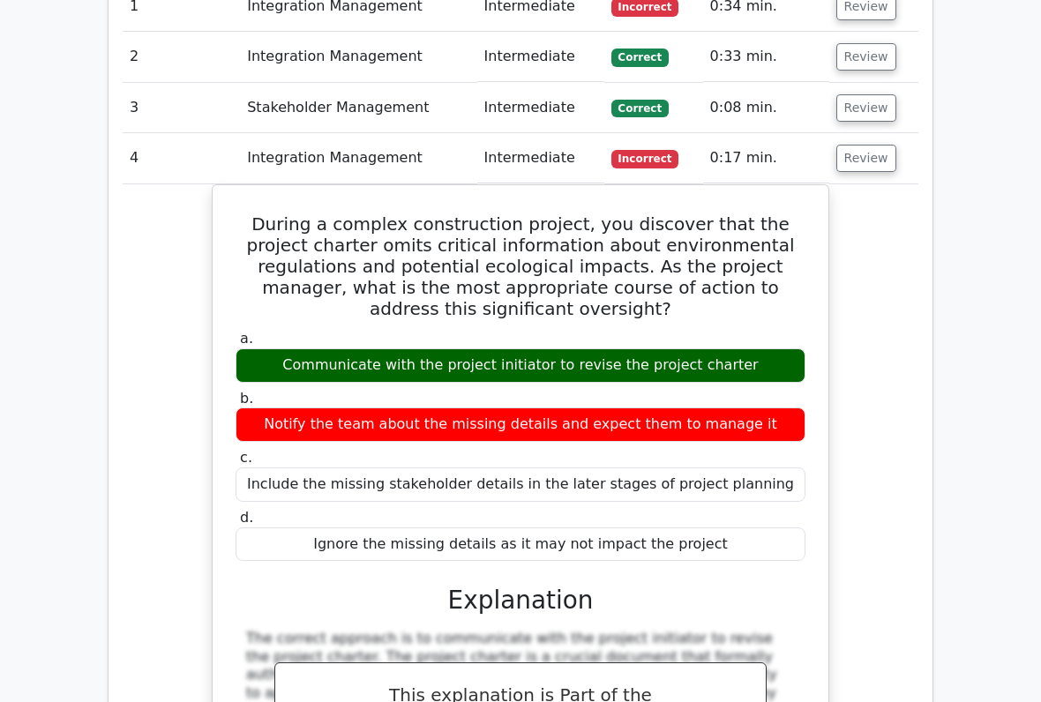
scroll to position [1417, 0]
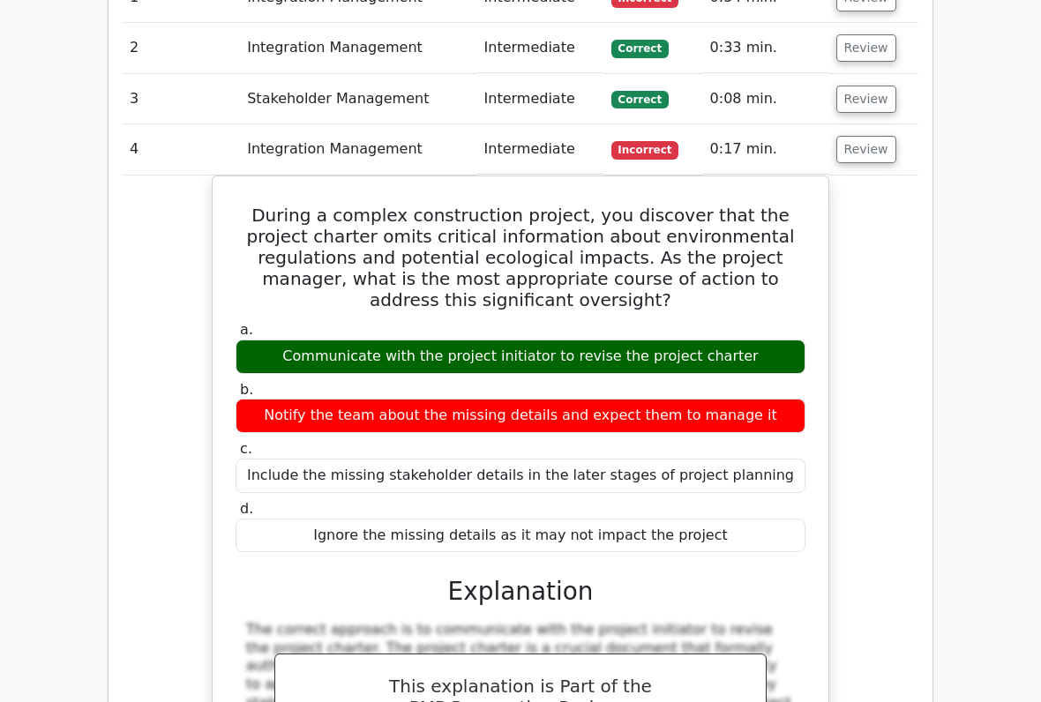
click at [864, 137] on button "Review" at bounding box center [866, 150] width 60 height 27
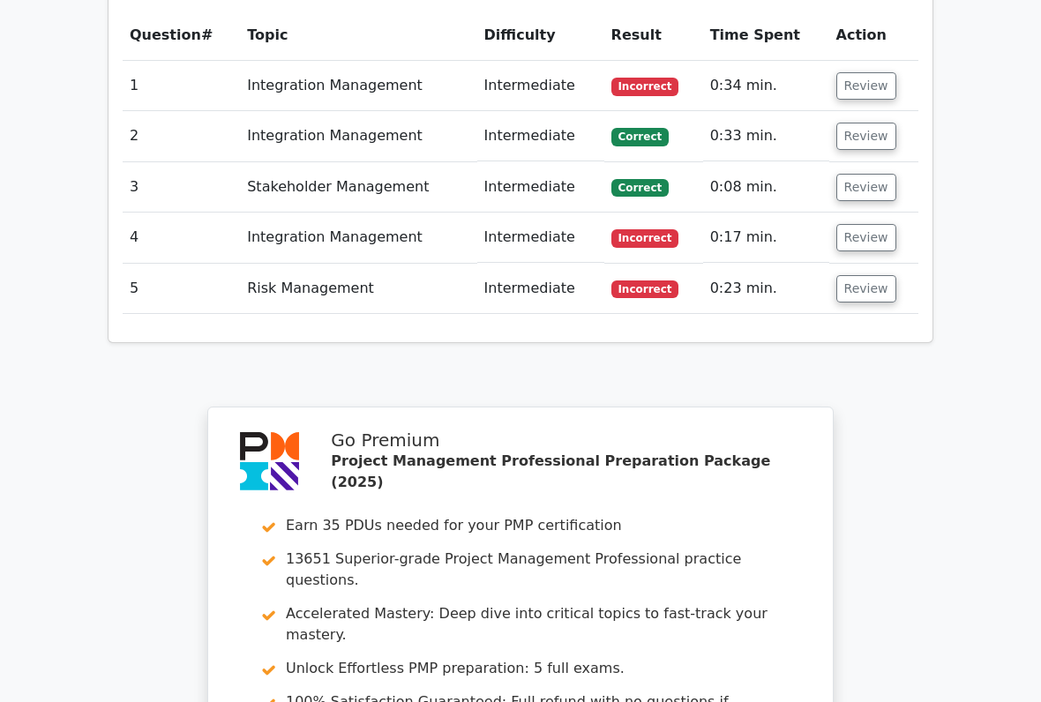
scroll to position [1328, 0]
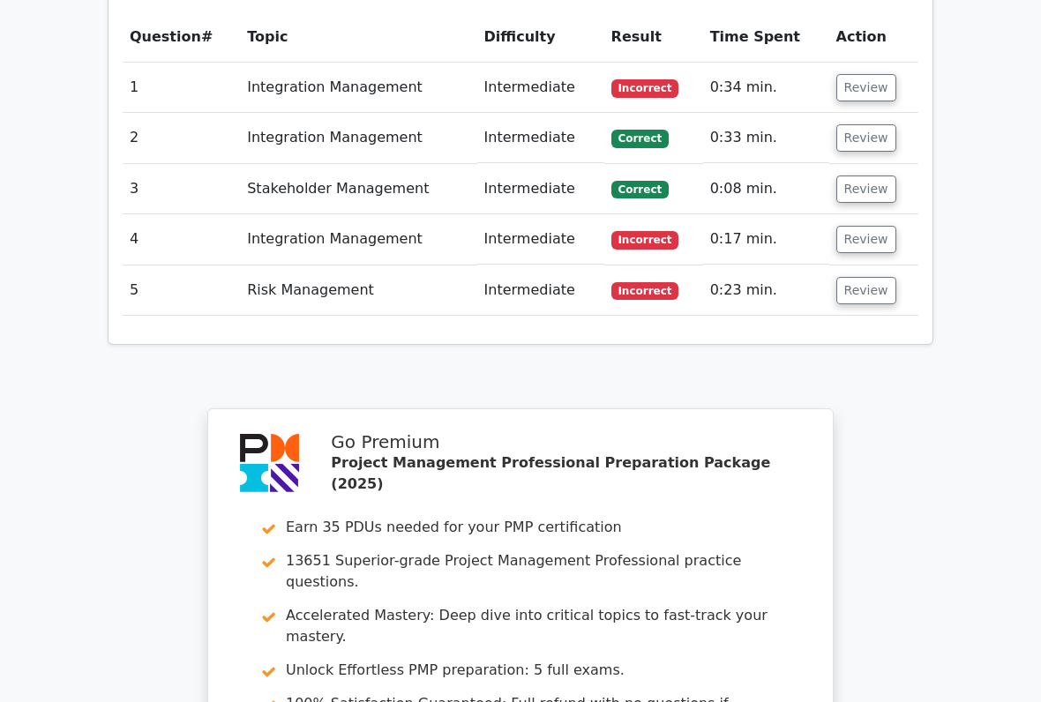
click at [853, 277] on button "Review" at bounding box center [866, 290] width 60 height 27
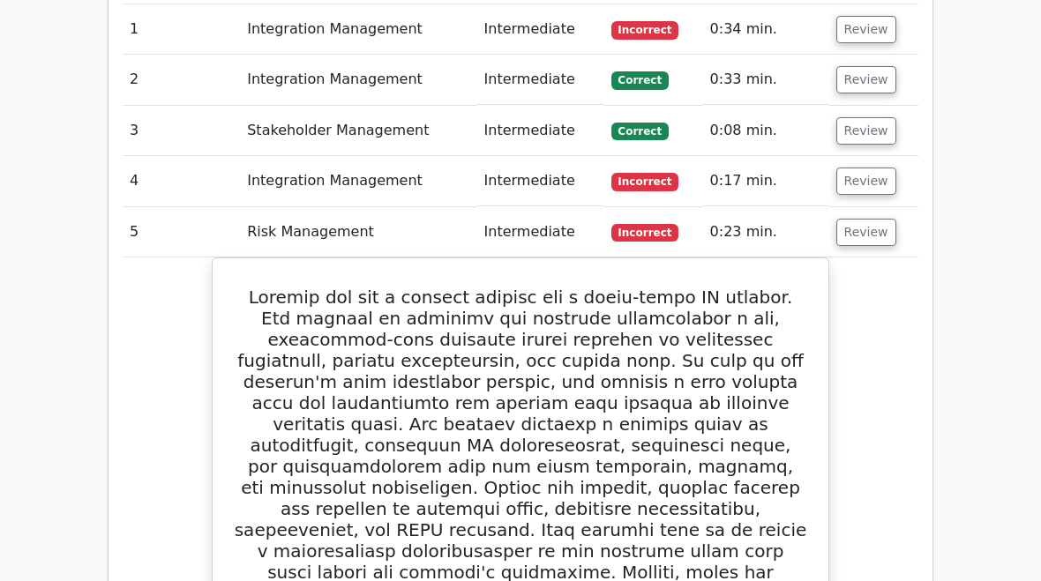
scroll to position [1381, 0]
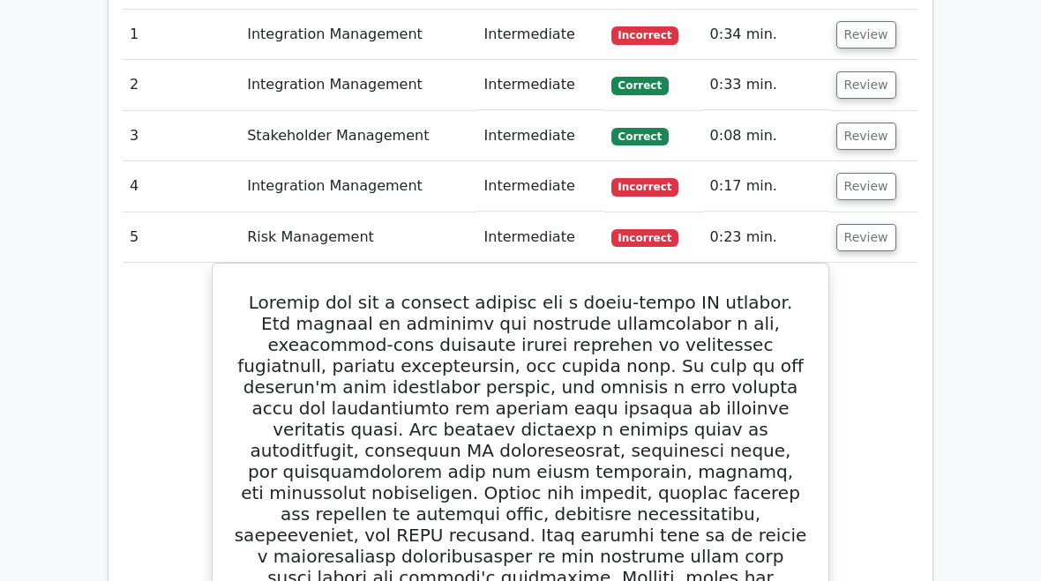
click at [862, 224] on button "Review" at bounding box center [866, 237] width 60 height 27
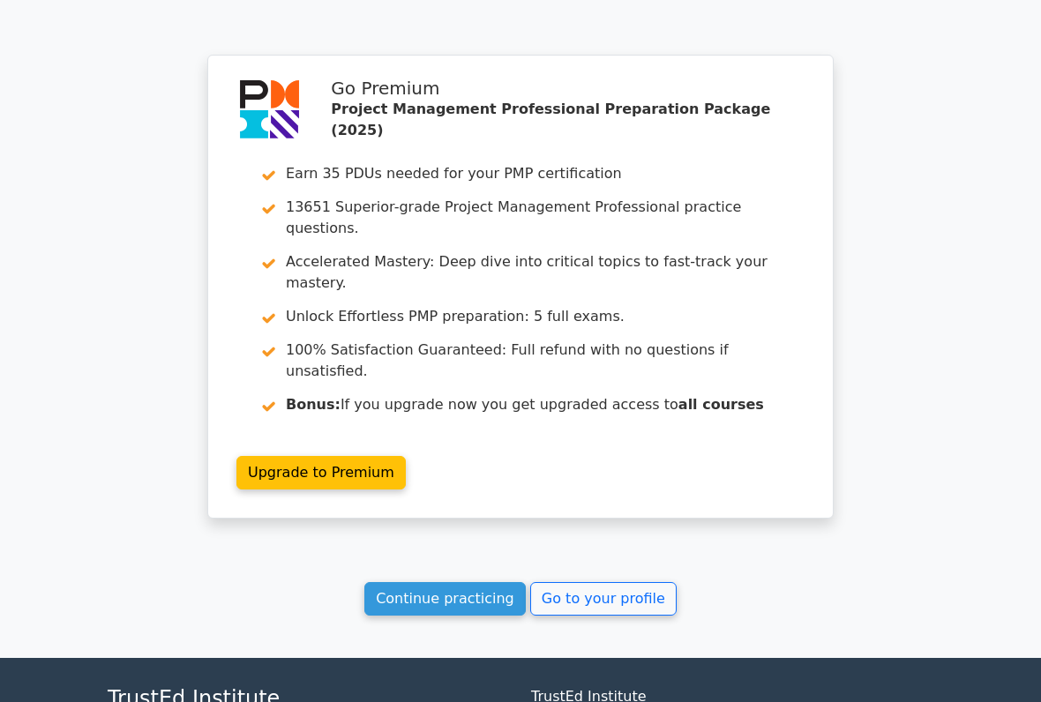
scroll to position [1684, 0]
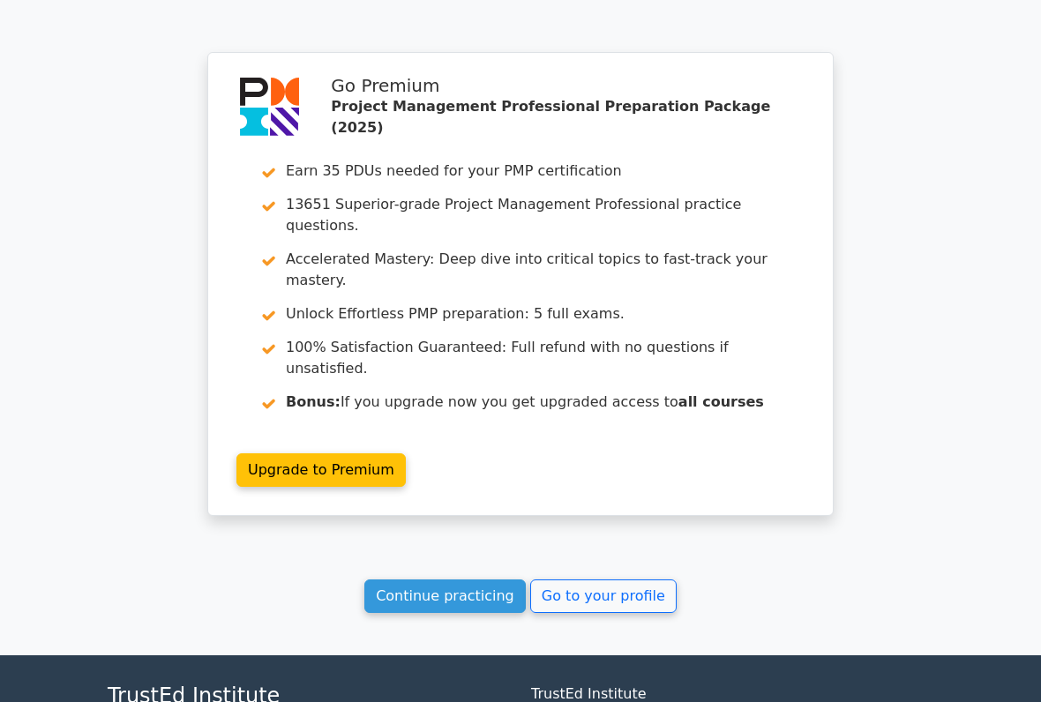
click at [634, 580] on link "Go to your profile" at bounding box center [603, 597] width 146 height 34
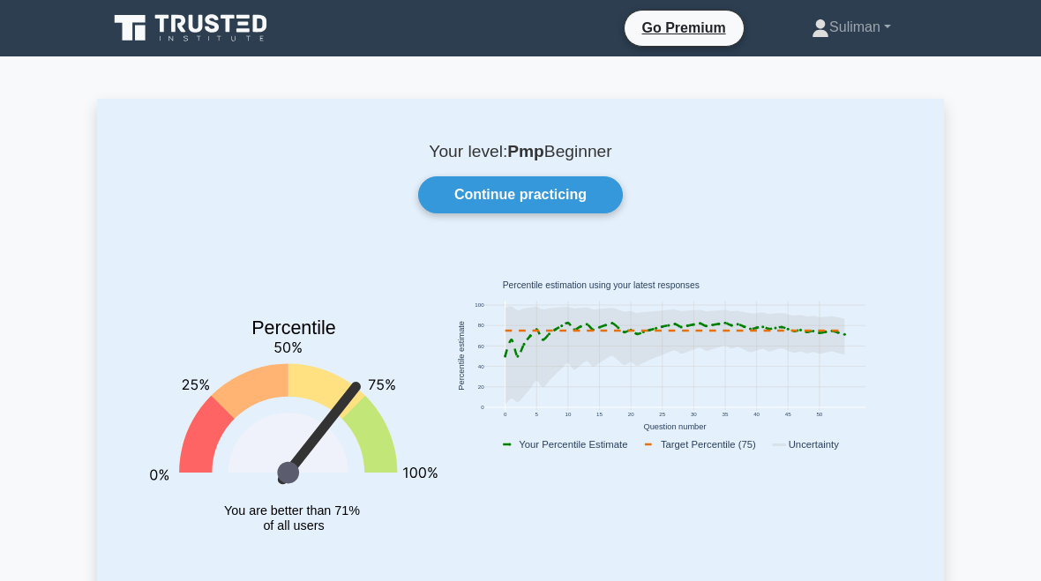
click at [564, 182] on link "Continue practicing" at bounding box center [520, 194] width 205 height 37
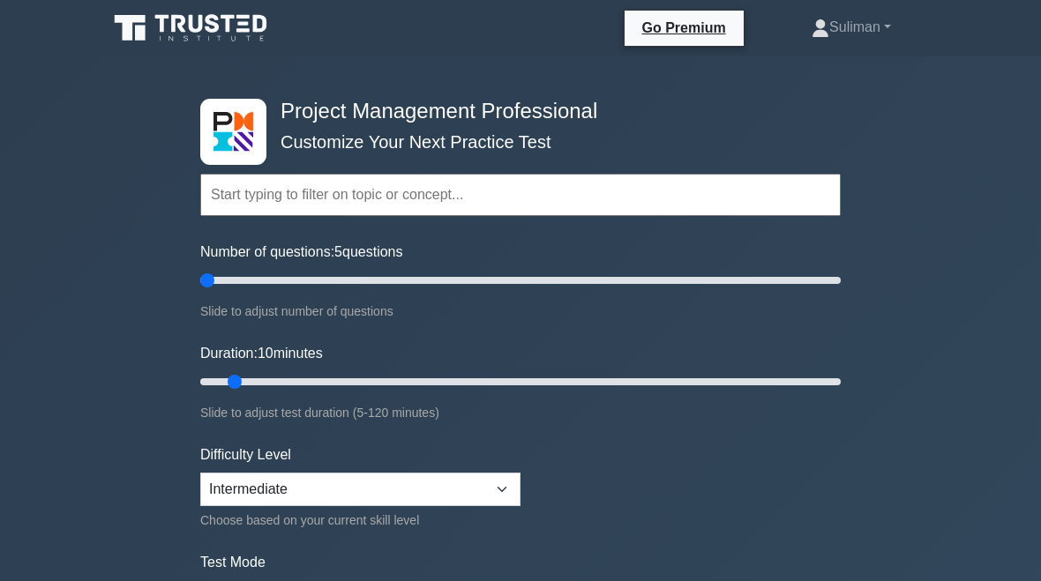
type input "5"
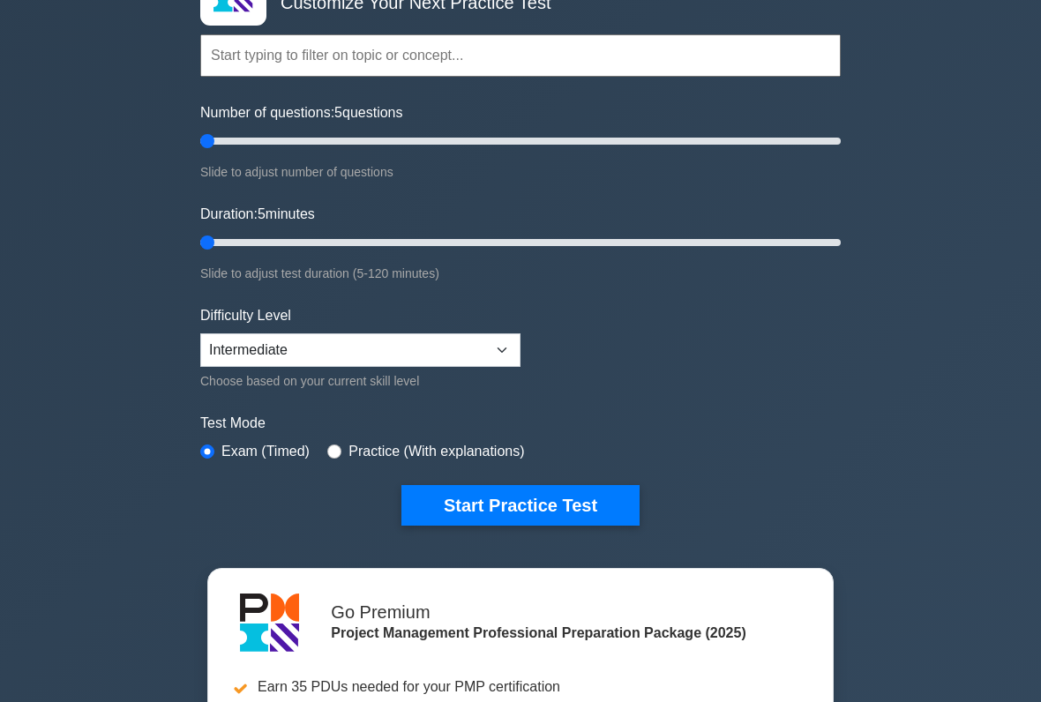
scroll to position [171, 0]
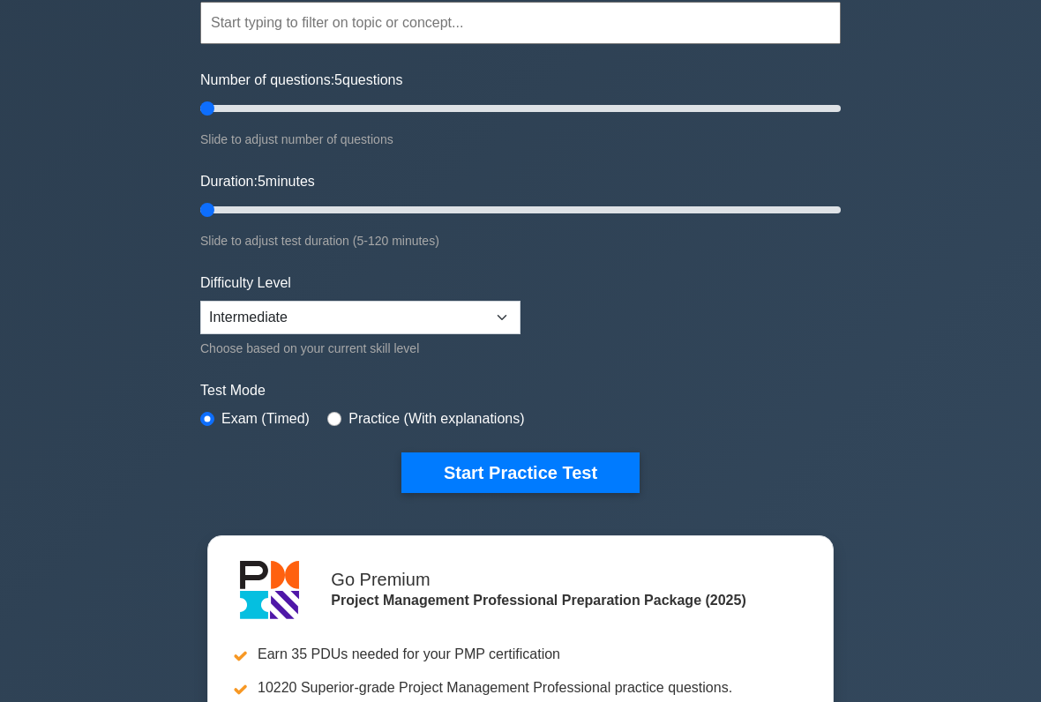
click at [599, 487] on button "Start Practice Test" at bounding box center [520, 474] width 238 height 41
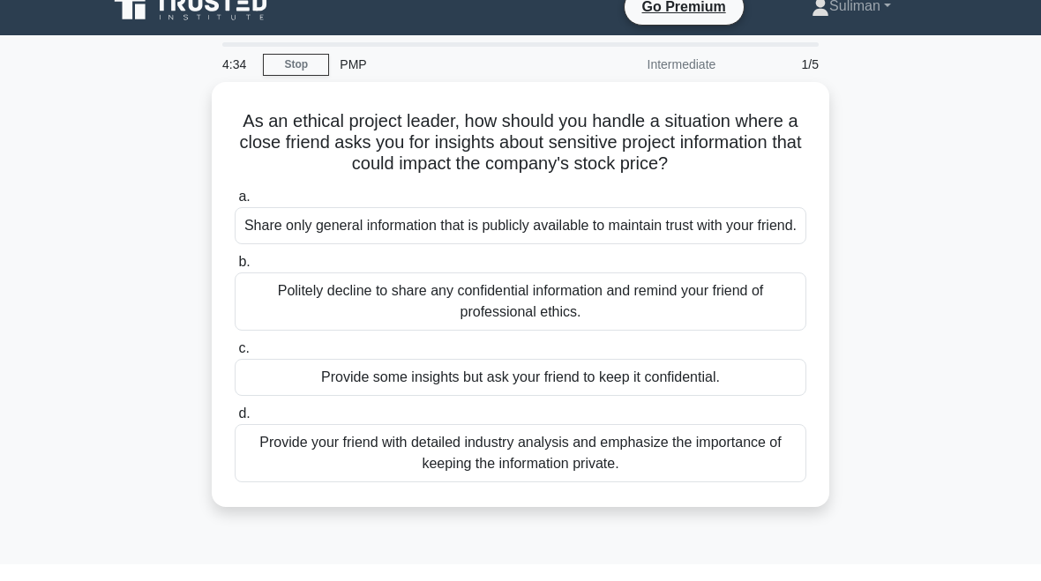
scroll to position [21, 0]
click at [300, 331] on div "Politely decline to share any confidential information and remind your friend o…" at bounding box center [521, 302] width 572 height 58
click at [235, 268] on input "b. Politely decline to share any confidential information and remind your frien…" at bounding box center [235, 262] width 0 height 11
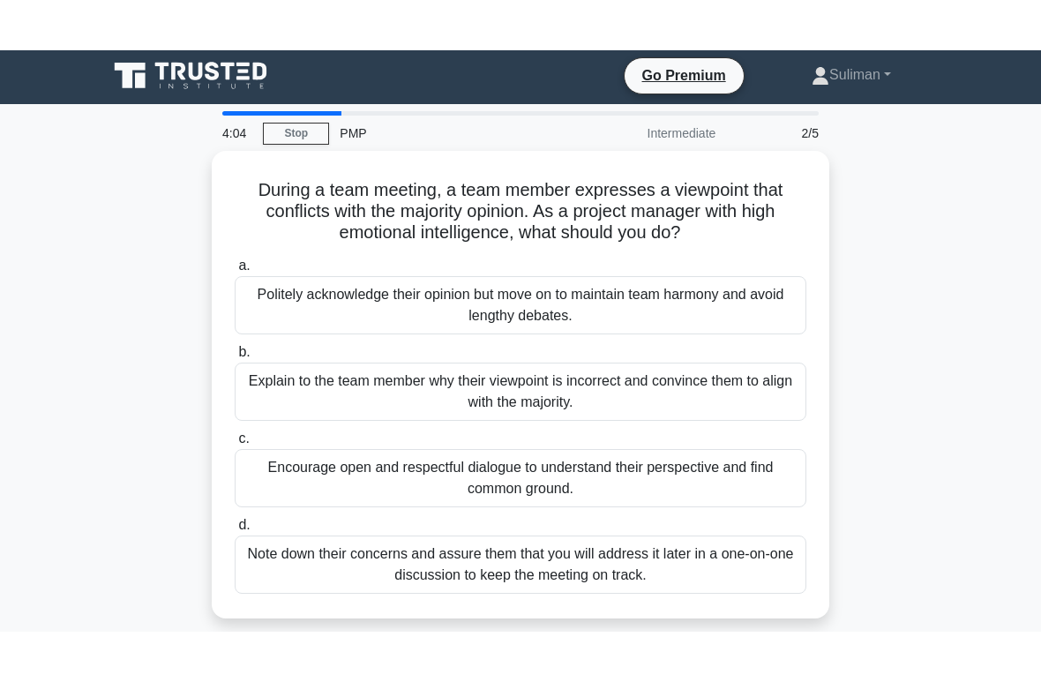
scroll to position [0, 0]
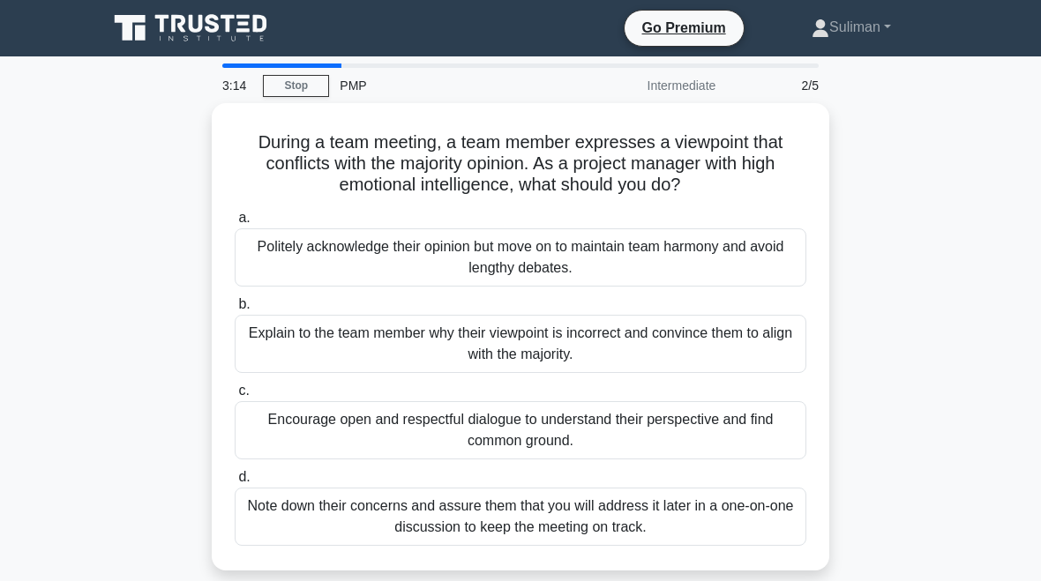
click at [316, 330] on div "Explain to the team member why their viewpoint is incorrect and convince them t…" at bounding box center [521, 344] width 572 height 58
click at [235, 311] on input "b. Explain to the team member why their viewpoint is incorrect and convince the…" at bounding box center [235, 304] width 0 height 11
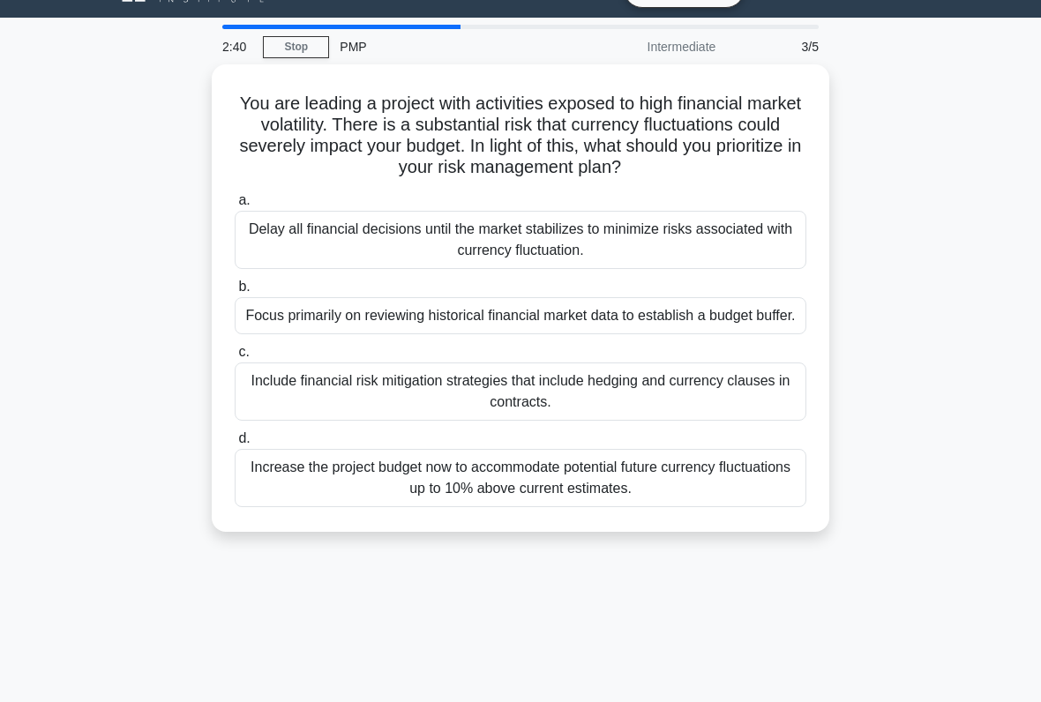
scroll to position [39, 0]
click at [711, 421] on div "Include financial risk mitigation strategies that include hedging and currency …" at bounding box center [521, 392] width 572 height 58
click at [235, 358] on input "c. Include financial risk mitigation strategies that include hedging and curren…" at bounding box center [235, 352] width 0 height 11
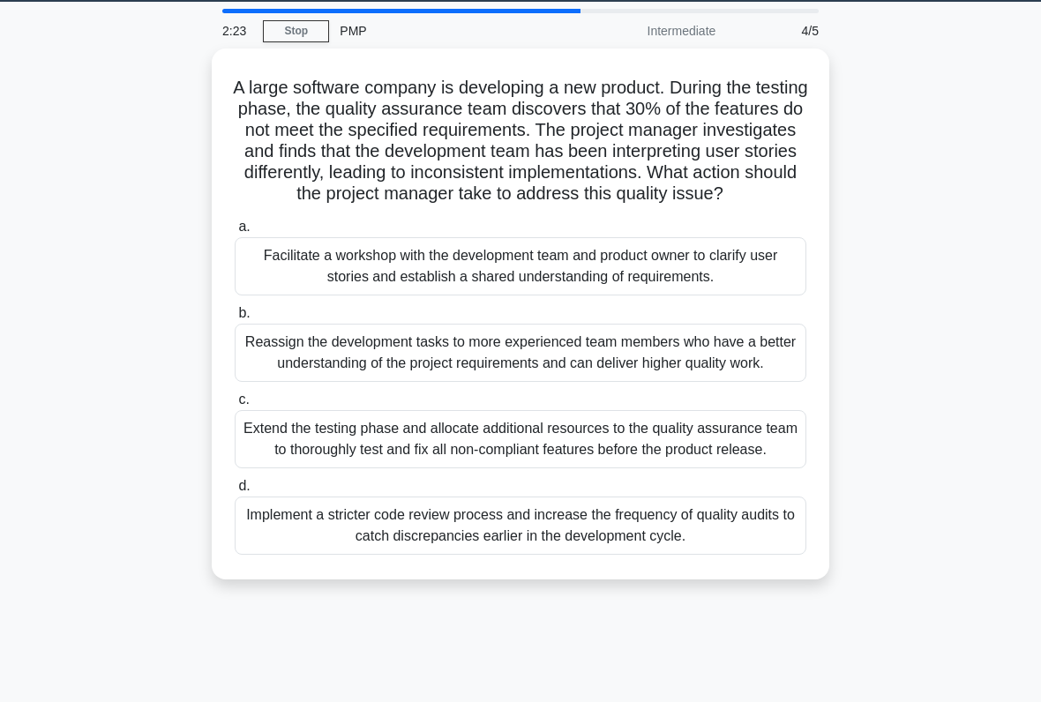
scroll to position [53, 0]
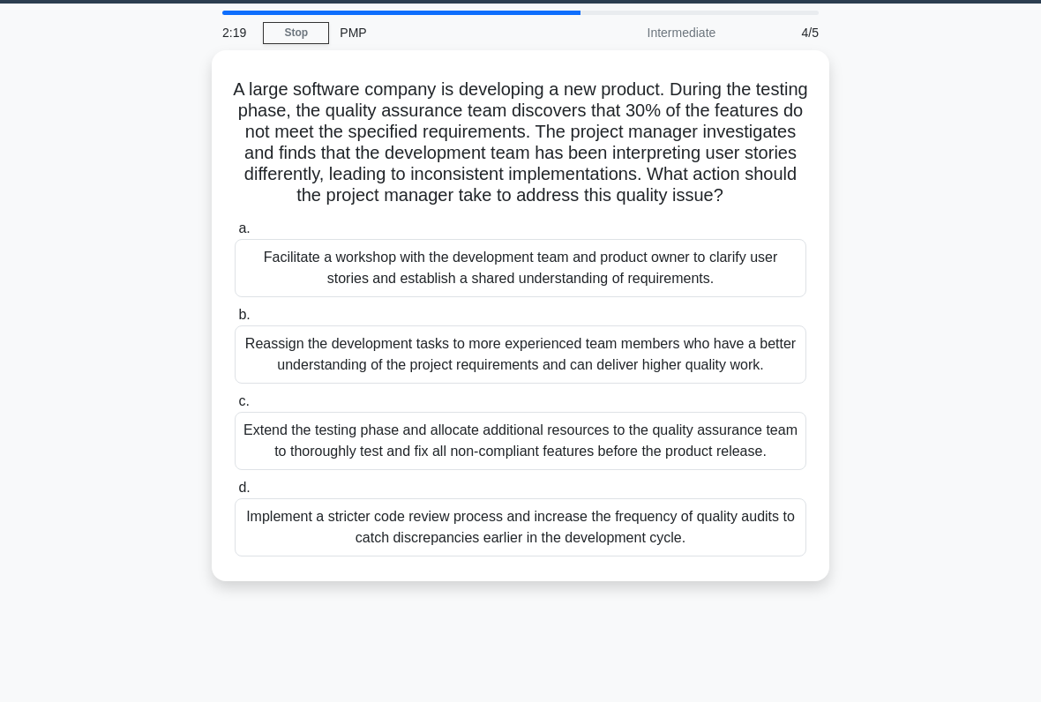
click at [673, 297] on div "Facilitate a workshop with the development team and product owner to clarify us…" at bounding box center [521, 268] width 572 height 58
click at [235, 235] on input "a. Facilitate a workshop with the development team and product owner to clarify…" at bounding box center [235, 228] width 0 height 11
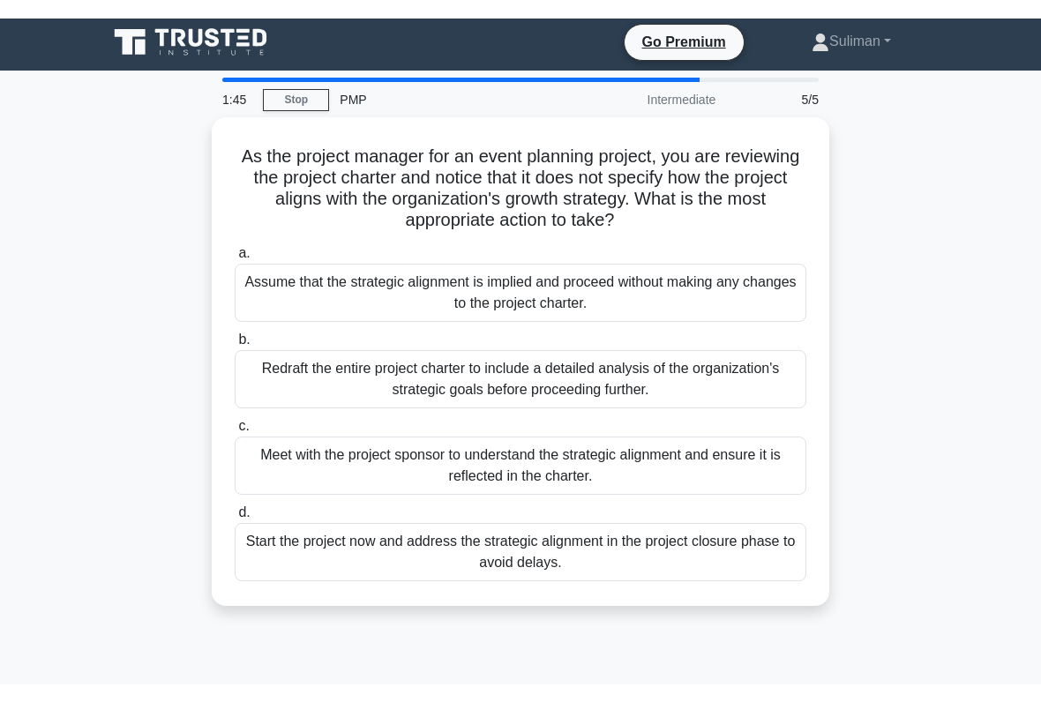
scroll to position [0, 0]
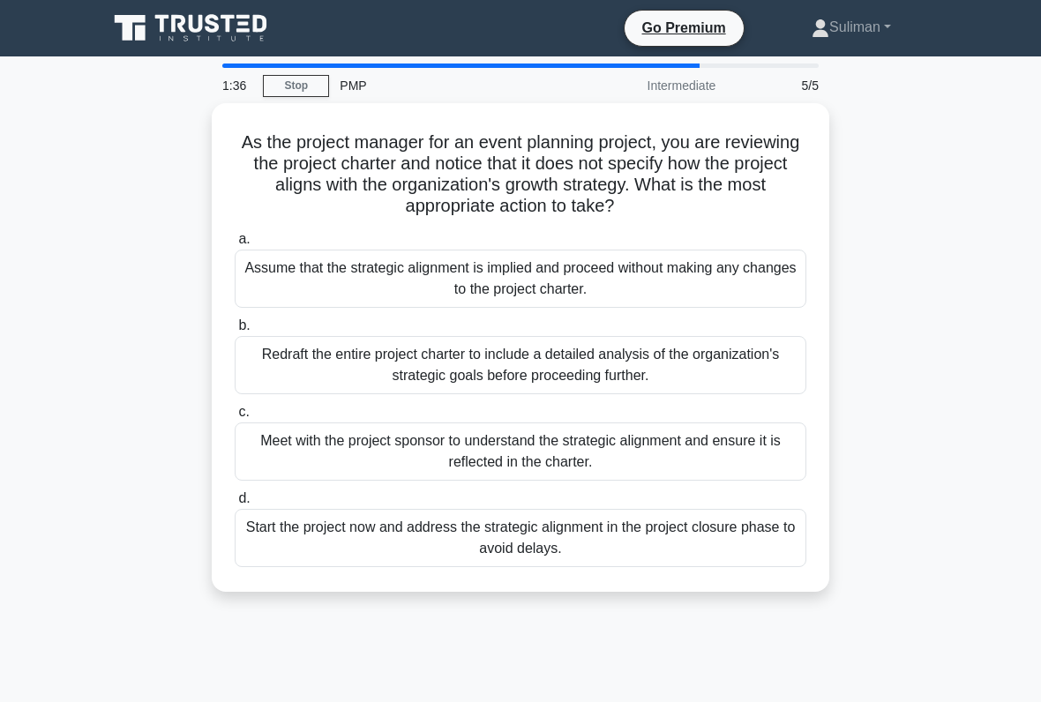
click at [699, 367] on div "Redraft the entire project charter to include a detailed analysis of the organi…" at bounding box center [521, 365] width 572 height 58
click at [235, 332] on input "b. Redraft the entire project charter to include a detailed analysis of the org…" at bounding box center [235, 325] width 0 height 11
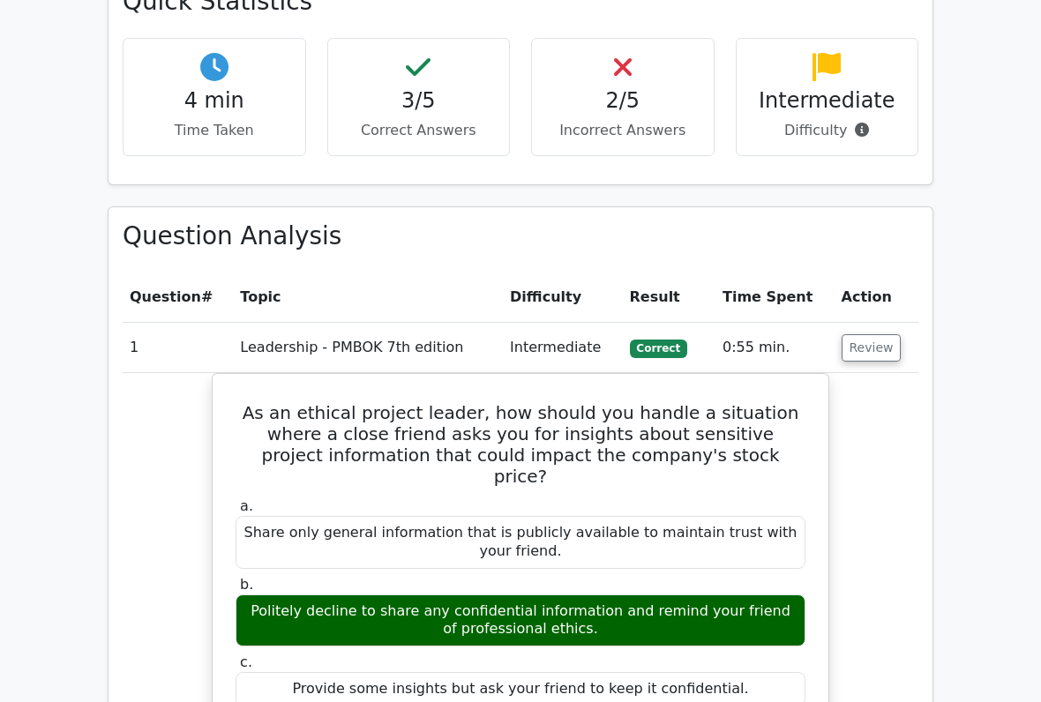
scroll to position [1099, 0]
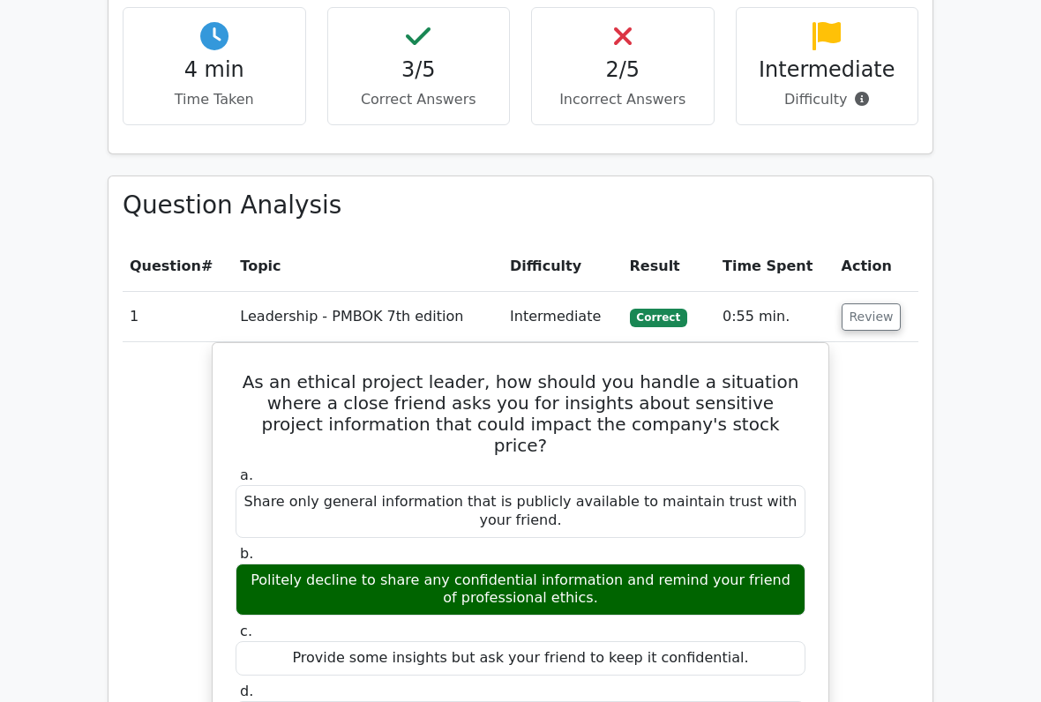
click at [868, 292] on td "Review" at bounding box center [877, 317] width 84 height 50
click at [886, 304] on button "Review" at bounding box center [872, 317] width 60 height 27
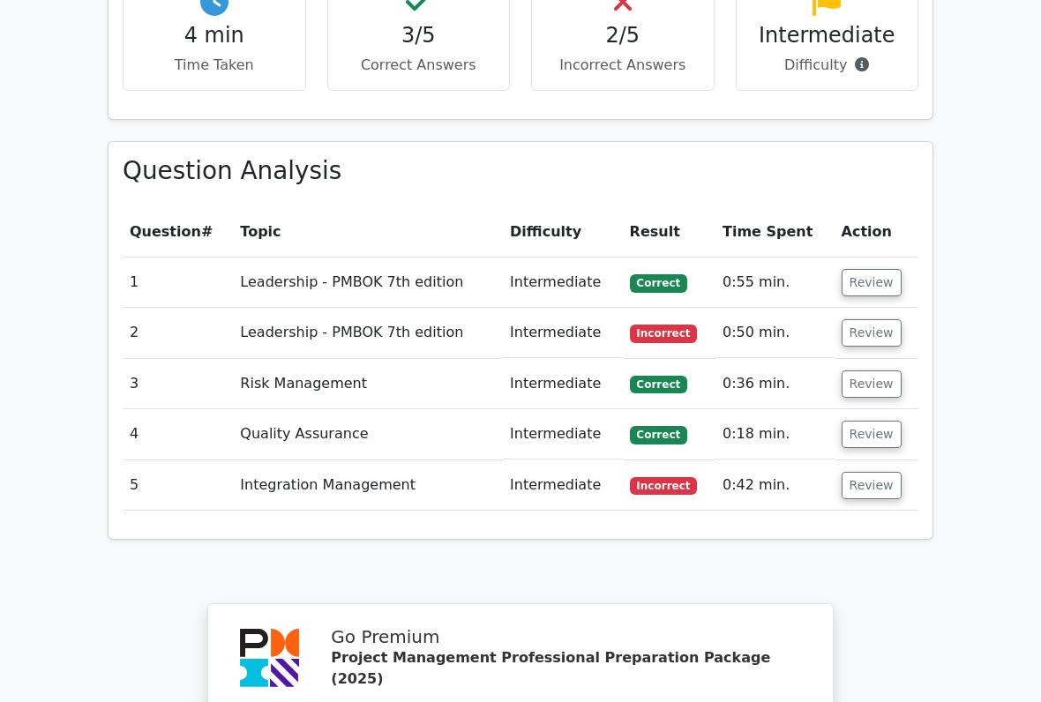
scroll to position [1136, 0]
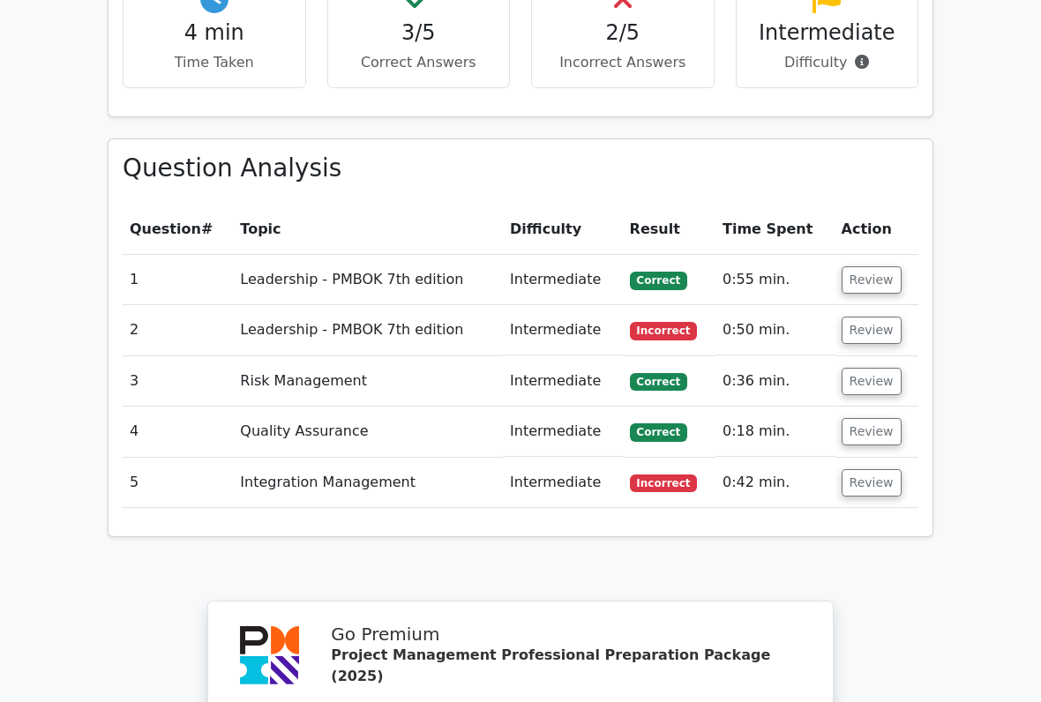
click at [871, 317] on button "Review" at bounding box center [872, 330] width 60 height 27
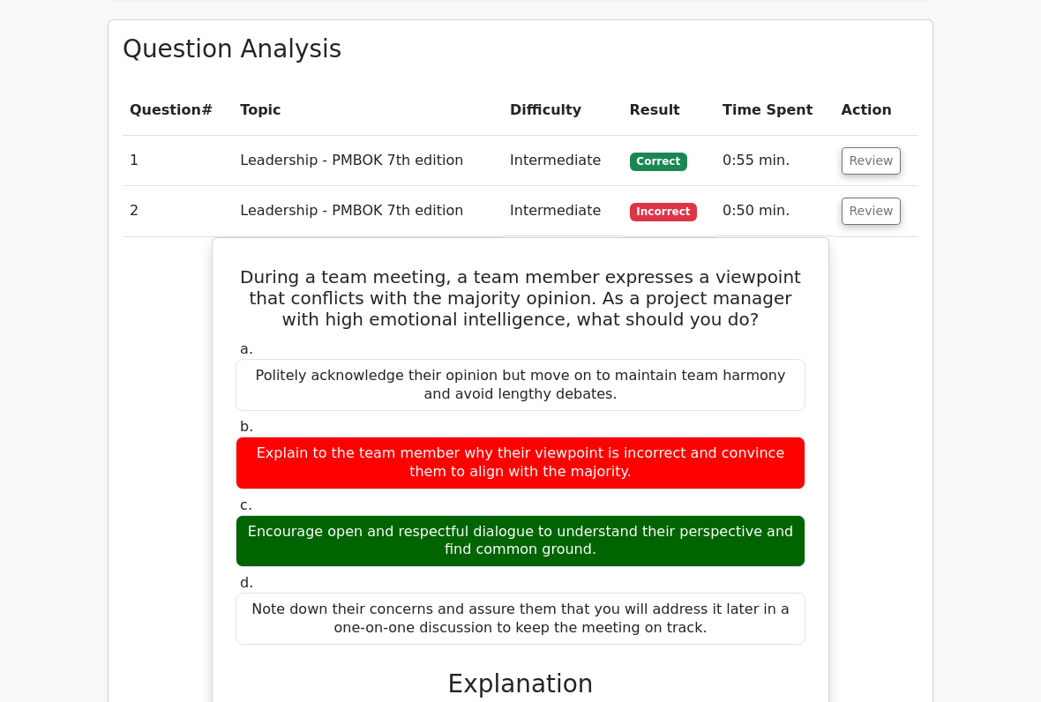
scroll to position [1255, 0]
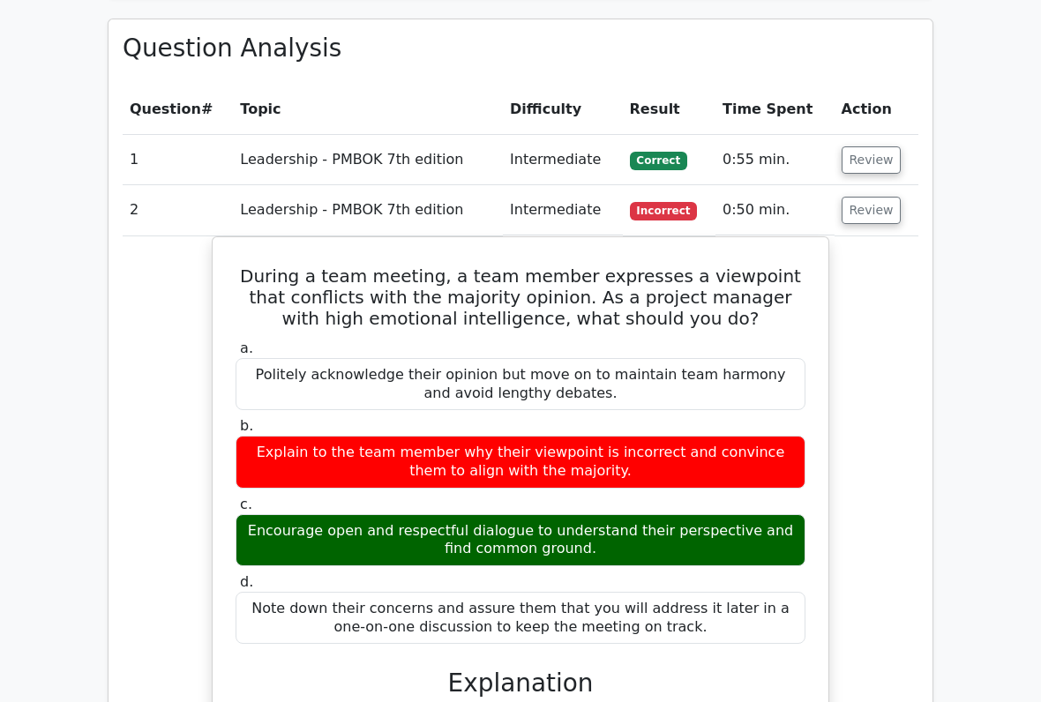
click at [865, 198] on button "Review" at bounding box center [872, 211] width 60 height 27
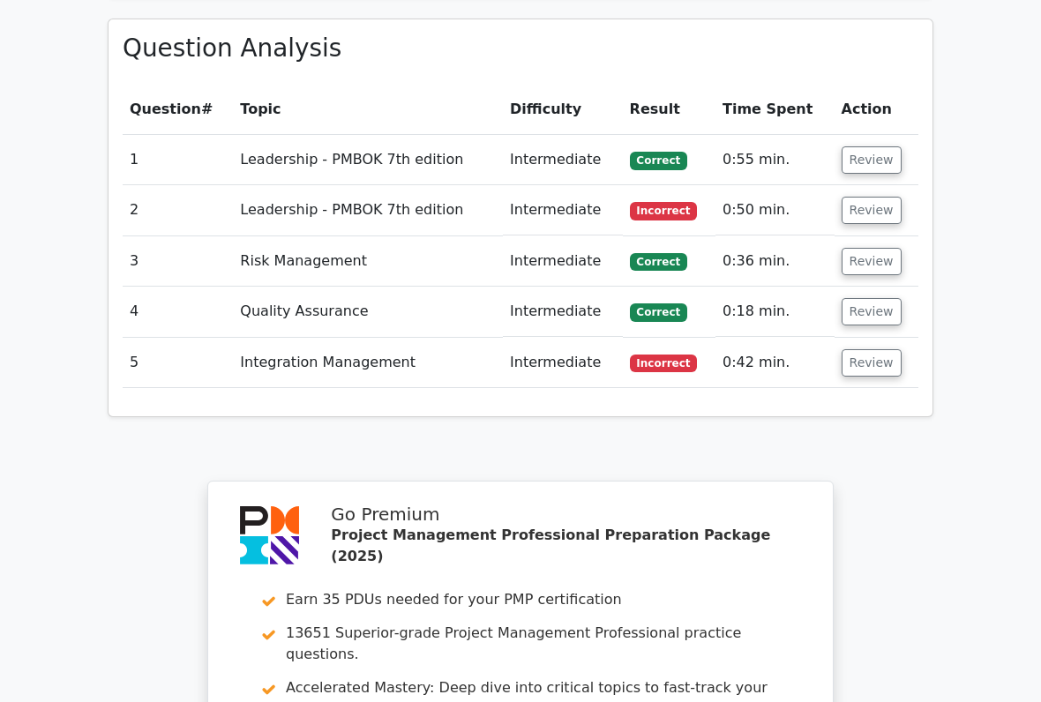
click at [874, 197] on button "Review" at bounding box center [872, 210] width 60 height 27
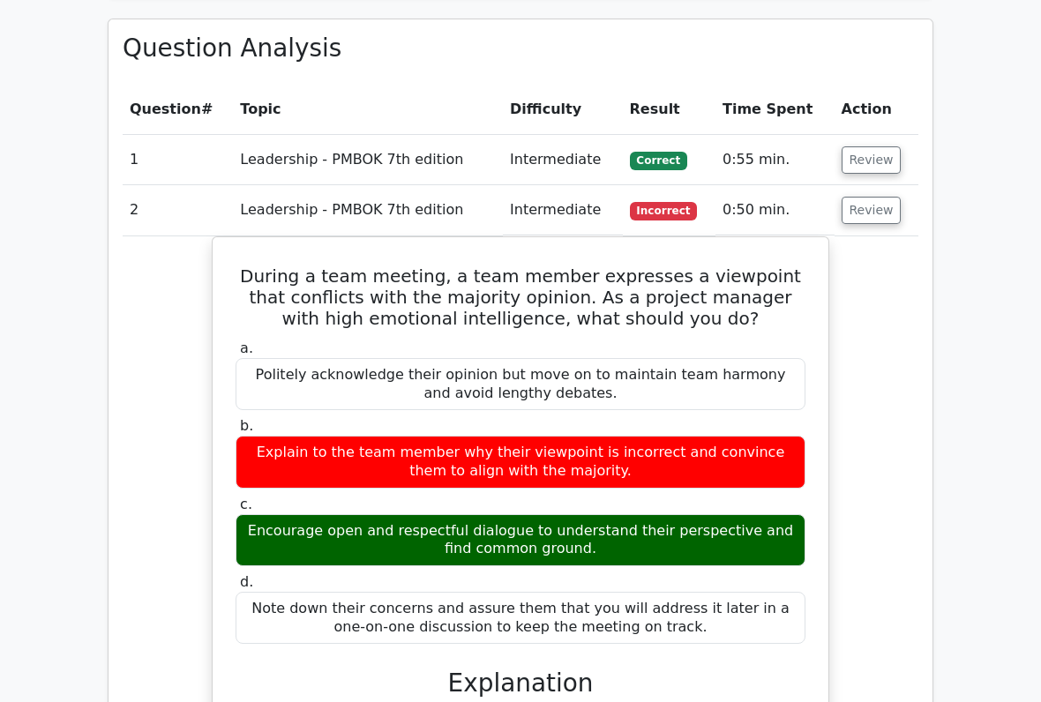
click at [877, 197] on button "Review" at bounding box center [872, 210] width 60 height 27
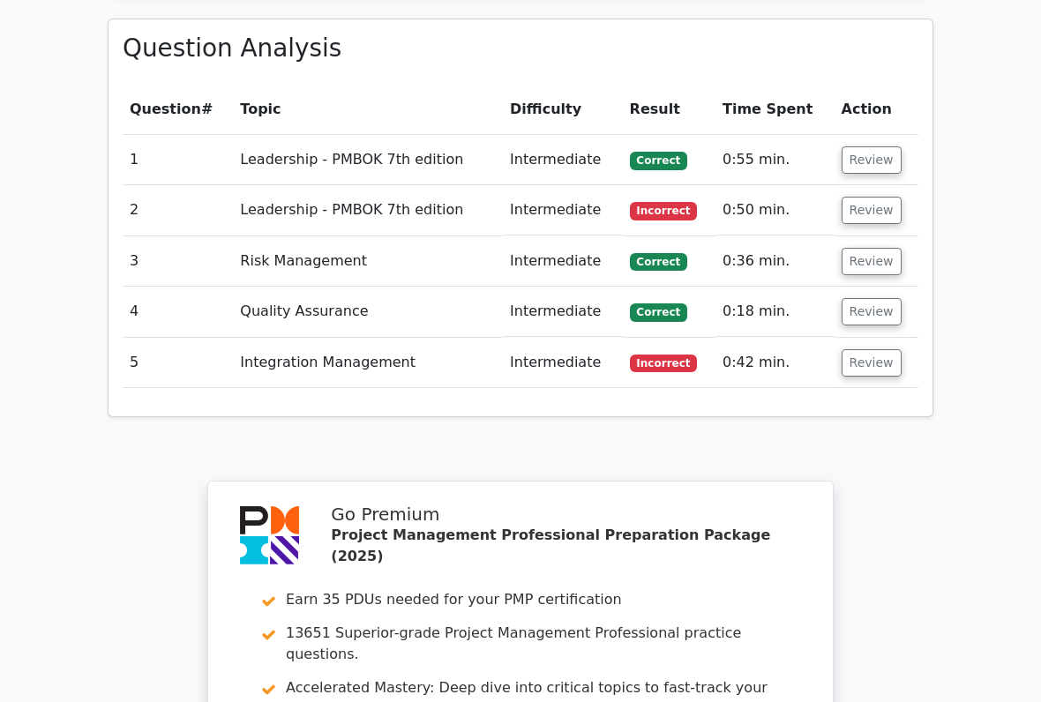
click at [867, 298] on button "Review" at bounding box center [872, 311] width 60 height 27
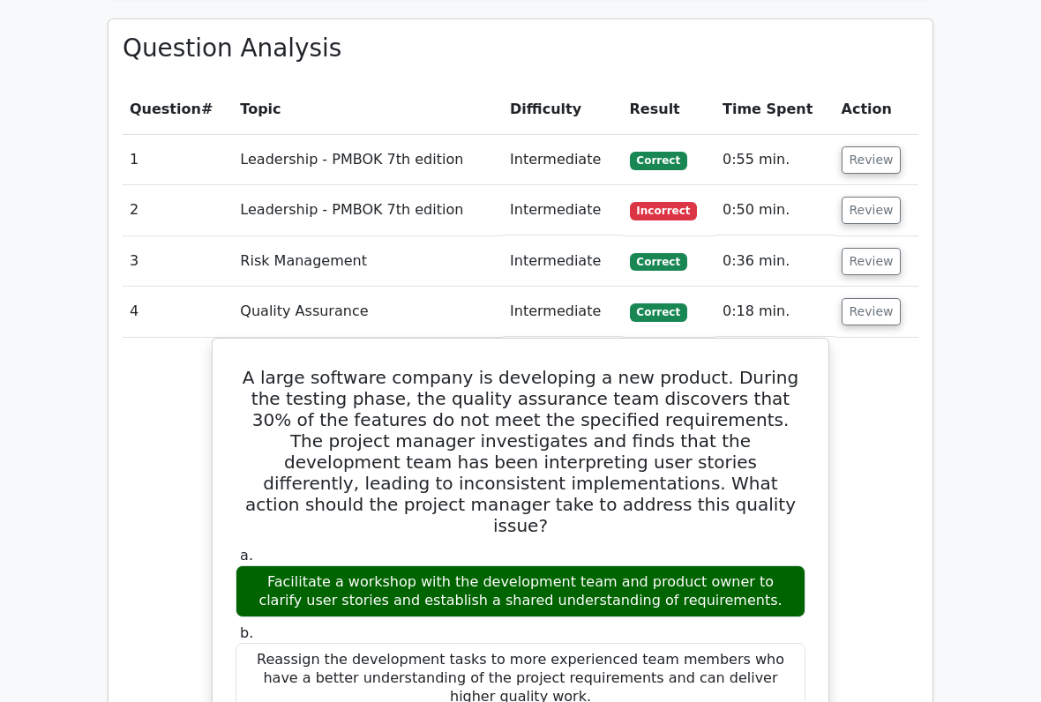
click at [866, 298] on button "Review" at bounding box center [872, 311] width 60 height 27
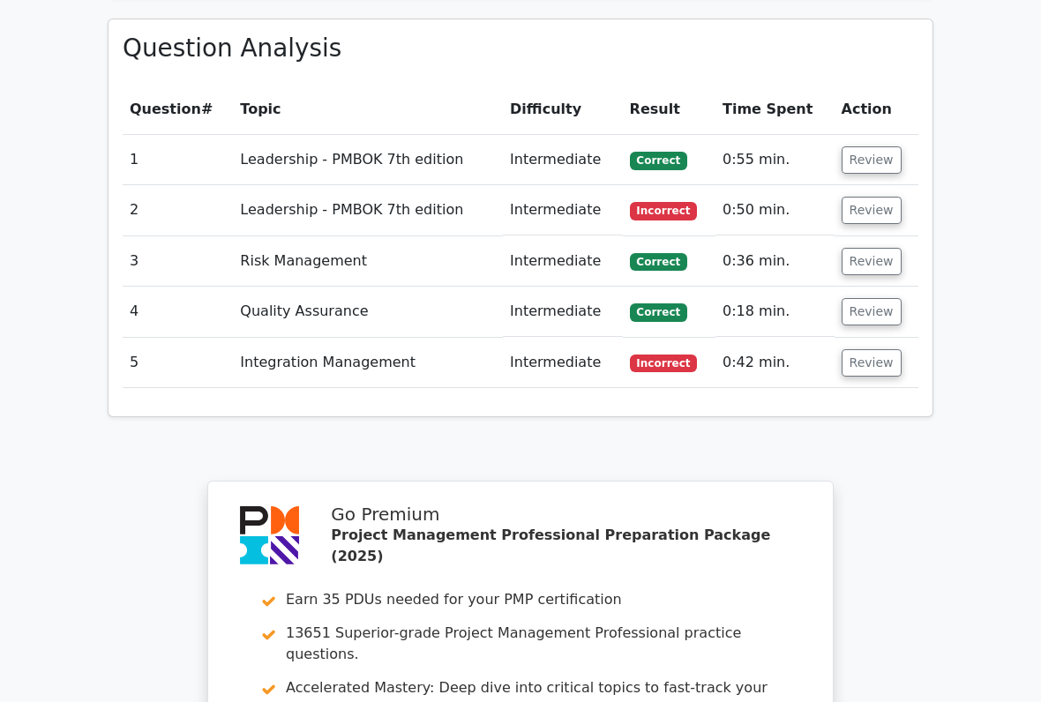
click at [867, 349] on button "Review" at bounding box center [872, 362] width 60 height 27
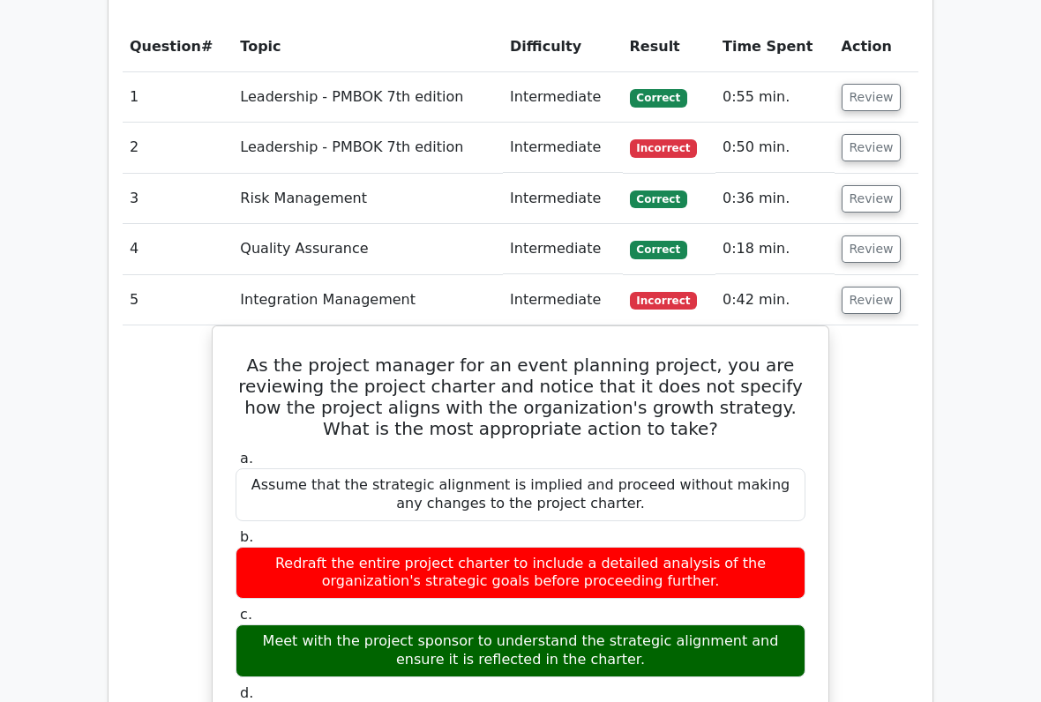
scroll to position [1318, 0]
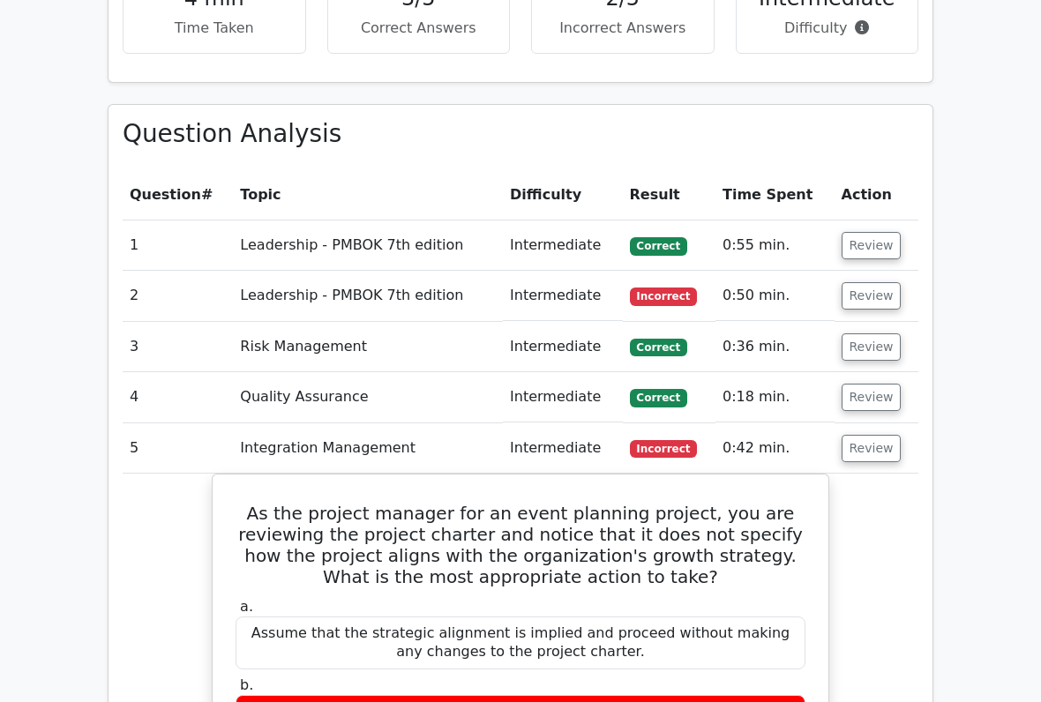
click at [864, 436] on button "Review" at bounding box center [872, 449] width 60 height 27
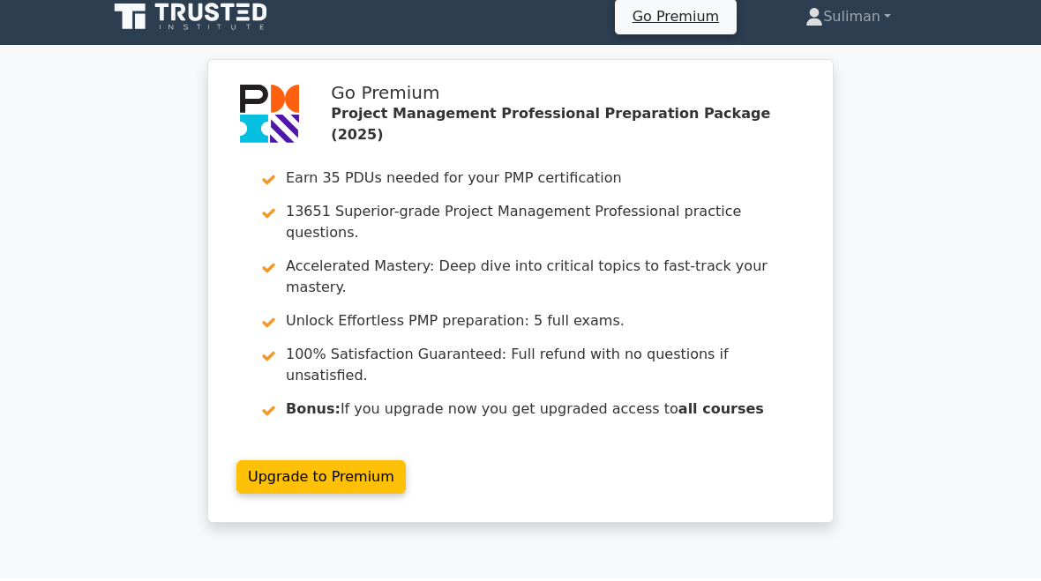
scroll to position [0, 0]
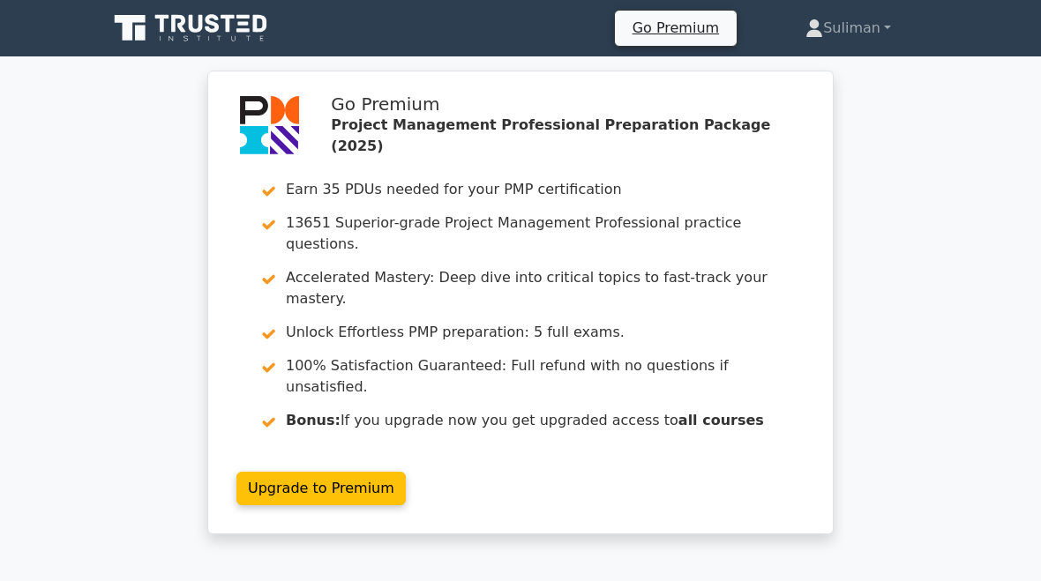
click at [859, 28] on link "Suliman" at bounding box center [848, 28] width 170 height 35
click at [812, 70] on link "Profile" at bounding box center [833, 70] width 139 height 28
